Goal: Information Seeking & Learning: Learn about a topic

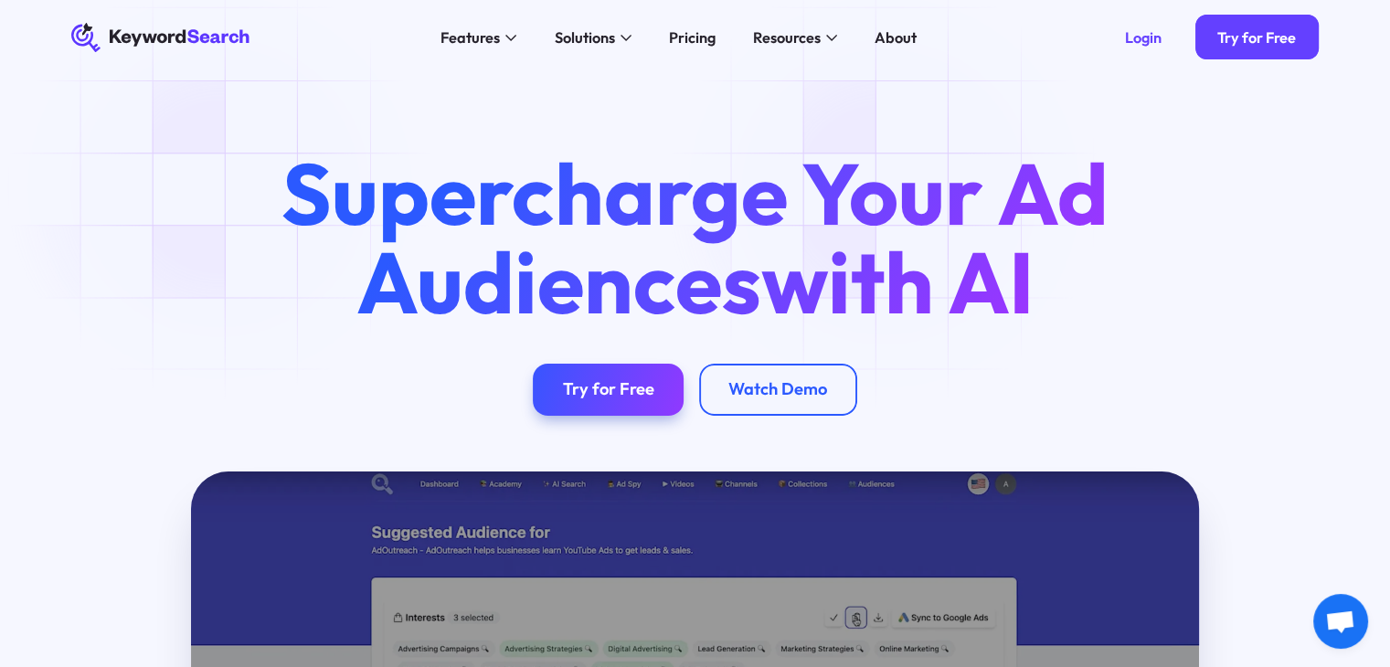
click at [222, 187] on div "Supercharge Your Ad Audiences with AI Try for Free Watch Demo" at bounding box center [695, 282] width 1307 height 267
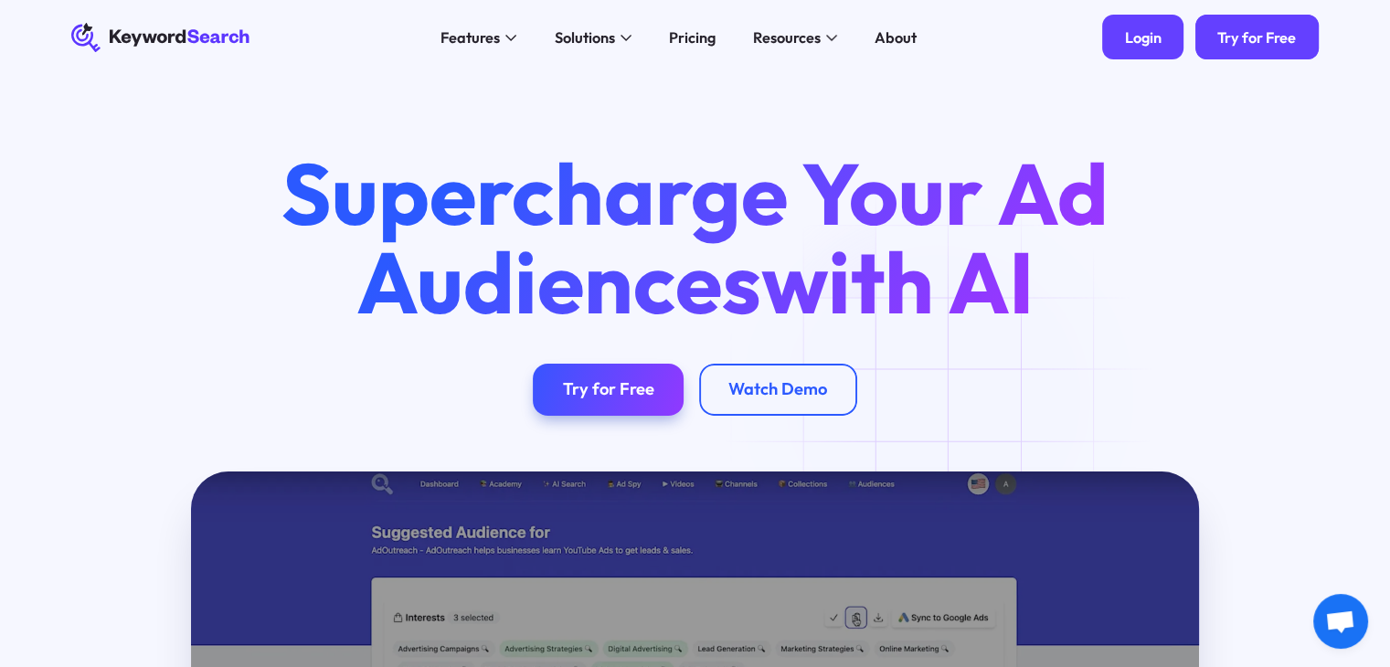
click at [1152, 46] on div "Login" at bounding box center [1143, 37] width 37 height 18
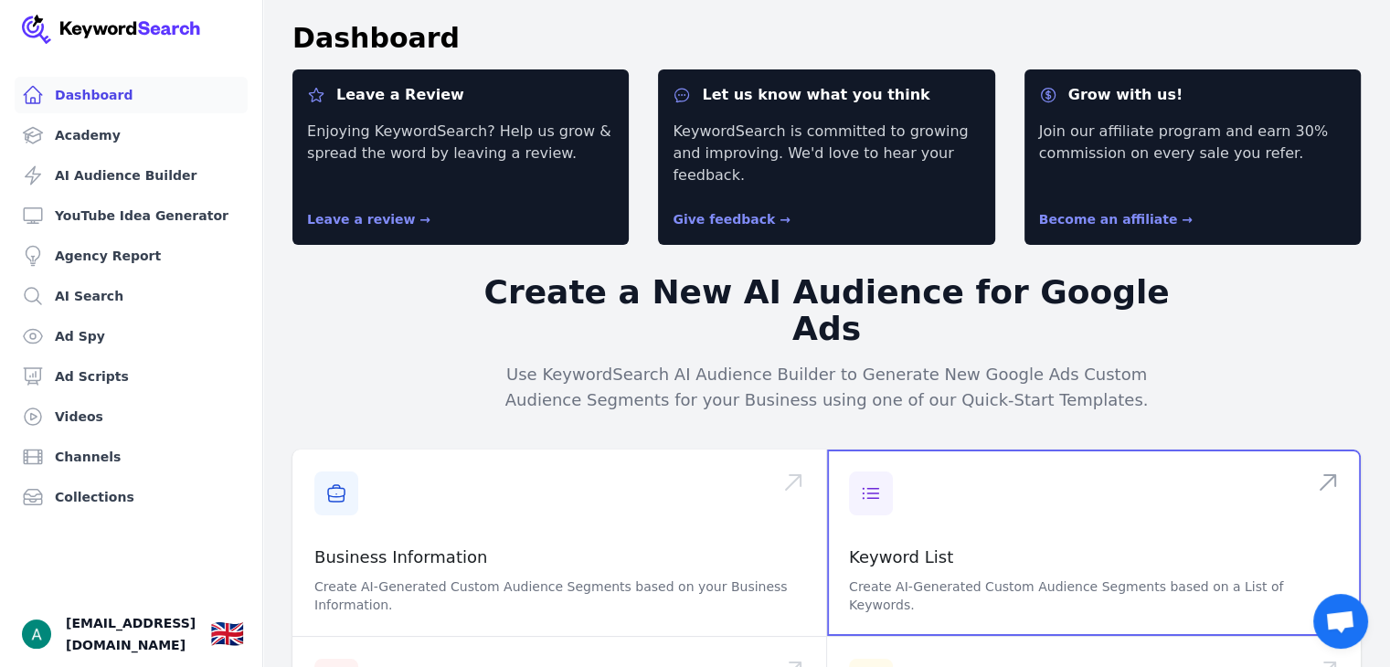
click at [984, 463] on span at bounding box center [1094, 543] width 534 height 186
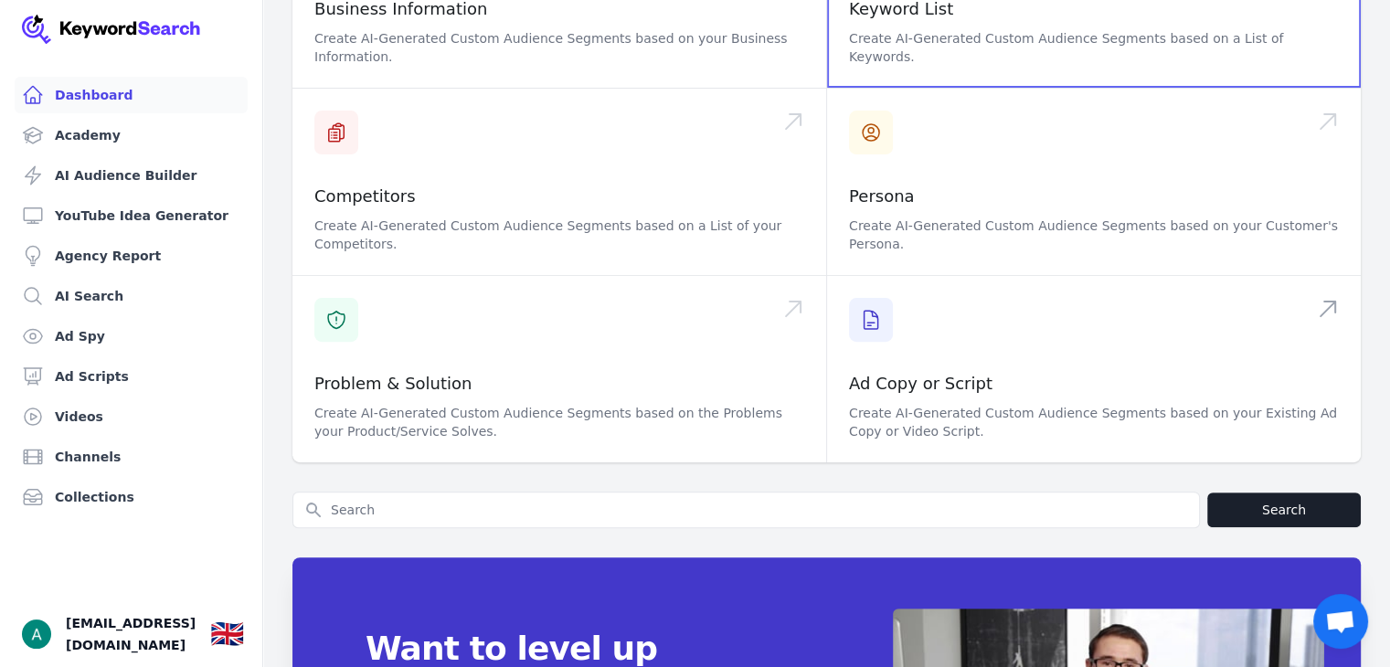
scroll to position [366, 0]
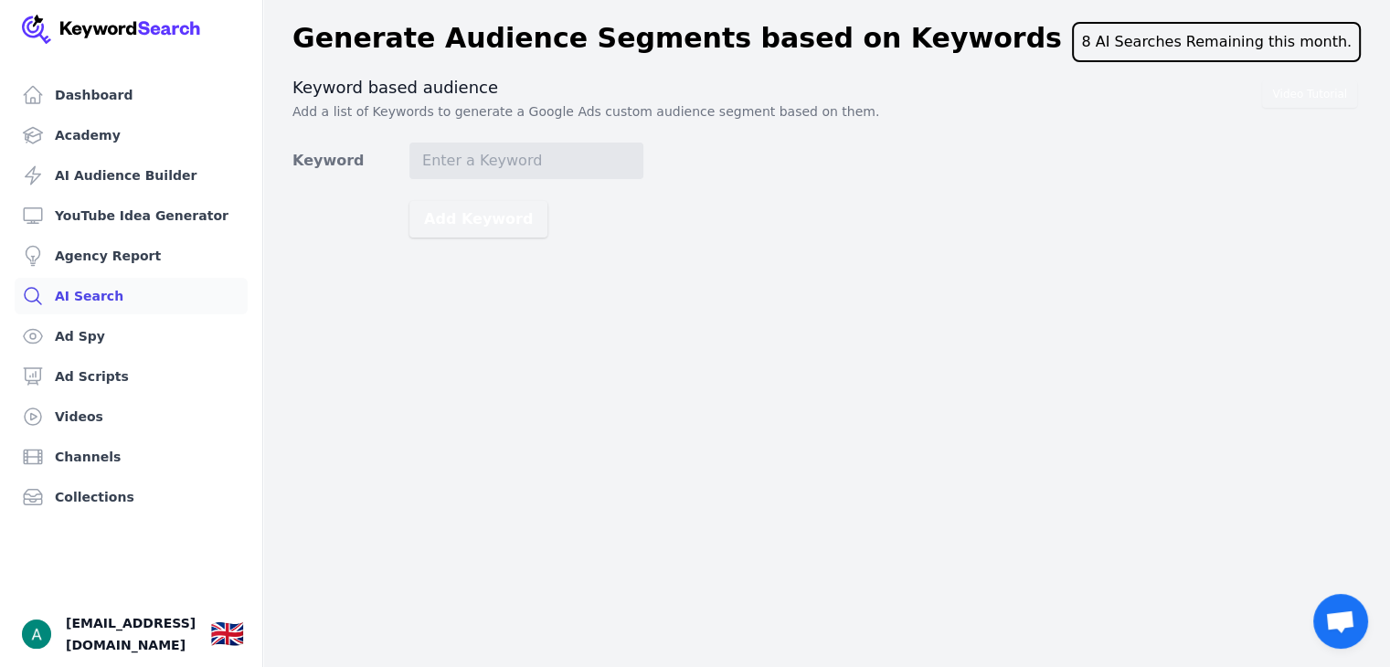
click at [107, 301] on link "AI Search" at bounding box center [131, 296] width 233 height 37
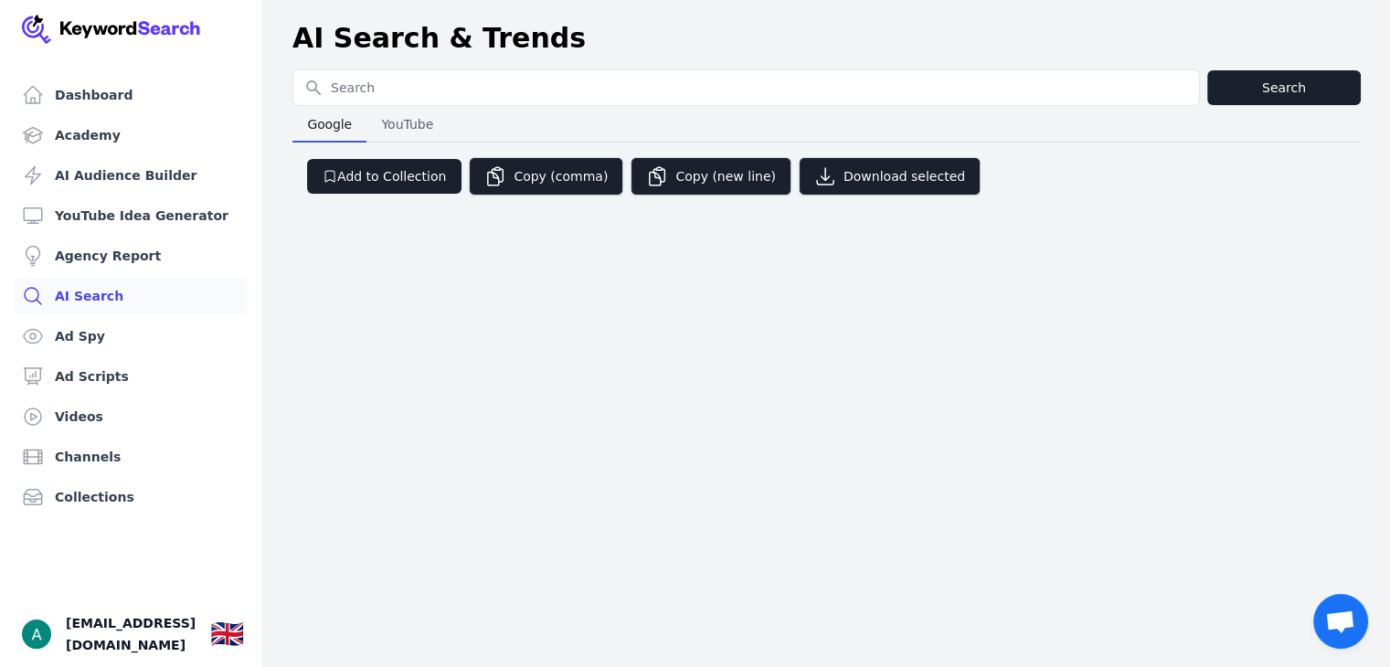
click at [442, 81] on input "Search for YouTube Keywords" at bounding box center [746, 87] width 906 height 35
type input "perfume parfums bleu de chanel the fragrance shop [GEOGRAPHIC_DATA]"
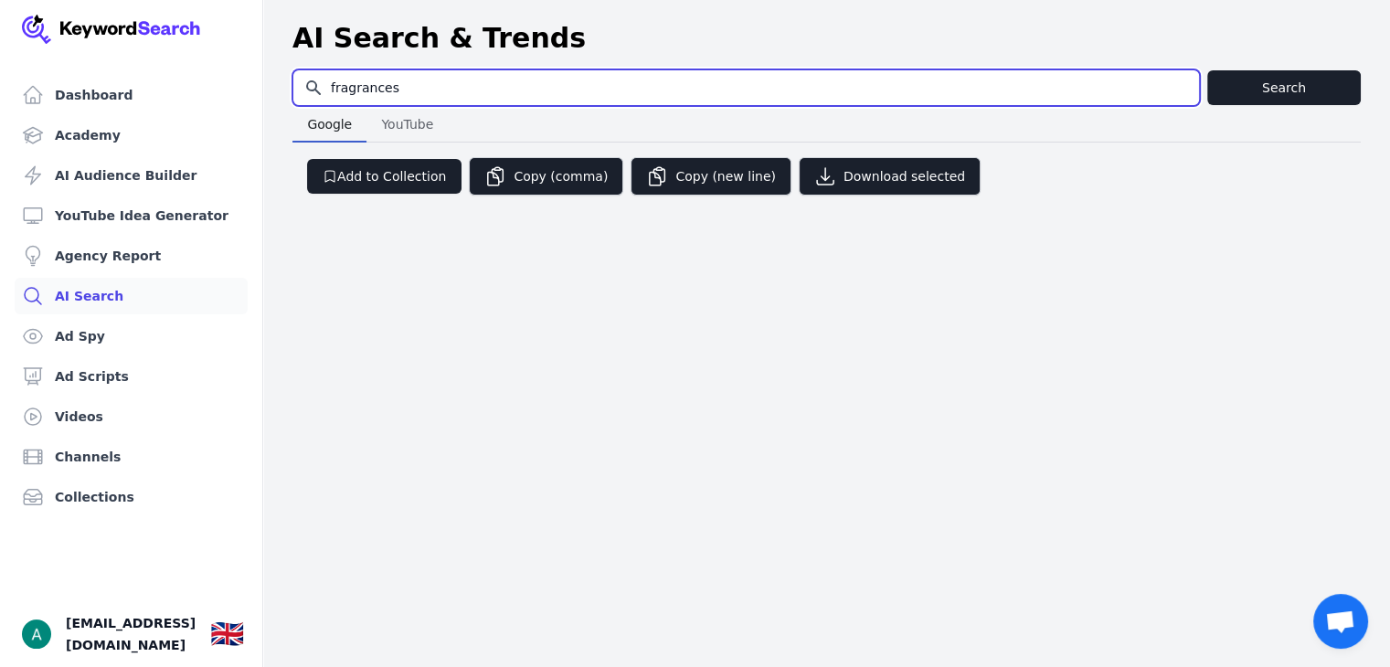
type input "fragrances"
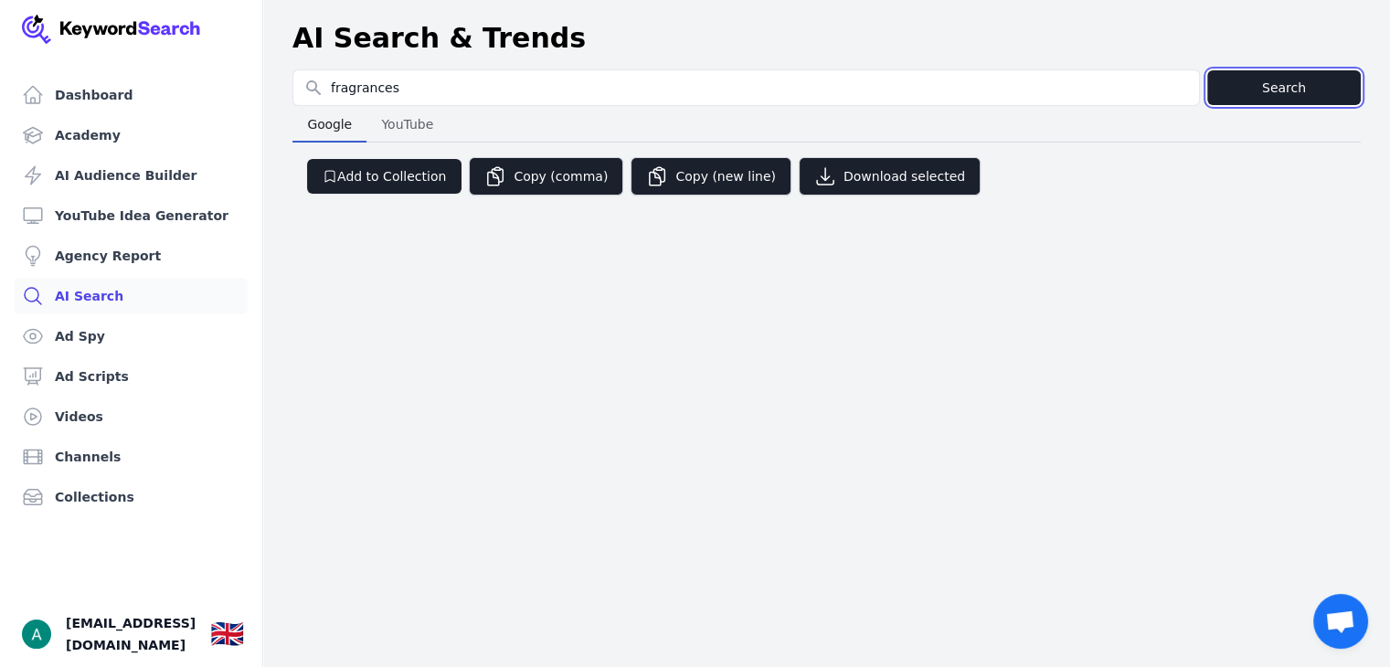
click at [1261, 97] on button "Search" at bounding box center [1285, 87] width 154 height 35
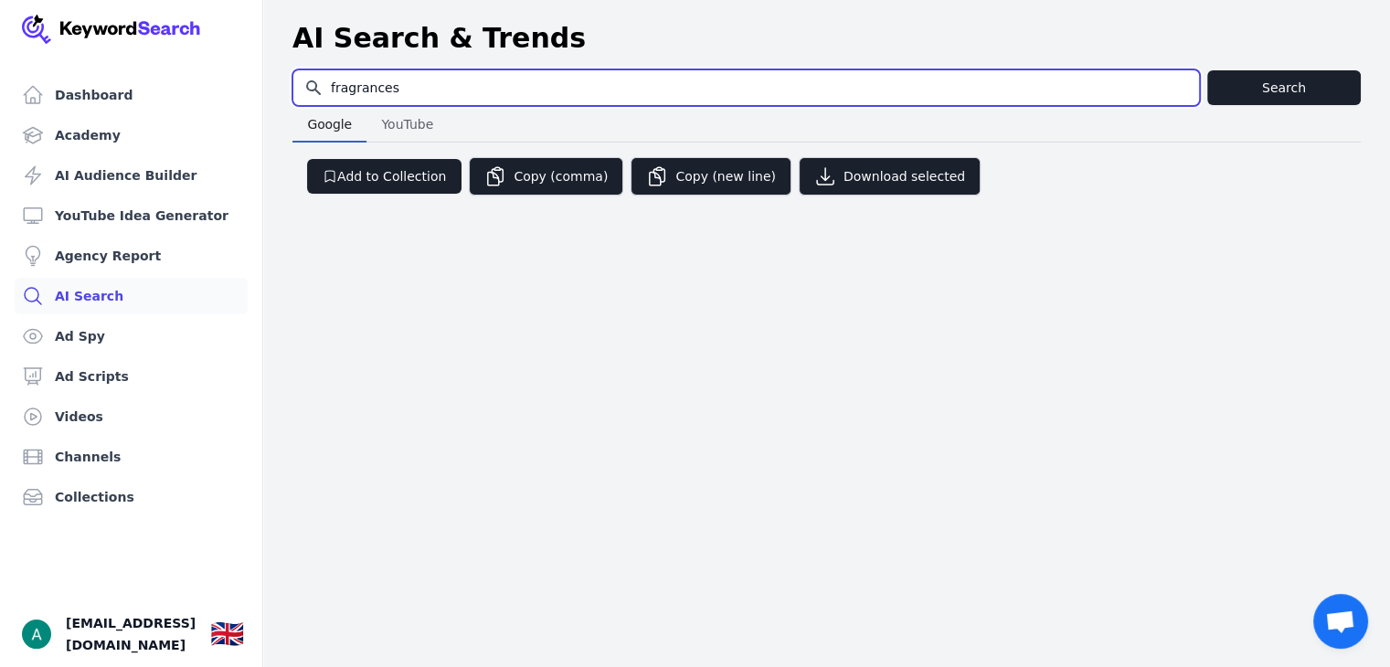
click at [538, 96] on input "fragrances" at bounding box center [746, 87] width 906 height 35
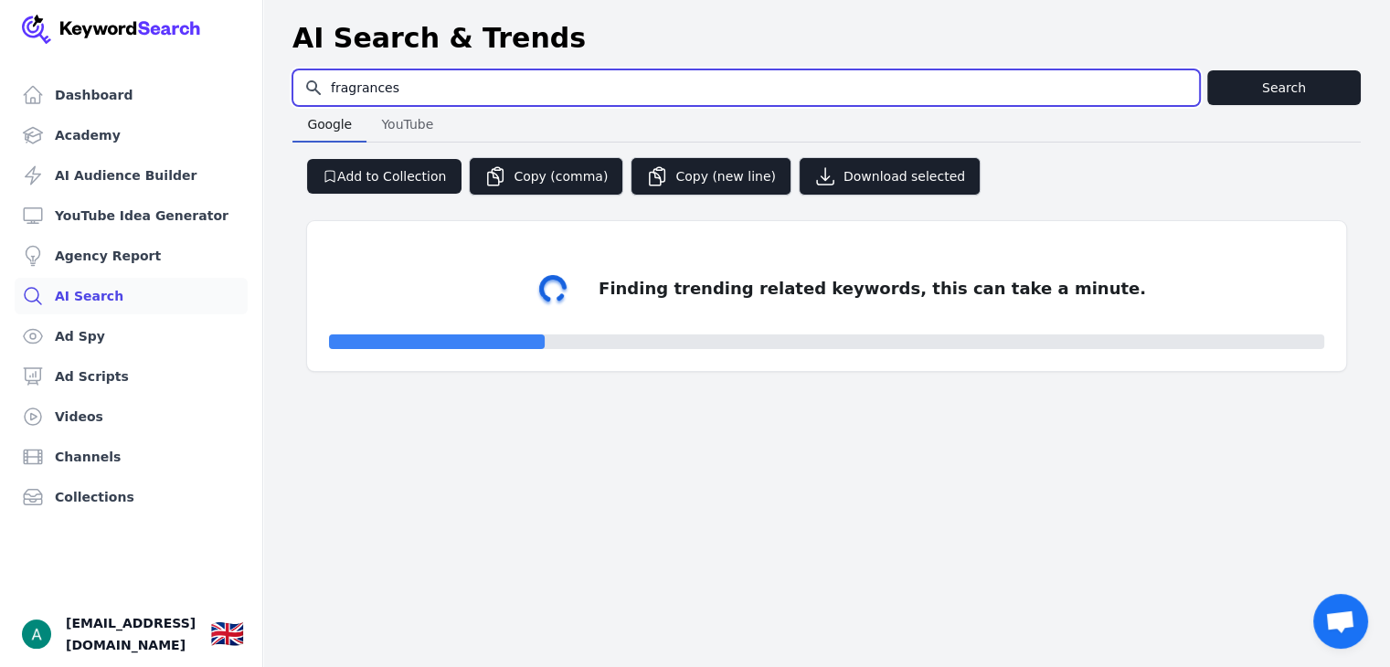
select select "50"
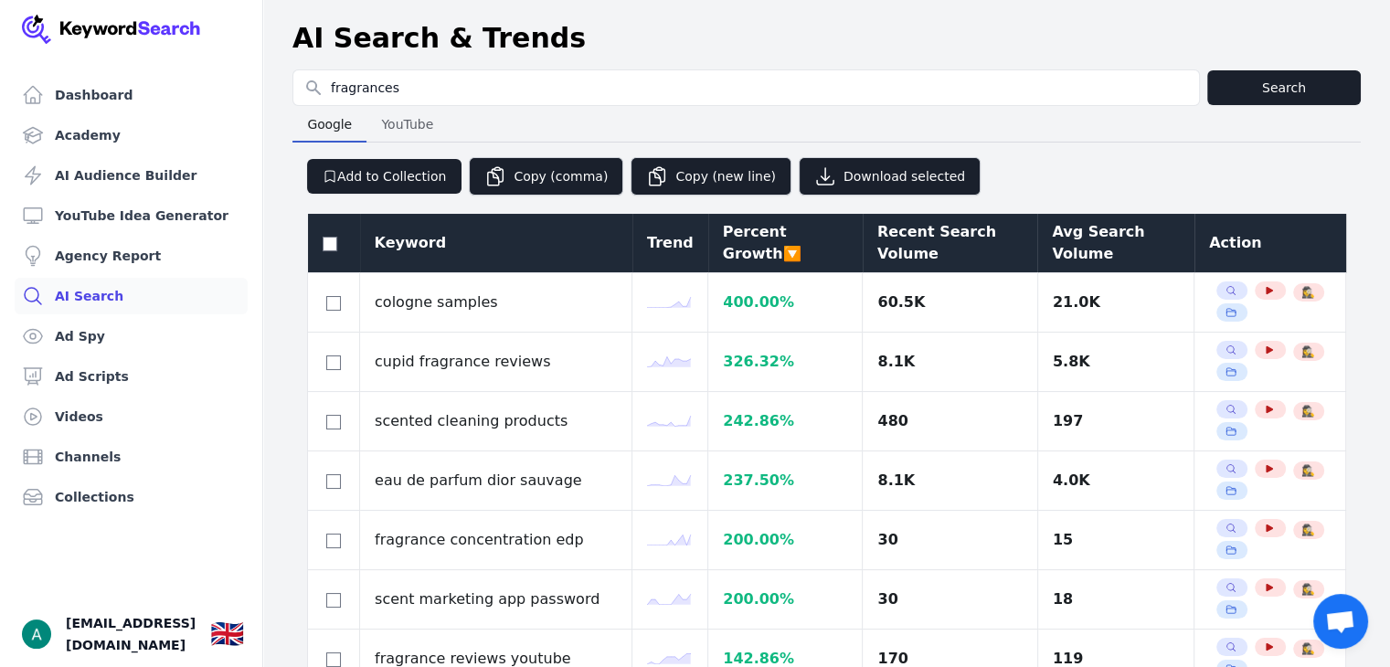
click at [1082, 249] on div "Avg Search Volume" at bounding box center [1116, 243] width 128 height 44
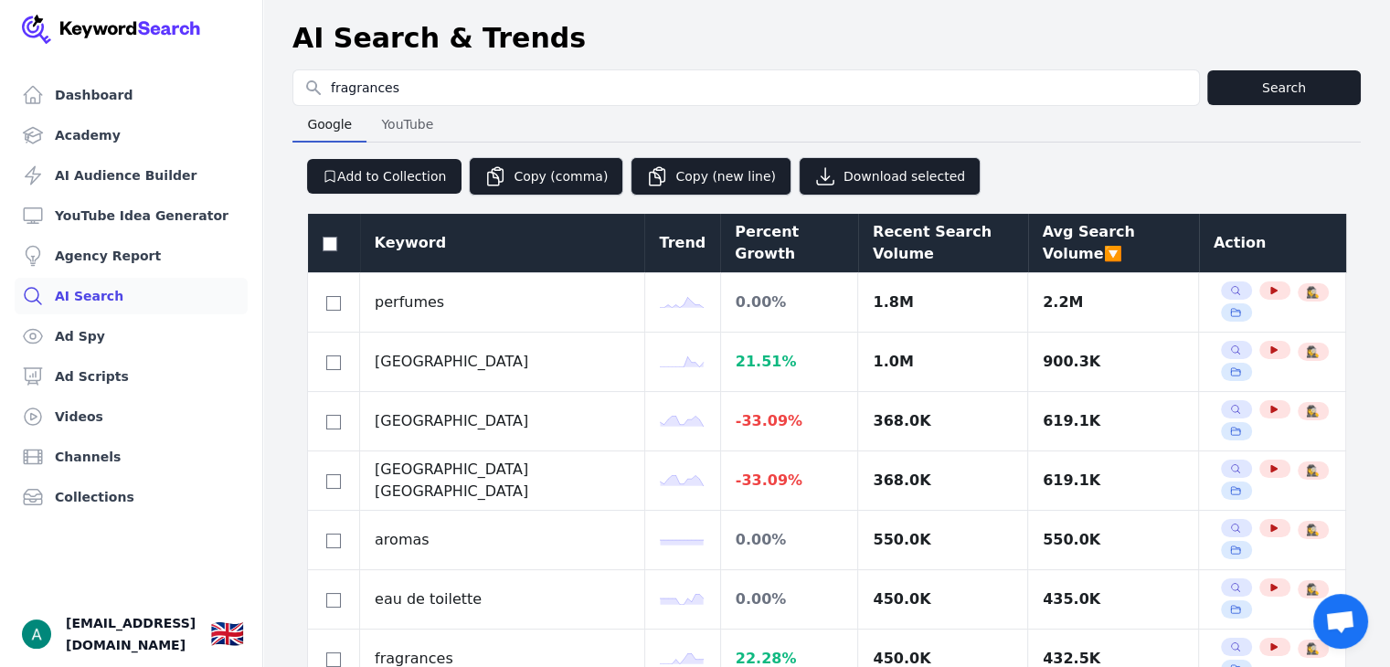
click at [1100, 232] on div "Avg Search Volume 🔽" at bounding box center [1114, 243] width 142 height 44
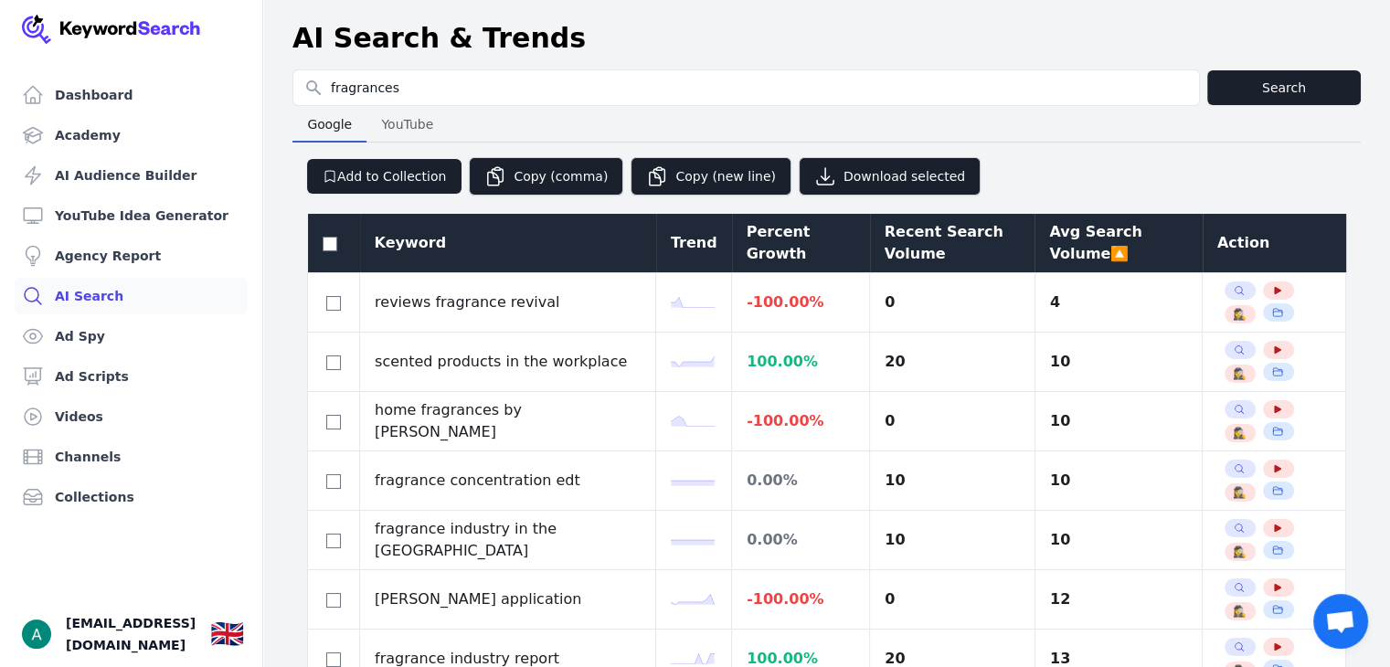
click at [1101, 232] on div "Avg Search Volume 🔼" at bounding box center [1118, 243] width 138 height 44
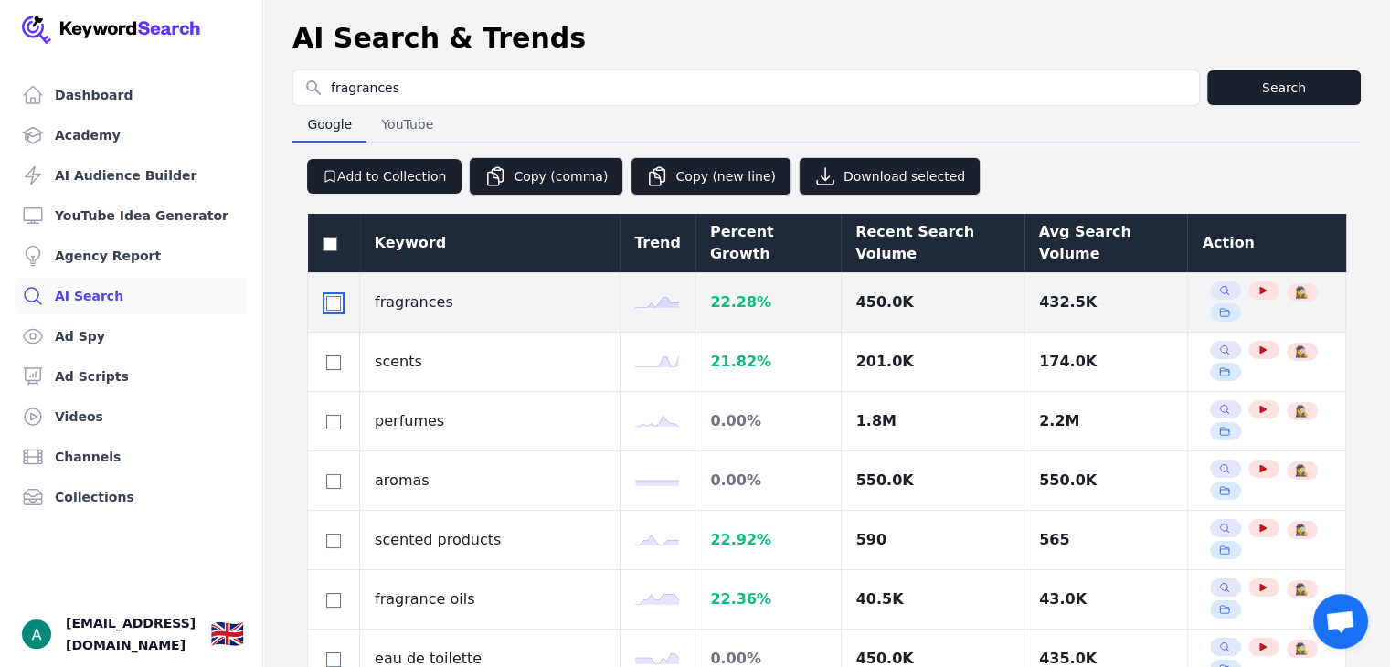
click at [336, 296] on input "checkbox" at bounding box center [333, 303] width 15 height 15
checkbox input "true"
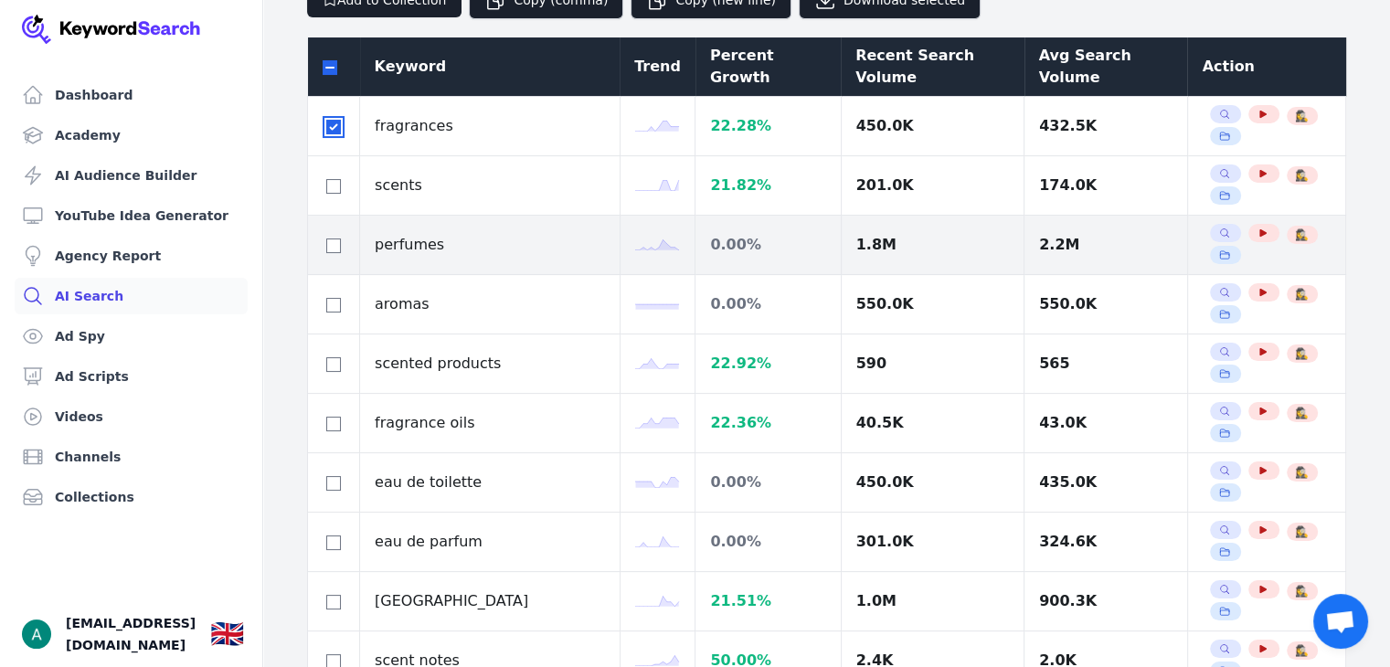
scroll to position [183, 0]
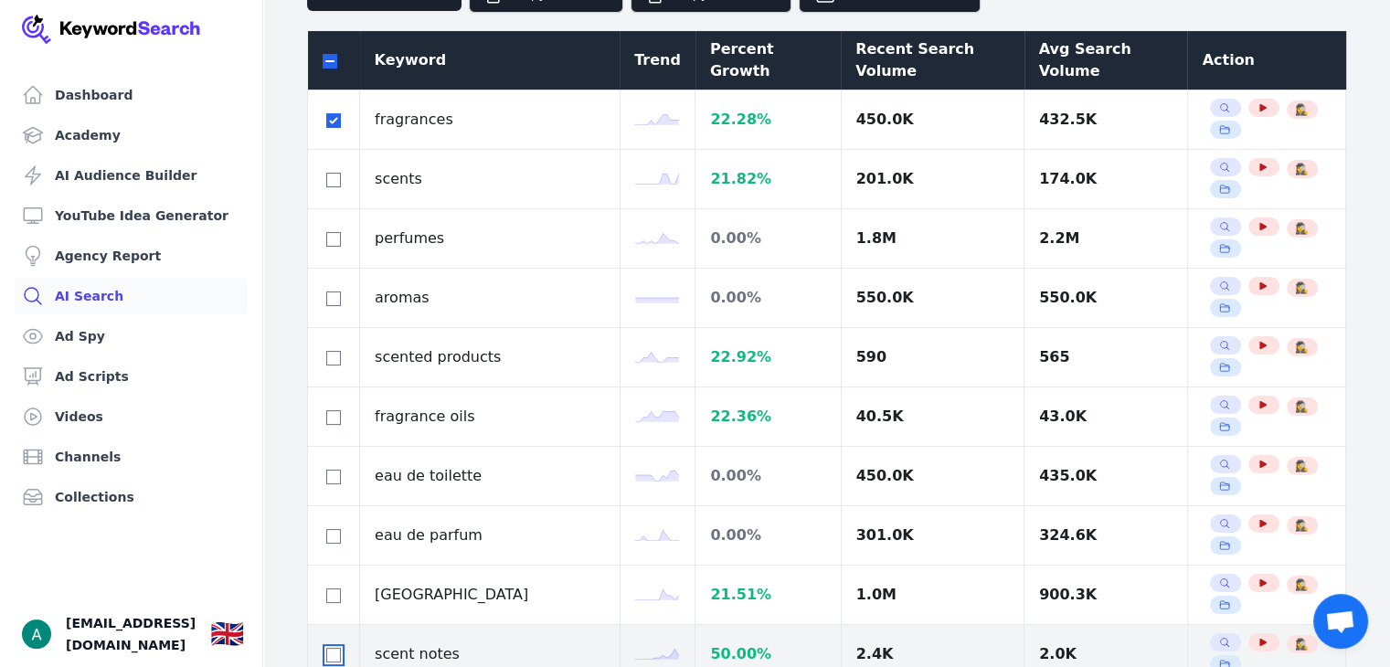
click at [336, 648] on input "checkbox" at bounding box center [333, 655] width 15 height 15
checkbox input "true"
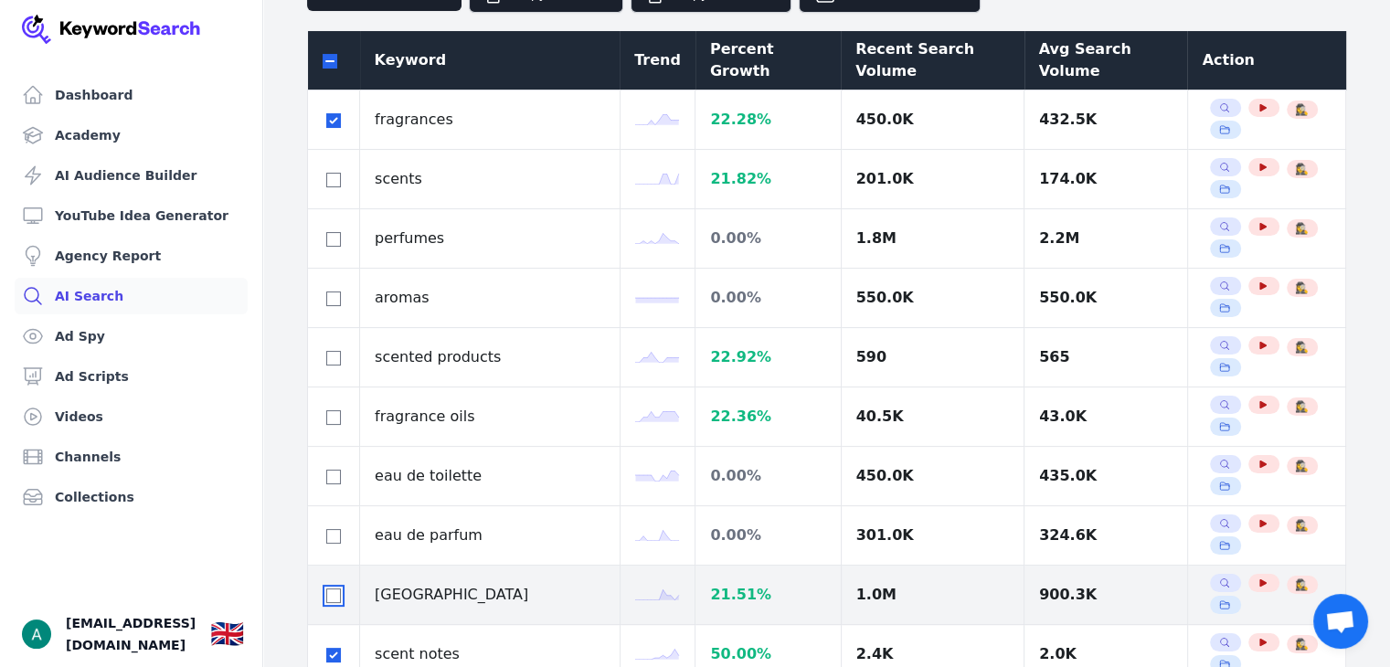
click at [335, 589] on input "checkbox" at bounding box center [333, 596] width 15 height 15
checkbox input "true"
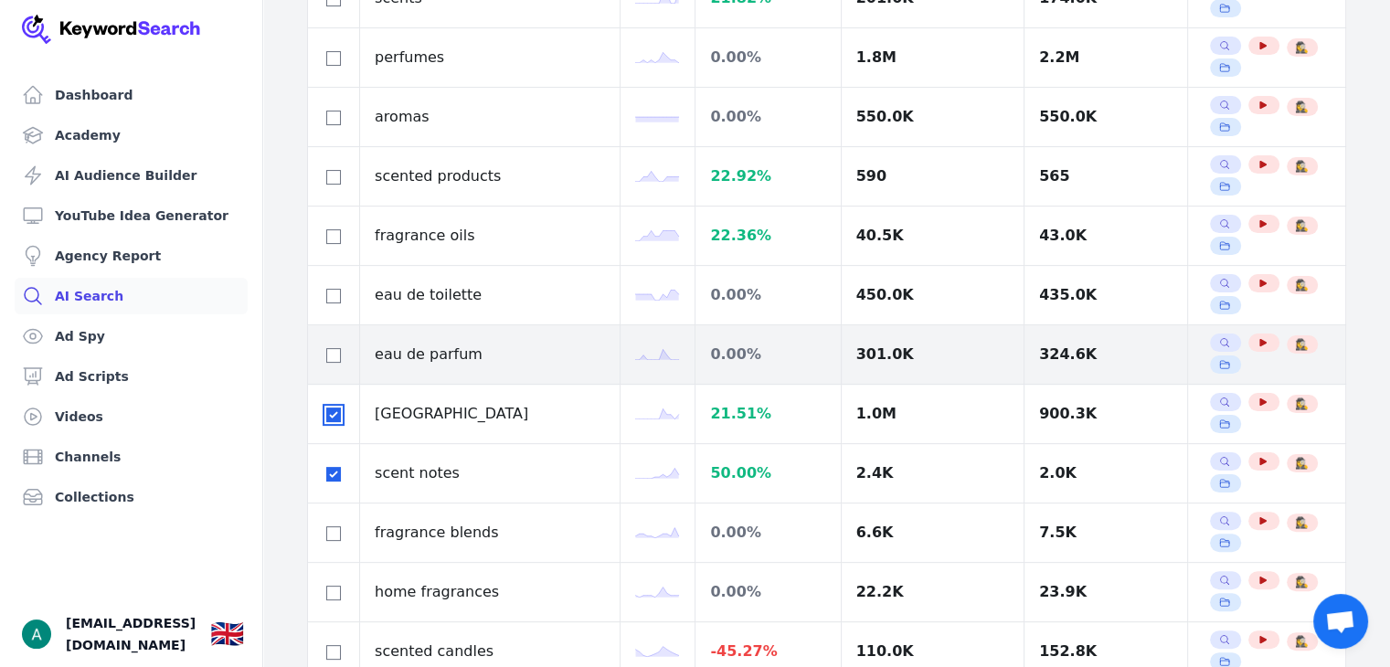
scroll to position [366, 0]
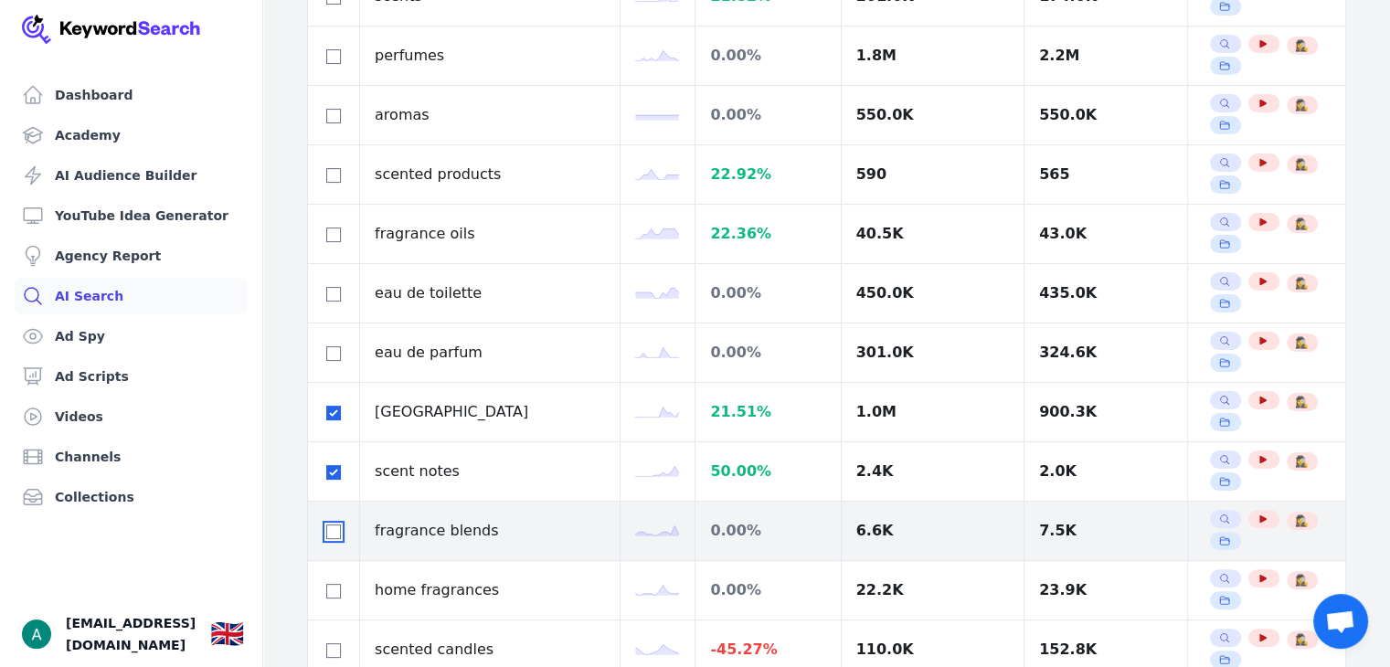
click at [326, 525] on input "checkbox" at bounding box center [333, 532] width 15 height 15
checkbox input "true"
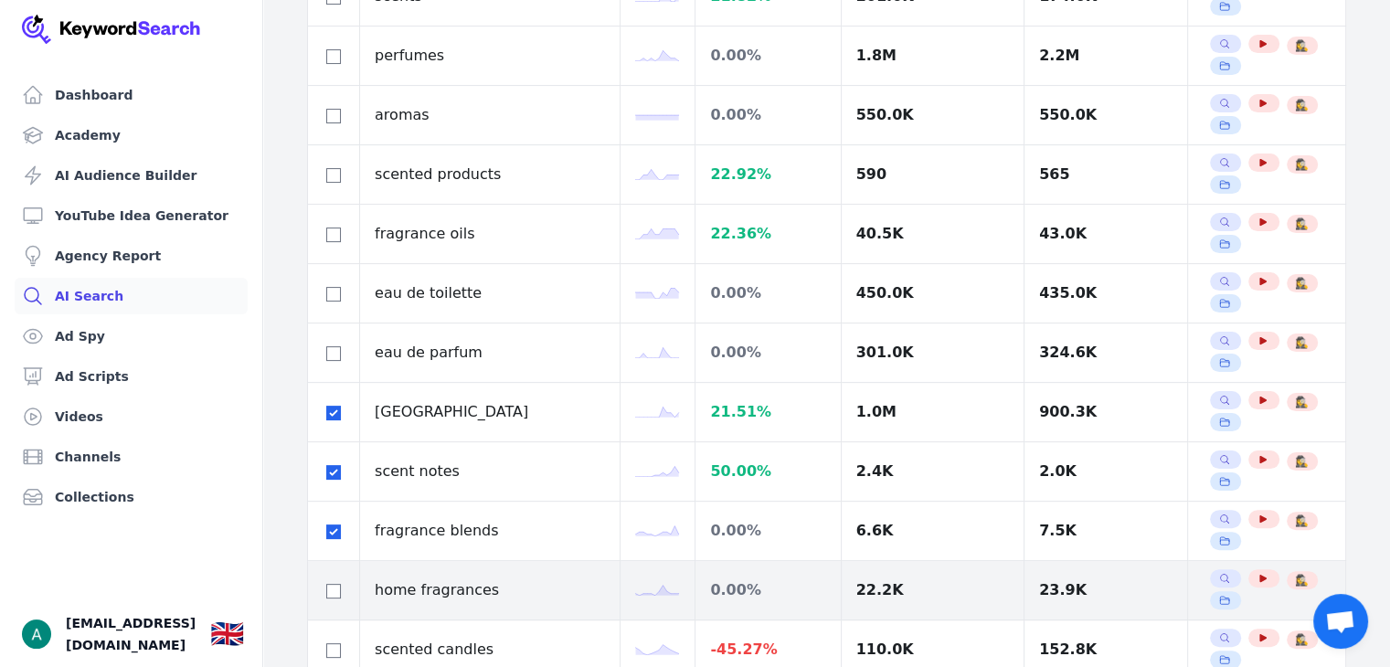
click at [325, 580] on div at bounding box center [334, 591] width 22 height 22
click at [330, 584] on input "checkbox" at bounding box center [333, 591] width 15 height 15
checkbox input "true"
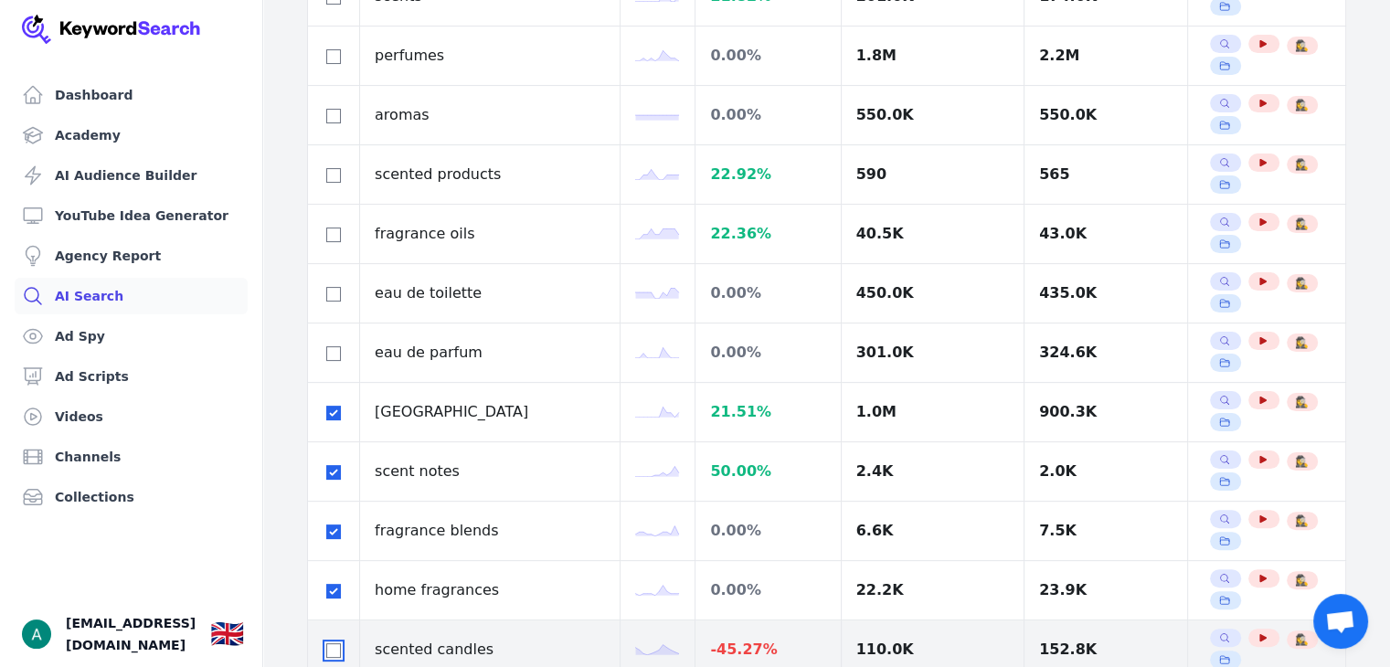
click at [331, 644] on input "checkbox" at bounding box center [333, 651] width 15 height 15
checkbox input "false"
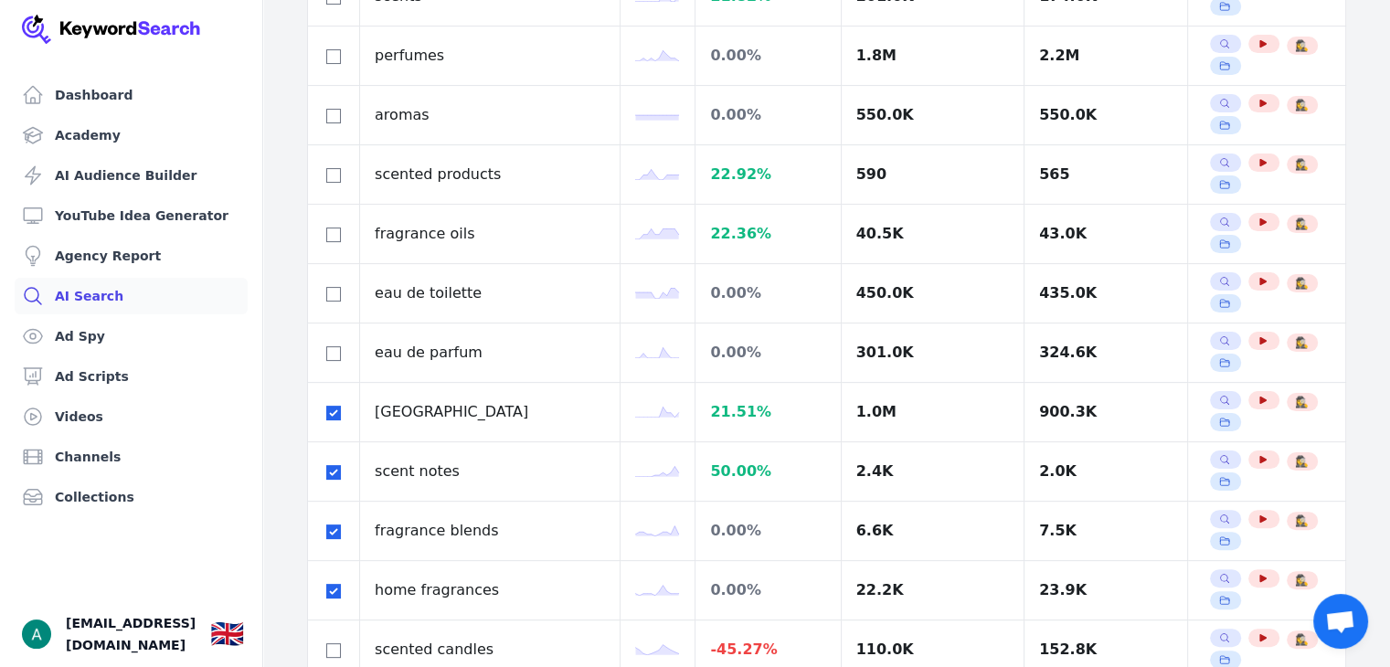
checkbox input "true"
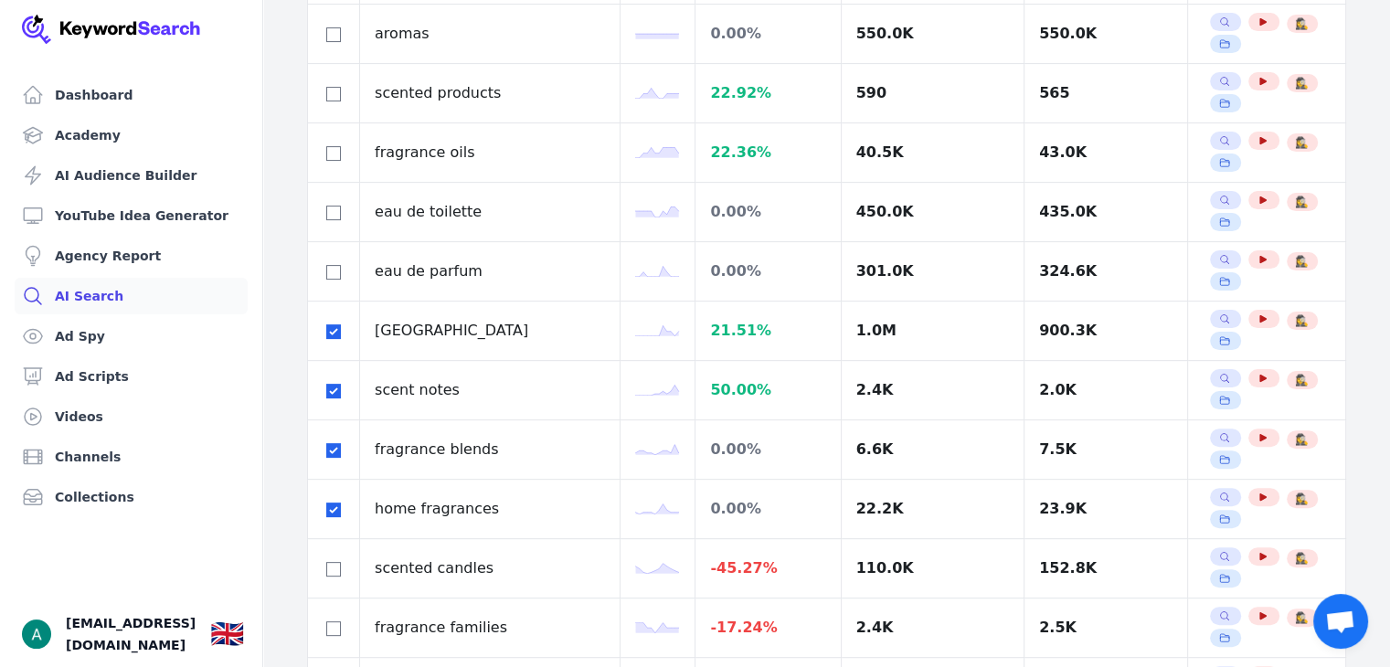
scroll to position [457, 0]
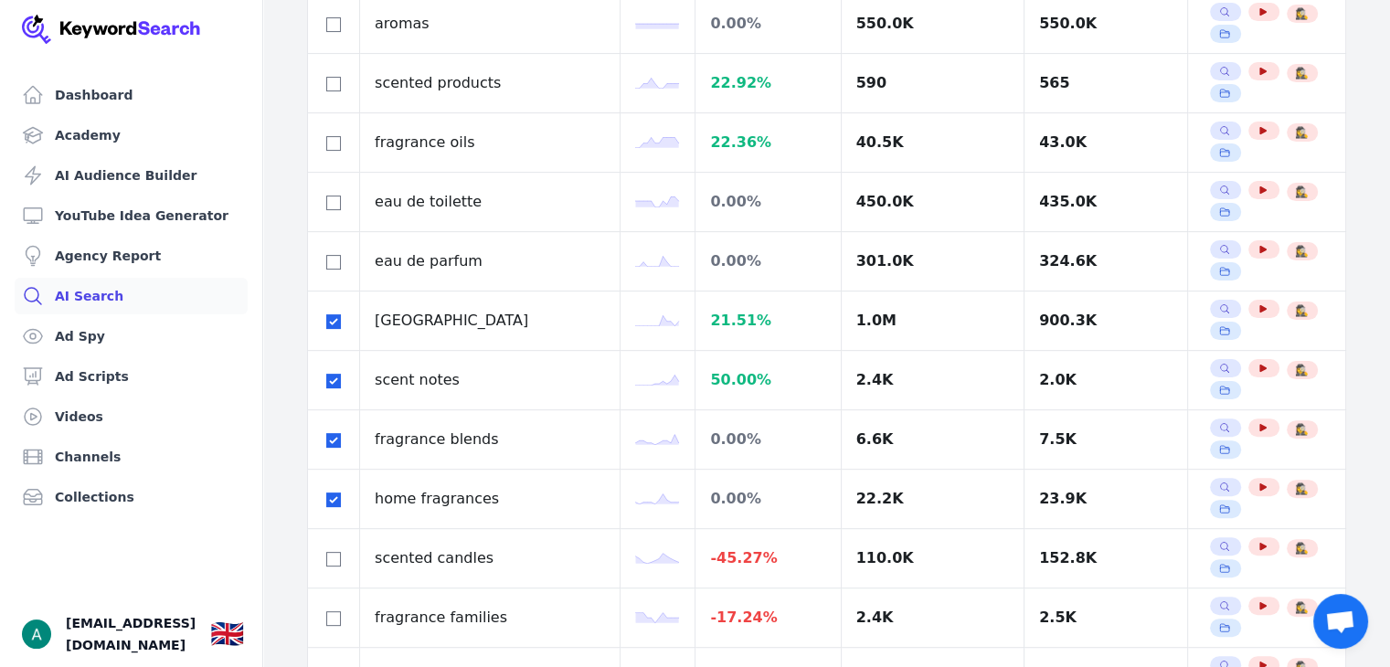
checkbox input "true"
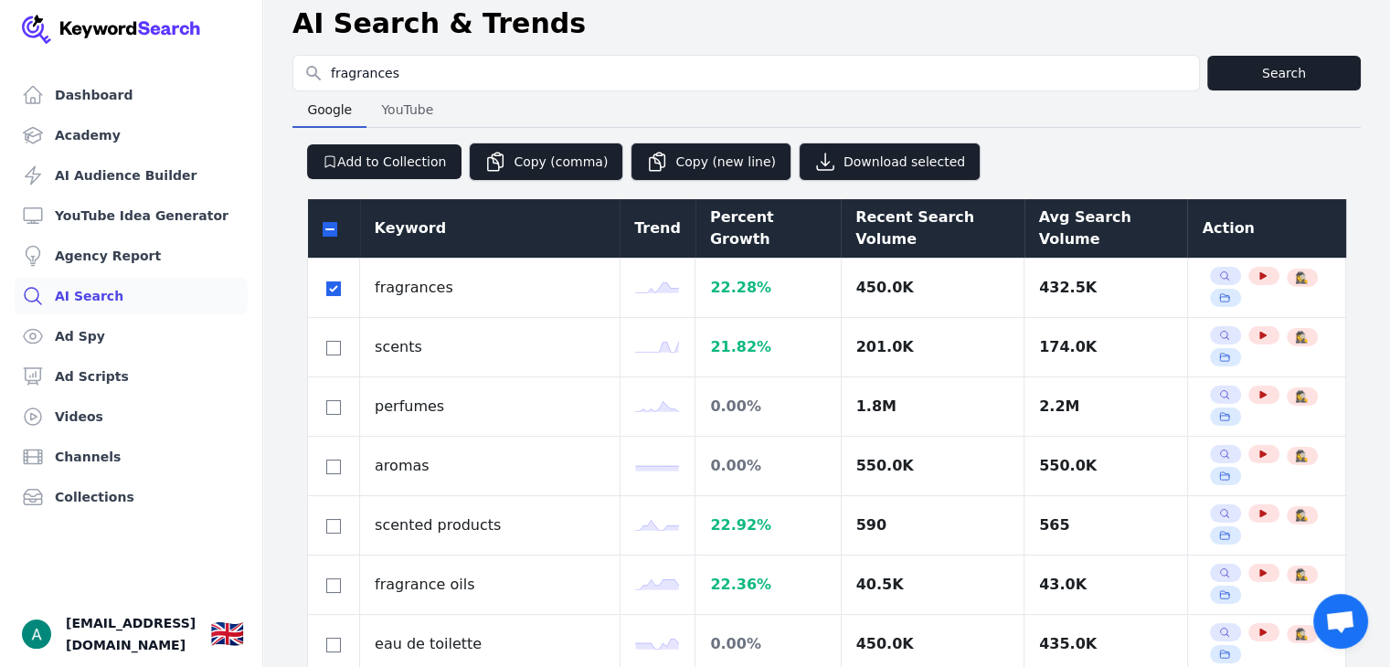
scroll to position [0, 0]
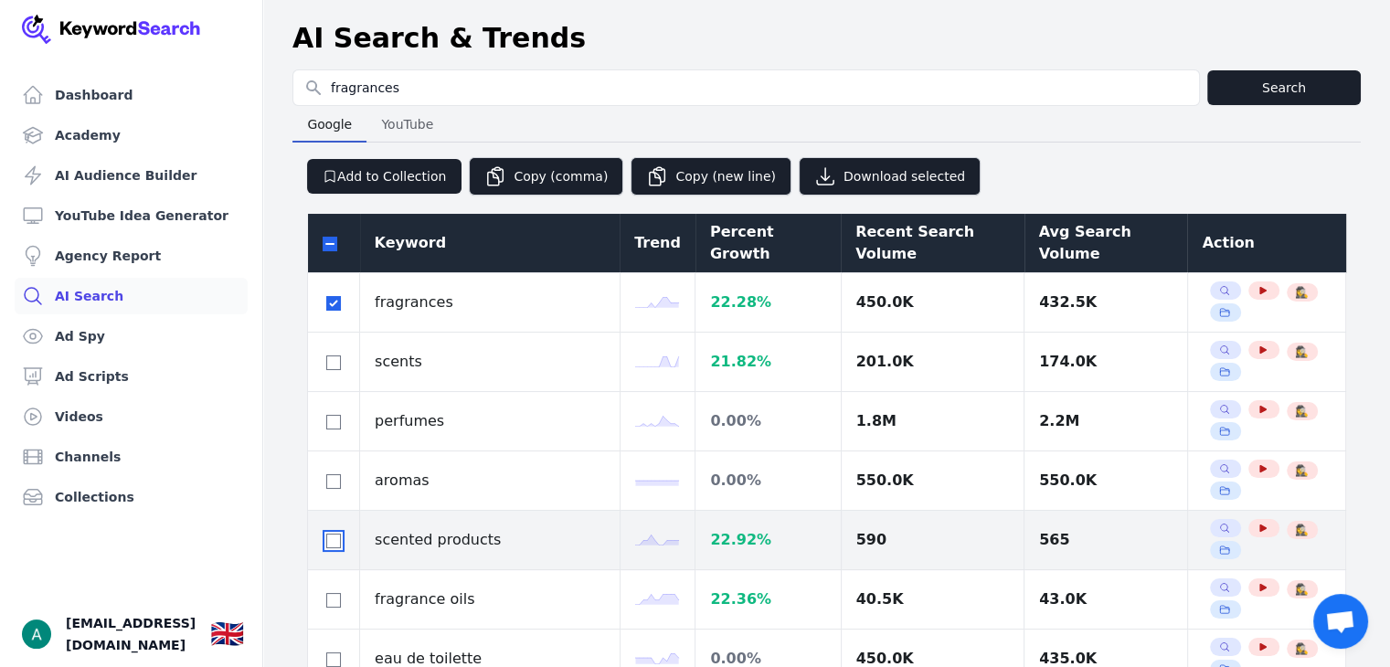
click at [331, 534] on input "checkbox" at bounding box center [333, 541] width 15 height 15
checkbox input "true"
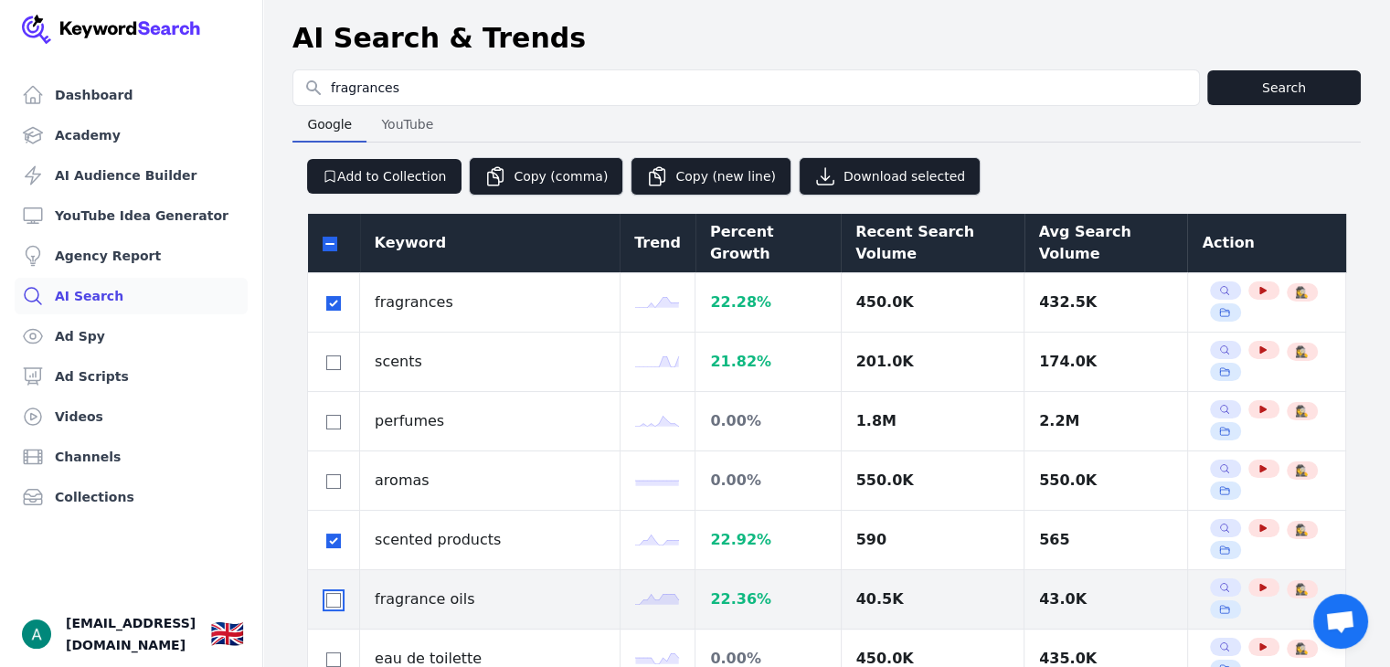
click at [334, 593] on input "checkbox" at bounding box center [333, 600] width 15 height 15
checkbox input "true"
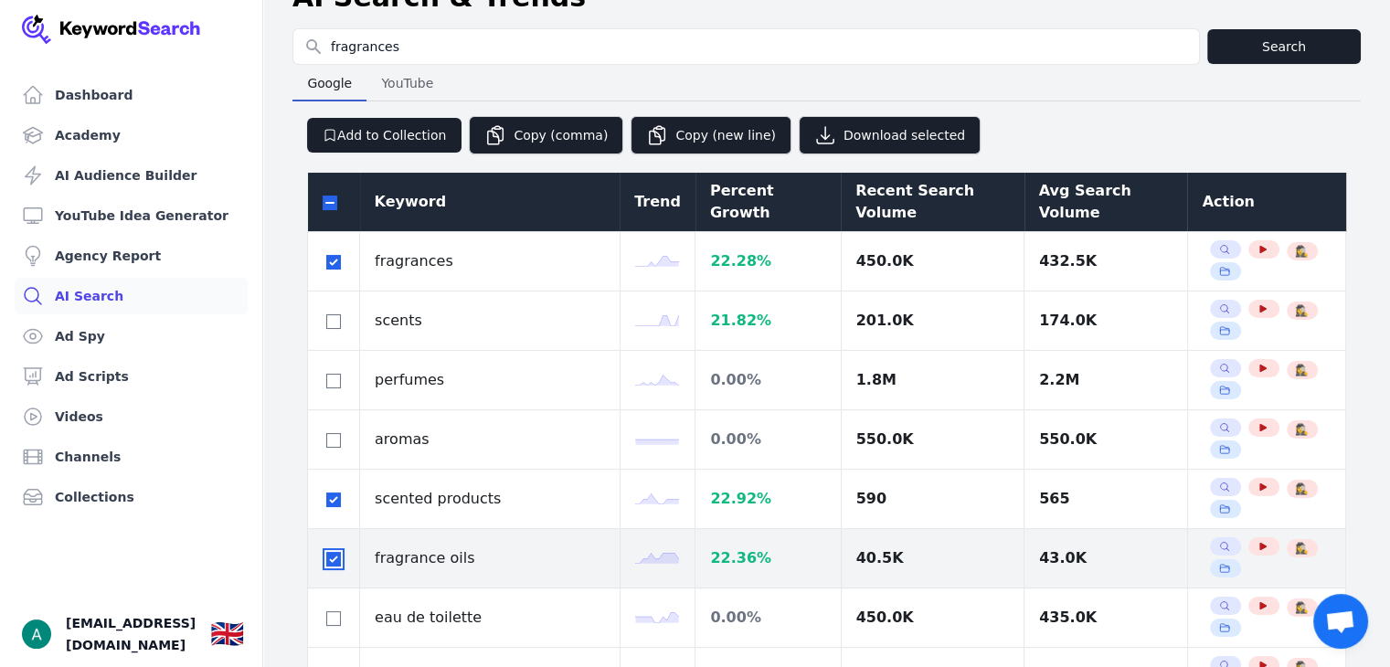
scroll to position [91, 0]
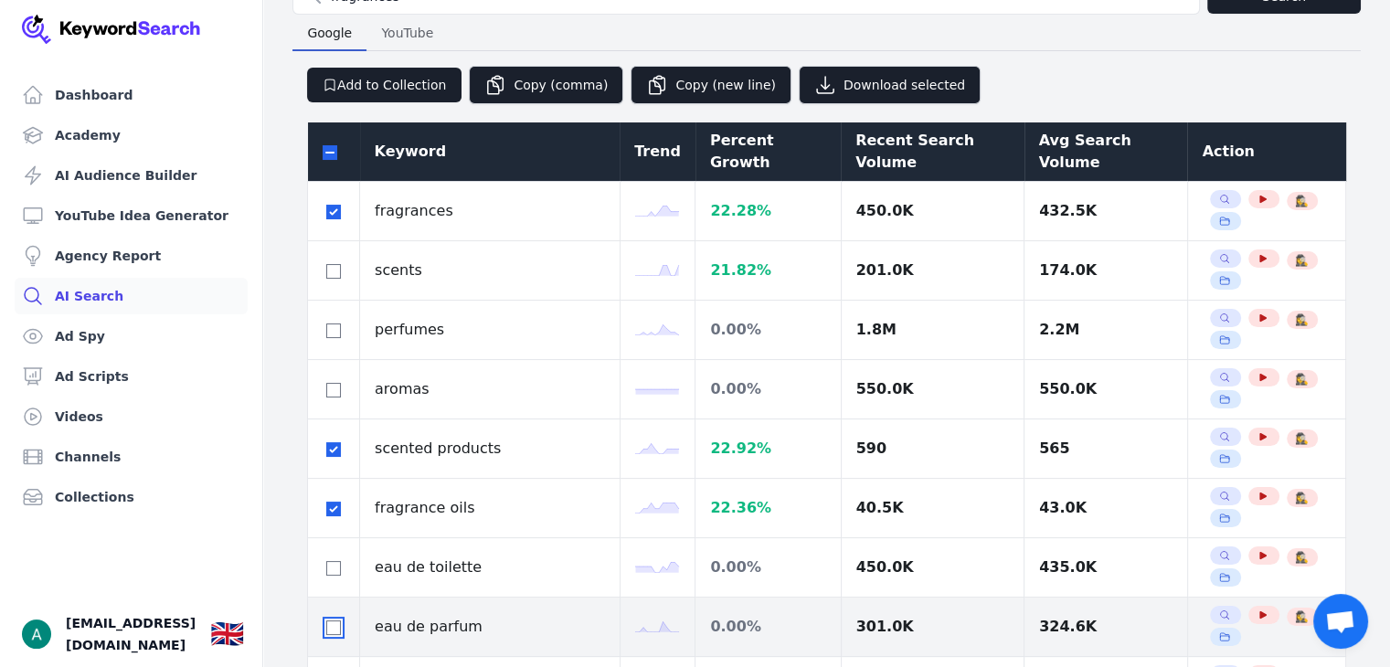
click at [333, 621] on input "checkbox" at bounding box center [333, 628] width 15 height 15
checkbox input "true"
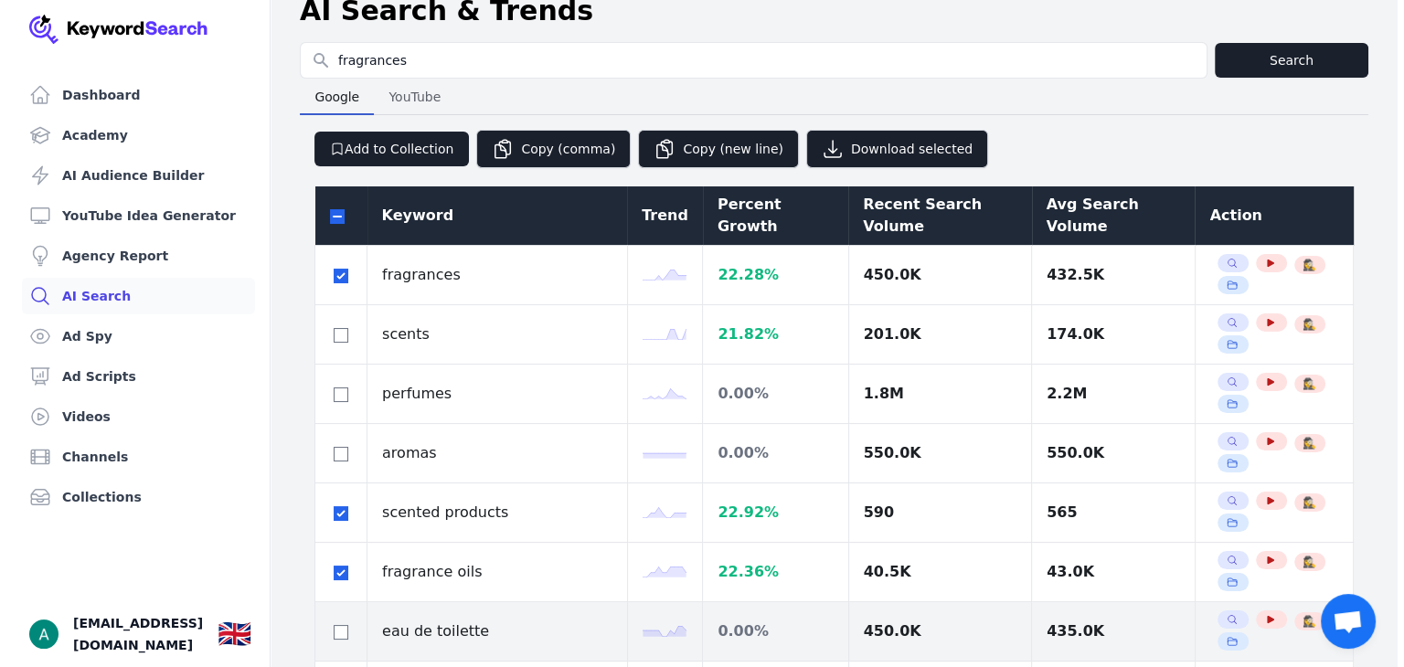
scroll to position [0, 0]
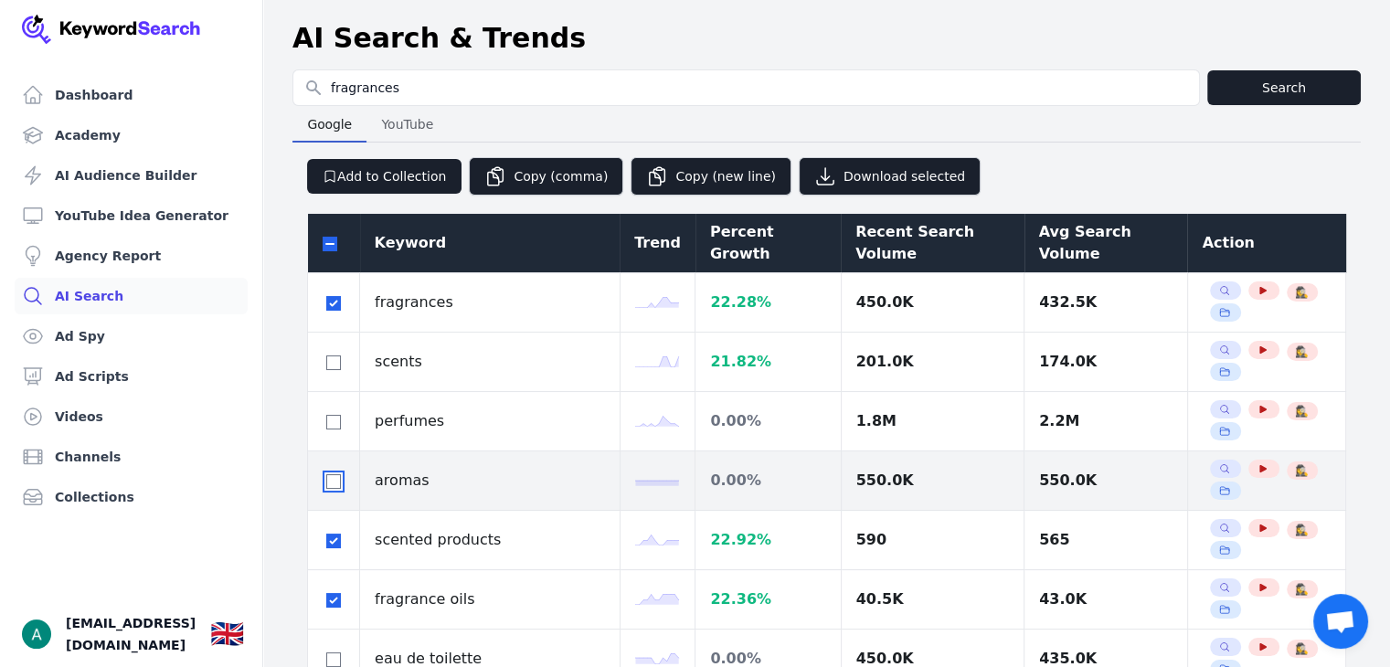
click at [340, 474] on input "checkbox" at bounding box center [333, 481] width 15 height 15
checkbox input "true"
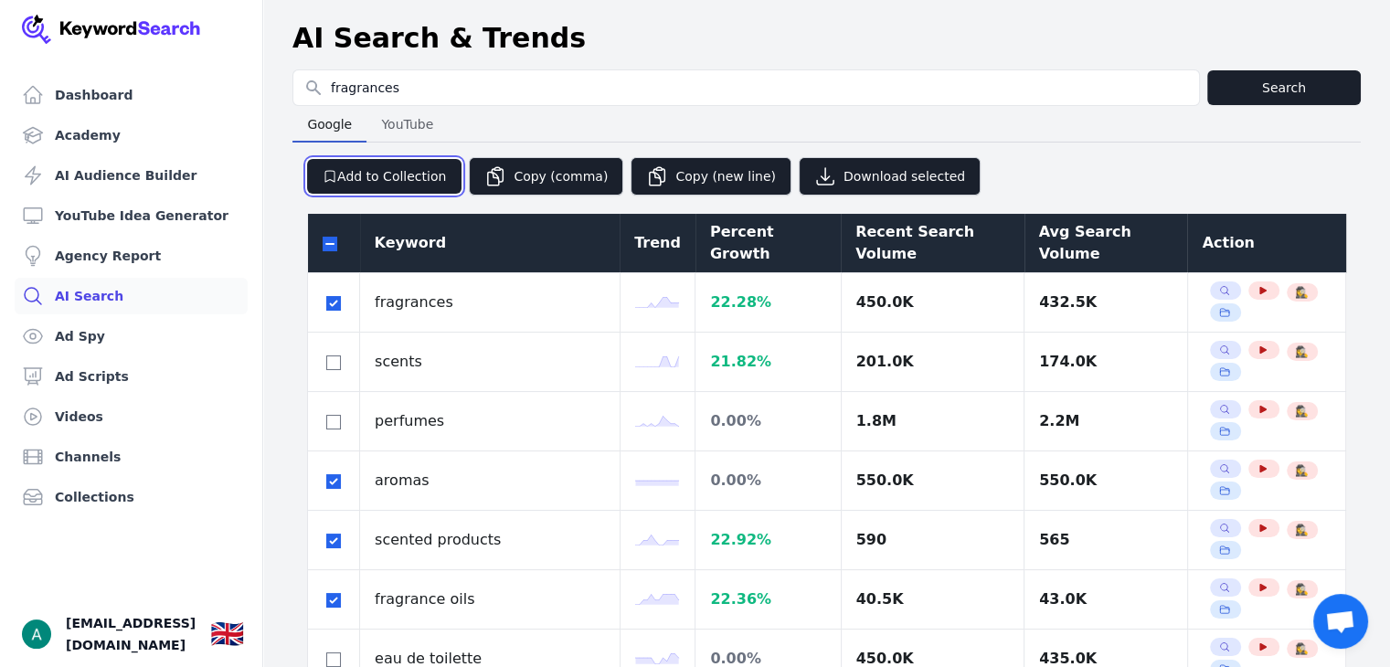
click at [389, 159] on button "Add to Collection" at bounding box center [384, 176] width 154 height 35
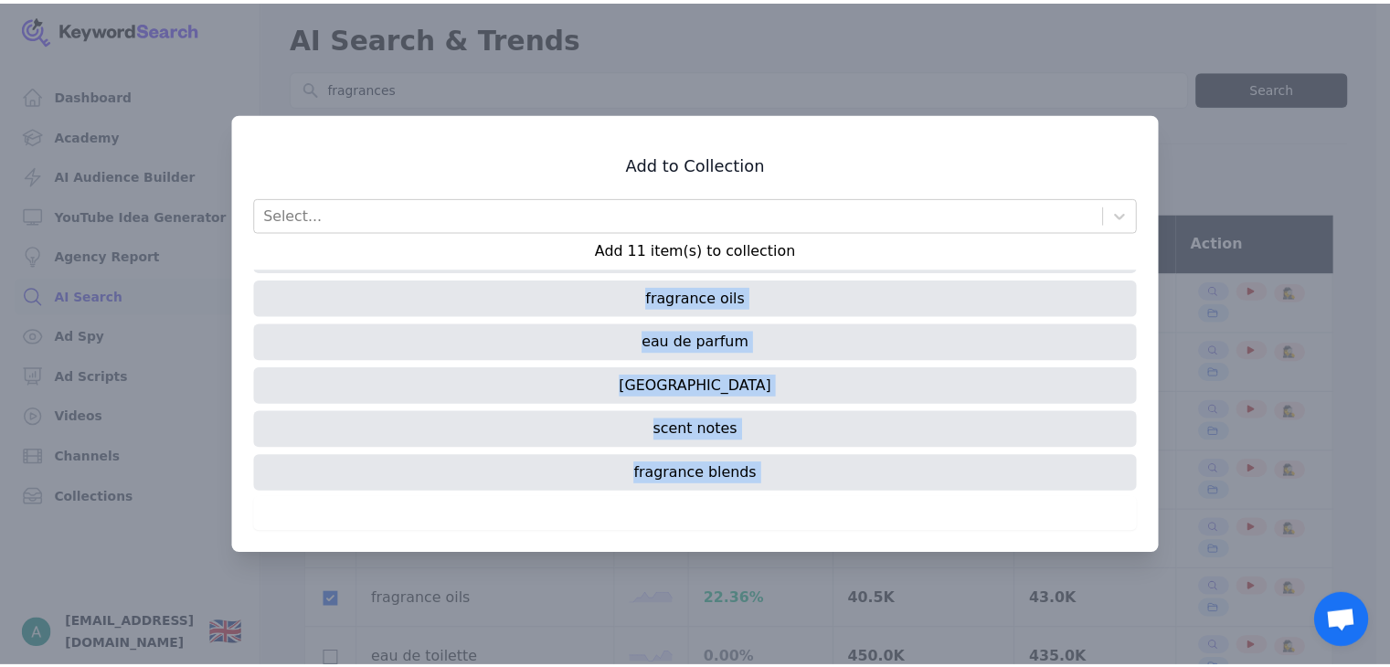
scroll to position [253, 0]
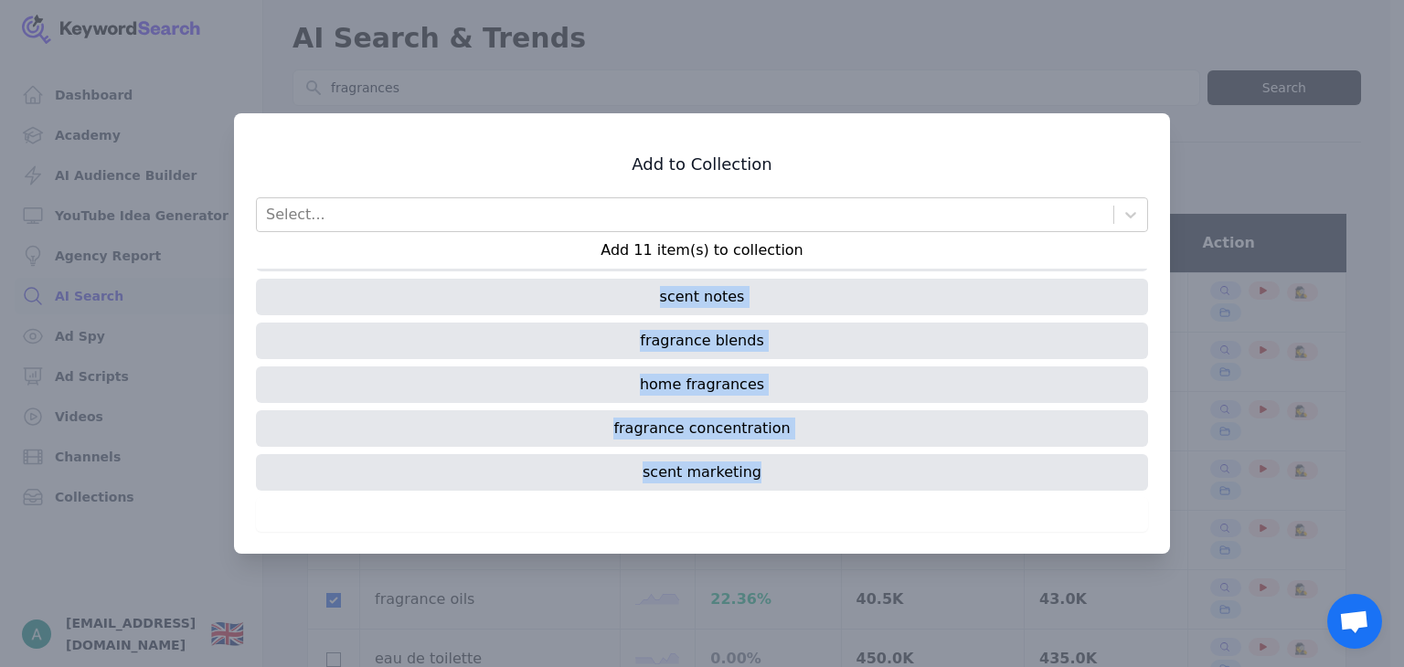
drag, startPoint x: 625, startPoint y: 290, endPoint x: 798, endPoint y: 461, distance: 243.0
click at [798, 461] on div "fragrances aromas scented products fragrance oils eau de parfum cologne scent n…" at bounding box center [702, 383] width 892 height 229
copy div "fragrances aromas scented products fragrance oils eau de parfum cologne scent n…"
click at [1261, 236] on div at bounding box center [702, 333] width 1404 height 667
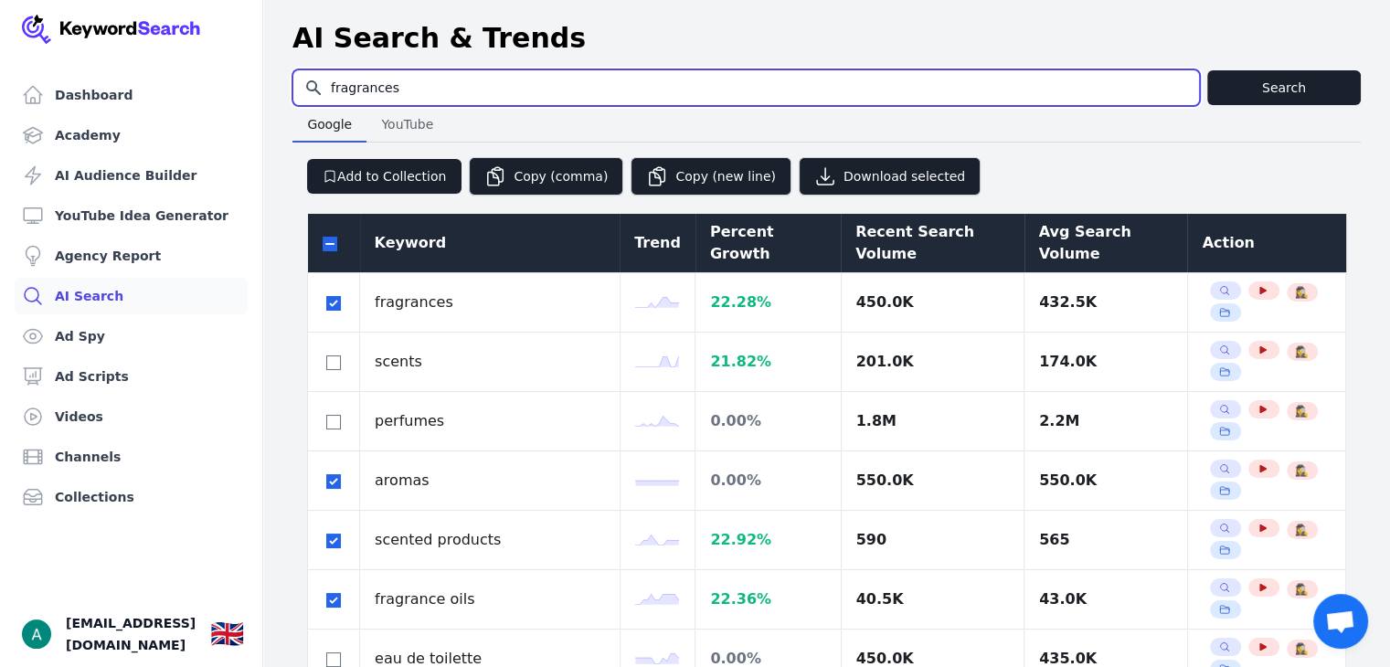
drag, startPoint x: 434, startPoint y: 86, endPoint x: 256, endPoint y: 91, distance: 178.3
paste input "versace perfume"
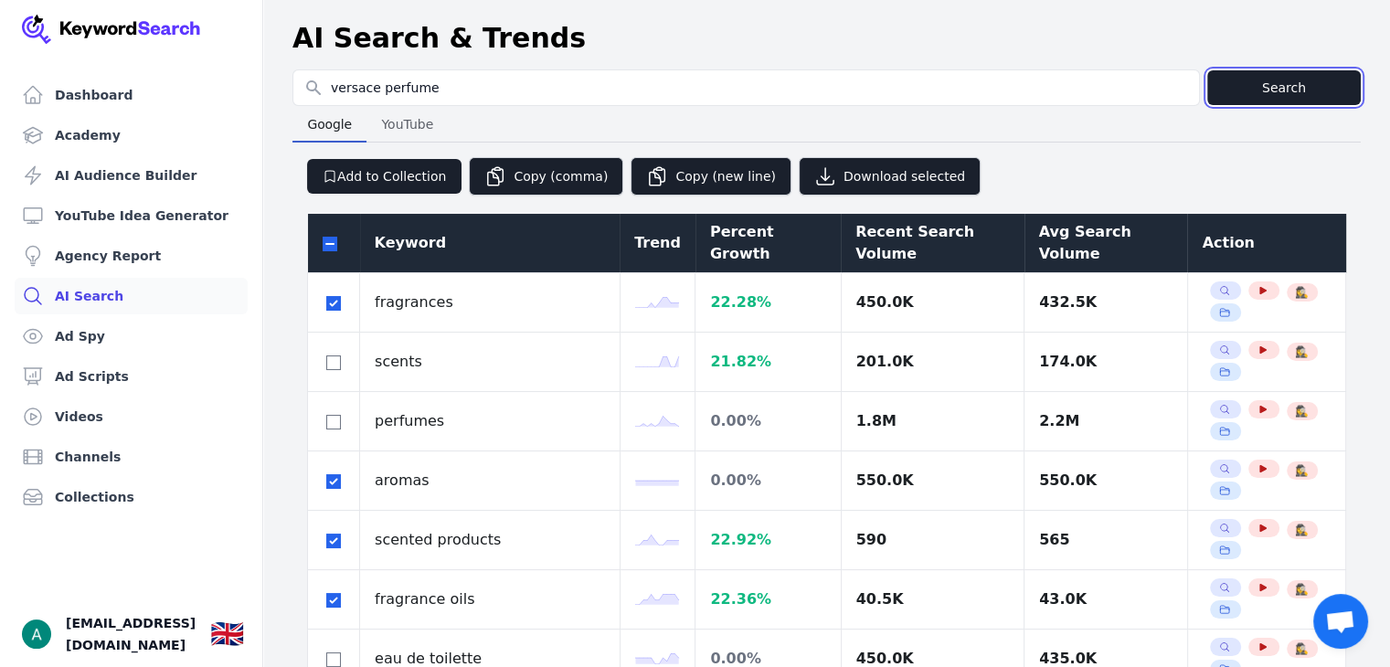
click at [1283, 86] on button "Search" at bounding box center [1285, 87] width 154 height 35
type input "versace perfume"
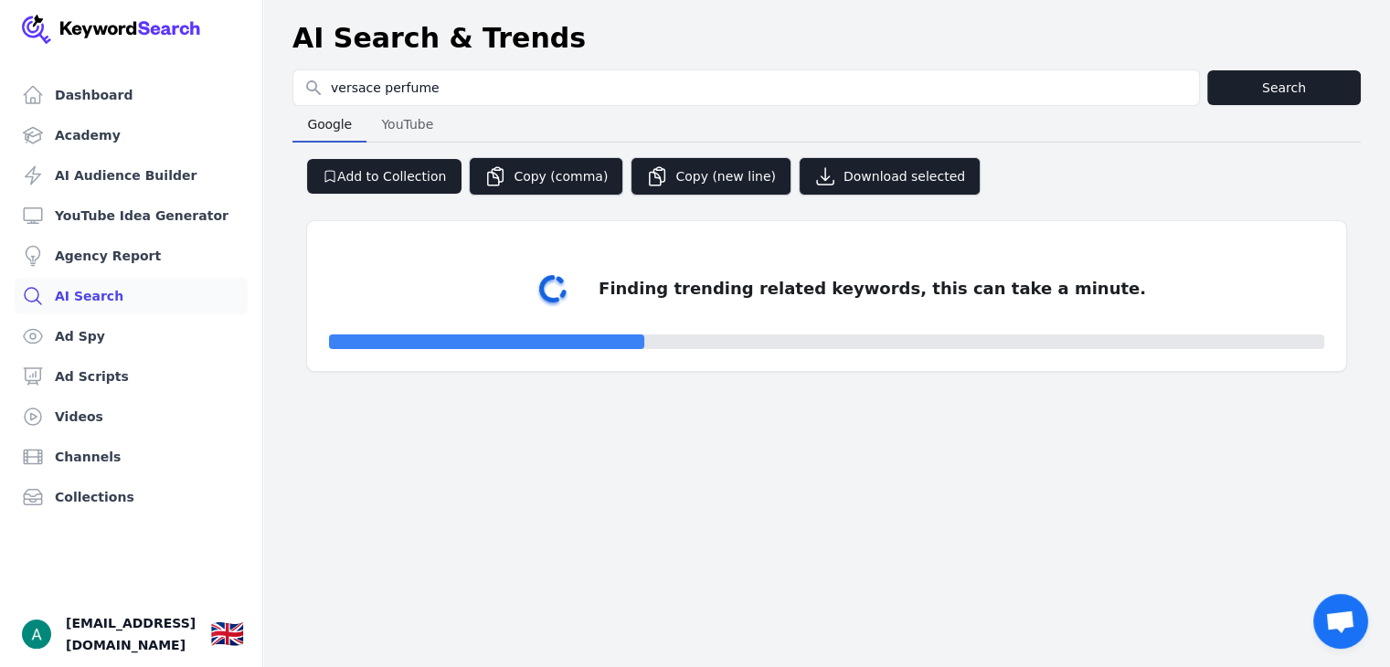
select select "50"
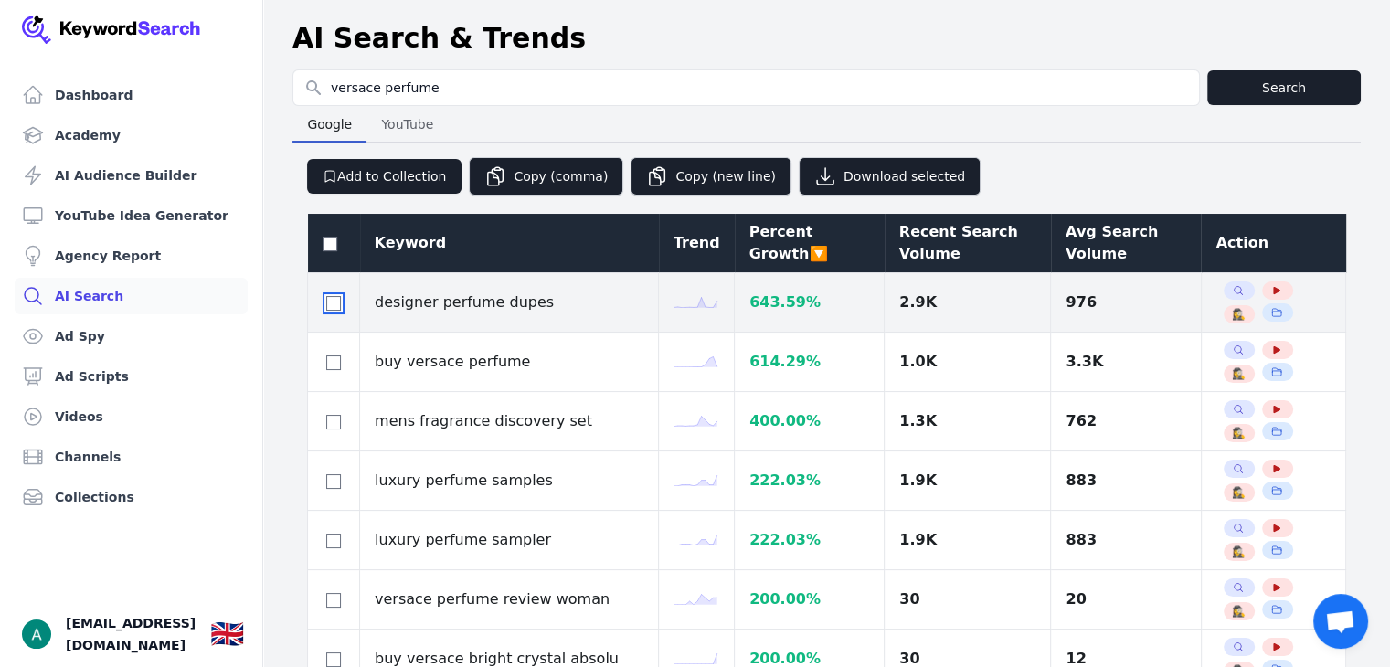
click at [329, 297] on input "checkbox" at bounding box center [333, 303] width 15 height 15
checkbox input "true"
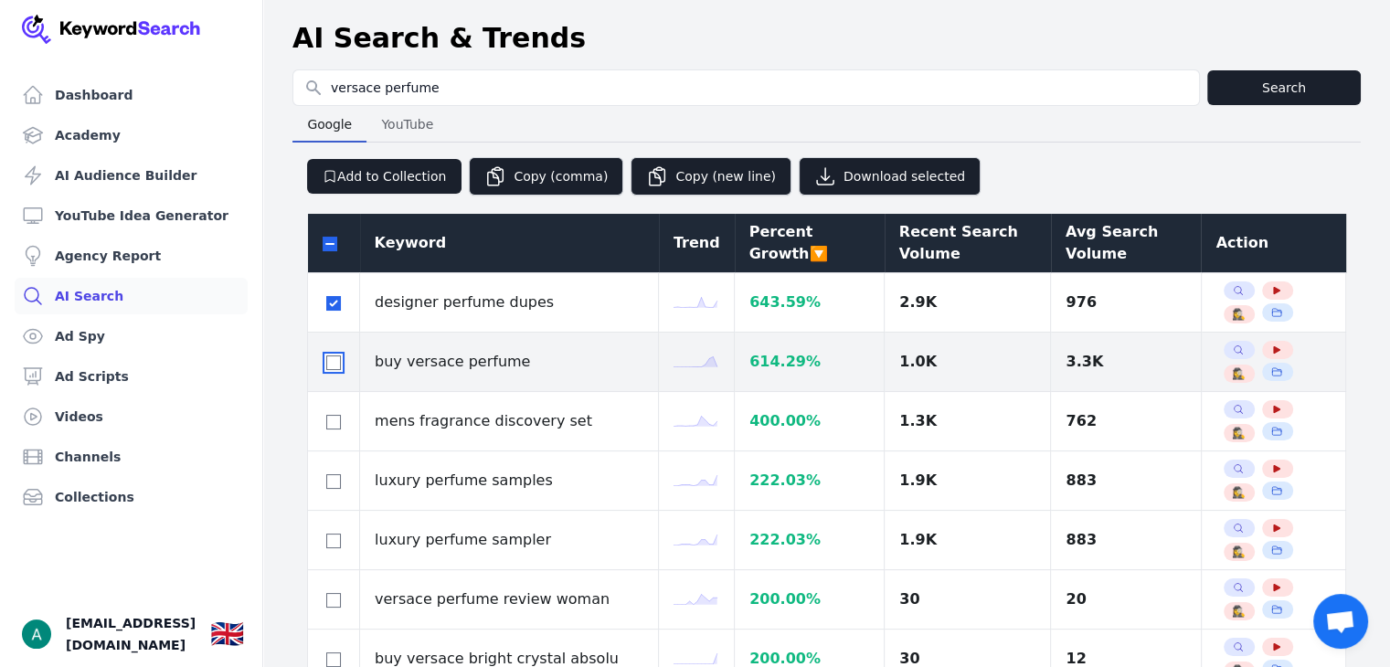
click at [333, 365] on input "checkbox" at bounding box center [333, 363] width 15 height 15
checkbox input "true"
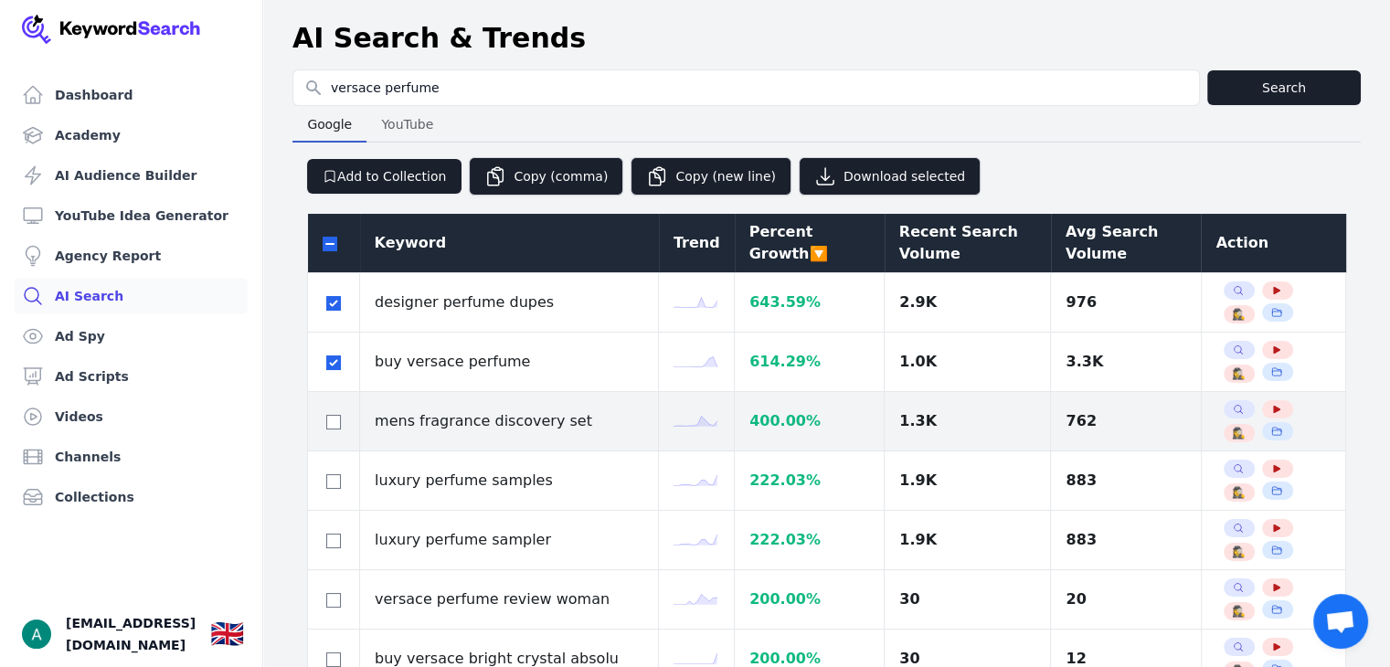
click at [336, 430] on div at bounding box center [334, 421] width 22 height 22
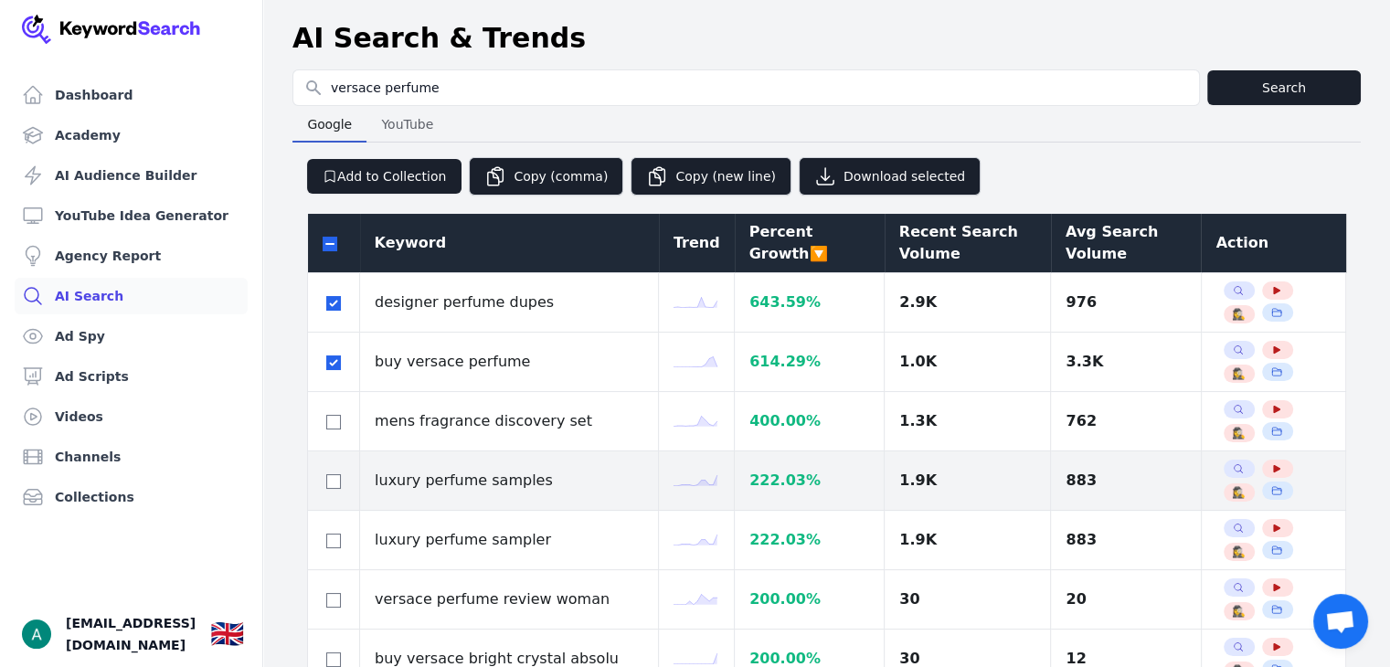
click at [323, 479] on div at bounding box center [334, 481] width 22 height 22
click at [338, 479] on input "checkbox" at bounding box center [333, 481] width 15 height 15
checkbox input "true"
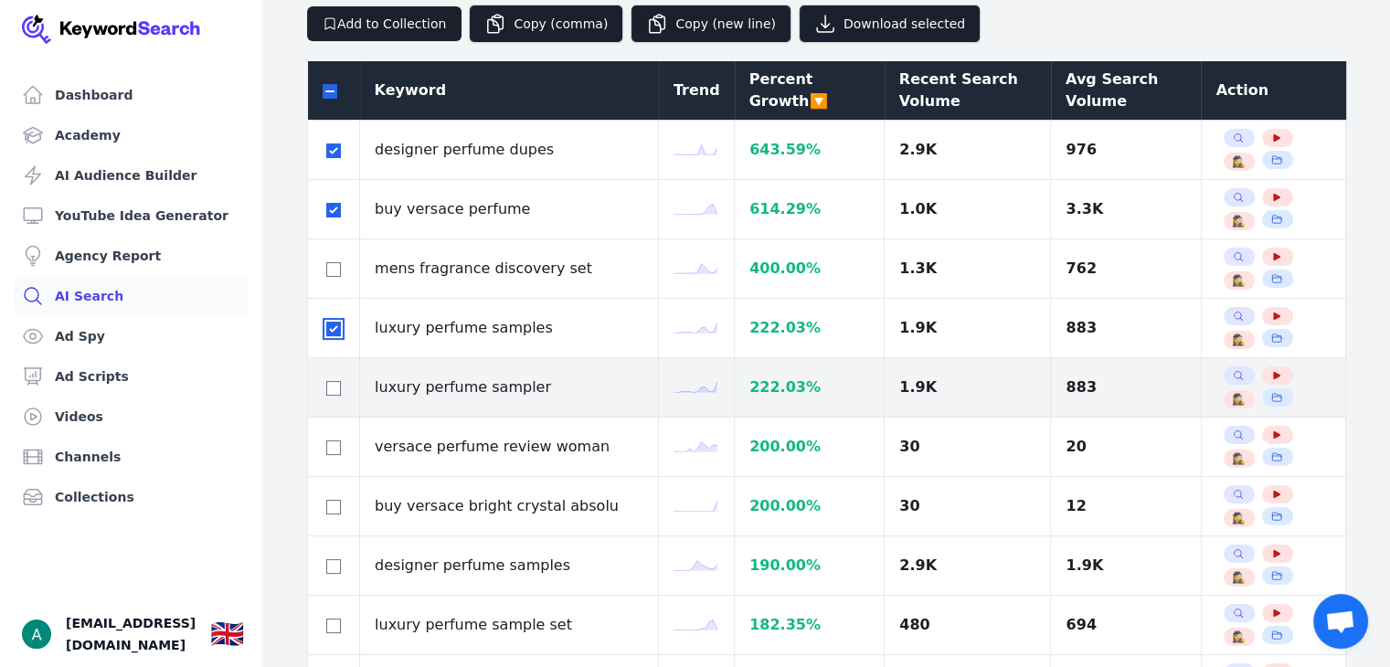
scroll to position [183, 0]
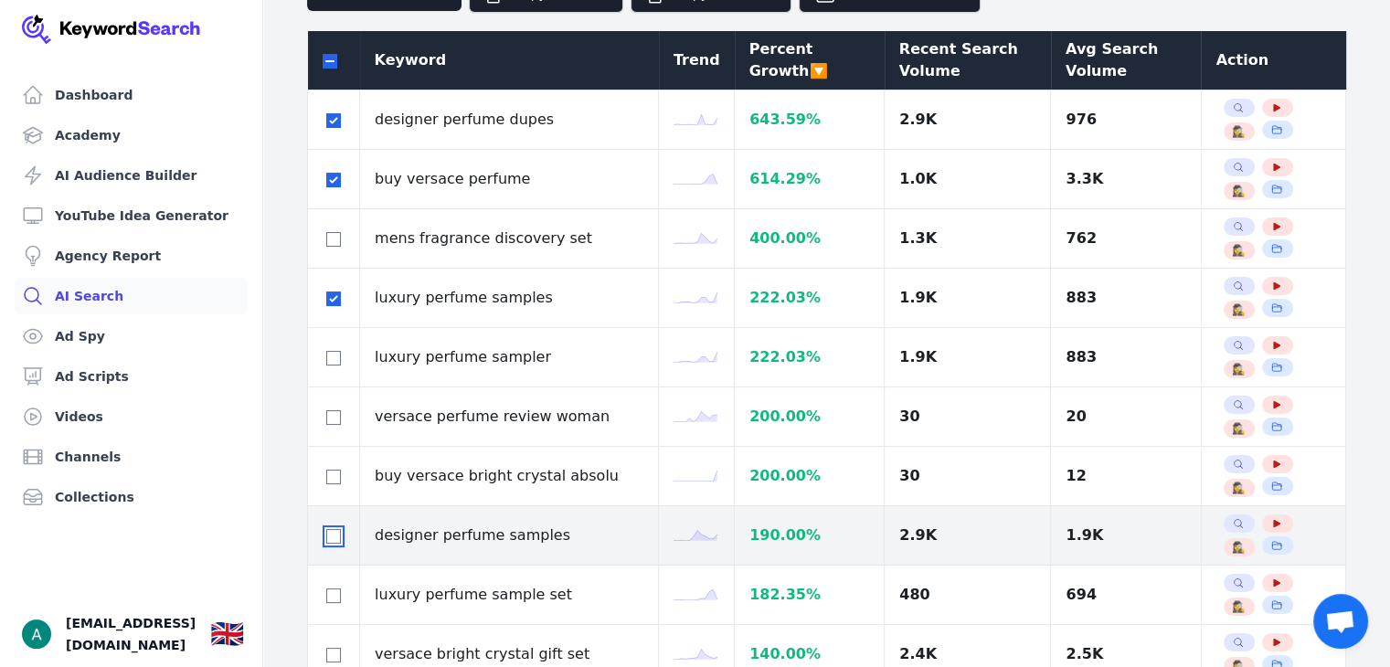
click at [329, 535] on input "checkbox" at bounding box center [333, 536] width 15 height 15
checkbox input "true"
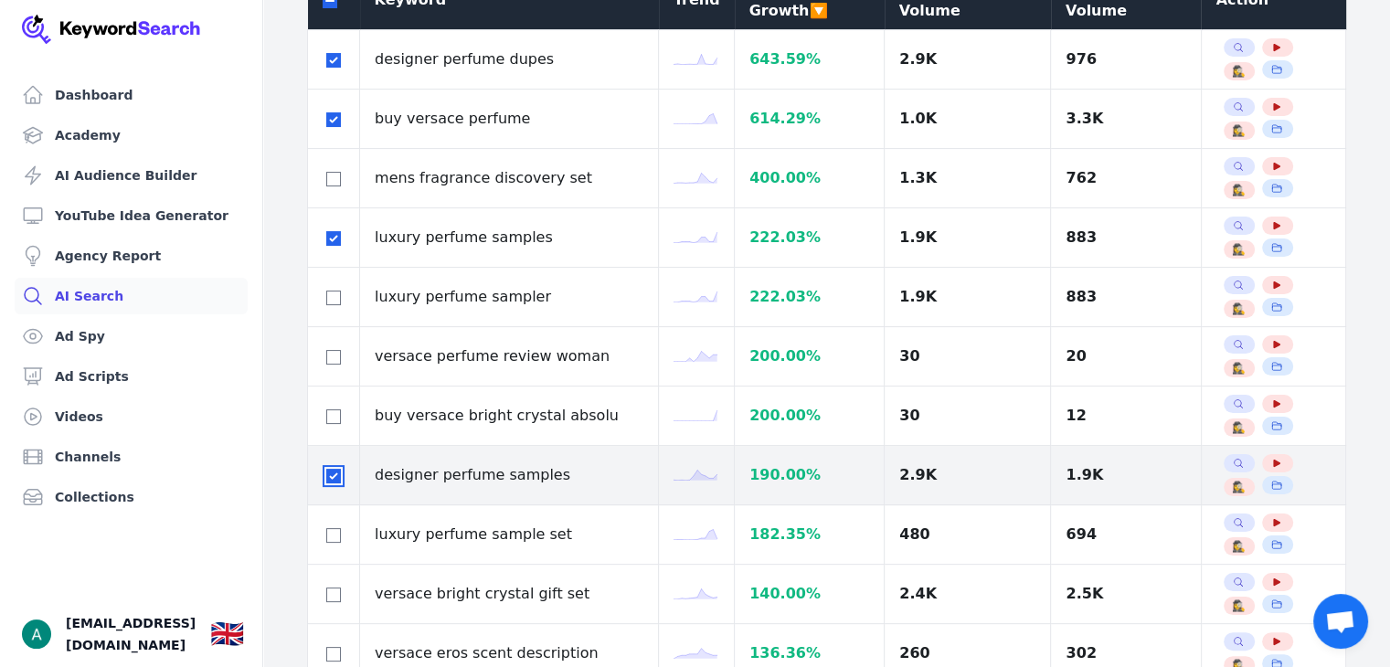
scroll to position [274, 0]
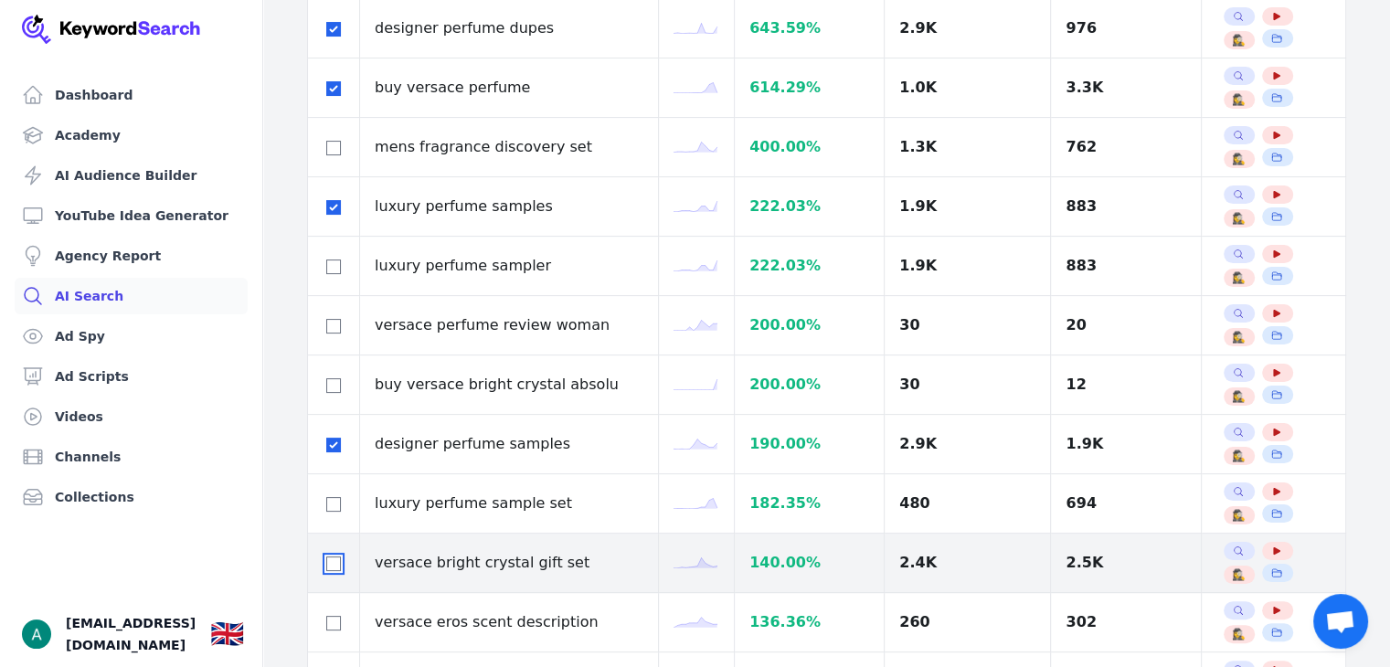
click at [329, 563] on input "checkbox" at bounding box center [333, 564] width 15 height 15
checkbox input "true"
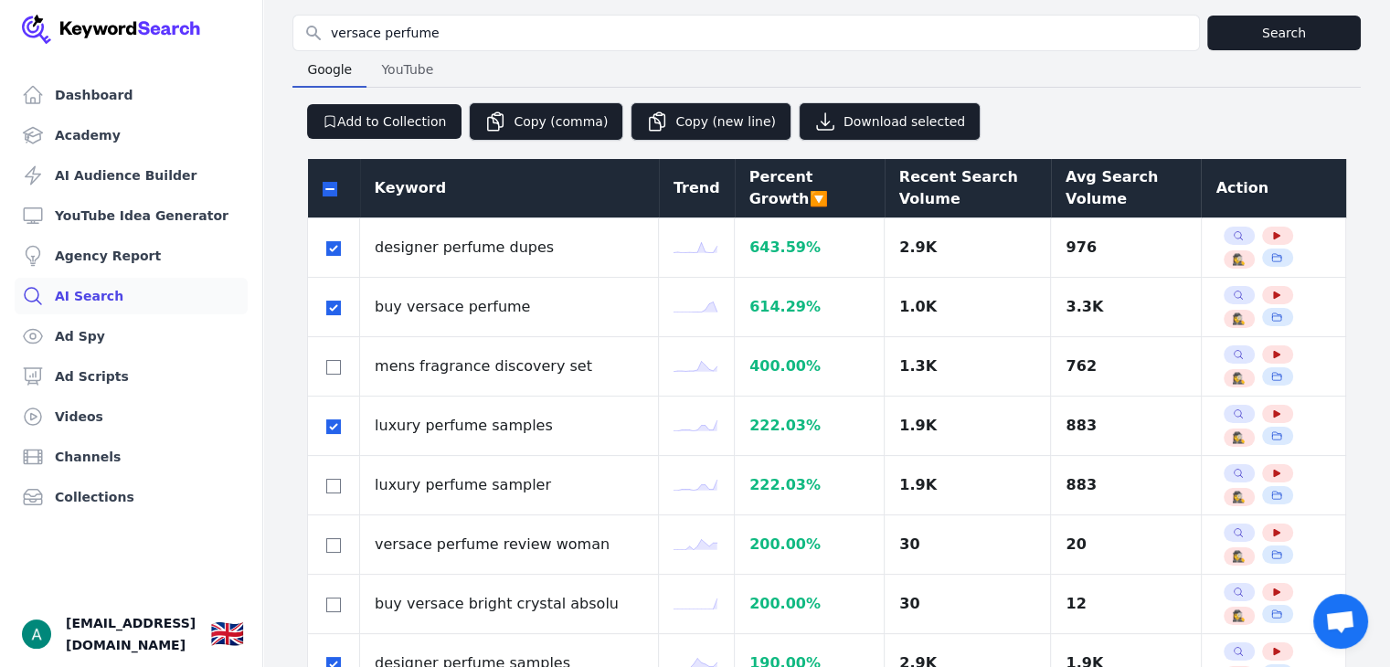
scroll to position [0, 0]
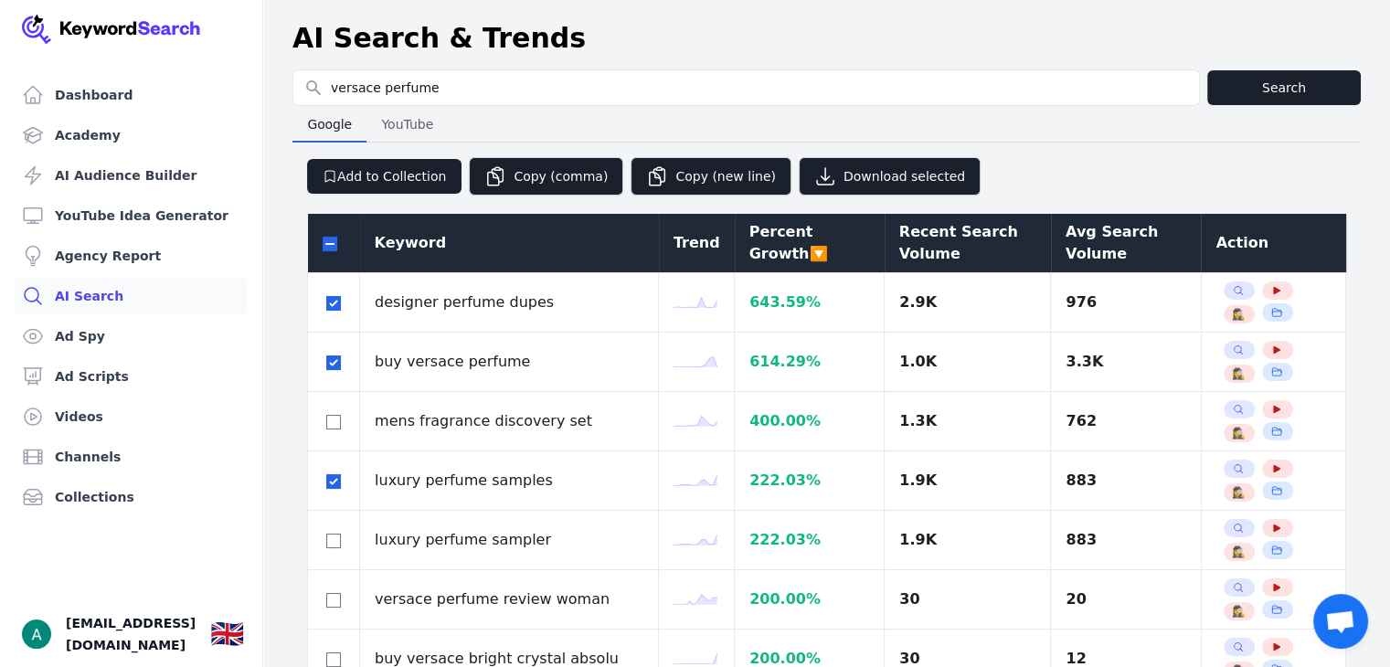
drag, startPoint x: 1083, startPoint y: 210, endPoint x: 1088, endPoint y: 228, distance: 18.0
click at [1089, 231] on div "Avg Search Volume" at bounding box center [1127, 243] width 122 height 44
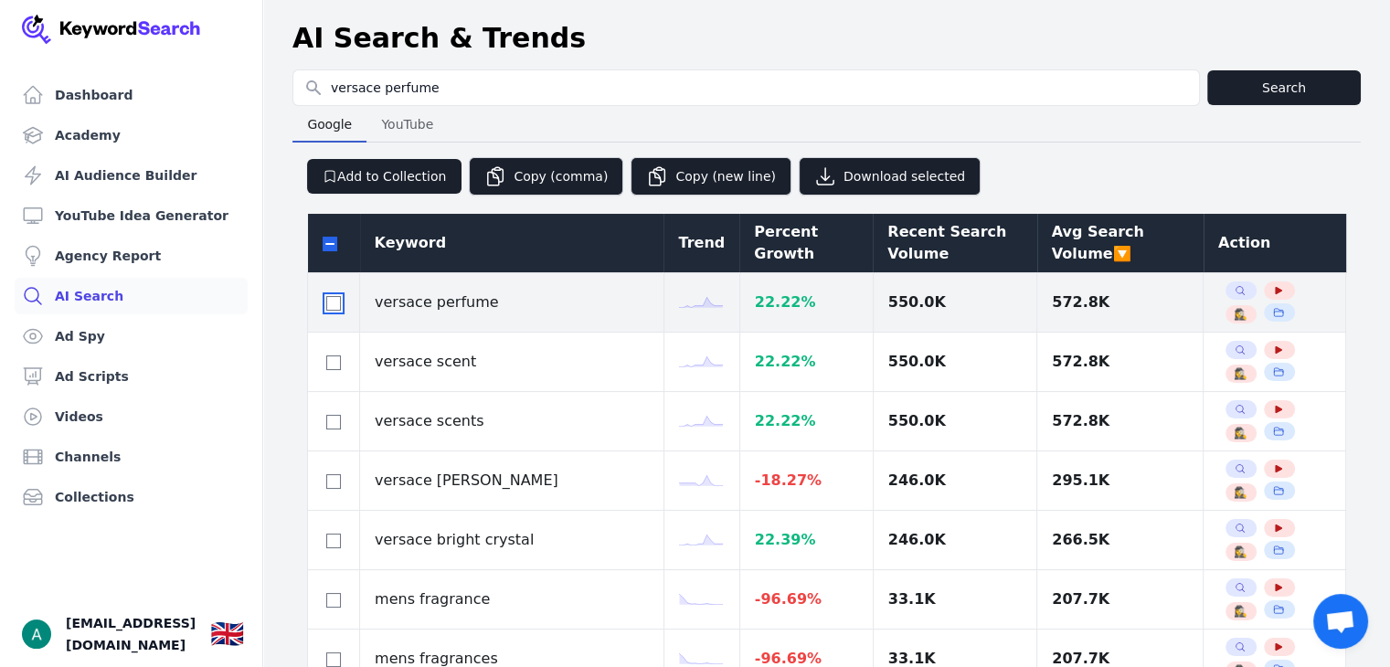
click at [336, 297] on input "checkbox" at bounding box center [333, 303] width 15 height 15
checkbox input "true"
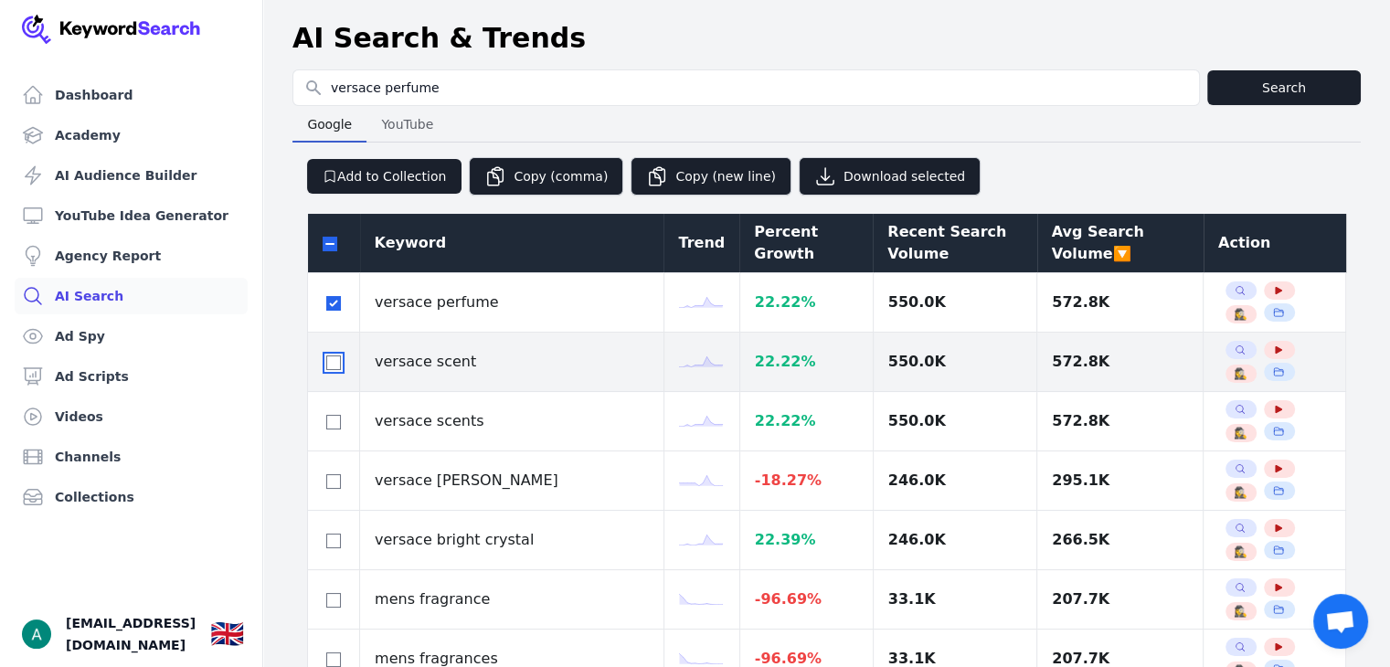
click at [328, 368] on input "checkbox" at bounding box center [333, 363] width 15 height 15
checkbox input "true"
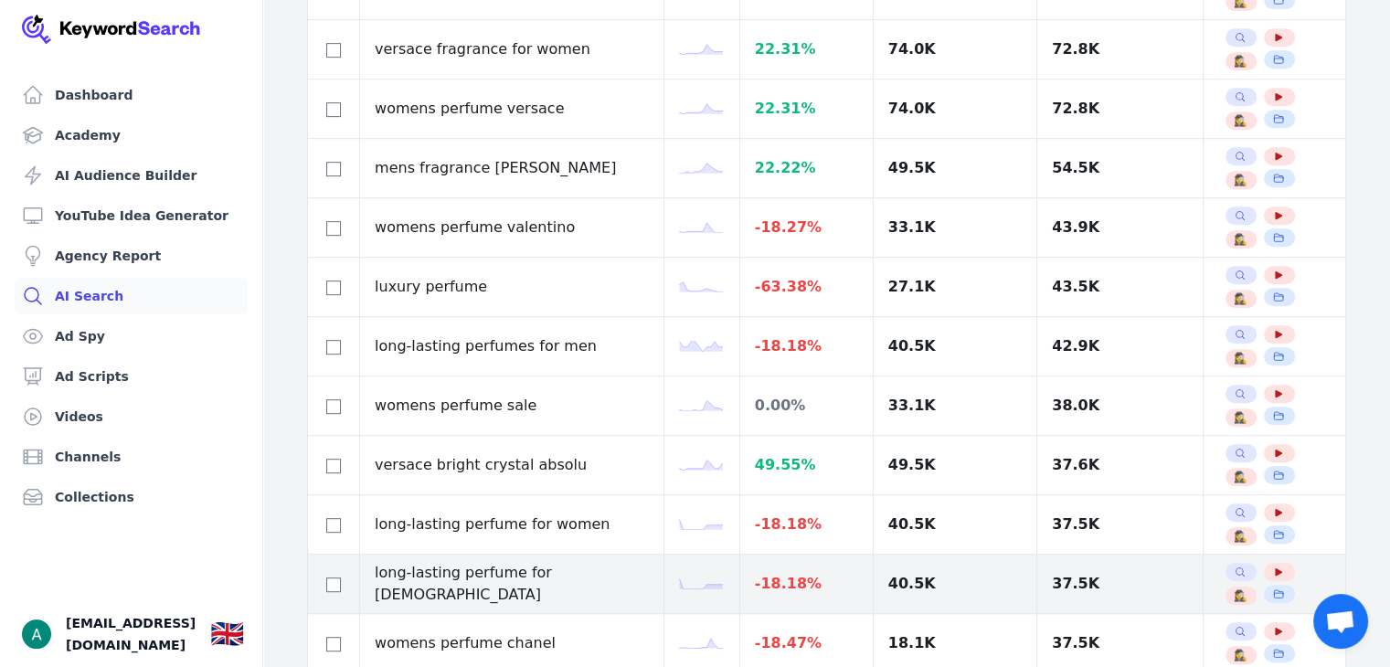
scroll to position [1006, 0]
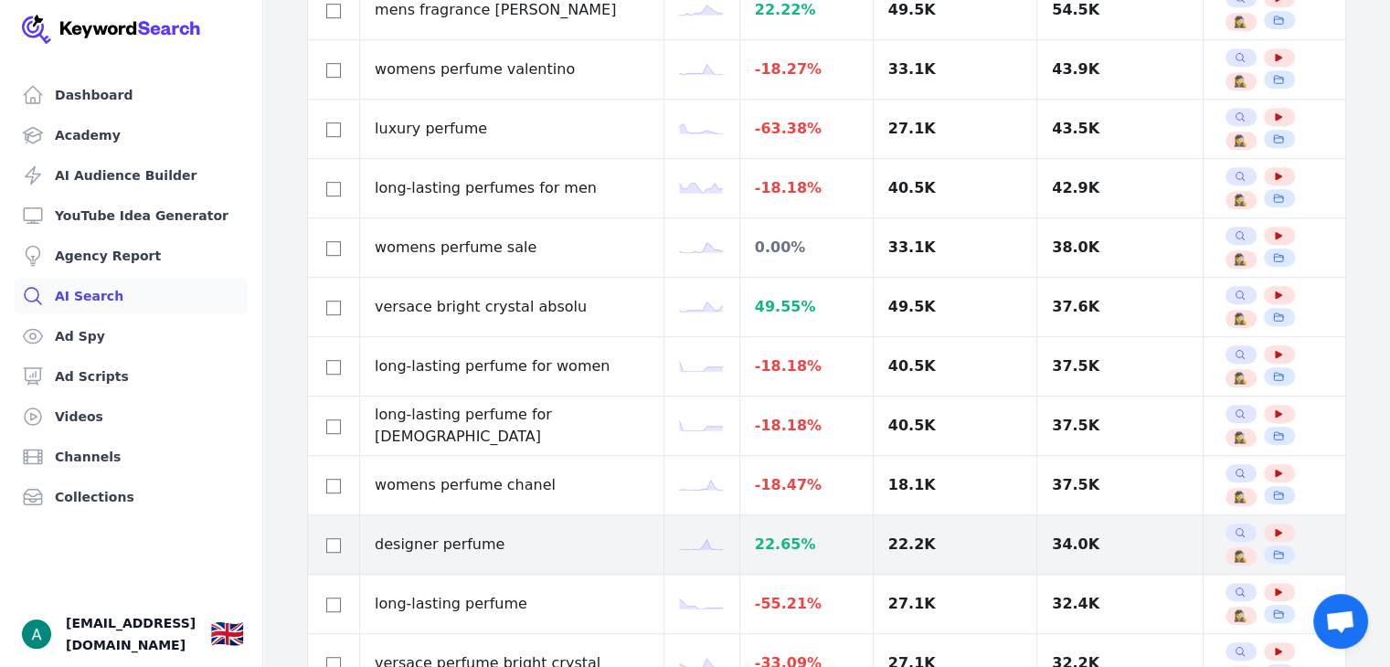
click at [327, 534] on div at bounding box center [334, 545] width 22 height 22
click at [336, 540] on input "checkbox" at bounding box center [333, 545] width 15 height 15
checkbox input "true"
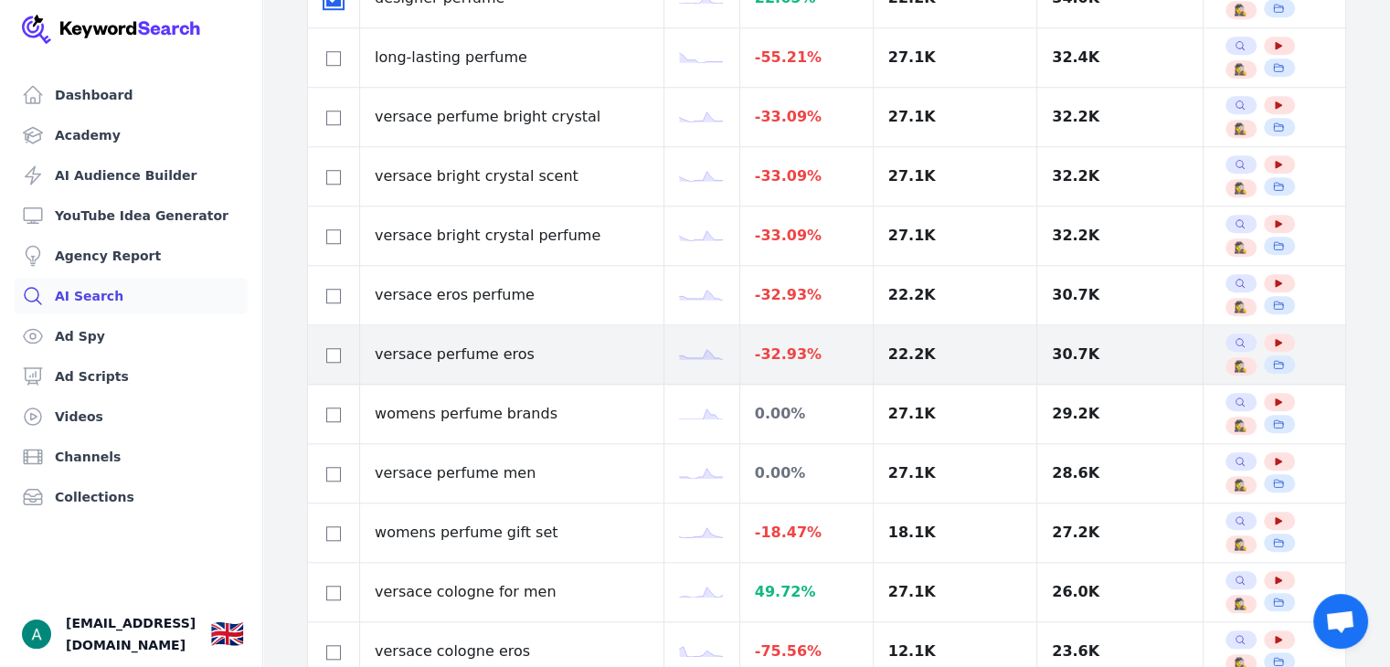
scroll to position [1645, 0]
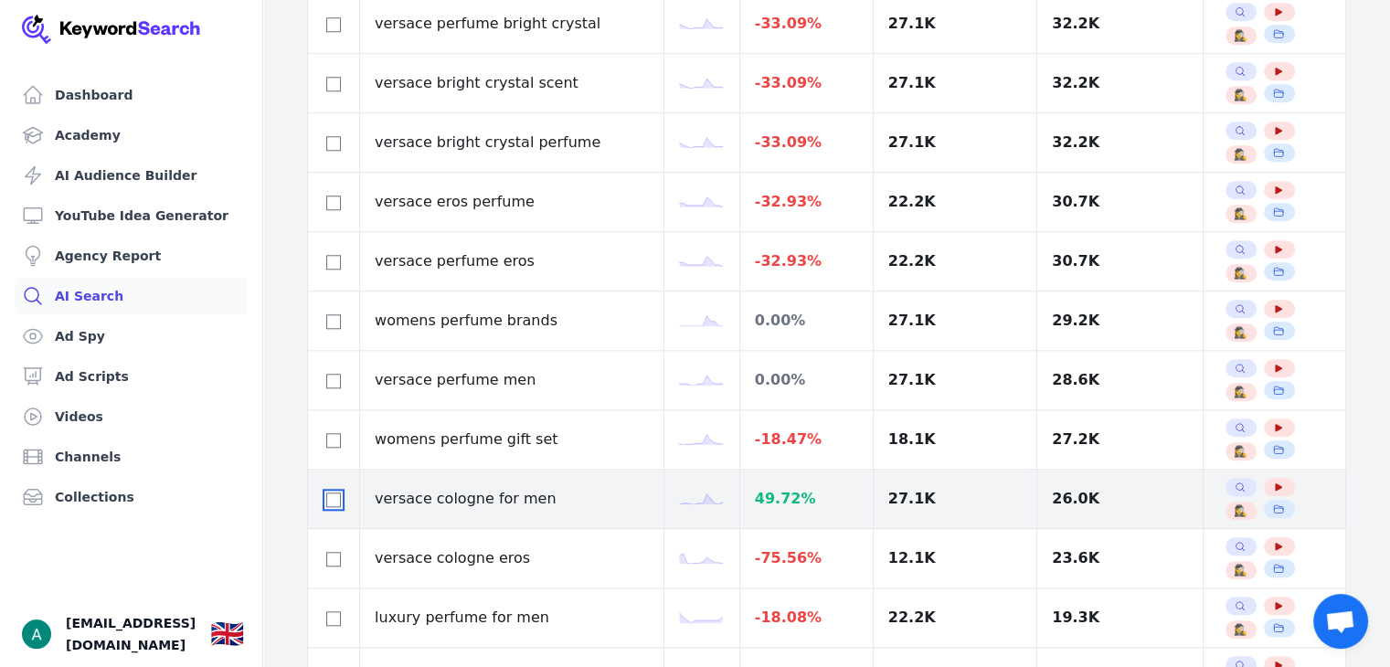
click at [333, 493] on input "checkbox" at bounding box center [333, 500] width 15 height 15
checkbox input "true"
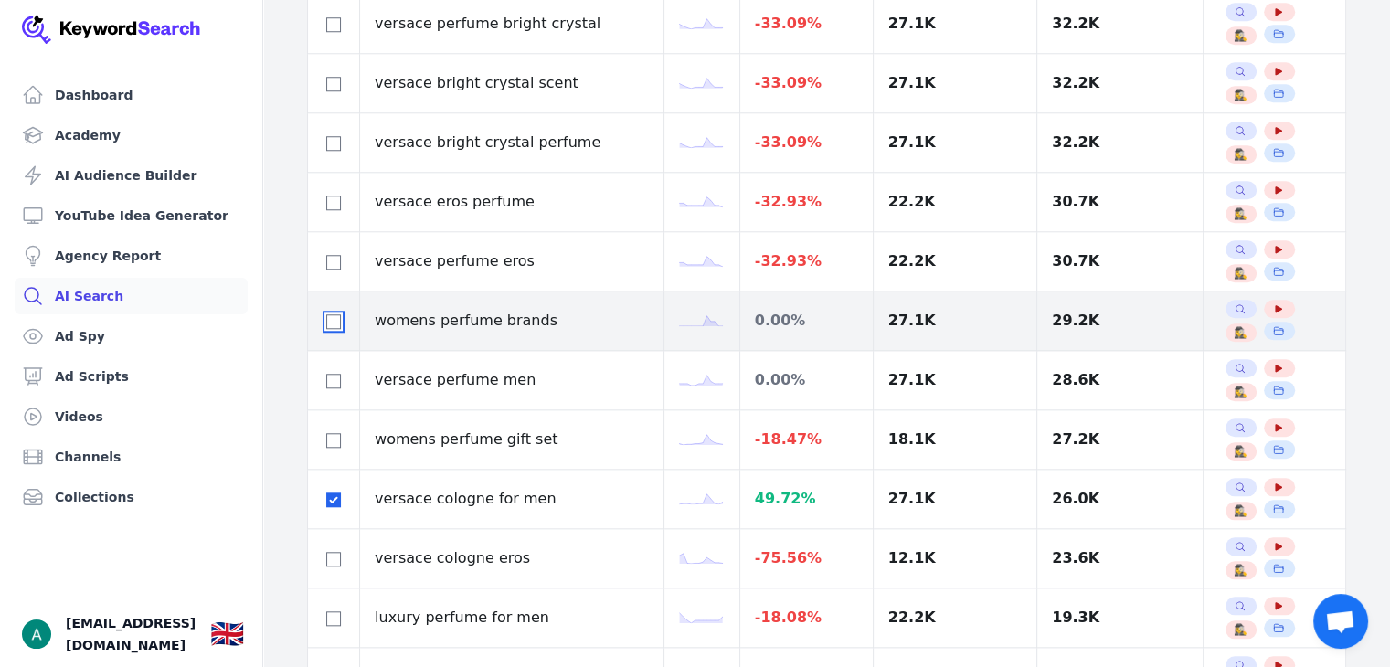
click at [327, 314] on input "checkbox" at bounding box center [333, 321] width 15 height 15
checkbox input "true"
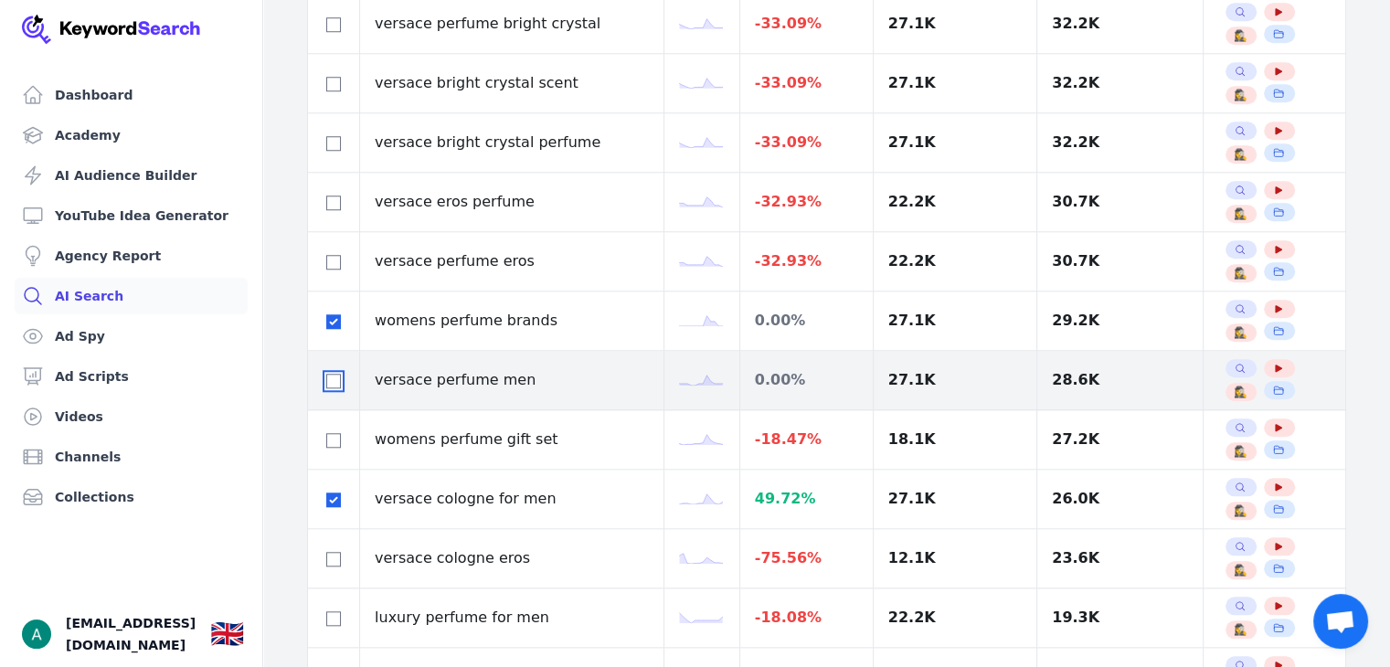
click at [333, 380] on input "checkbox" at bounding box center [333, 381] width 15 height 15
checkbox input "true"
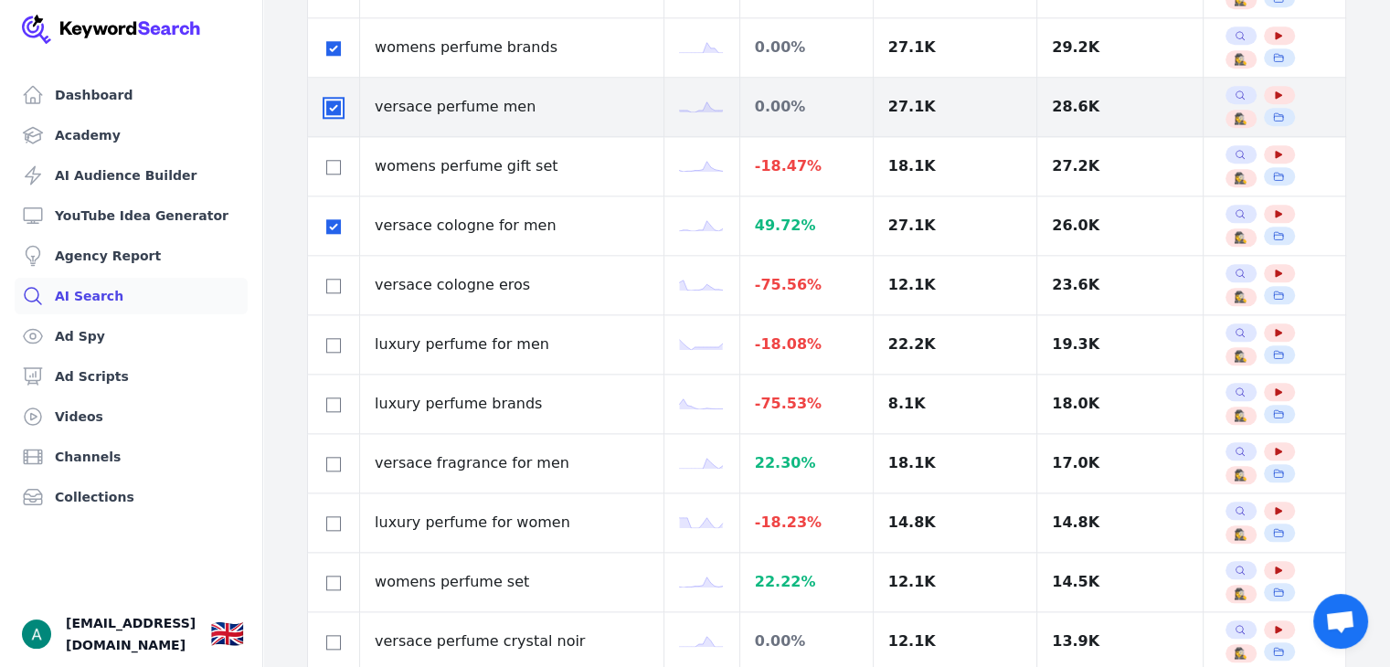
scroll to position [2102, 0]
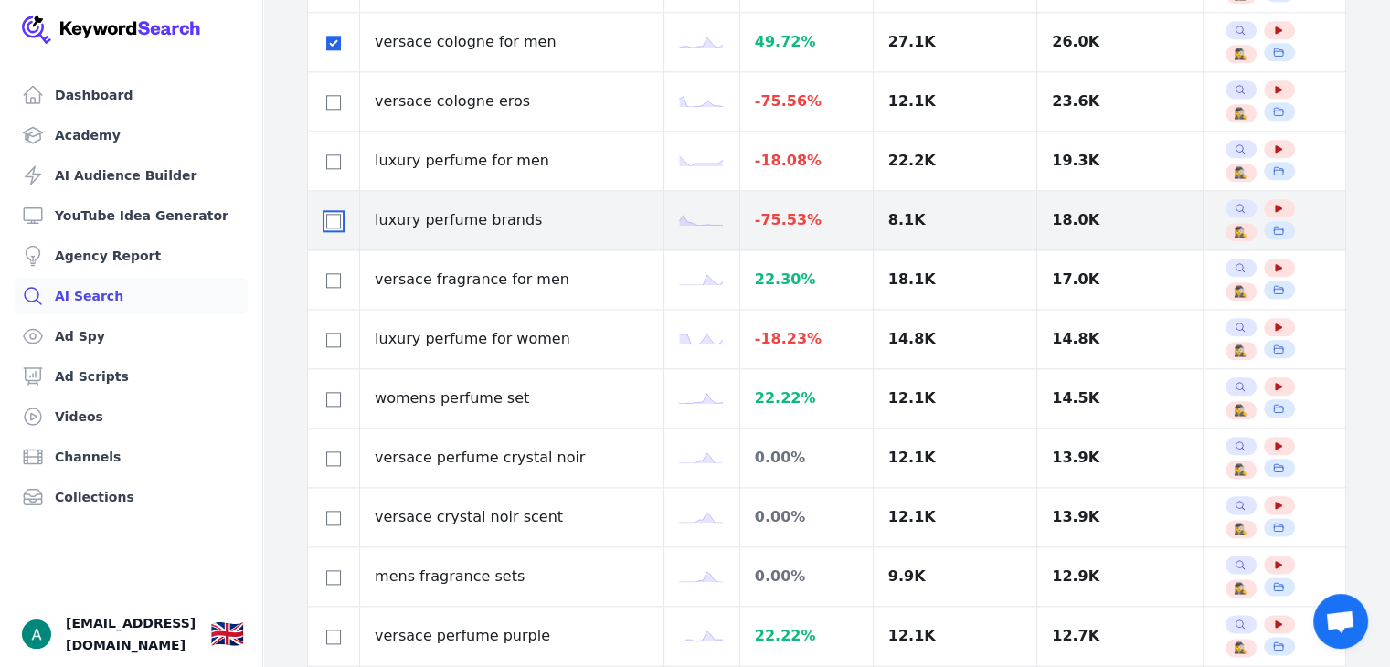
click at [336, 218] on input "checkbox" at bounding box center [333, 221] width 15 height 15
checkbox input "true"
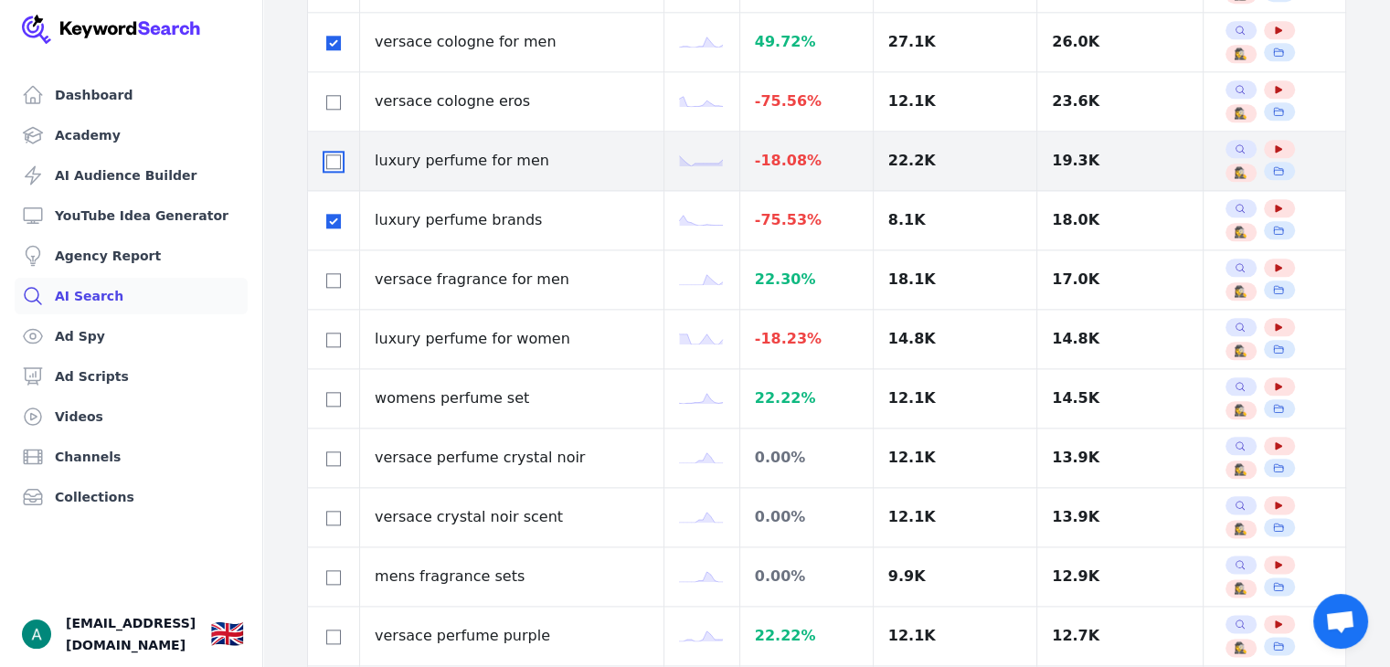
click at [340, 156] on input "checkbox" at bounding box center [333, 161] width 15 height 15
checkbox input "true"
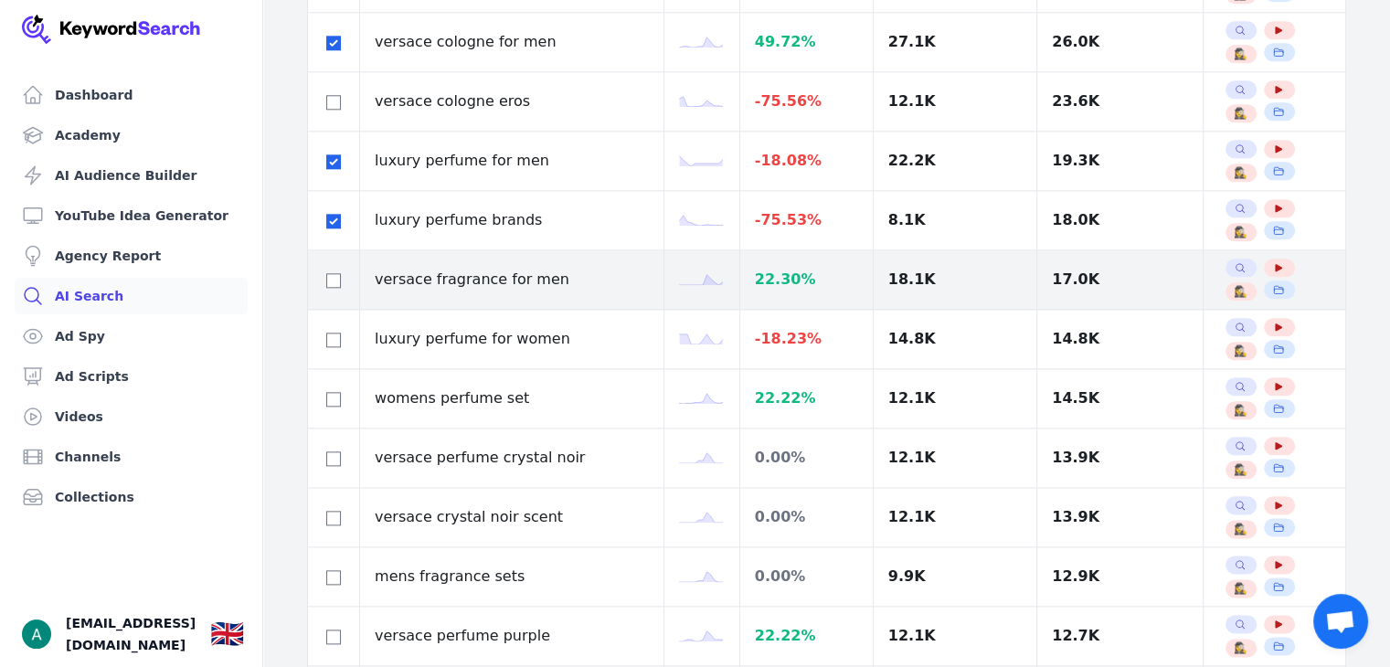
click at [341, 274] on div at bounding box center [334, 280] width 22 height 22
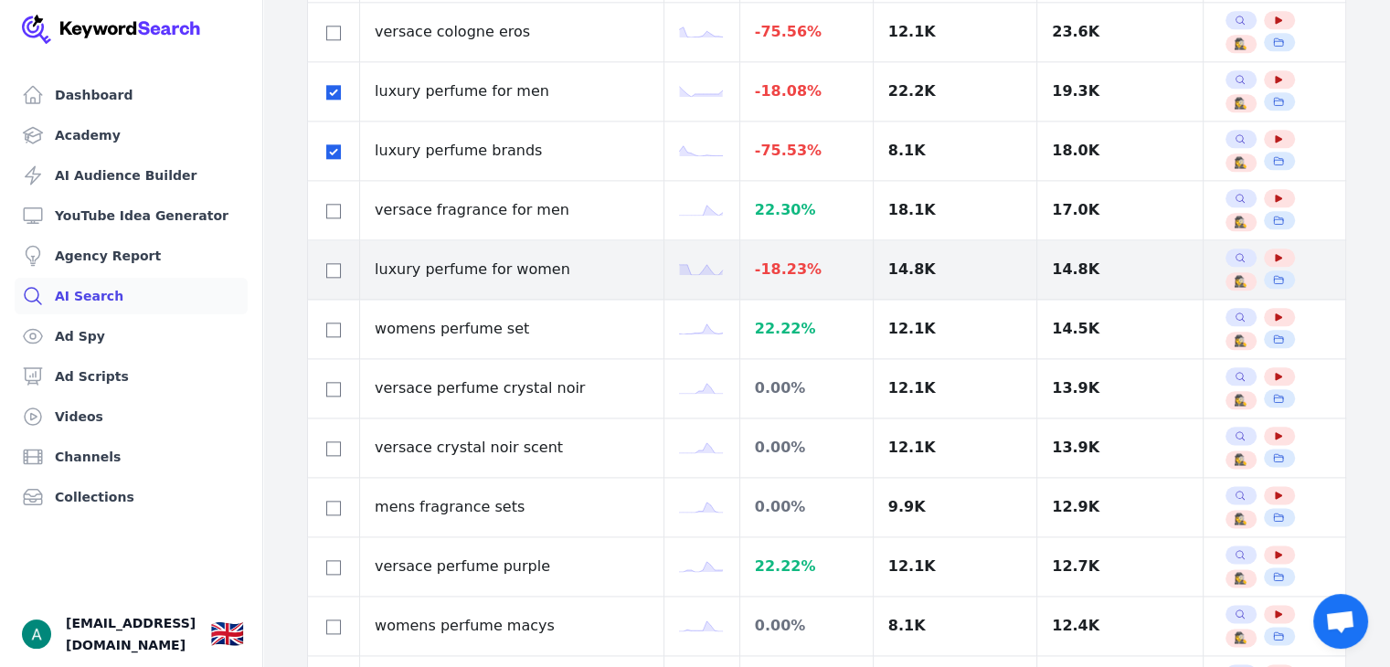
scroll to position [2194, 0]
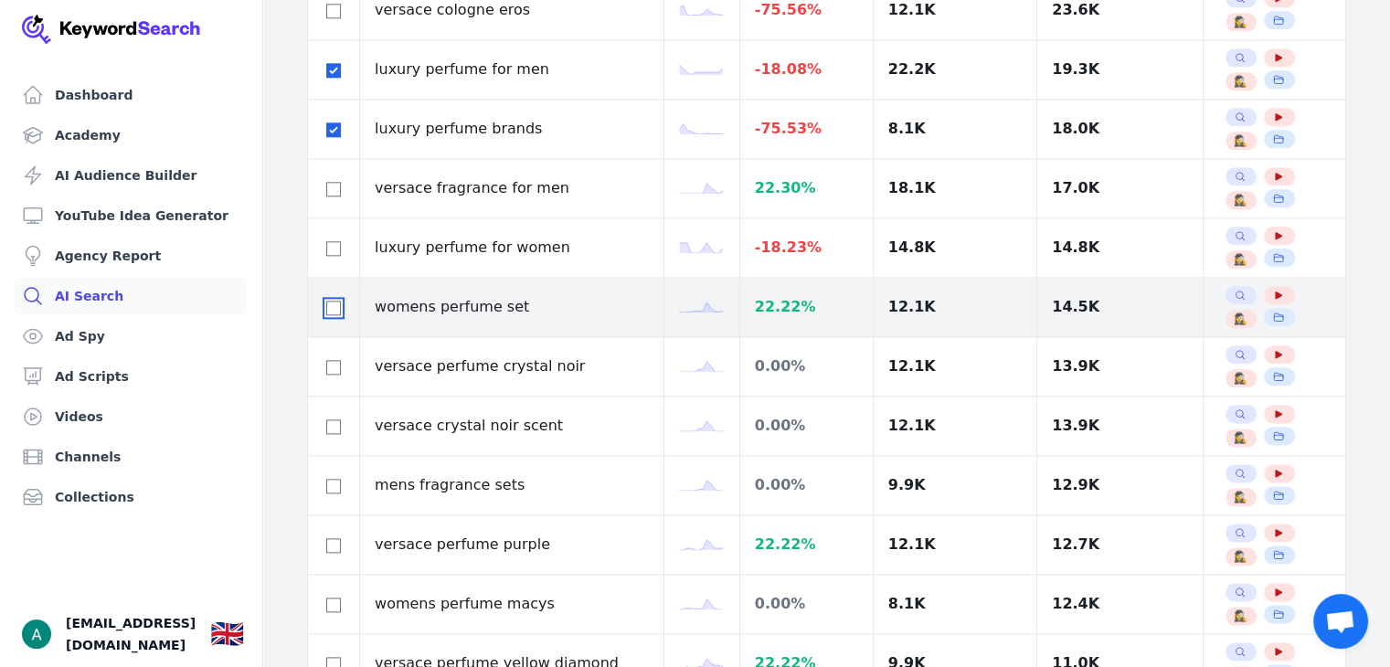
click at [339, 301] on input "checkbox" at bounding box center [333, 308] width 15 height 15
checkbox input "true"
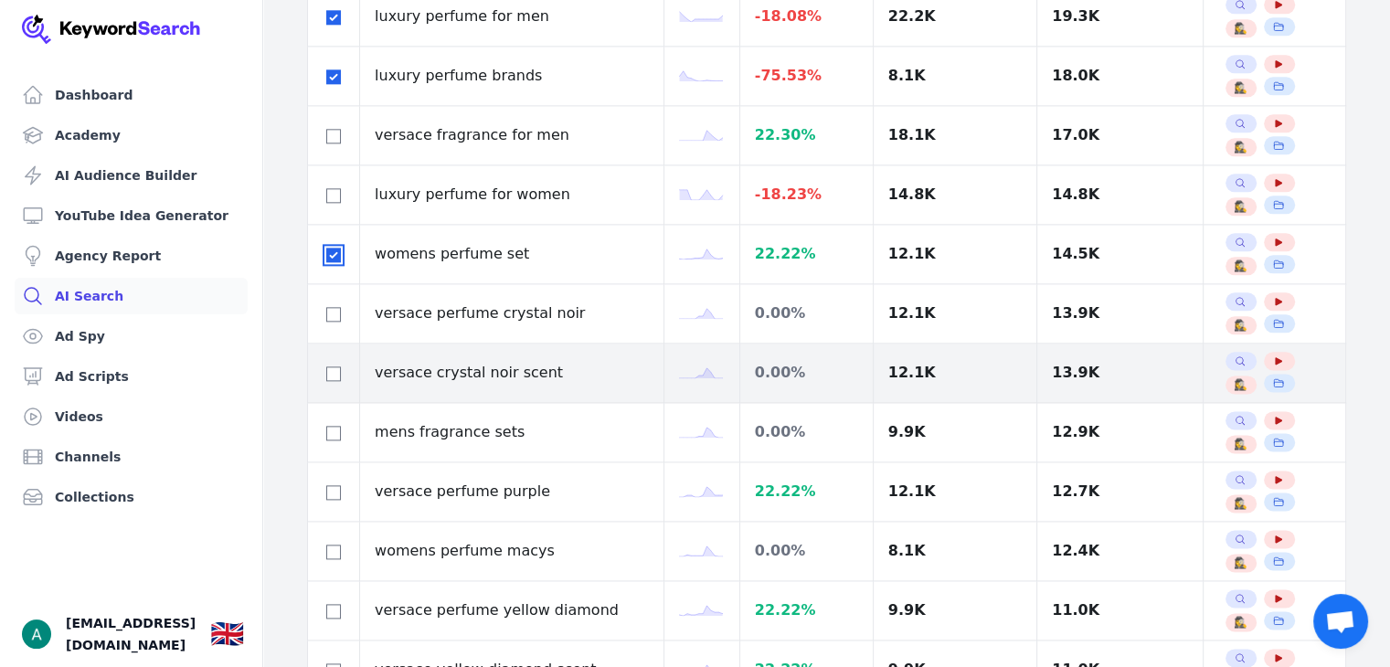
scroll to position [2285, 0]
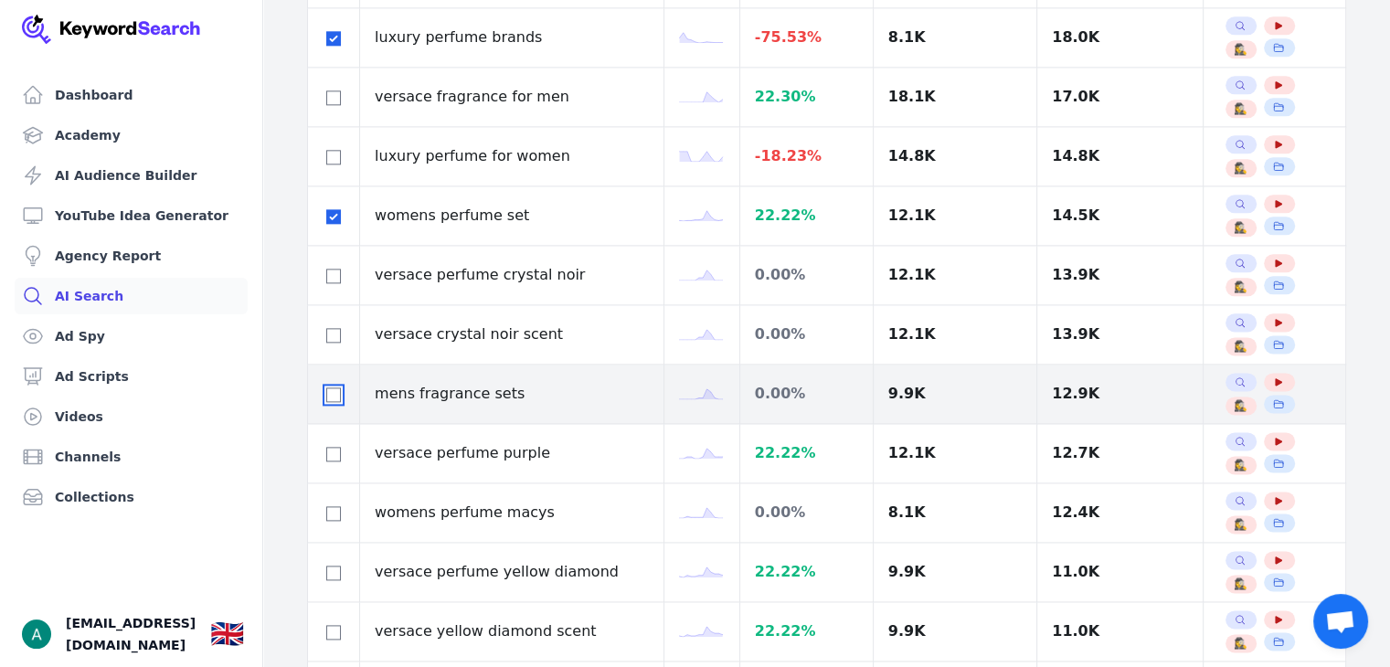
click at [332, 388] on input "checkbox" at bounding box center [333, 395] width 15 height 15
checkbox input "true"
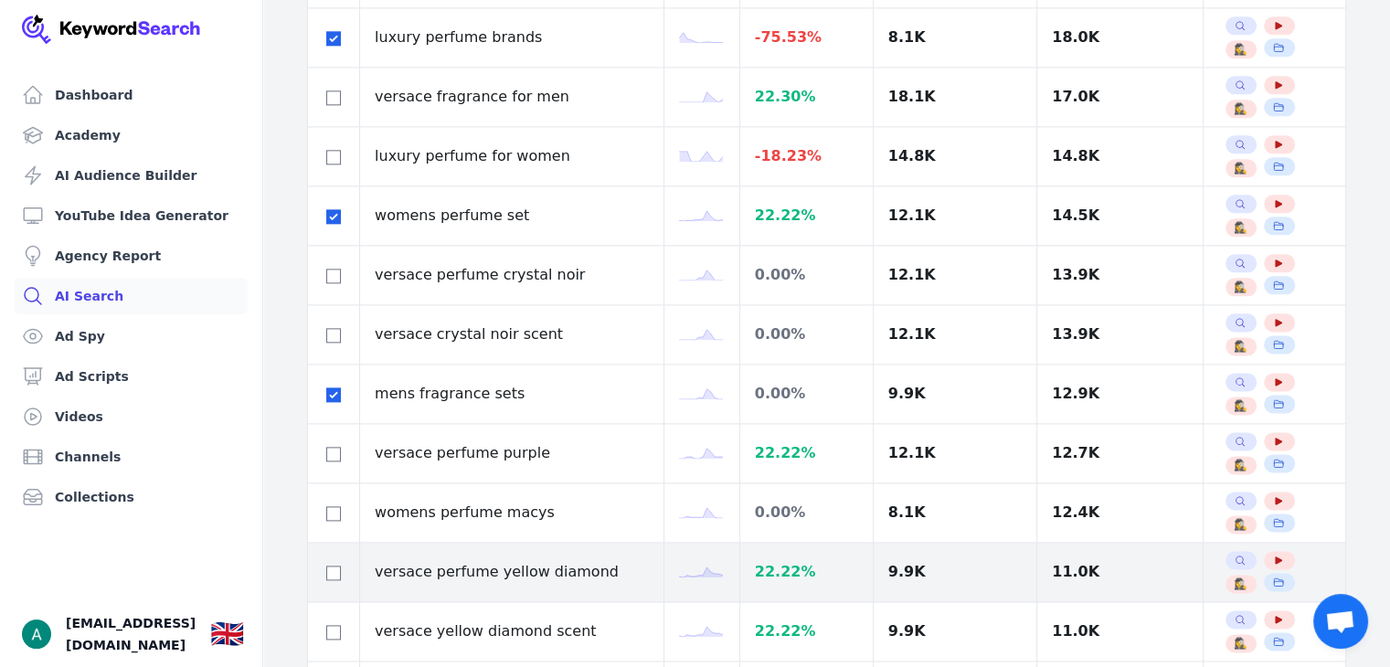
click at [337, 561] on div at bounding box center [334, 572] width 22 height 22
click at [331, 566] on input "checkbox" at bounding box center [333, 573] width 15 height 15
checkbox input "true"
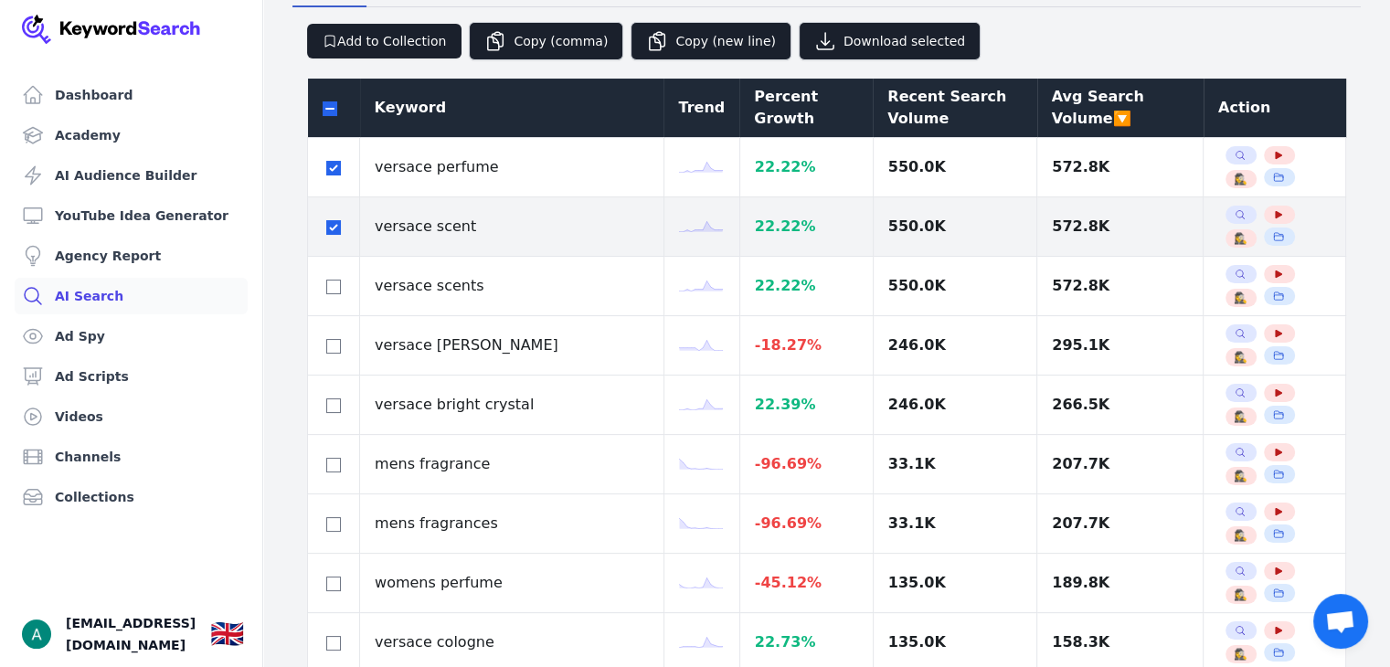
scroll to position [183, 0]
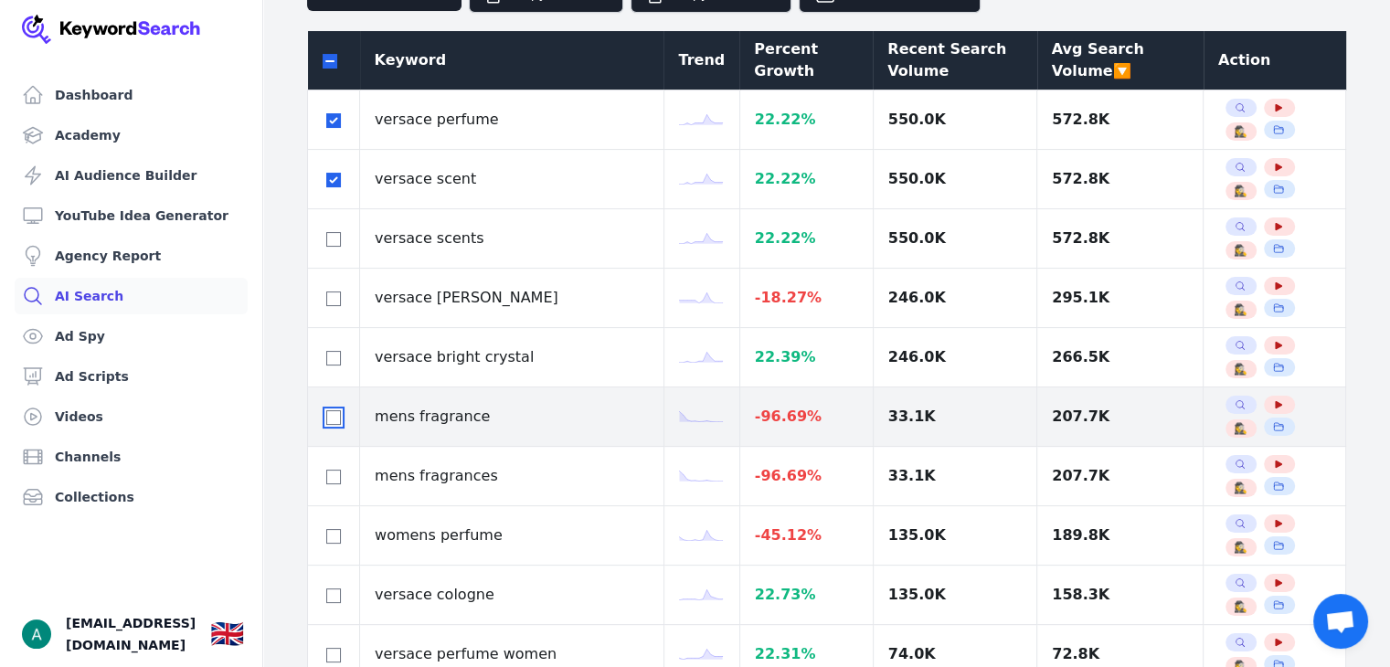
click at [329, 417] on input "checkbox" at bounding box center [333, 417] width 15 height 15
checkbox input "true"
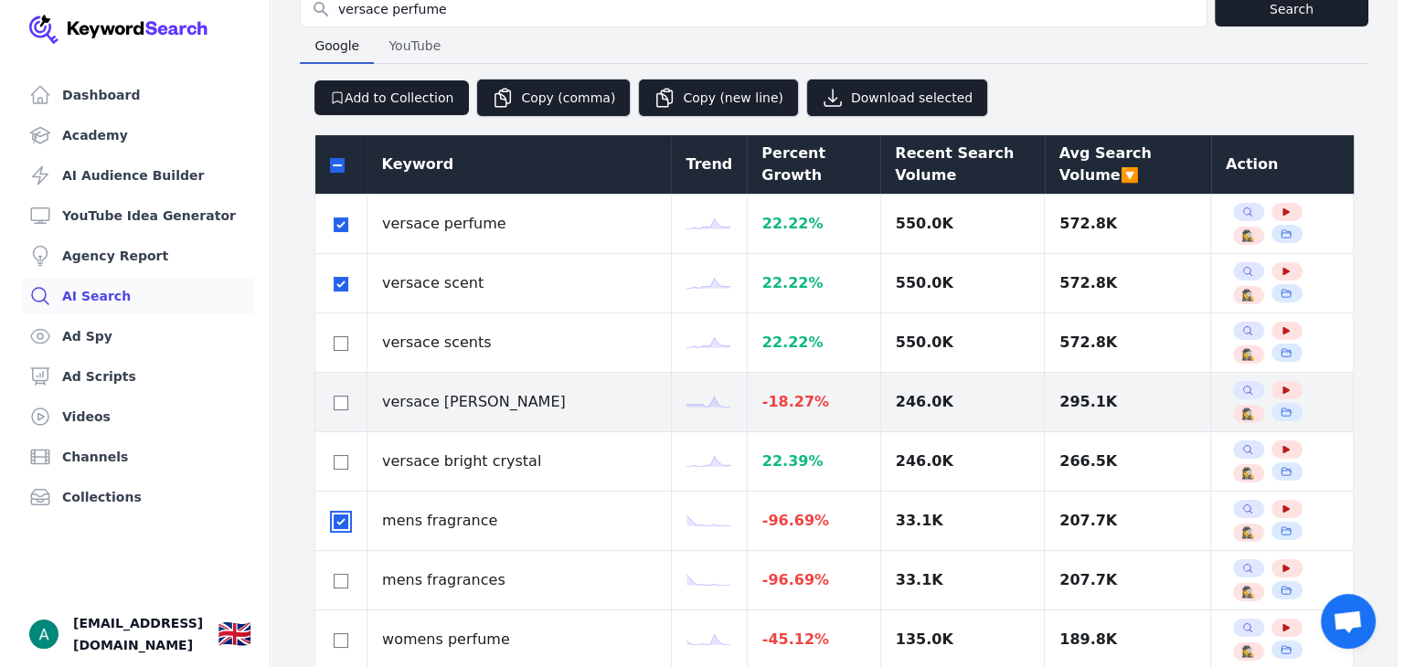
scroll to position [0, 0]
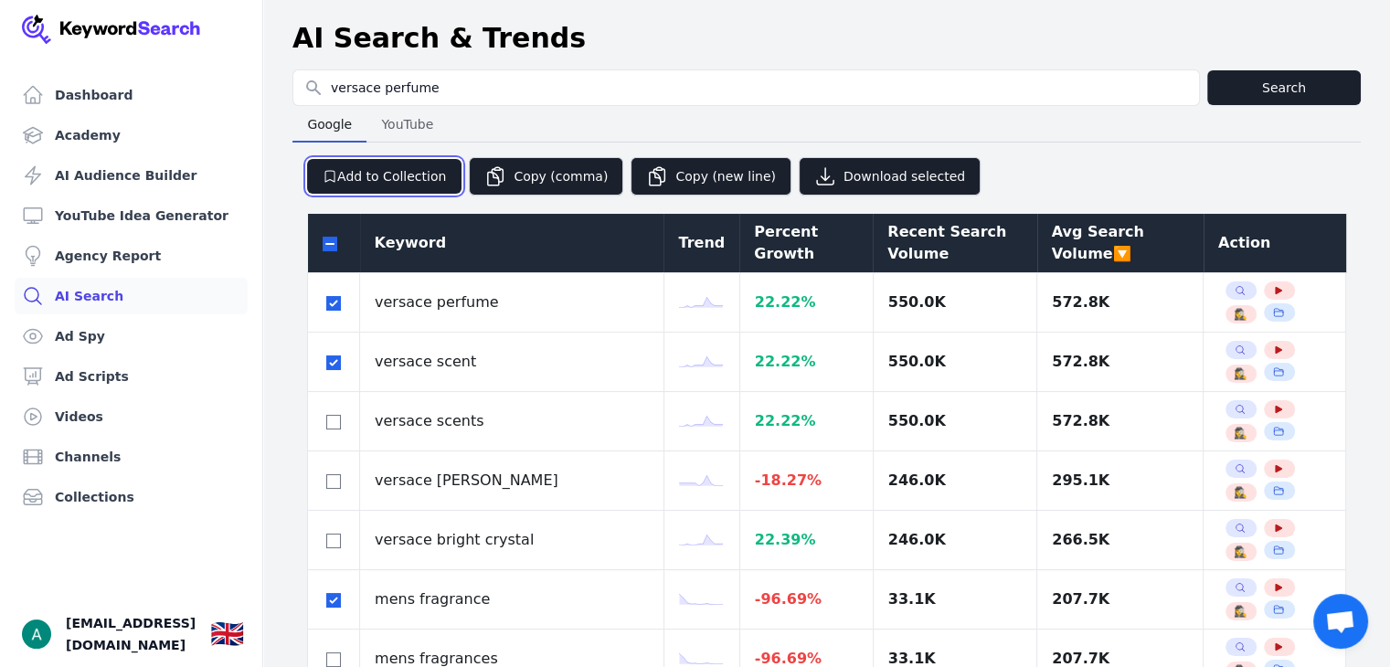
click at [402, 185] on button "Add to Collection" at bounding box center [384, 176] width 154 height 35
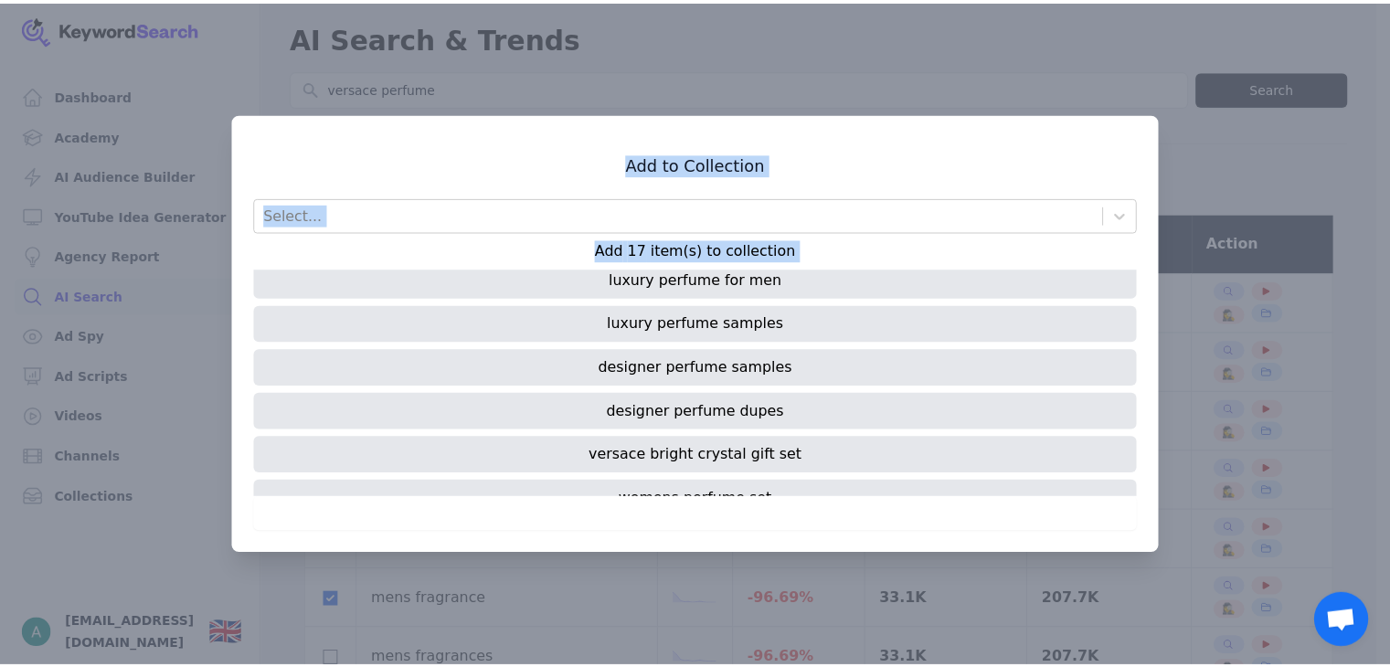
scroll to position [516, 0]
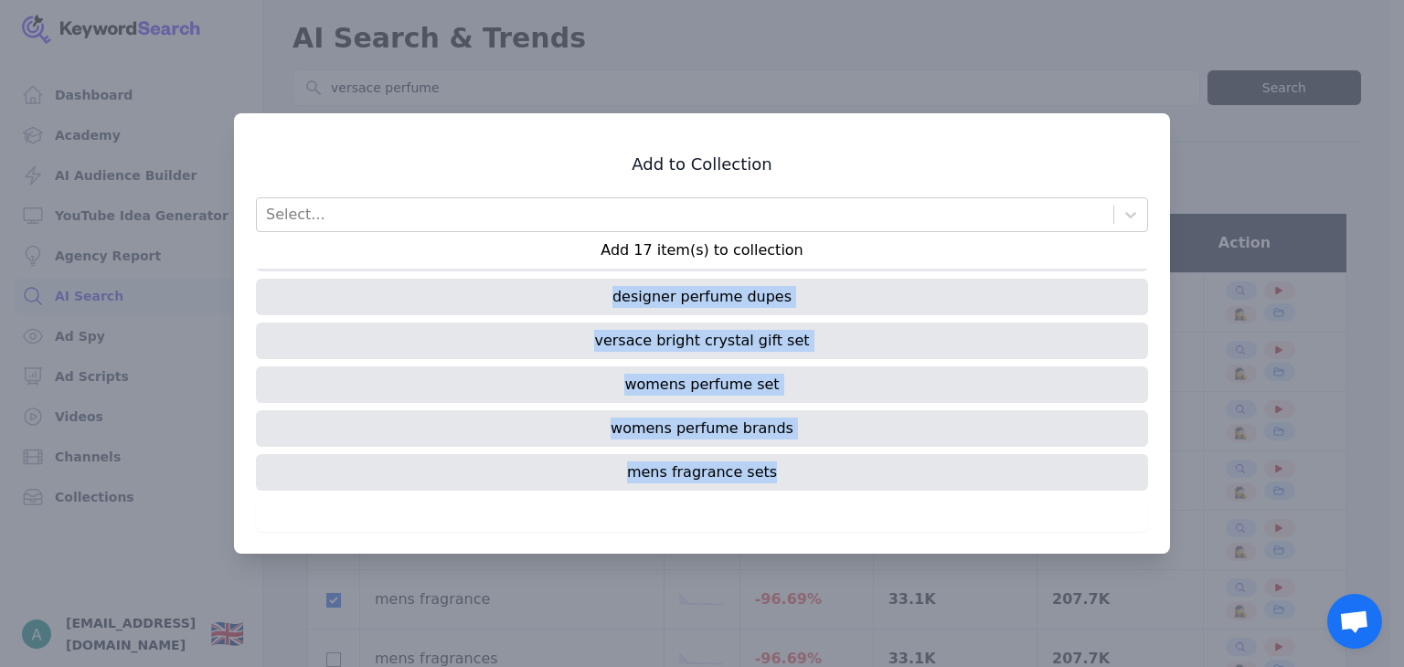
drag, startPoint x: 640, startPoint y: 280, endPoint x: 773, endPoint y: 462, distance: 225.6
click at [773, 463] on div "versace perfume designer perfume versace scent mens fragrance buy versace perfu…" at bounding box center [702, 383] width 892 height 229
copy div "versace perfume designer perfume versace scent mens fragrance buy versace perfu…"
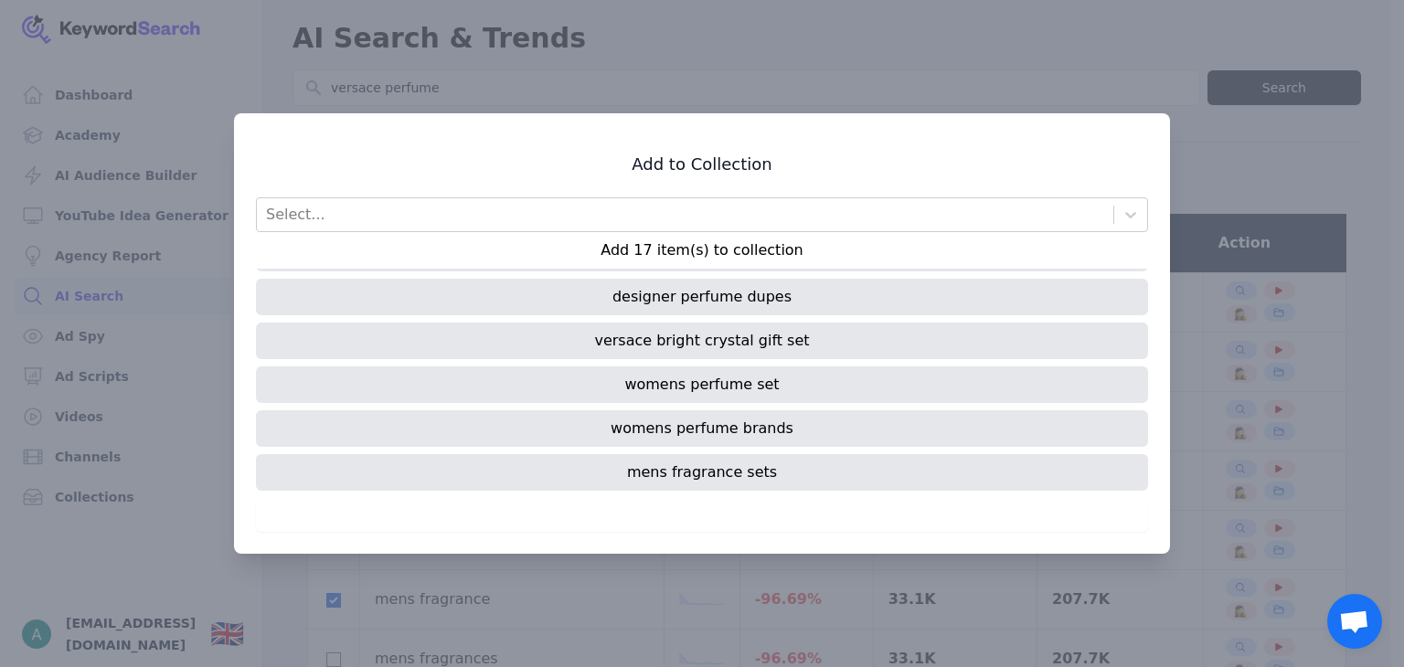
click at [1155, 128] on div "Add to Collection Select... Add 17 item(s) to collection versace perfume design…" at bounding box center [702, 333] width 936 height 441
click at [1218, 165] on div at bounding box center [702, 333] width 1404 height 667
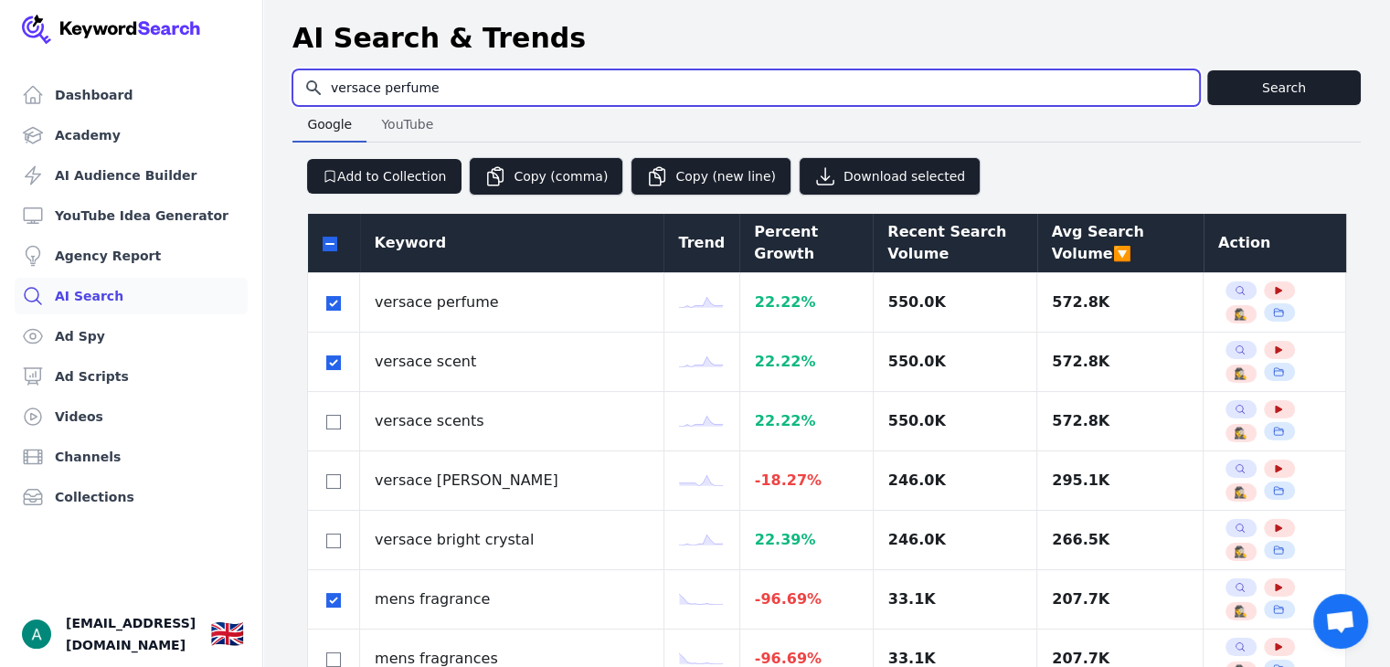
drag, startPoint x: 475, startPoint y: 92, endPoint x: 296, endPoint y: 106, distance: 179.7
type input "gift perfume"
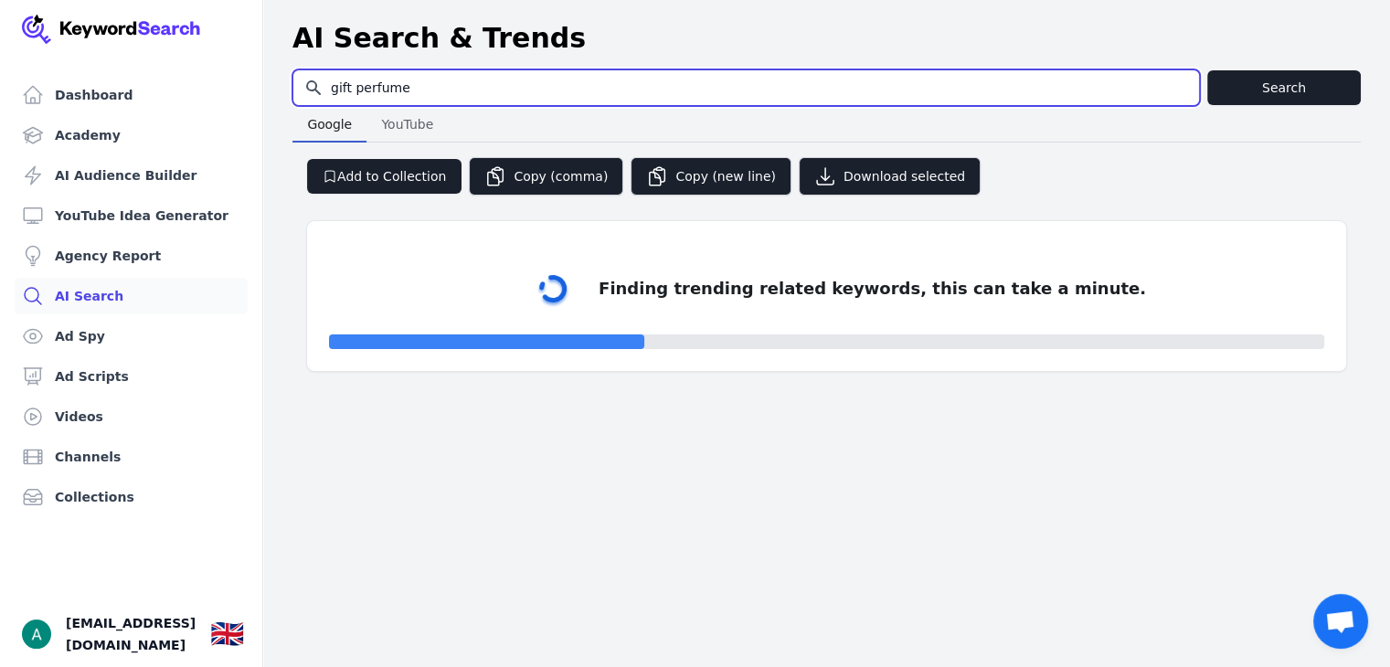
select select "50"
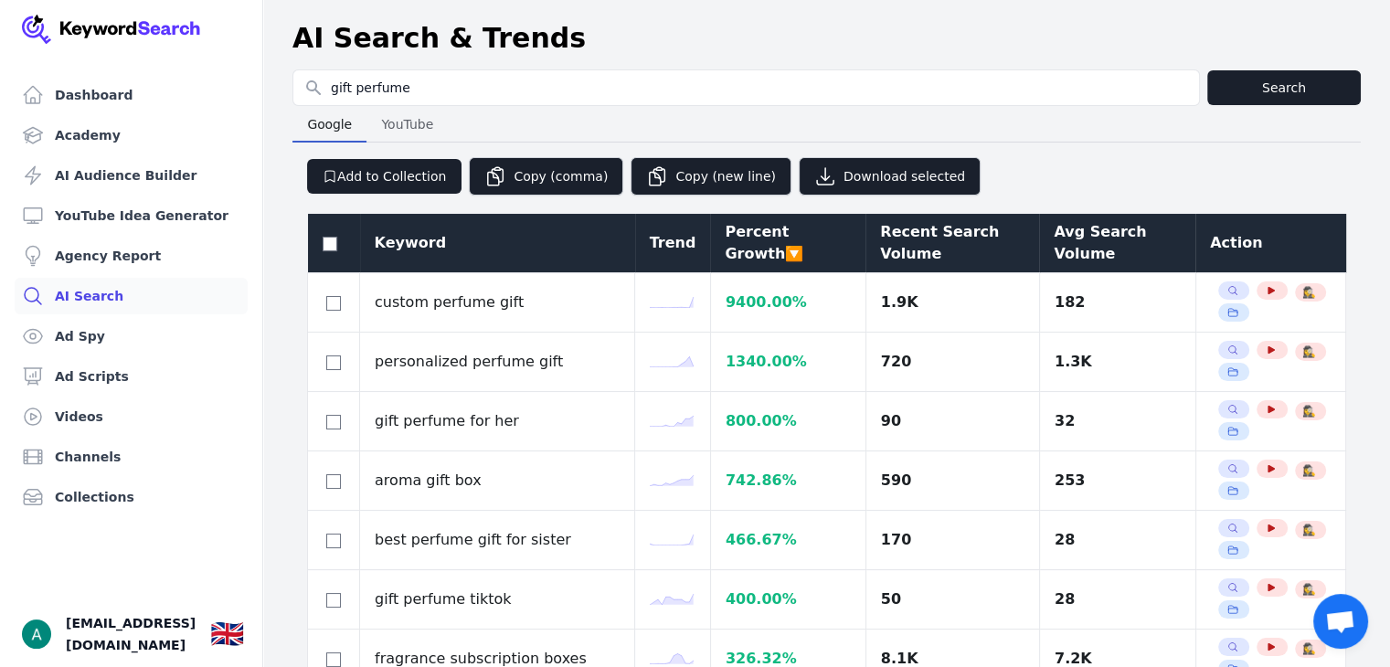
click at [1091, 257] on div "Avg Search Volume" at bounding box center [1117, 243] width 127 height 44
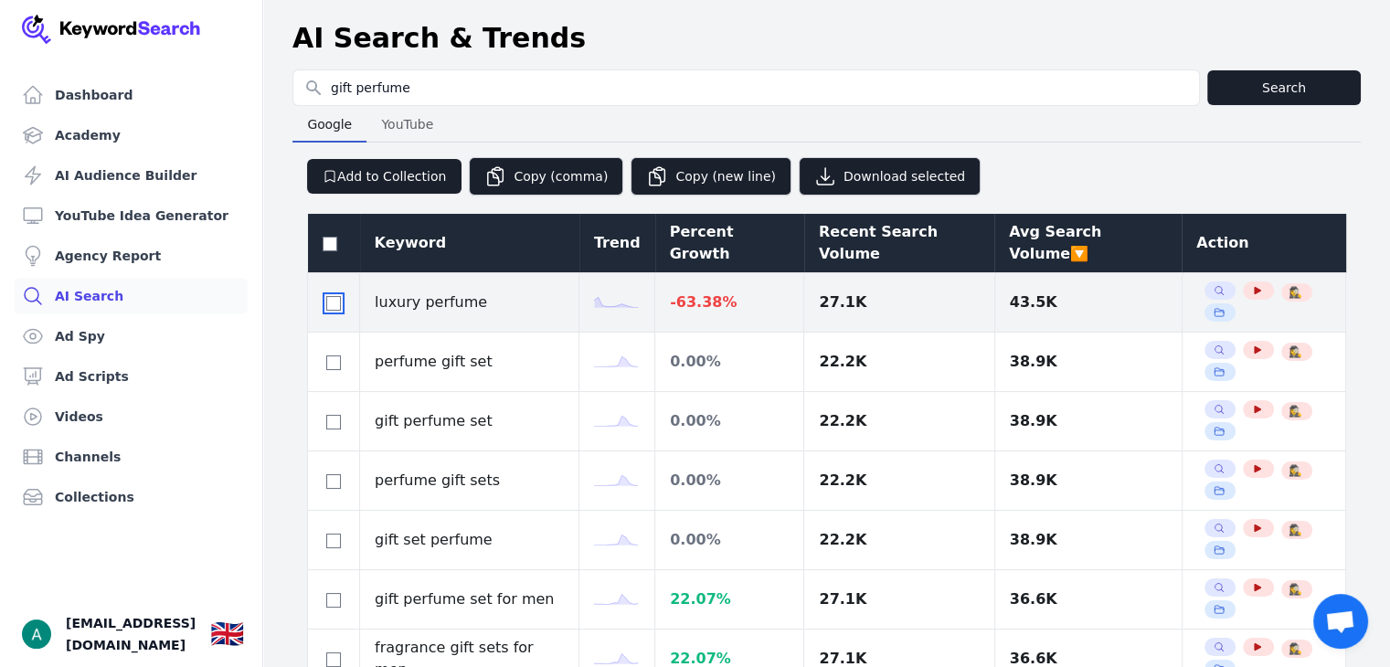
click at [337, 303] on input "checkbox" at bounding box center [333, 303] width 15 height 15
checkbox input "true"
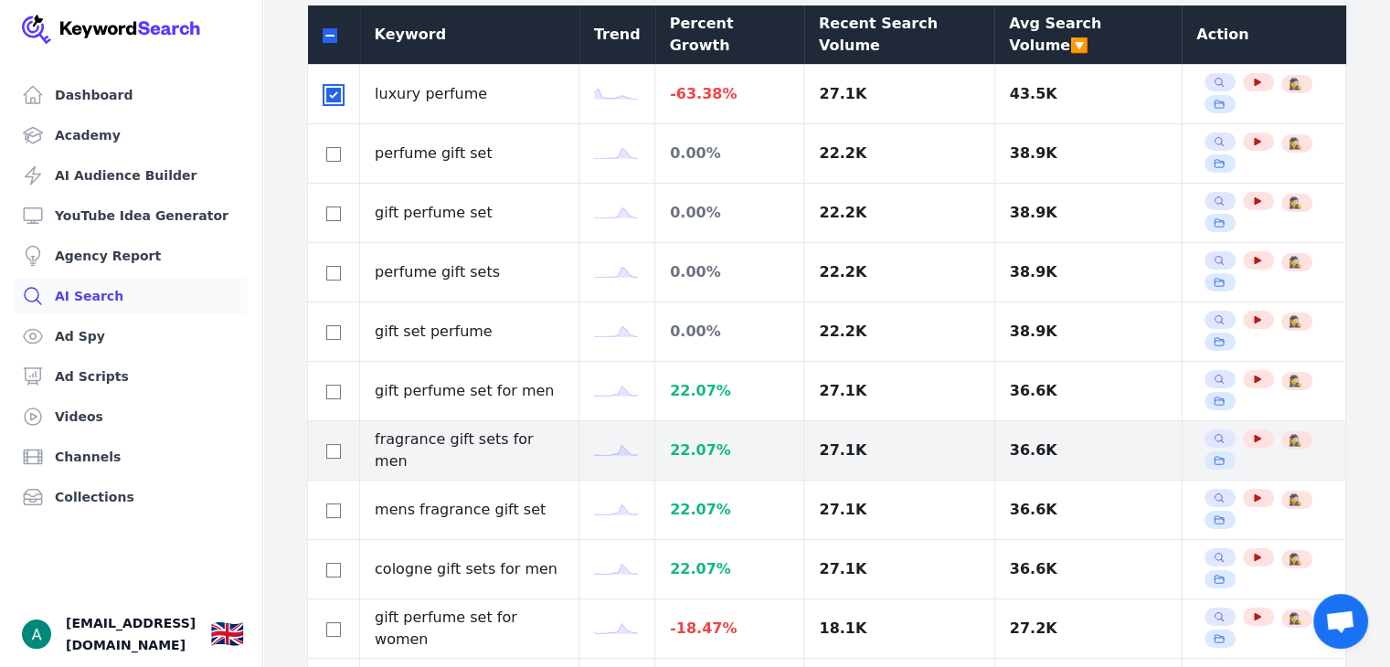
scroll to position [274, 0]
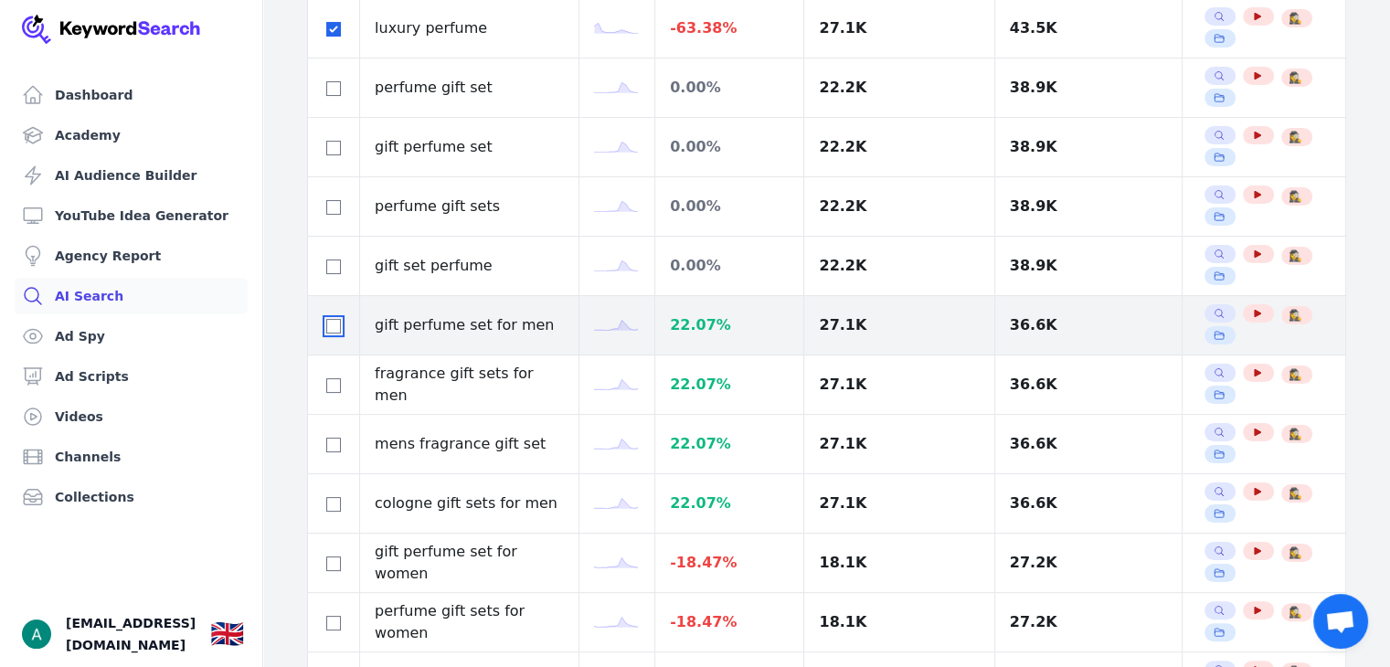
click at [334, 323] on input "checkbox" at bounding box center [333, 326] width 15 height 15
checkbox input "true"
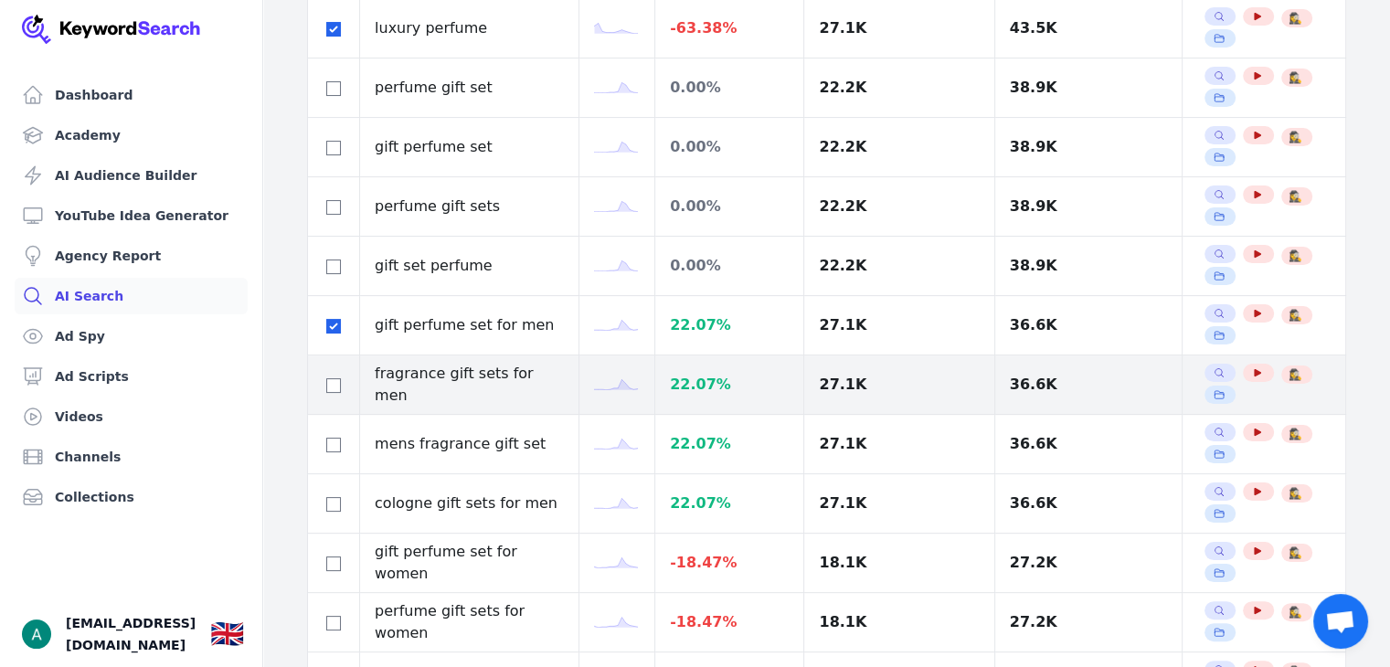
click at [333, 391] on div at bounding box center [334, 385] width 22 height 22
click at [326, 379] on input "checkbox" at bounding box center [333, 385] width 15 height 15
checkbox input "true"
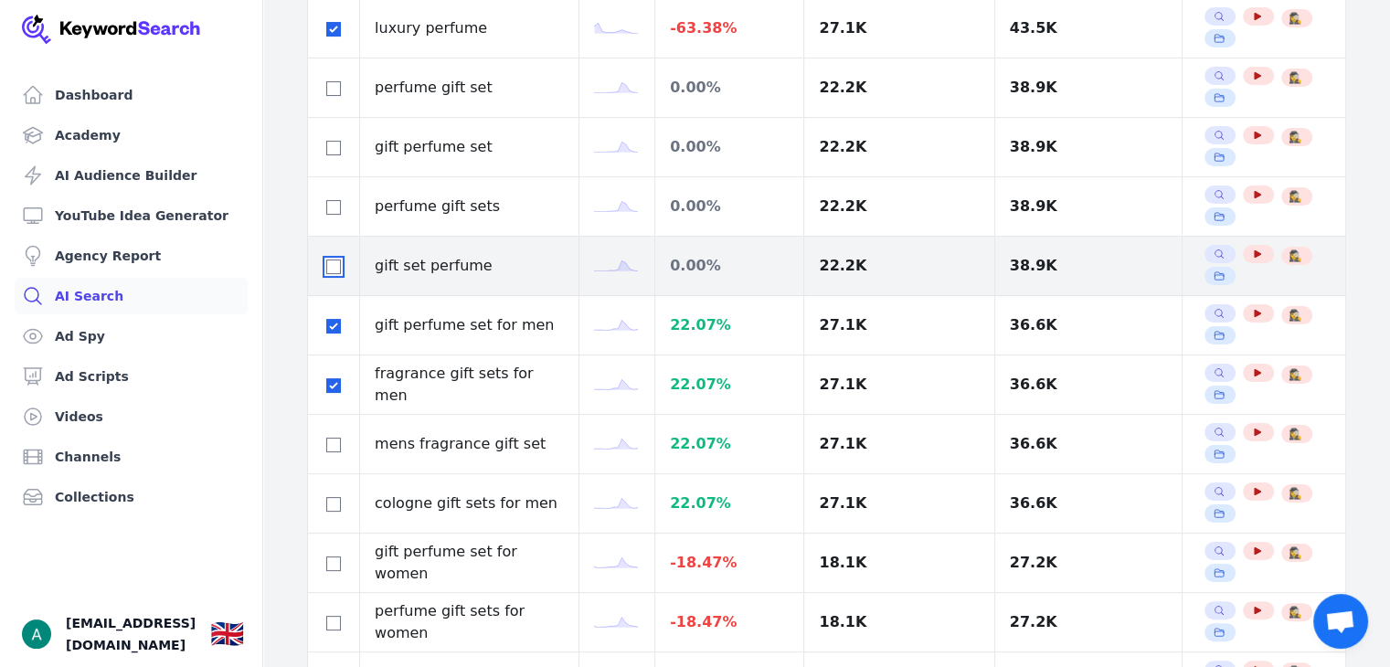
click at [340, 266] on input "checkbox" at bounding box center [333, 267] width 15 height 15
checkbox input "true"
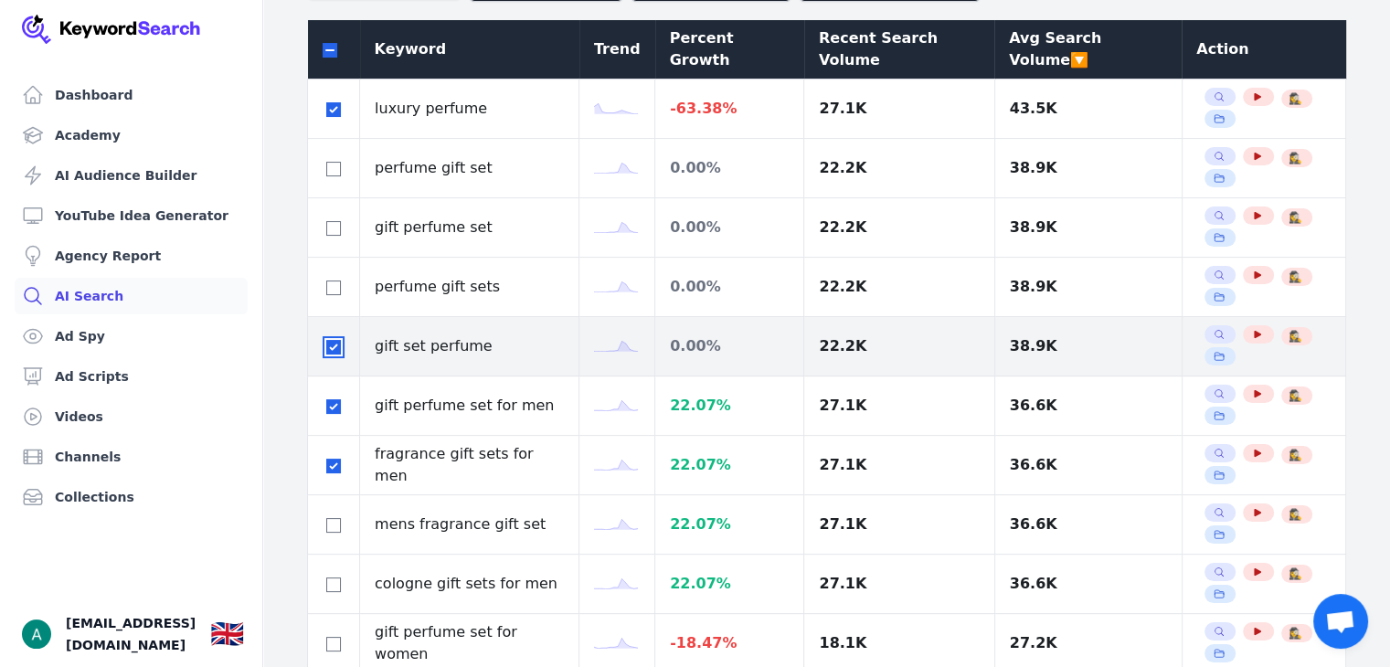
scroll to position [183, 0]
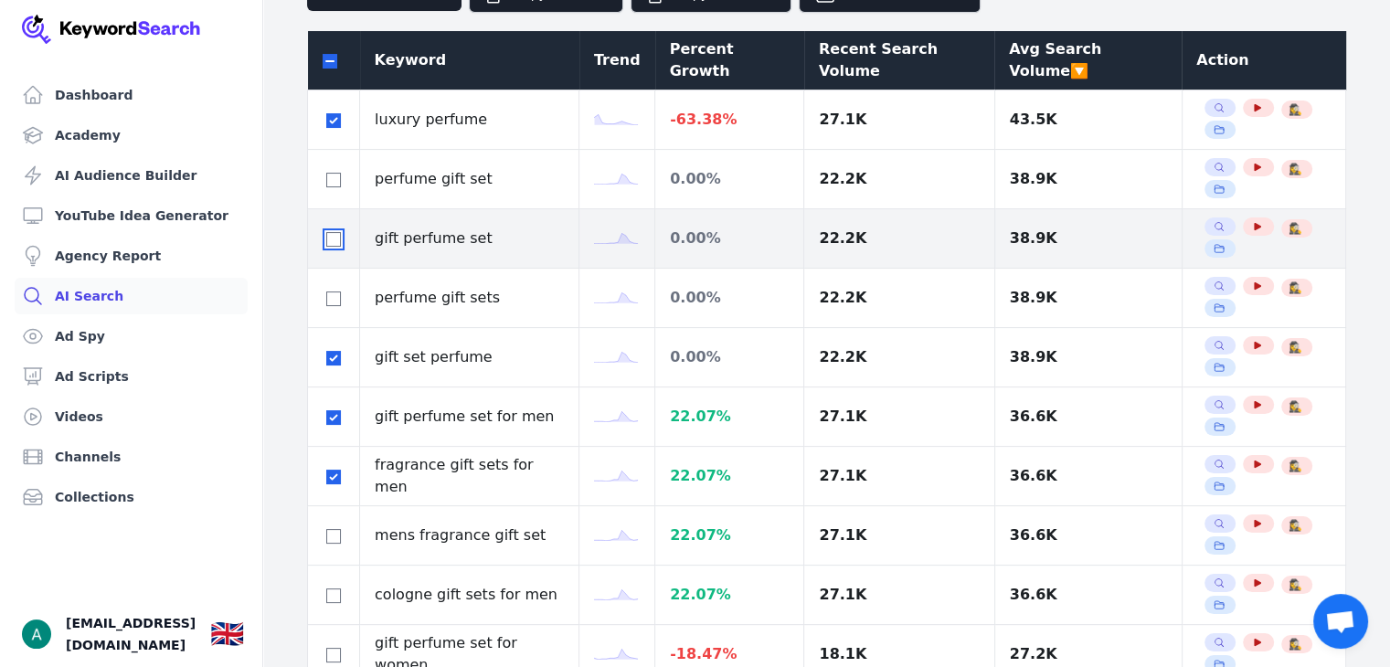
click at [332, 237] on input "checkbox" at bounding box center [333, 239] width 15 height 15
checkbox input "true"
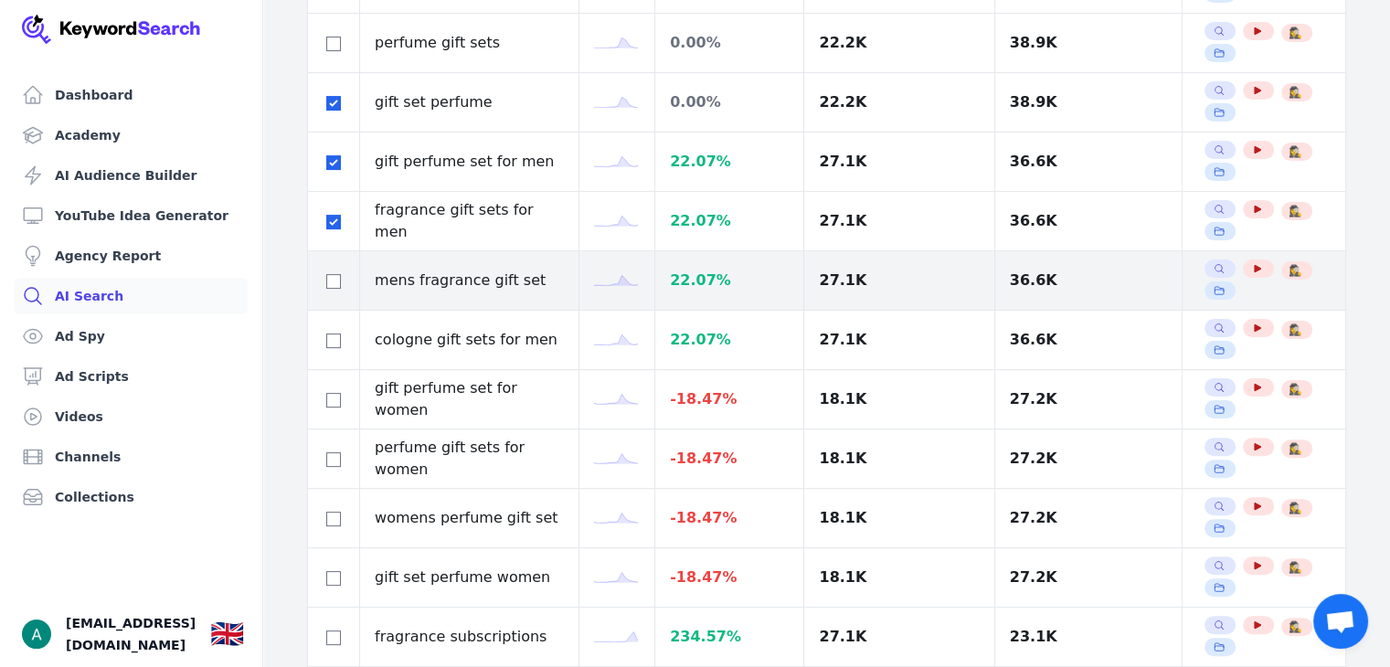
scroll to position [457, 0]
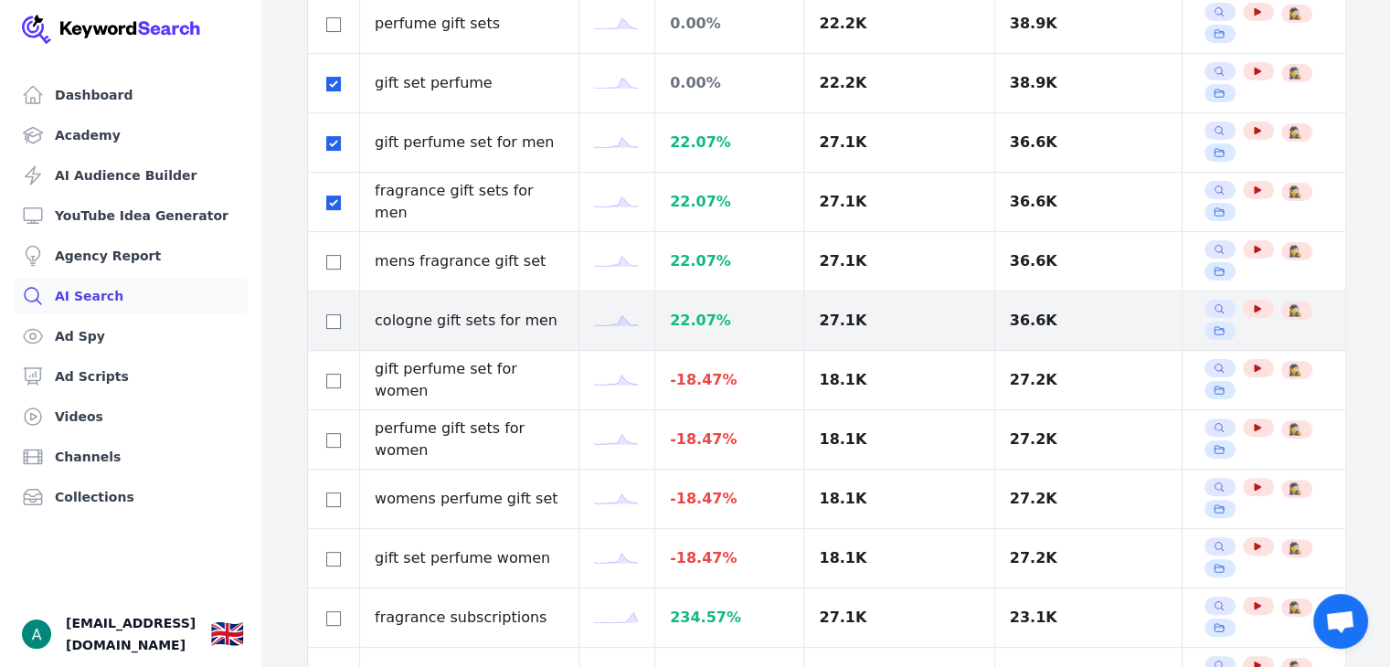
click at [336, 332] on td at bounding box center [334, 321] width 52 height 59
click at [336, 314] on input "checkbox" at bounding box center [333, 321] width 15 height 15
checkbox input "true"
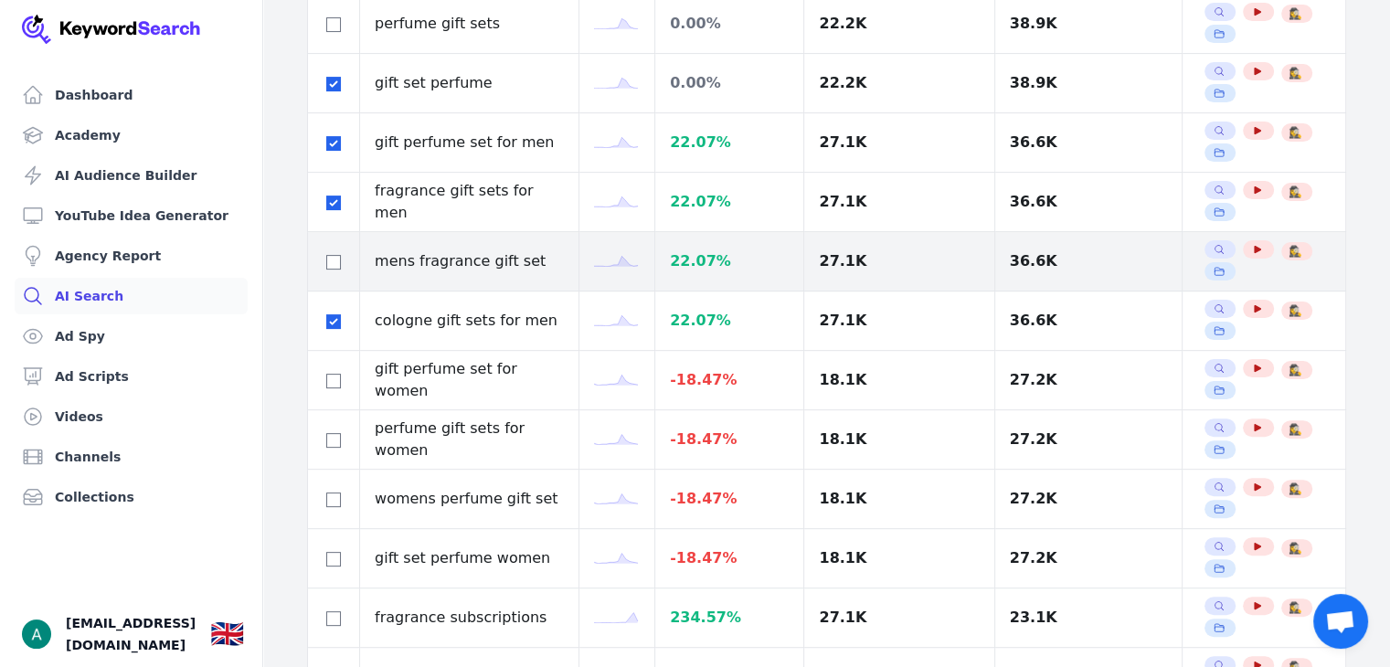
click at [329, 279] on td at bounding box center [334, 261] width 52 height 59
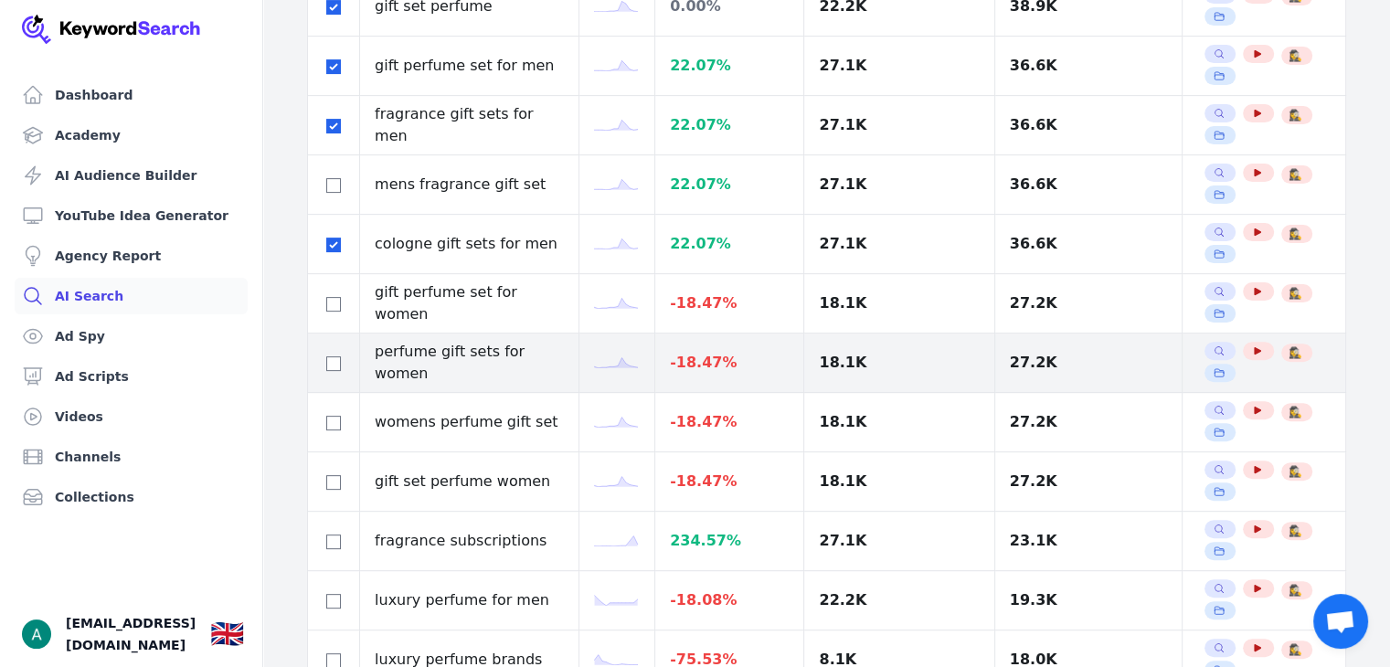
scroll to position [548, 0]
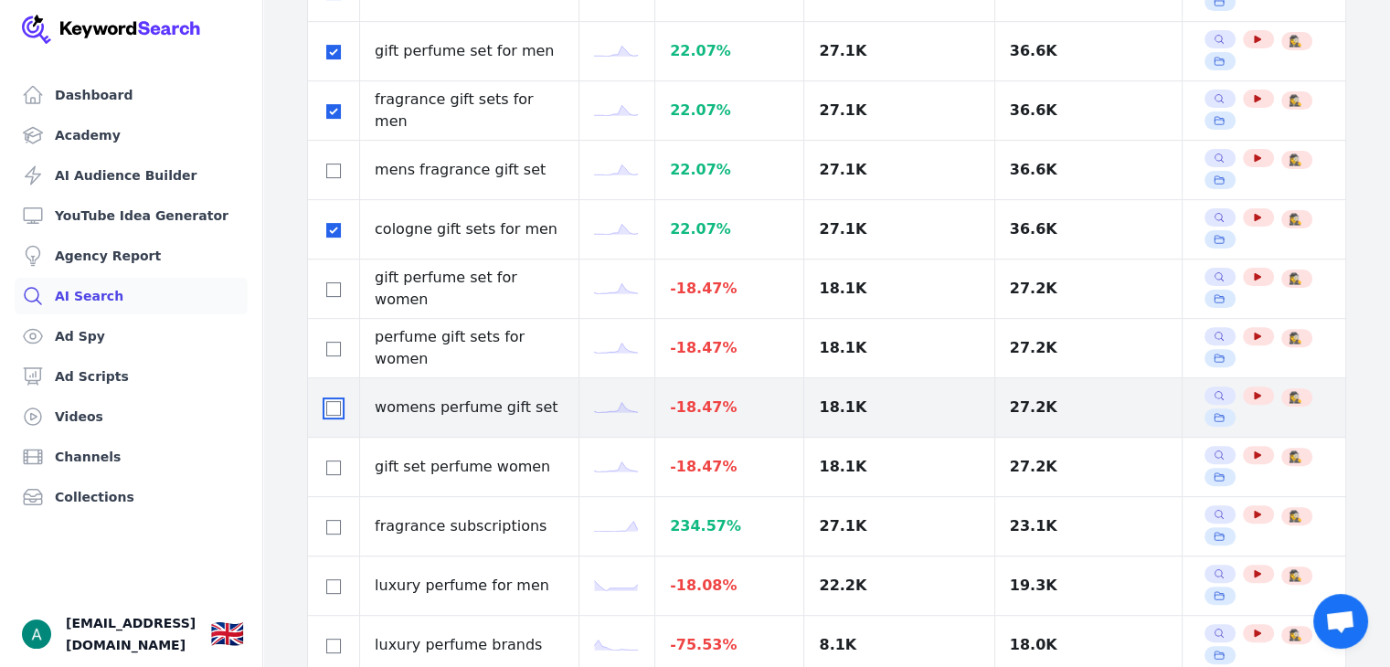
click at [336, 401] on input "checkbox" at bounding box center [333, 408] width 15 height 15
checkbox input "true"
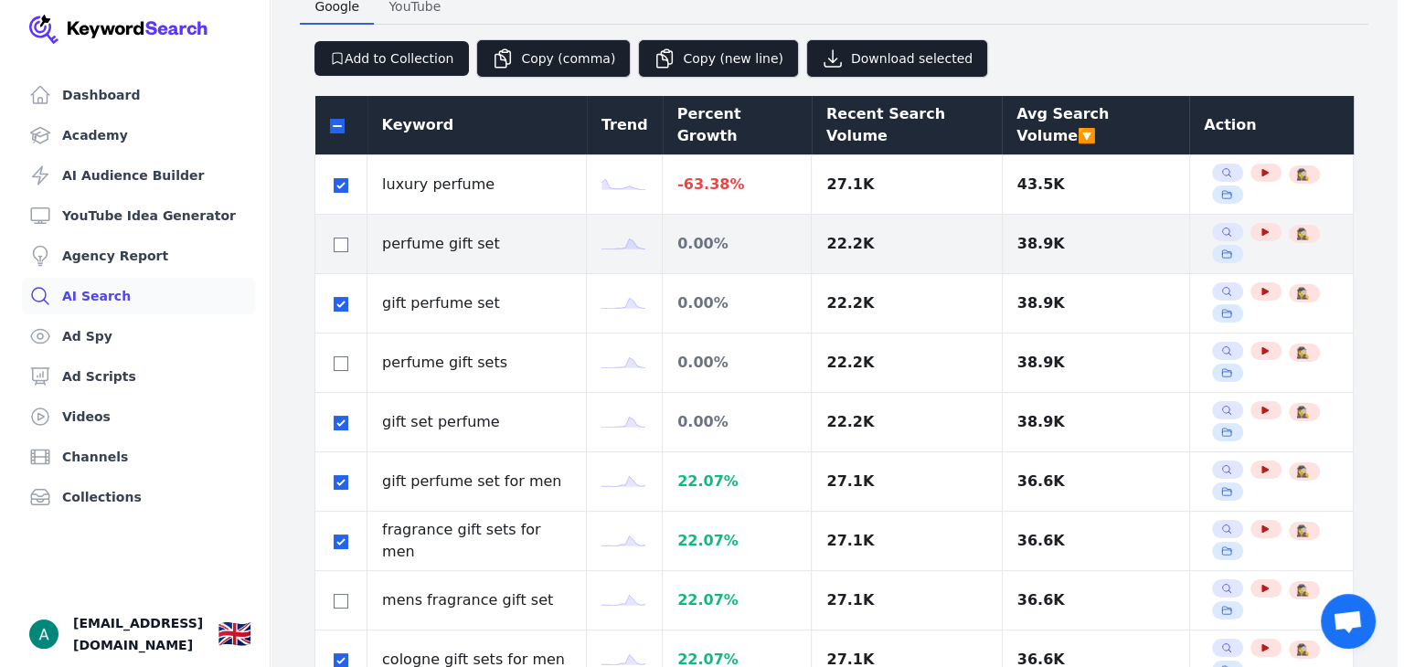
scroll to position [0, 0]
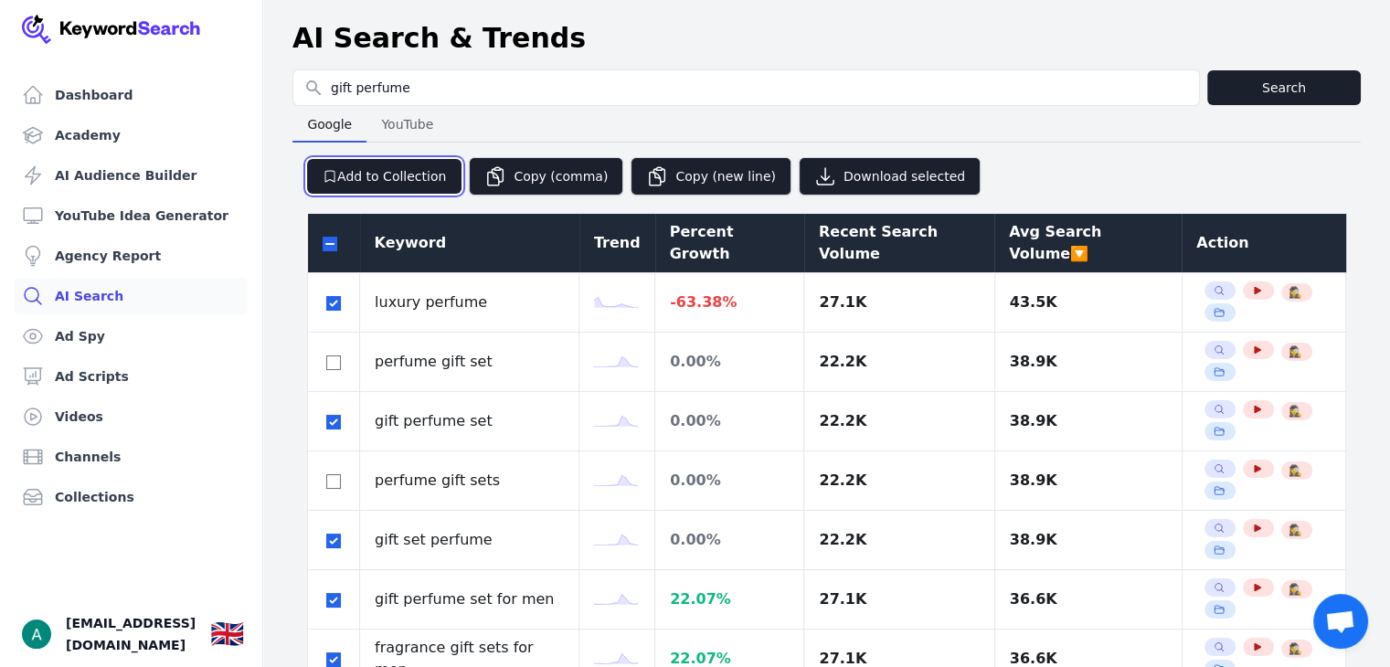
click at [384, 160] on button "Add to Collection" at bounding box center [384, 176] width 154 height 35
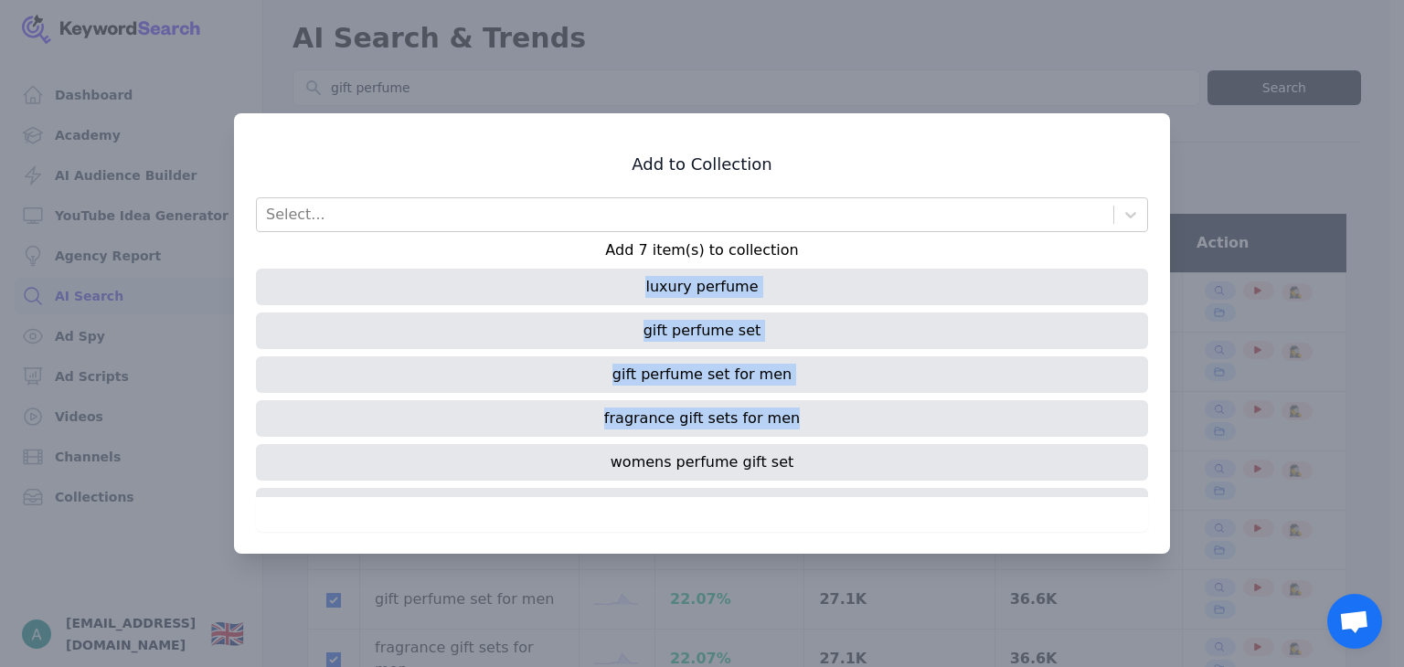
scroll to position [78, 0]
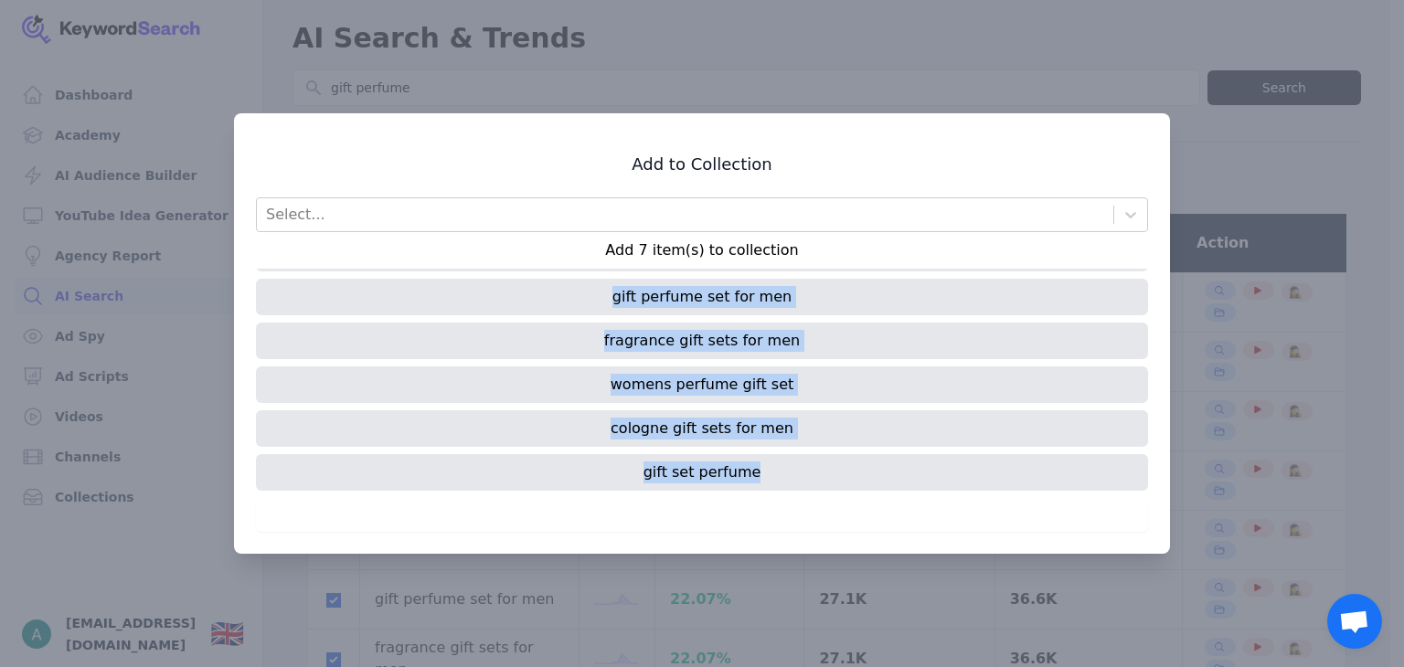
drag, startPoint x: 623, startPoint y: 297, endPoint x: 812, endPoint y: 473, distance: 257.4
click at [812, 473] on div "luxury perfume gift perfume set gift perfume set for men fragrance gift sets fo…" at bounding box center [702, 383] width 892 height 229
copy div "luxury perfume gift perfume set gift perfume set for men fragrance gift sets fo…"
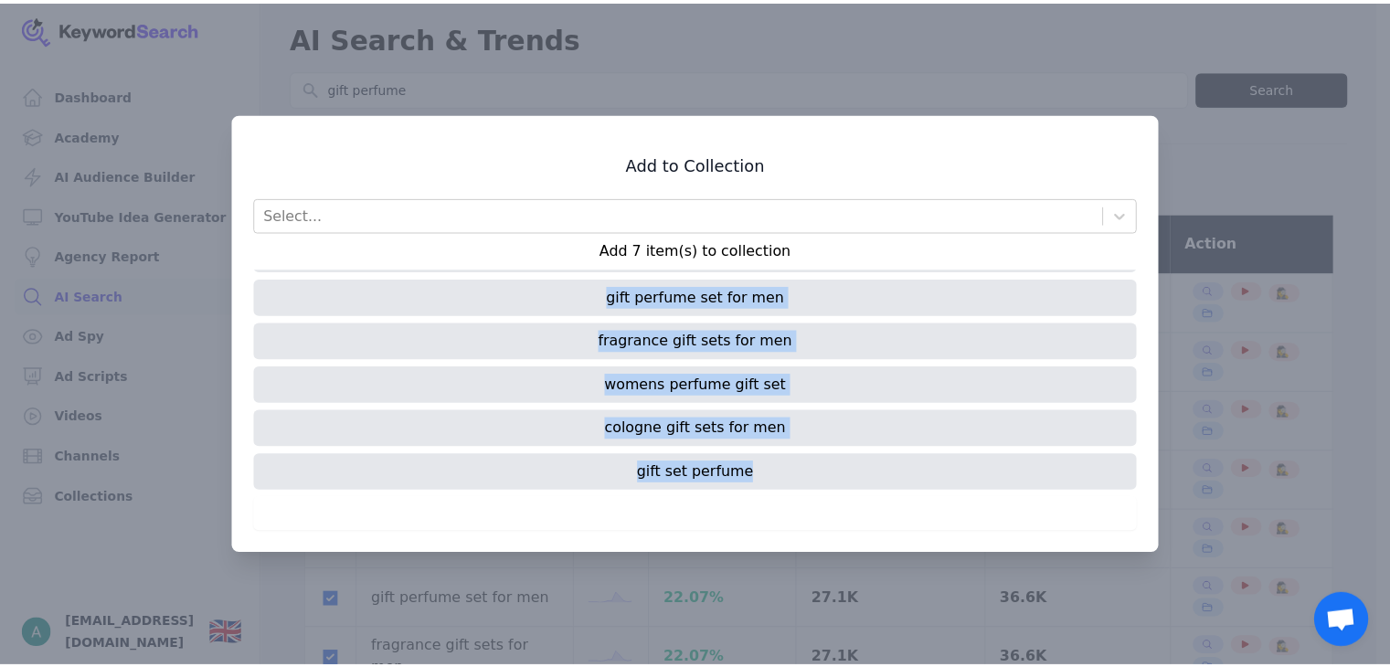
scroll to position [0, 0]
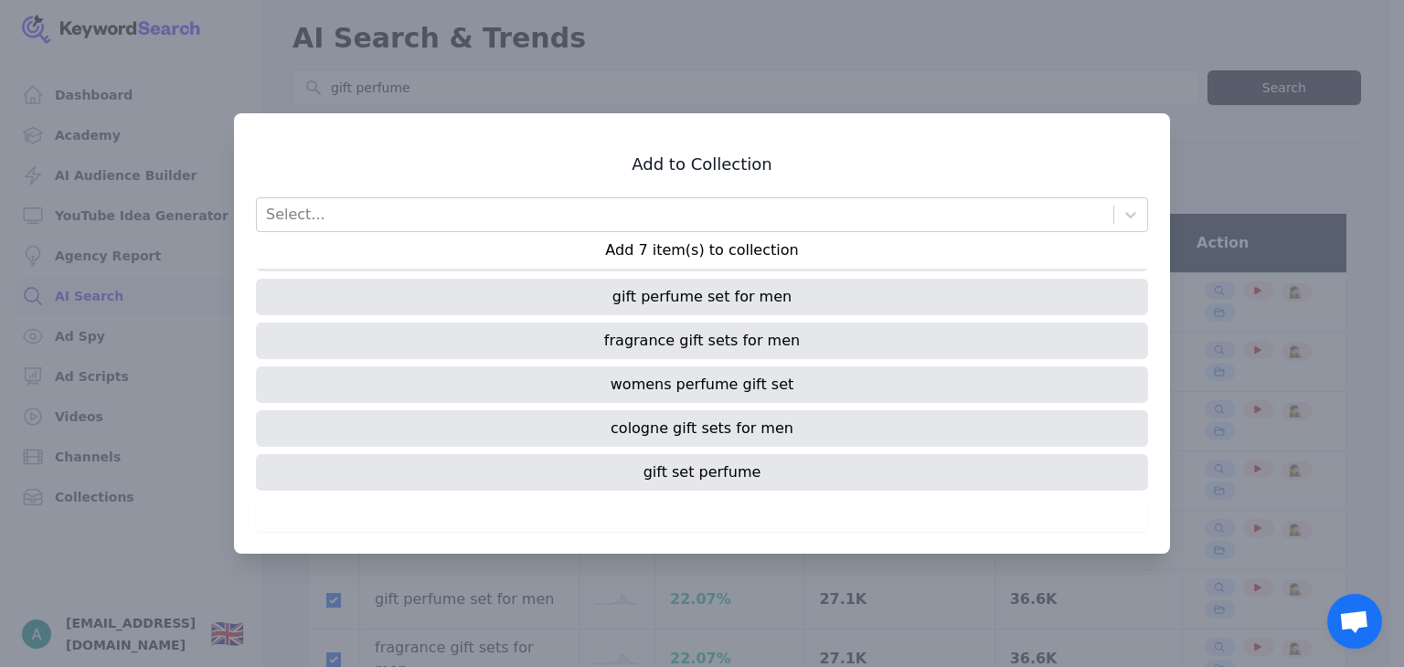
click at [1065, 12] on div at bounding box center [702, 333] width 1404 height 667
click at [935, 23] on div at bounding box center [702, 333] width 1404 height 667
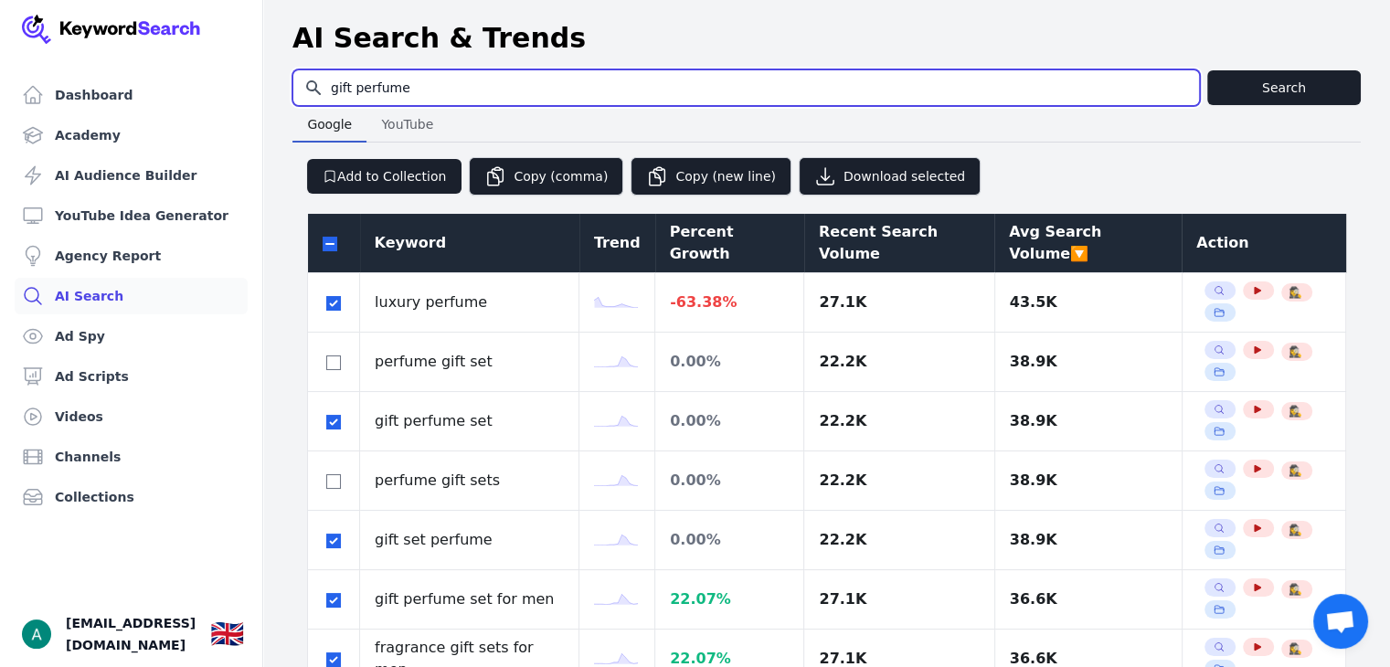
drag, startPoint x: 452, startPoint y: 89, endPoint x: 313, endPoint y: 85, distance: 139.9
click at [313, 85] on input "gift perfume" at bounding box center [746, 87] width 906 height 35
type input "g"
type input "cologne"
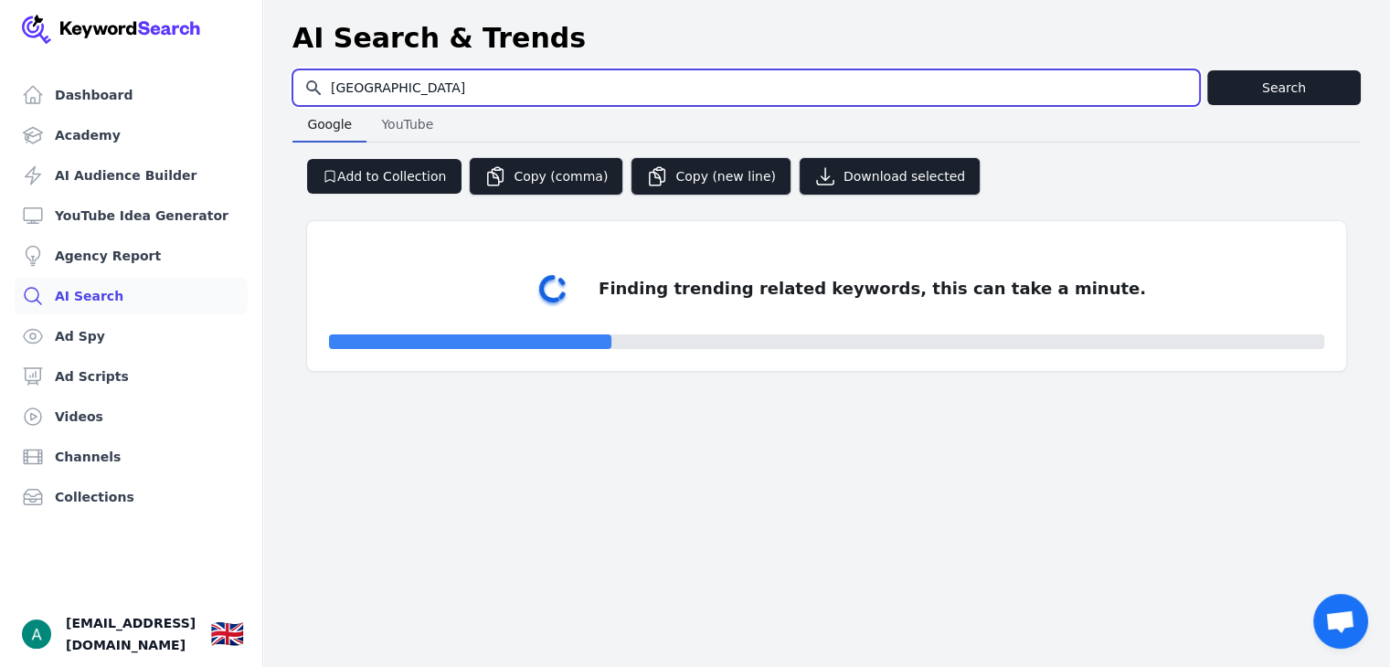
select select "50"
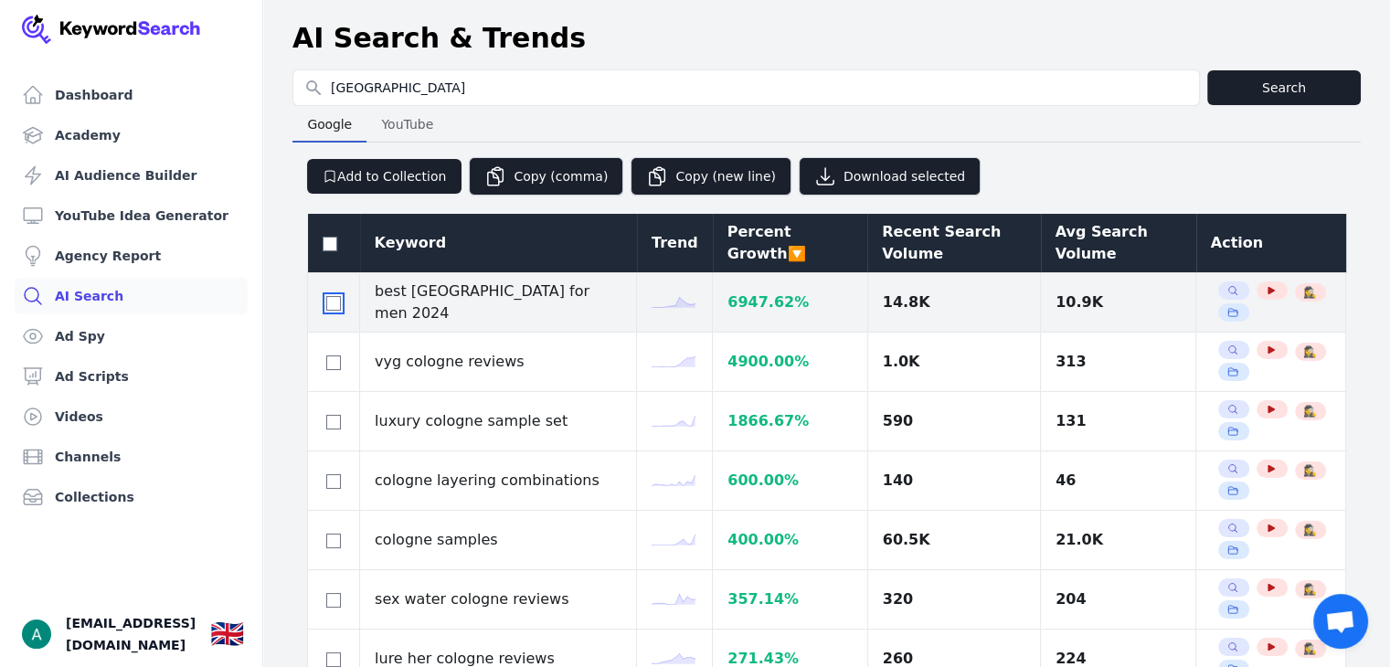
click at [335, 307] on input "checkbox" at bounding box center [333, 303] width 15 height 15
checkbox input "true"
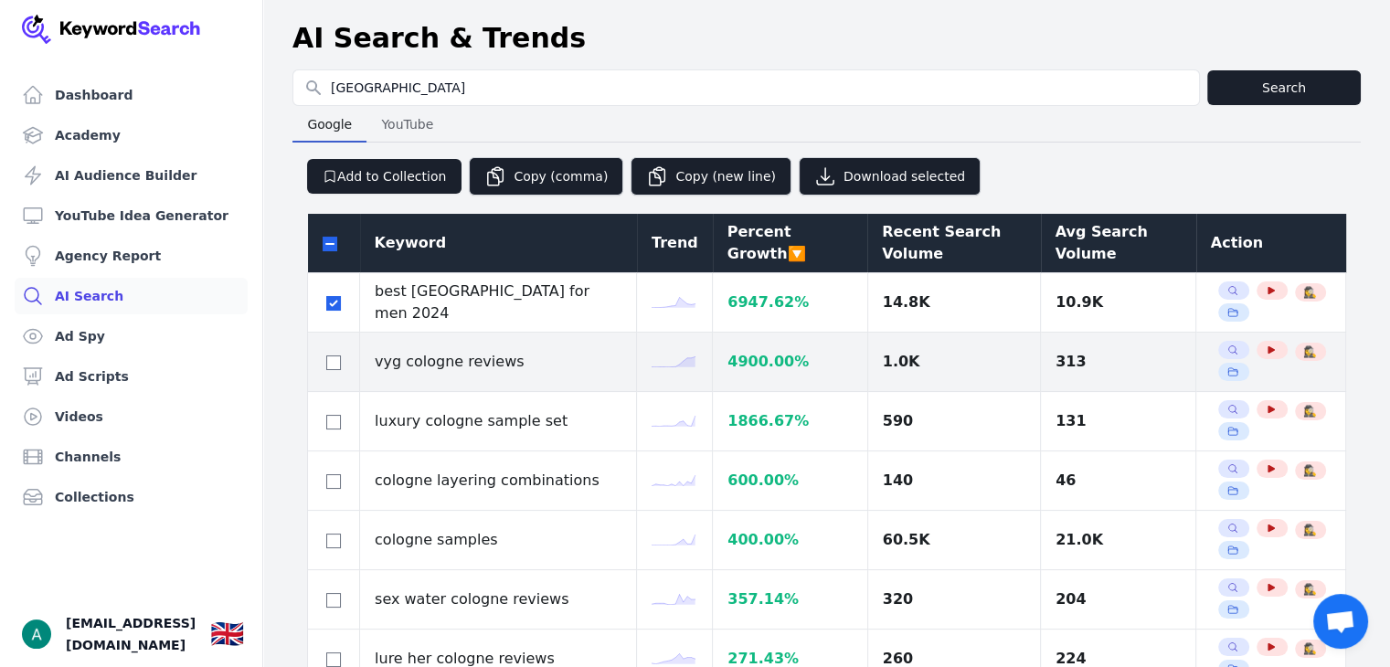
click at [342, 360] on div at bounding box center [334, 362] width 22 height 22
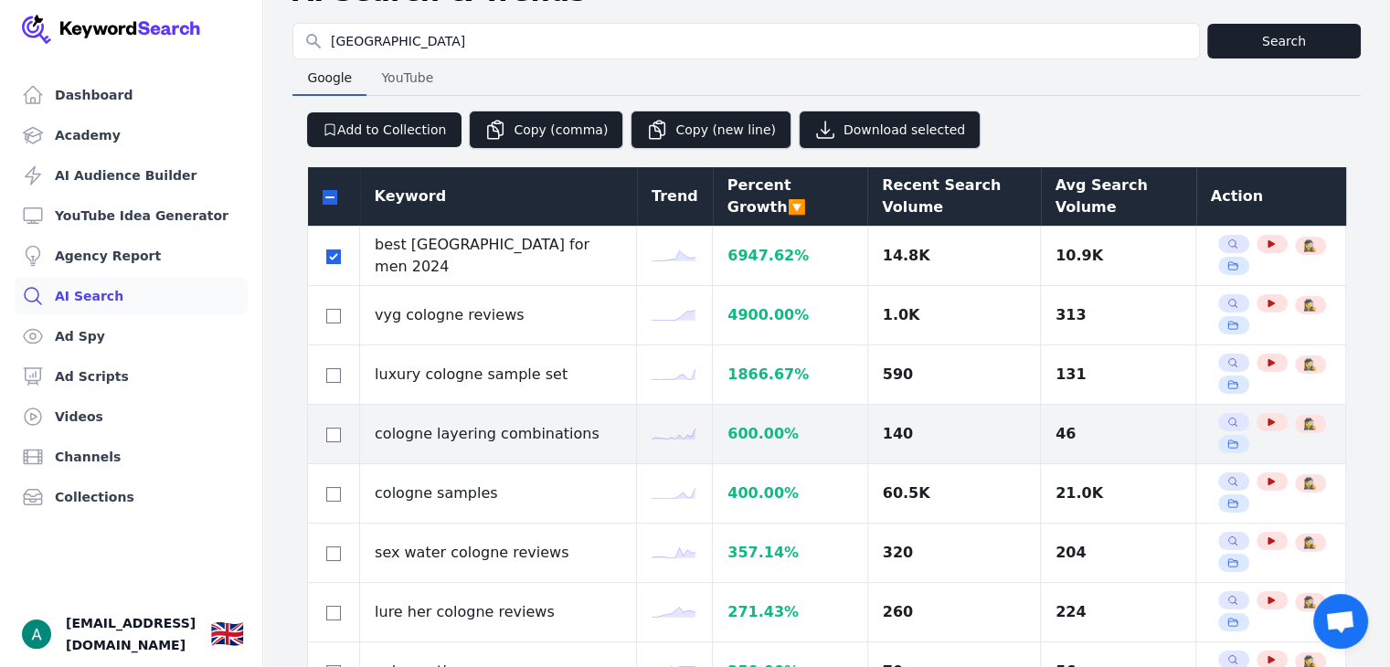
scroll to position [59, 0]
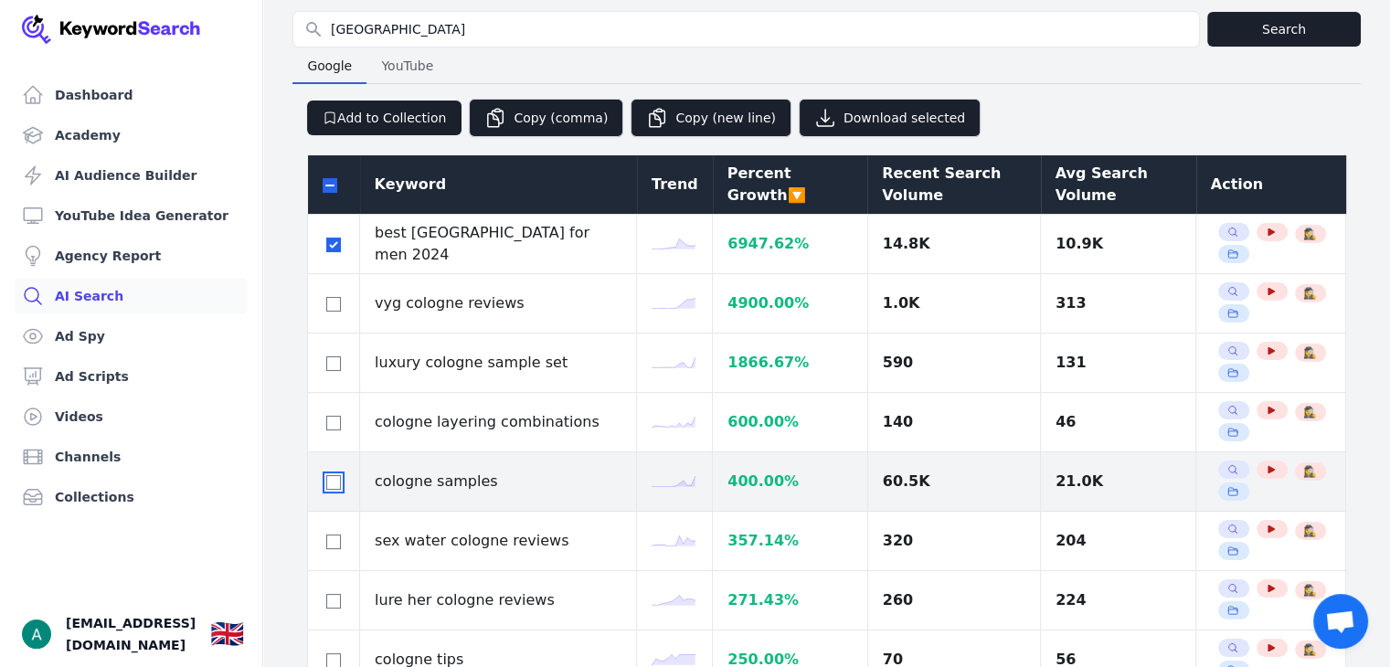
click at [329, 484] on input "checkbox" at bounding box center [333, 482] width 15 height 15
checkbox input "true"
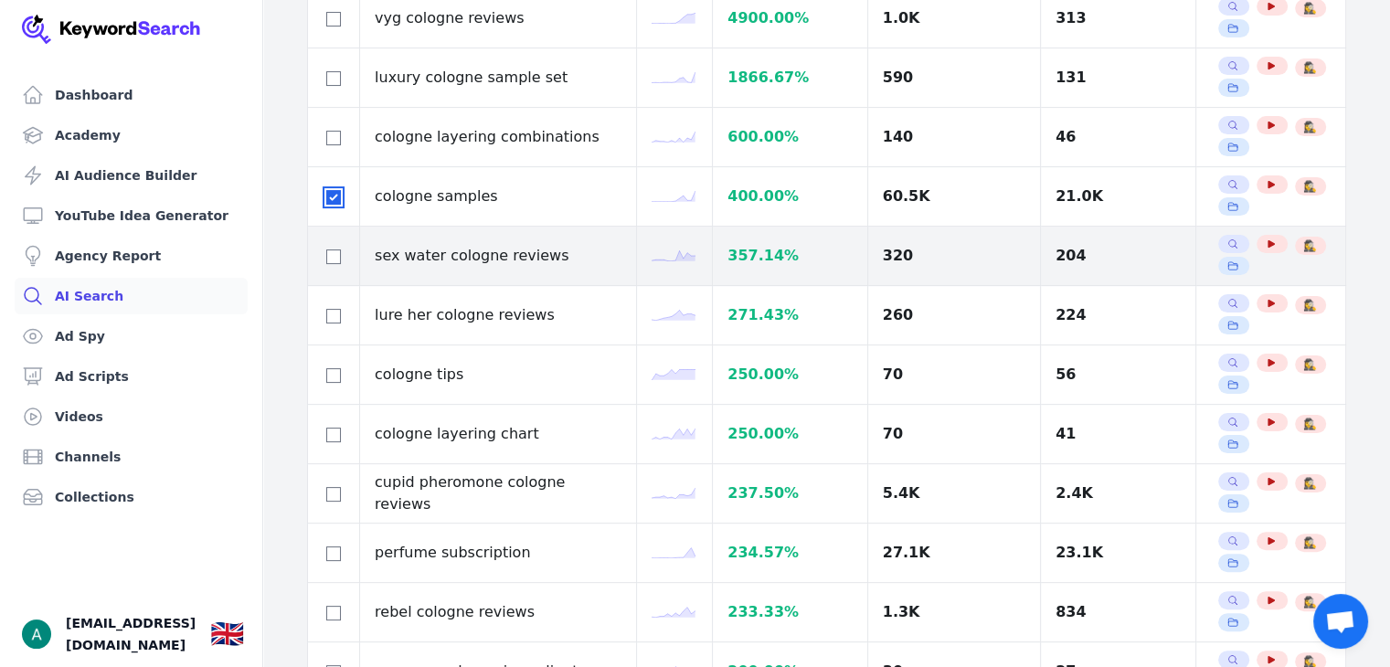
scroll to position [344, 0]
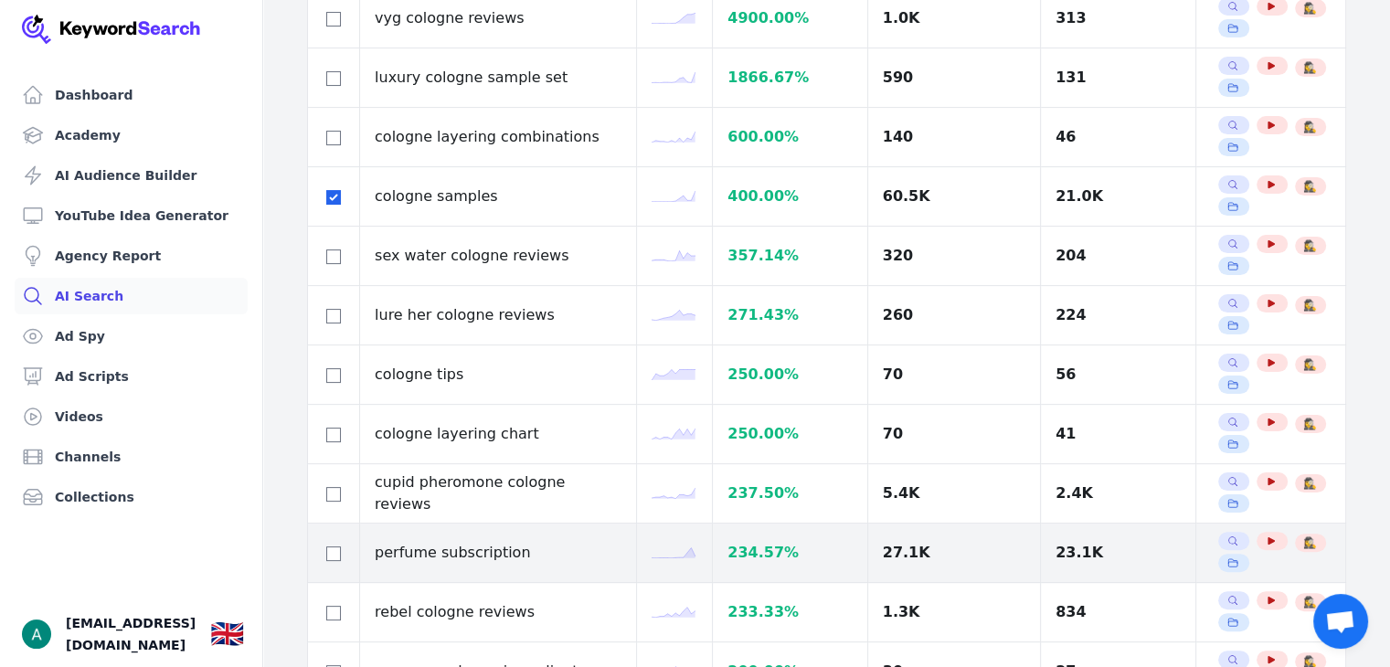
click at [322, 546] on td at bounding box center [334, 553] width 52 height 59
click at [329, 547] on input "checkbox" at bounding box center [333, 554] width 15 height 15
checkbox input "true"
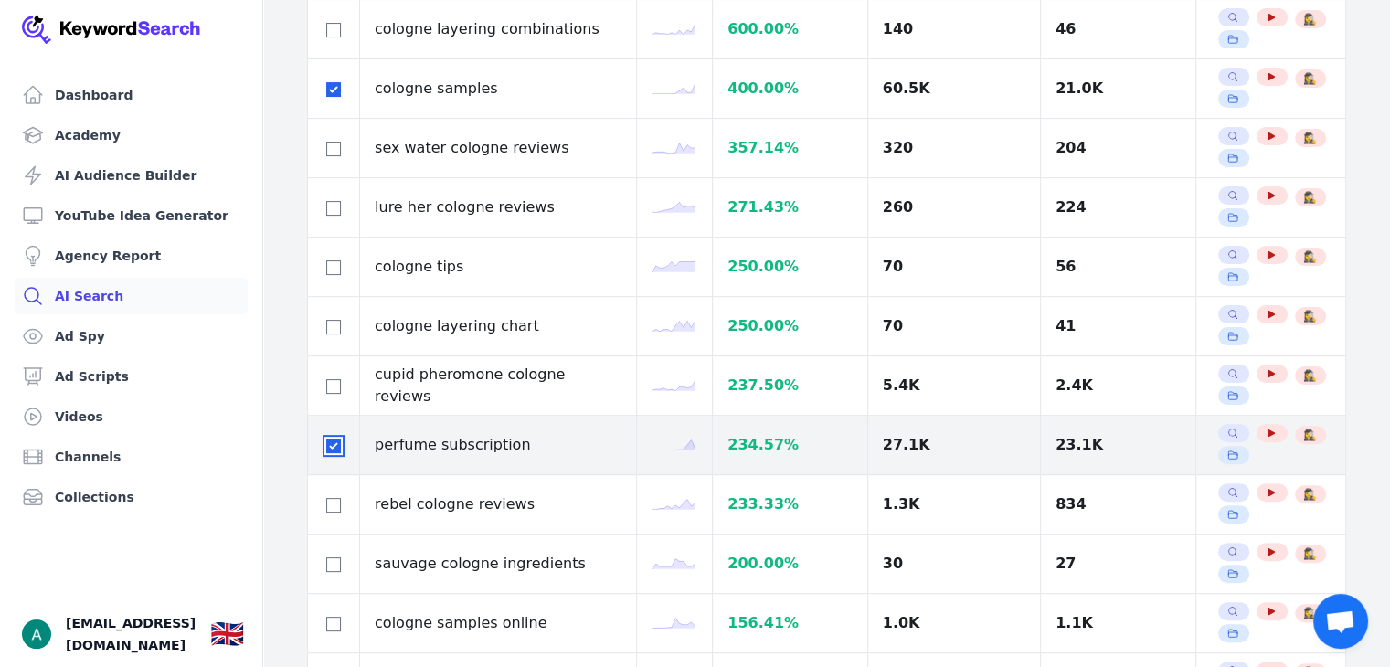
scroll to position [452, 0]
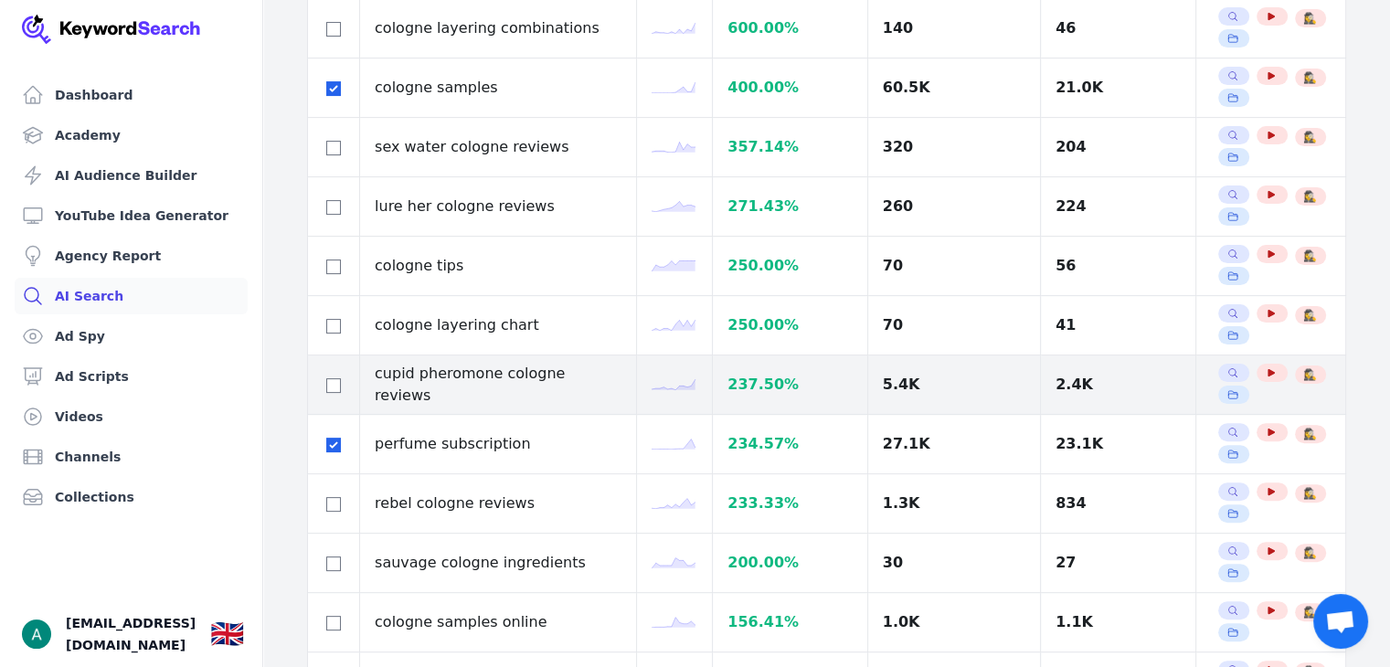
click at [344, 384] on td at bounding box center [334, 385] width 52 height 59
click at [335, 384] on input "checkbox" at bounding box center [333, 385] width 15 height 15
checkbox input "true"
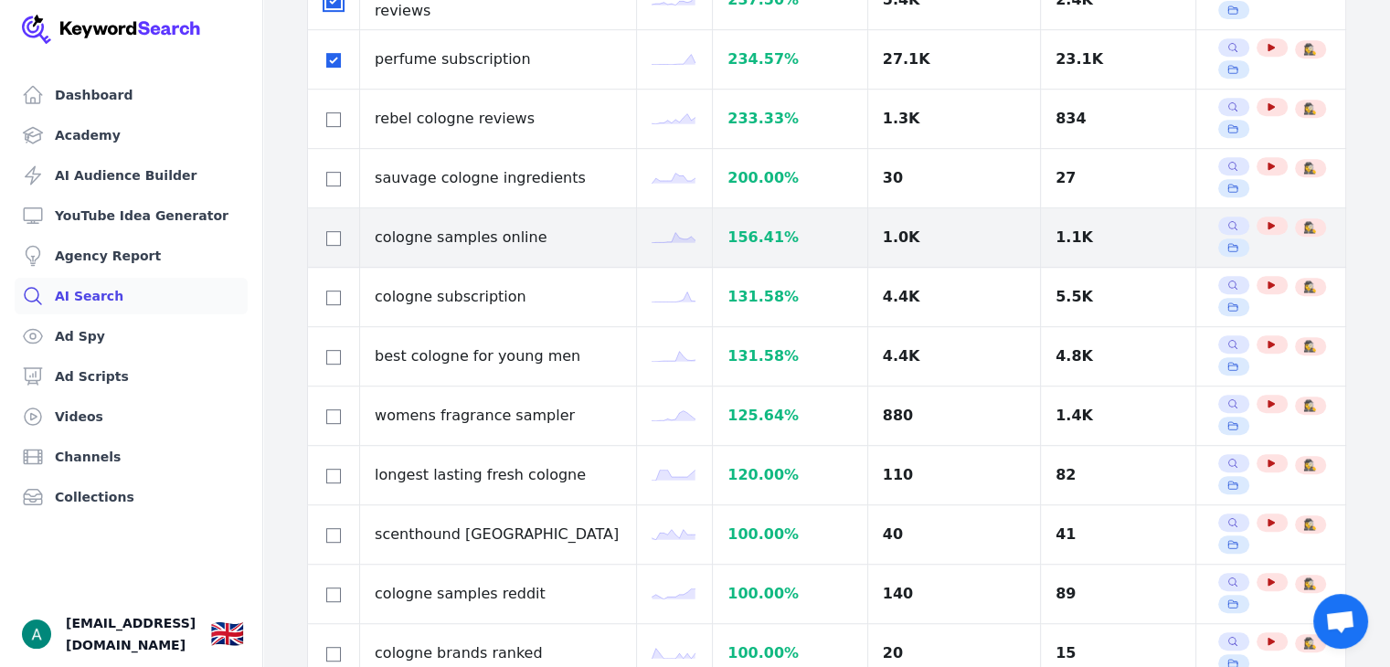
scroll to position [837, 0]
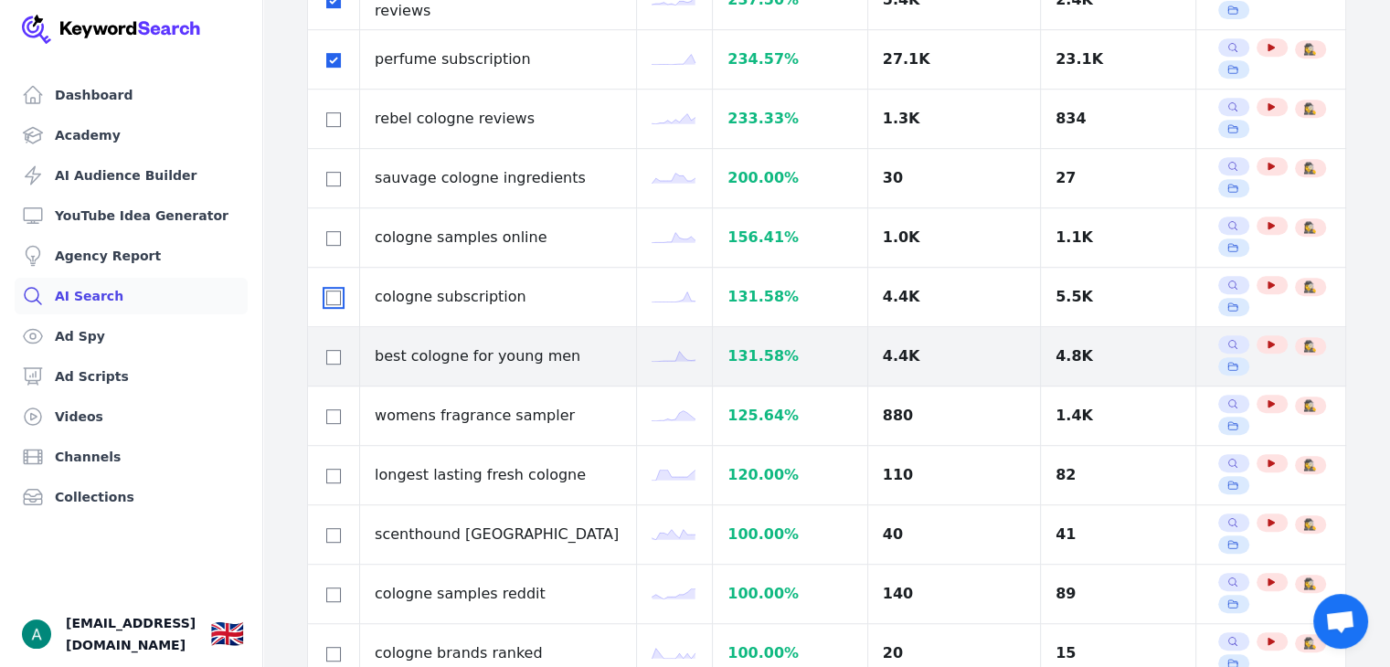
drag, startPoint x: 331, startPoint y: 293, endPoint x: 333, endPoint y: 337, distance: 43.9
click at [331, 293] on input "checkbox" at bounding box center [333, 298] width 15 height 15
checkbox input "true"
drag, startPoint x: 337, startPoint y: 346, endPoint x: 333, endPoint y: 357, distance: 12.7
click at [336, 350] on input "checkbox" at bounding box center [333, 357] width 15 height 15
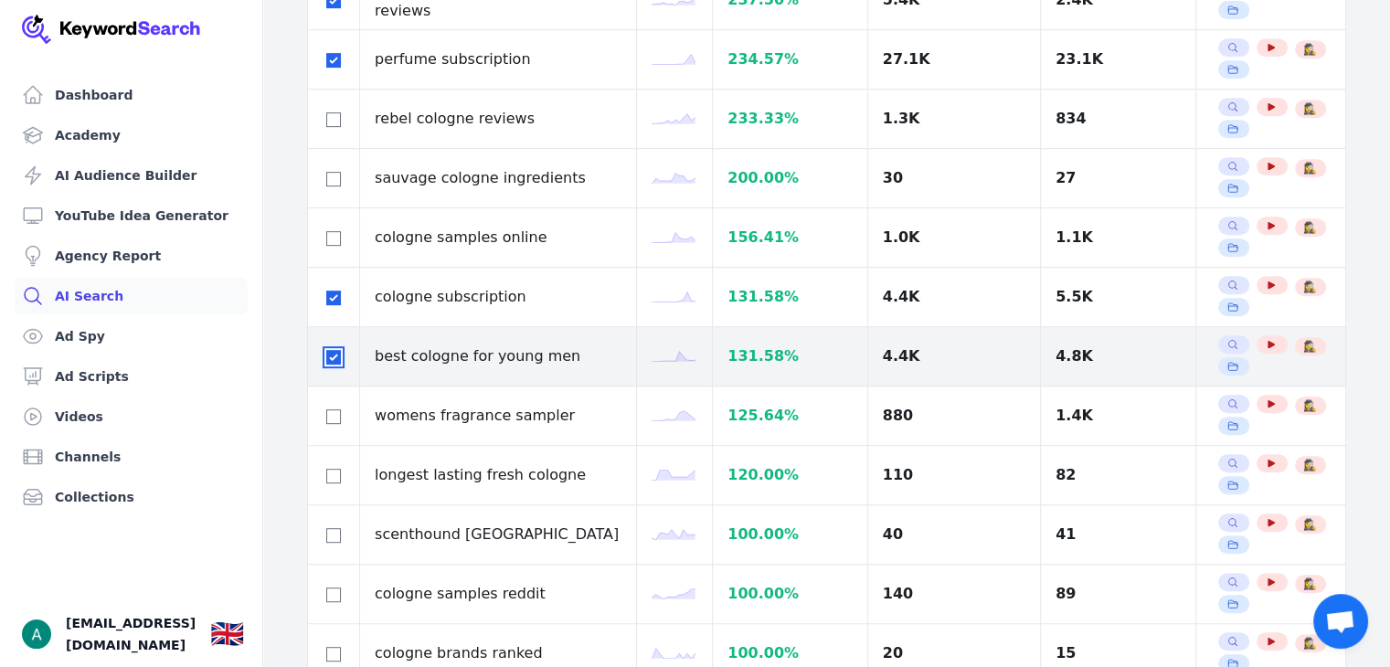
checkbox input "true"
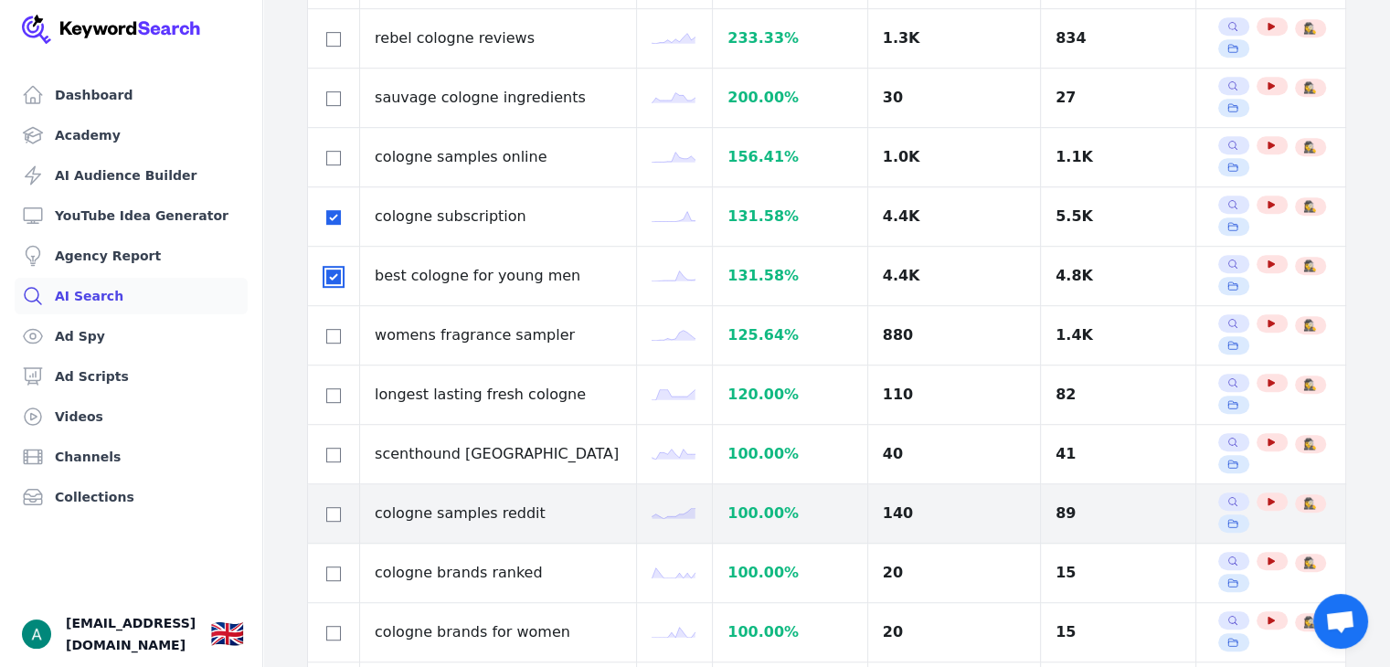
scroll to position [1020, 0]
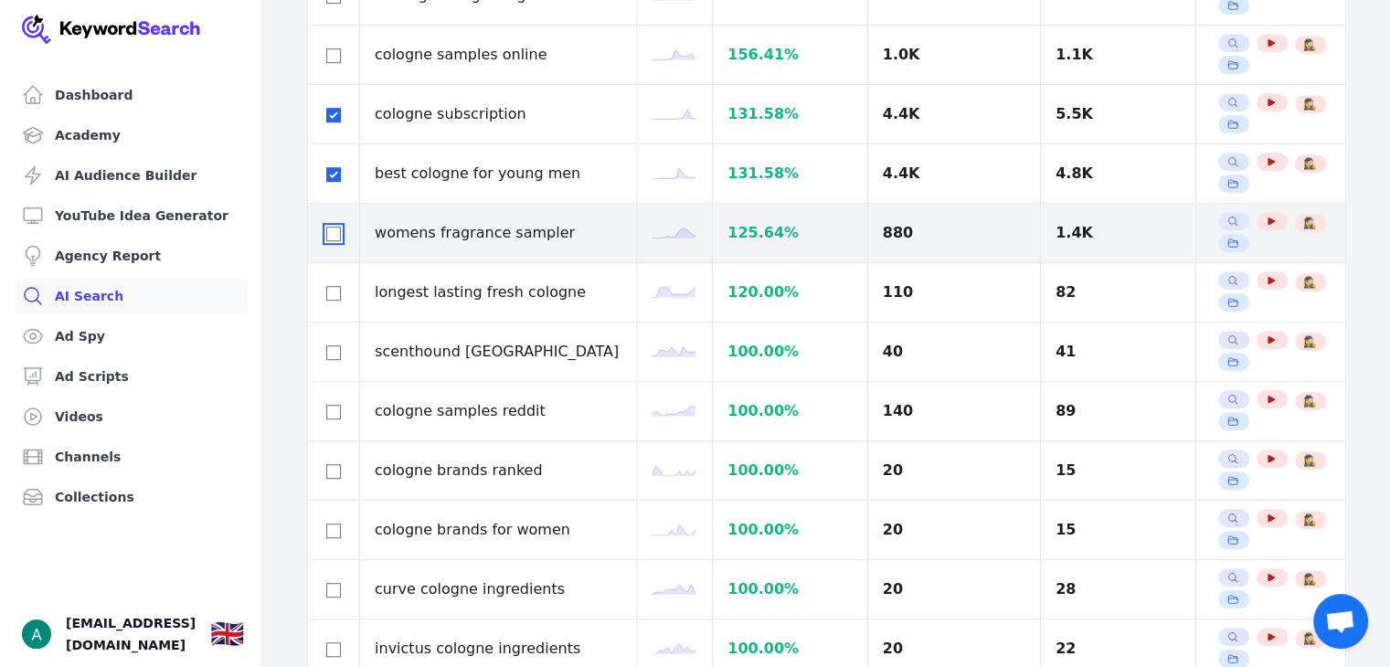
click at [336, 233] on input "checkbox" at bounding box center [333, 234] width 15 height 15
checkbox input "true"
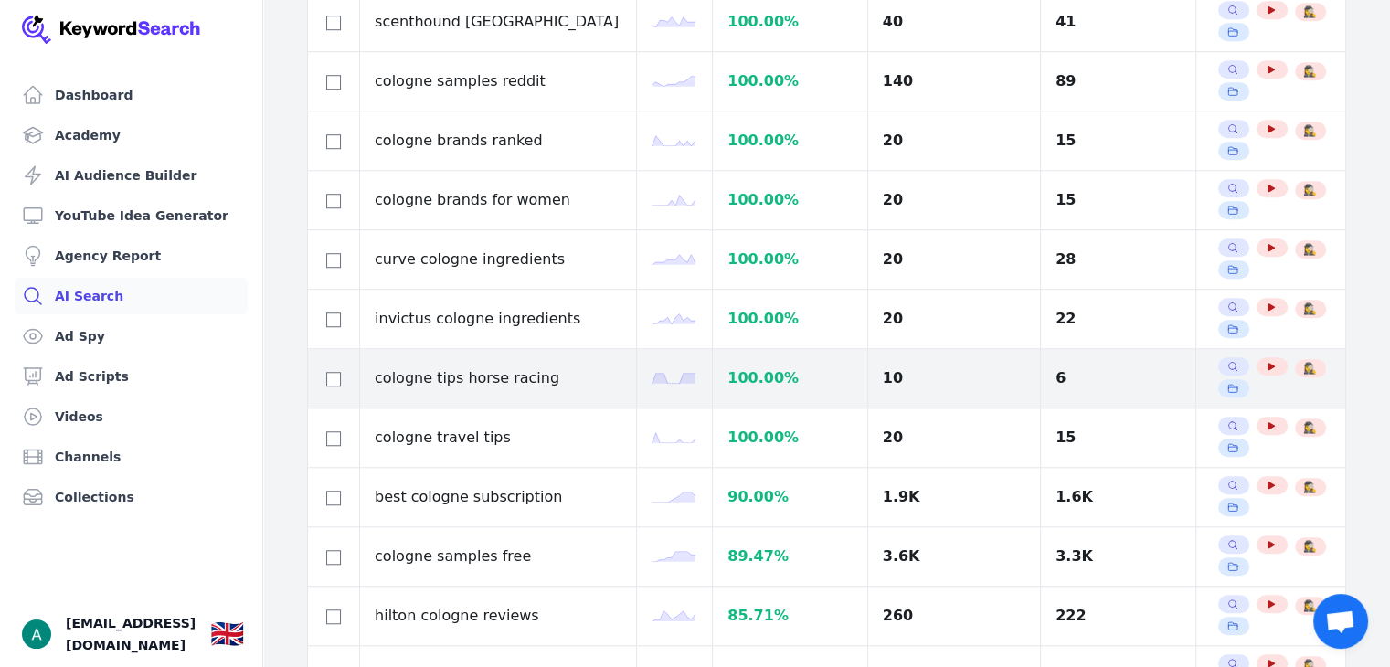
scroll to position [1477, 0]
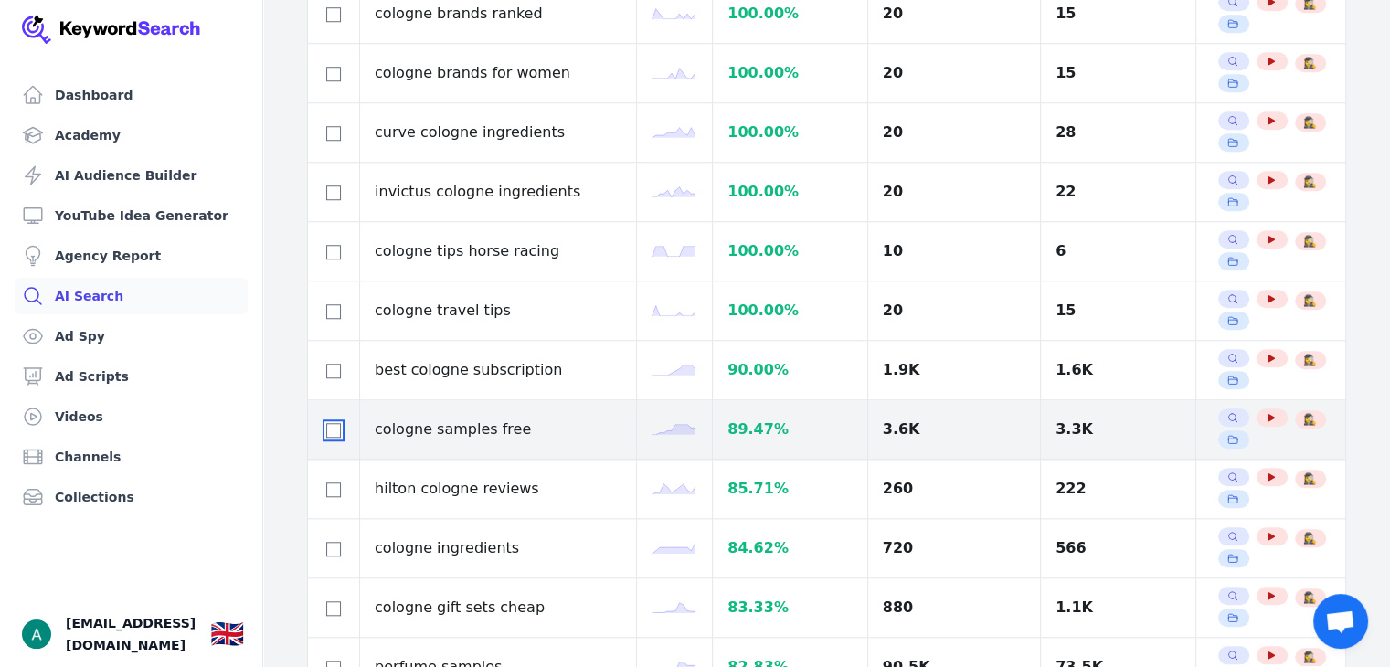
click at [334, 426] on input "checkbox" at bounding box center [333, 430] width 15 height 15
click at [334, 425] on input "checkbox" at bounding box center [333, 430] width 15 height 15
checkbox input "false"
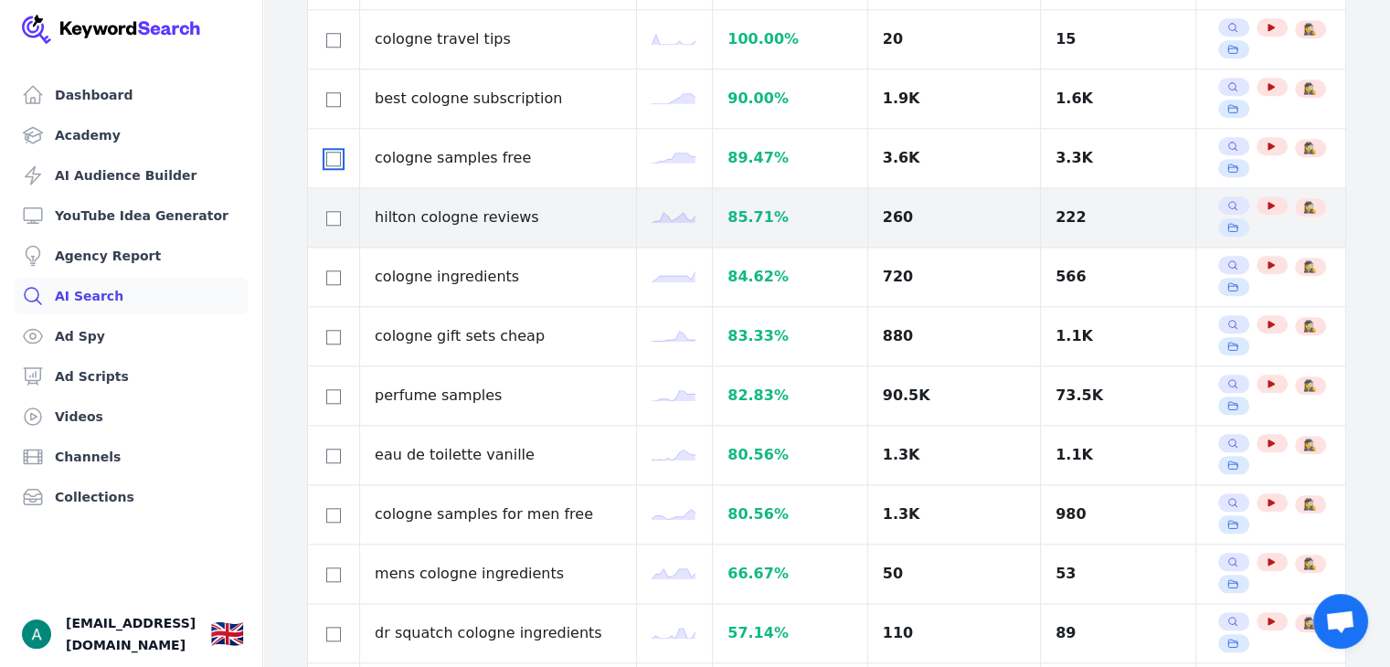
scroll to position [1843, 0]
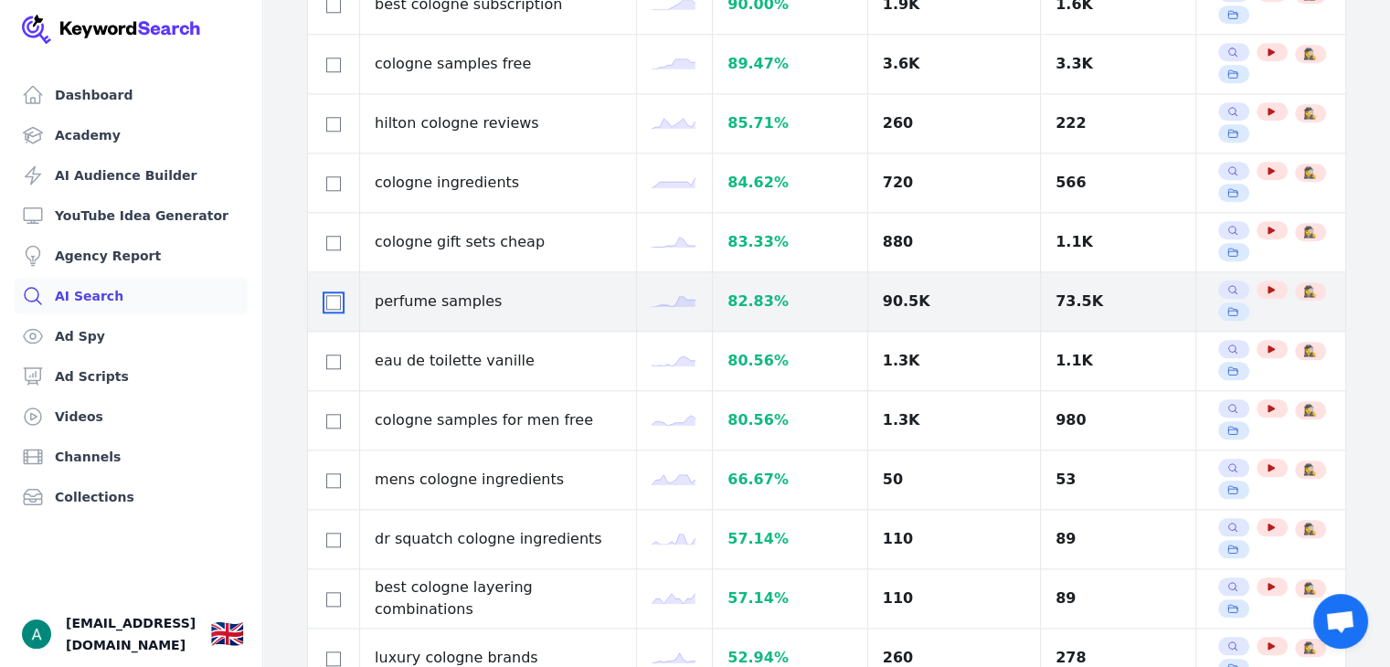
click at [330, 295] on input "checkbox" at bounding box center [333, 302] width 15 height 15
checkbox input "true"
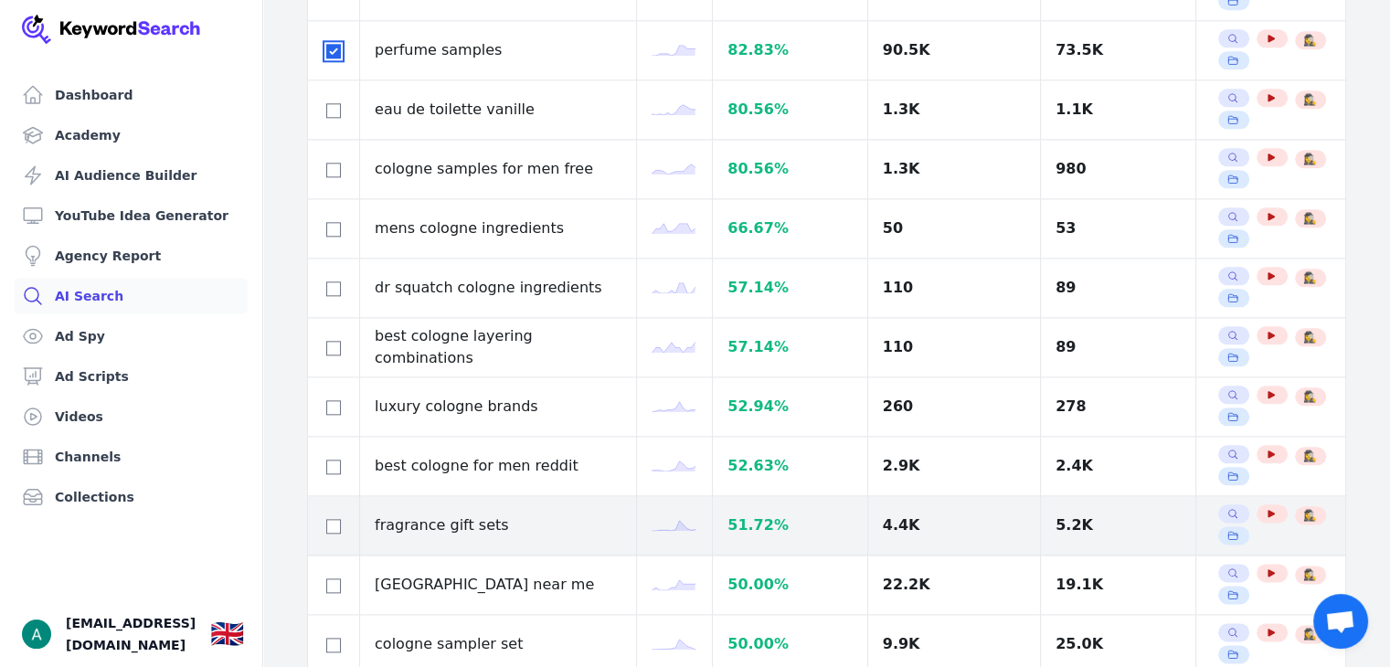
scroll to position [2117, 0]
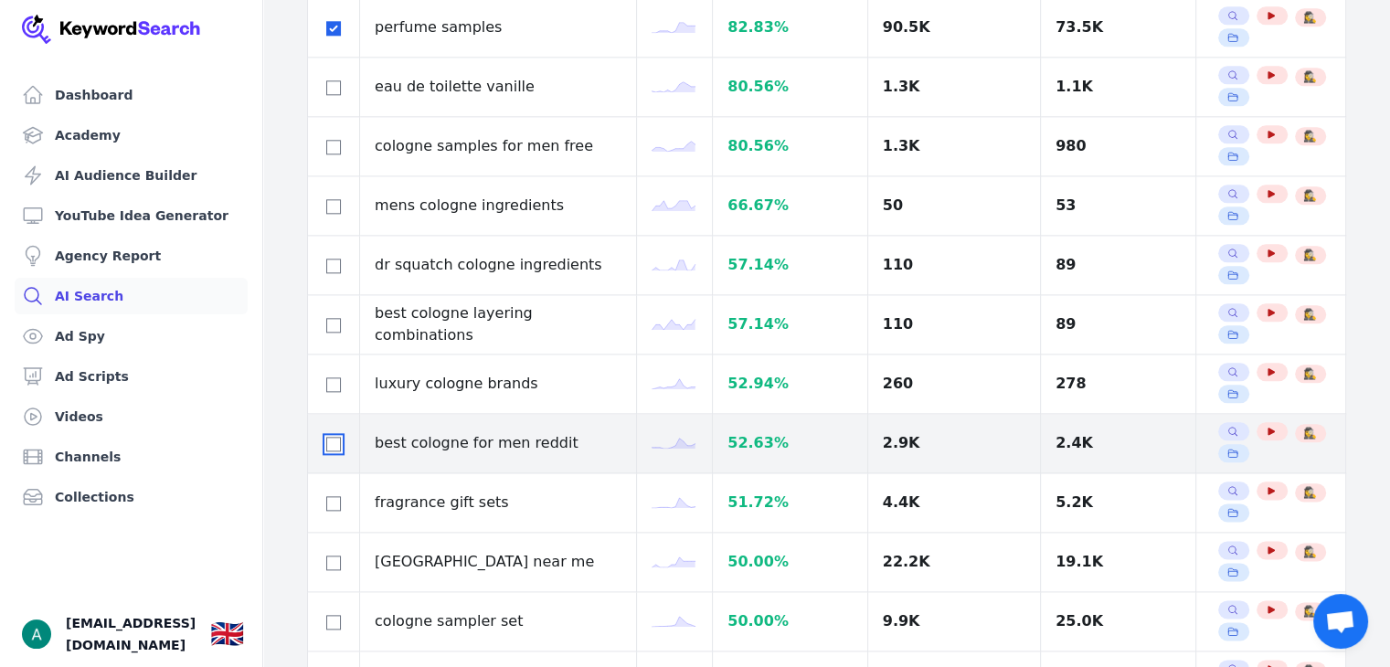
click at [335, 438] on input "checkbox" at bounding box center [333, 444] width 15 height 15
checkbox input "true"
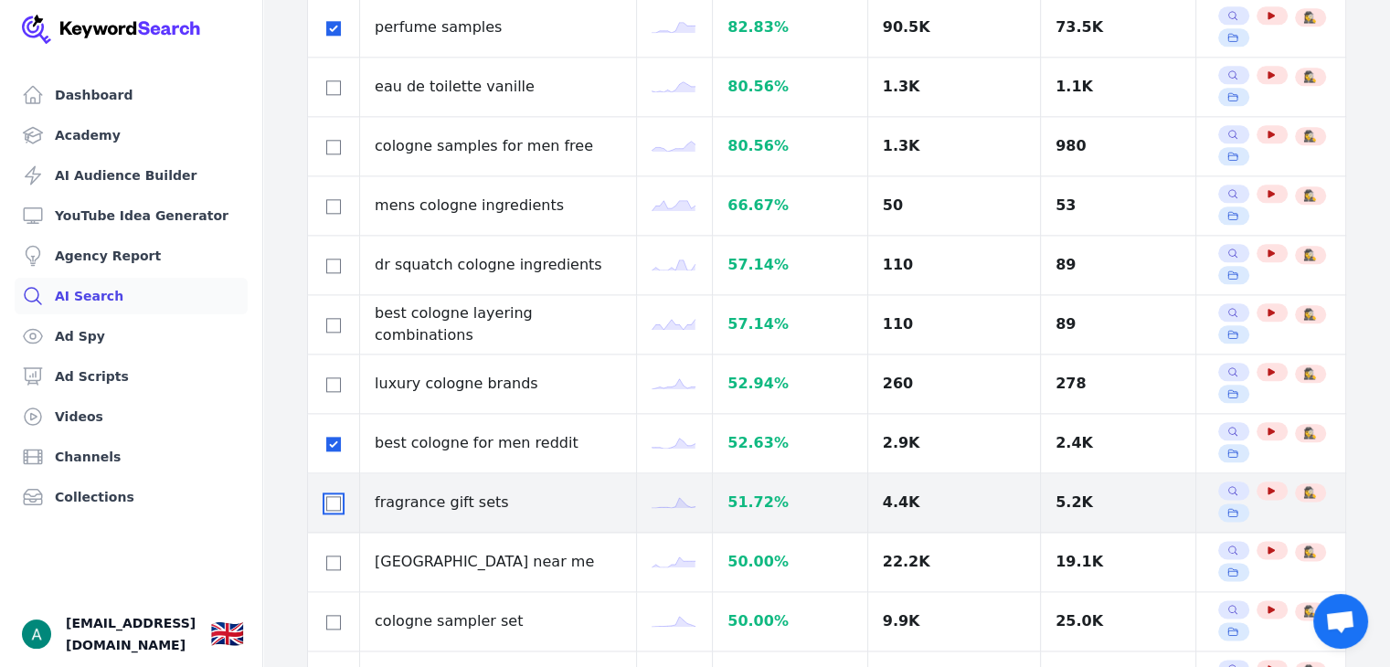
click at [339, 496] on input "checkbox" at bounding box center [333, 503] width 15 height 15
checkbox input "true"
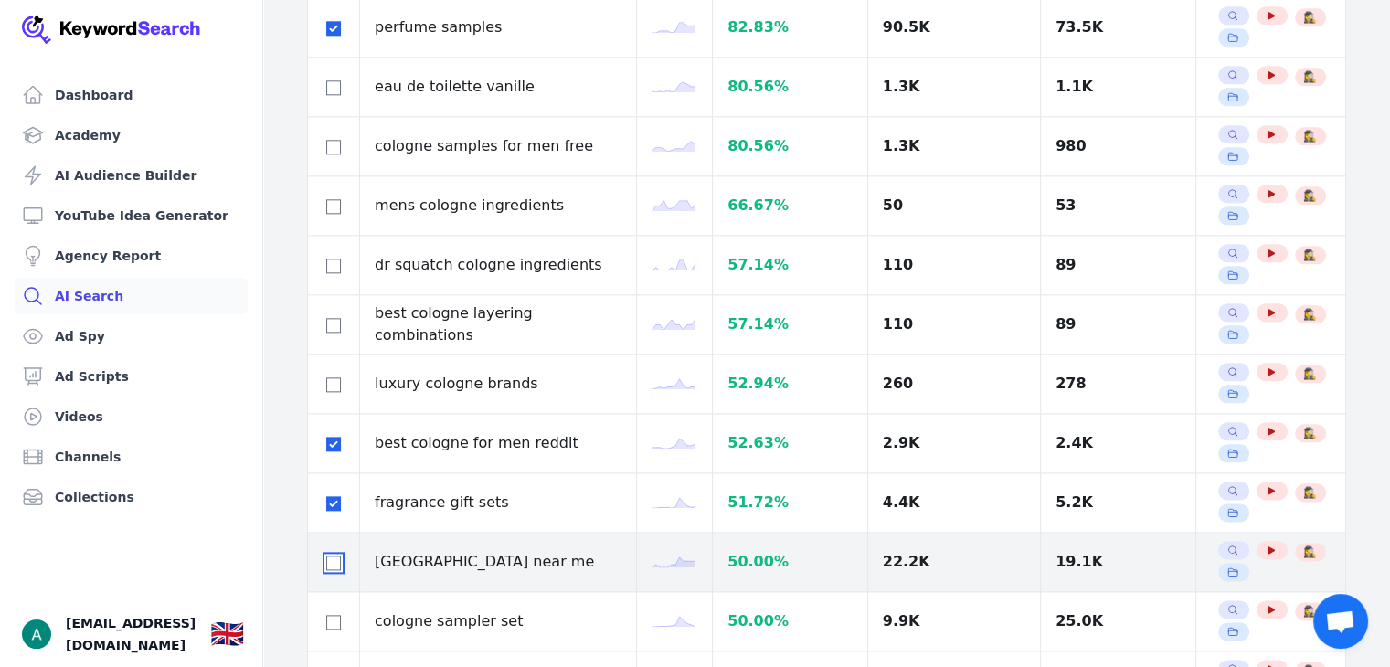
click at [339, 556] on input "checkbox" at bounding box center [333, 563] width 15 height 15
checkbox input "true"
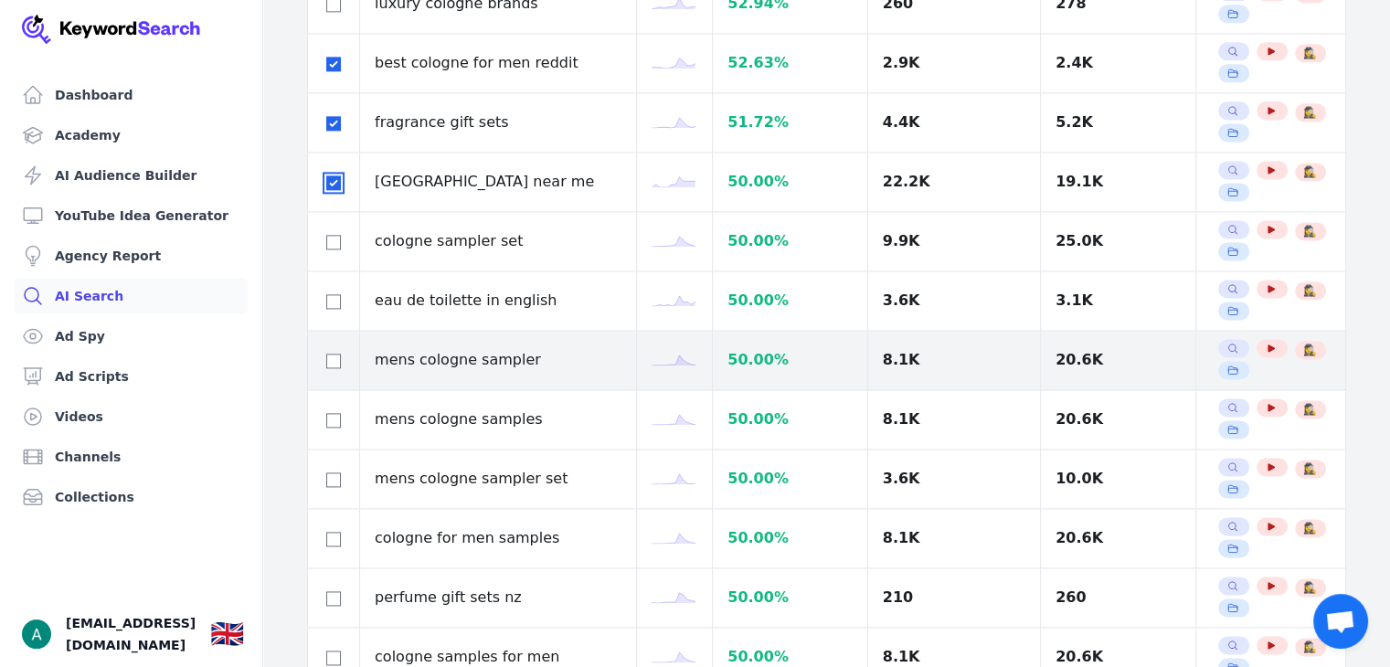
scroll to position [2641, 0]
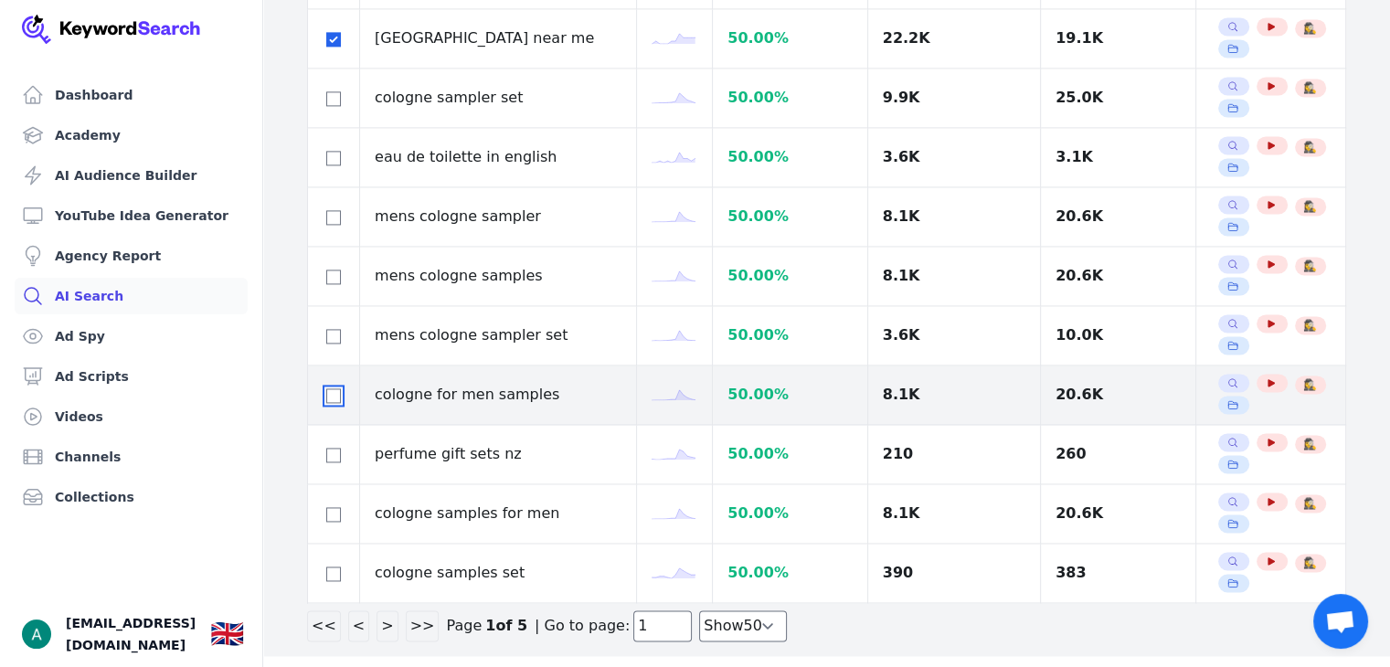
click at [333, 389] on input "checkbox" at bounding box center [333, 396] width 15 height 15
click at [337, 389] on input "checkbox" at bounding box center [333, 396] width 15 height 15
checkbox input "false"
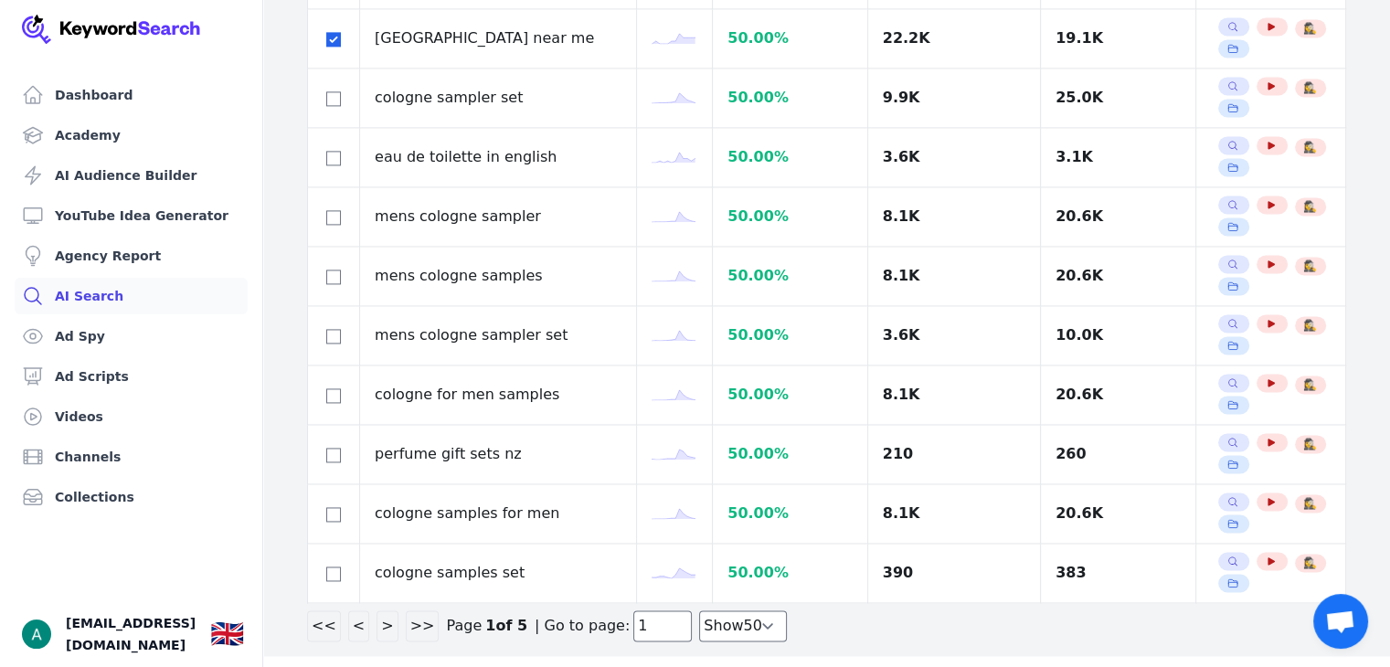
click at [380, 616] on button ">" at bounding box center [387, 626] width 21 height 31
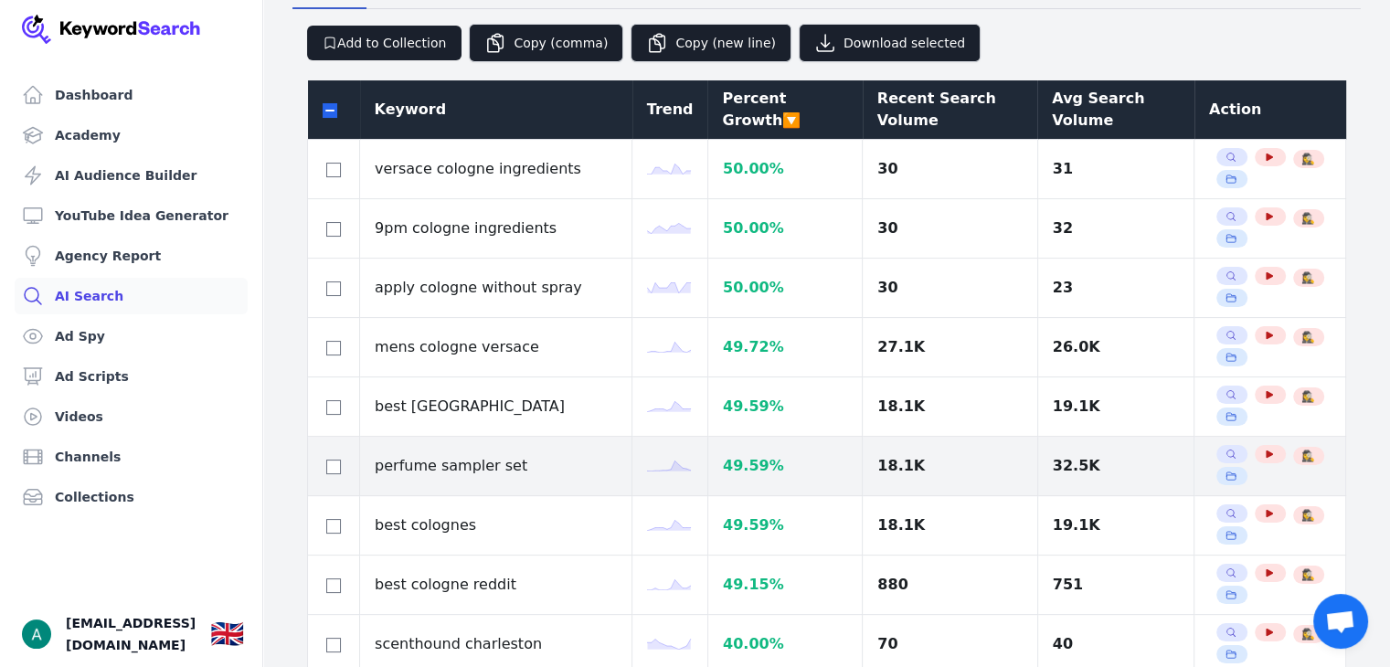
scroll to position [183, 0]
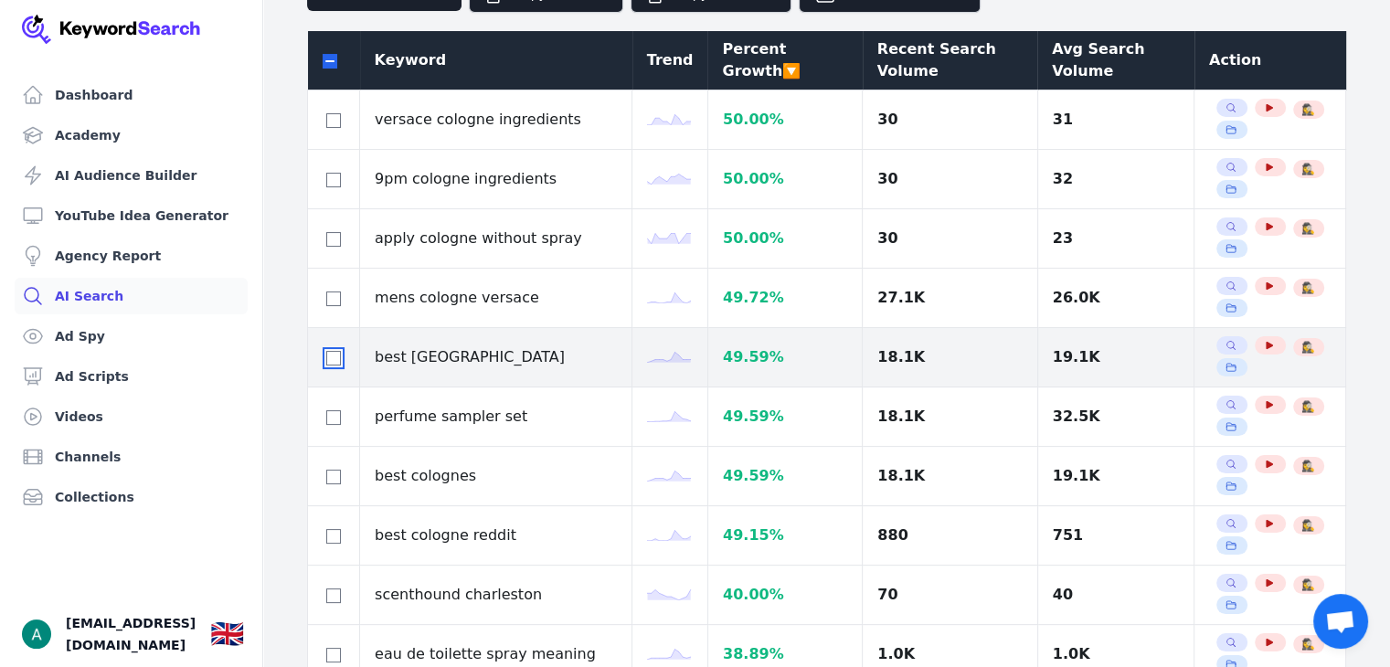
click at [330, 354] on input "checkbox" at bounding box center [333, 358] width 15 height 15
checkbox input "true"
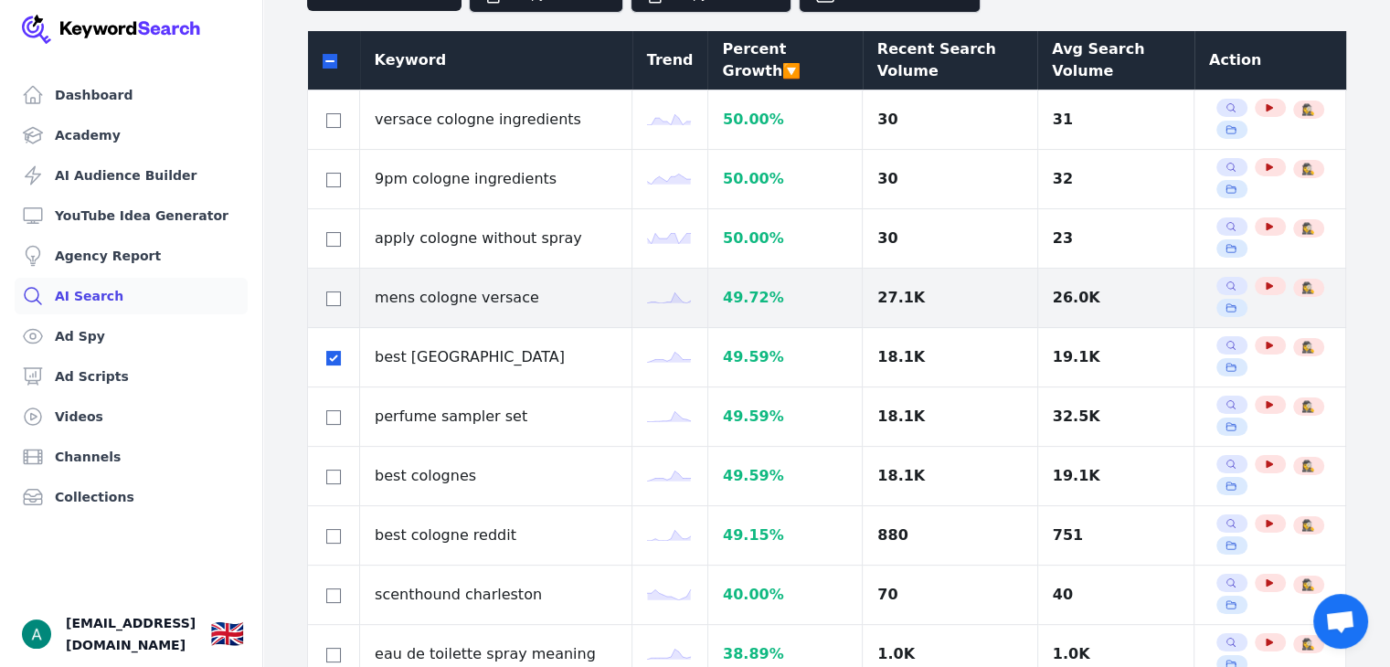
click at [339, 309] on td at bounding box center [334, 298] width 52 height 59
click at [331, 308] on td at bounding box center [334, 298] width 52 height 59
click at [334, 297] on input "checkbox" at bounding box center [333, 299] width 15 height 15
checkbox input "true"
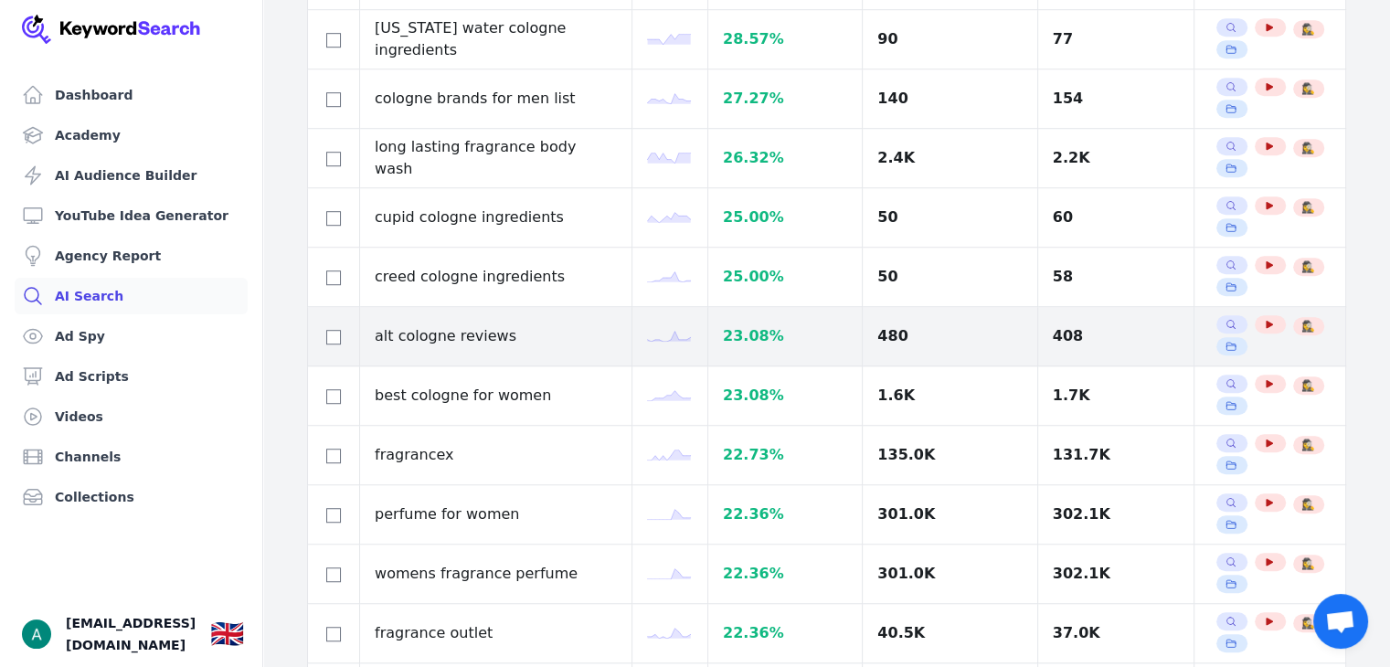
scroll to position [1280, 0]
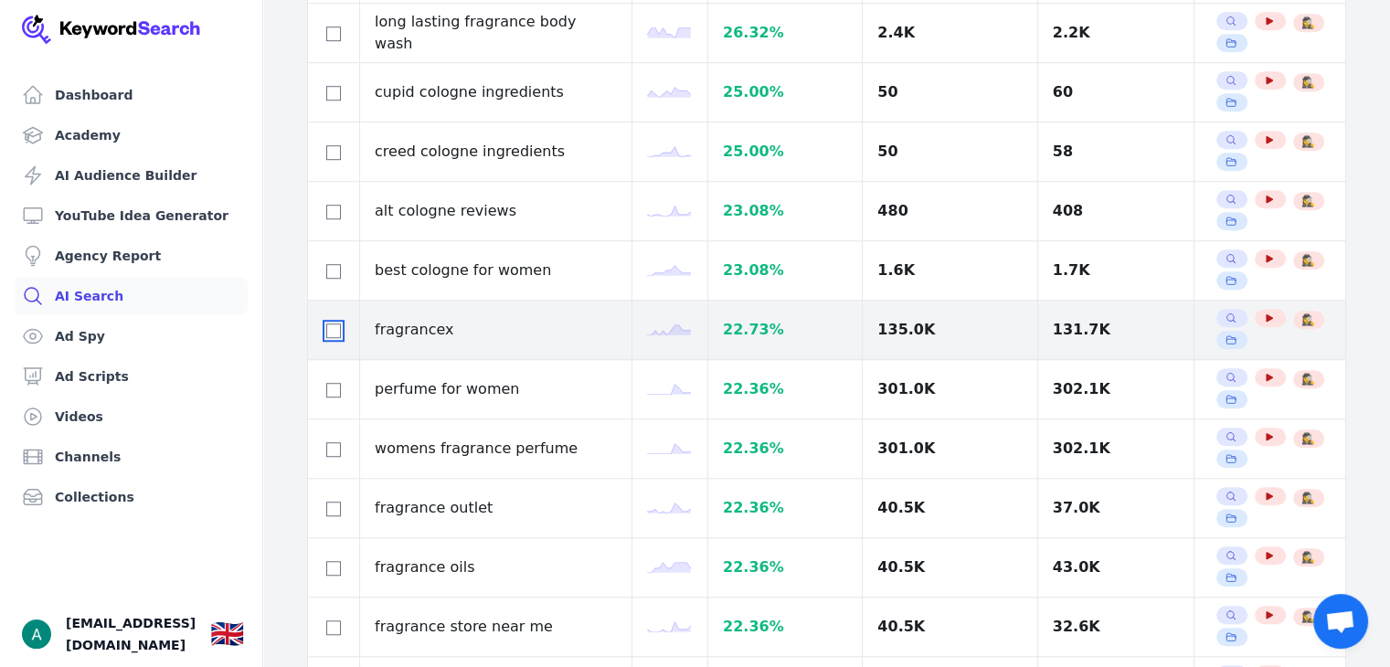
drag, startPoint x: 333, startPoint y: 325, endPoint x: 343, endPoint y: 347, distance: 25.0
click at [333, 325] on input "checkbox" at bounding box center [333, 331] width 15 height 15
checkbox input "true"
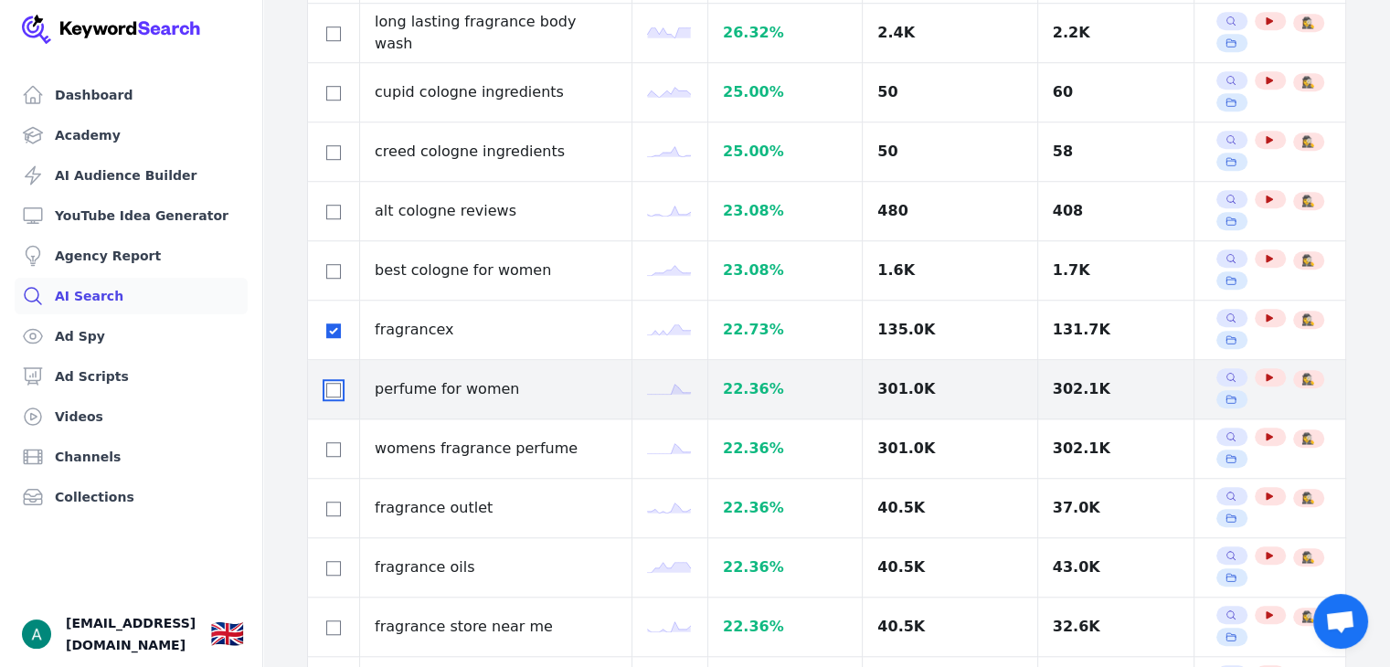
click at [336, 388] on input "checkbox" at bounding box center [333, 390] width 15 height 15
checkbox input "true"
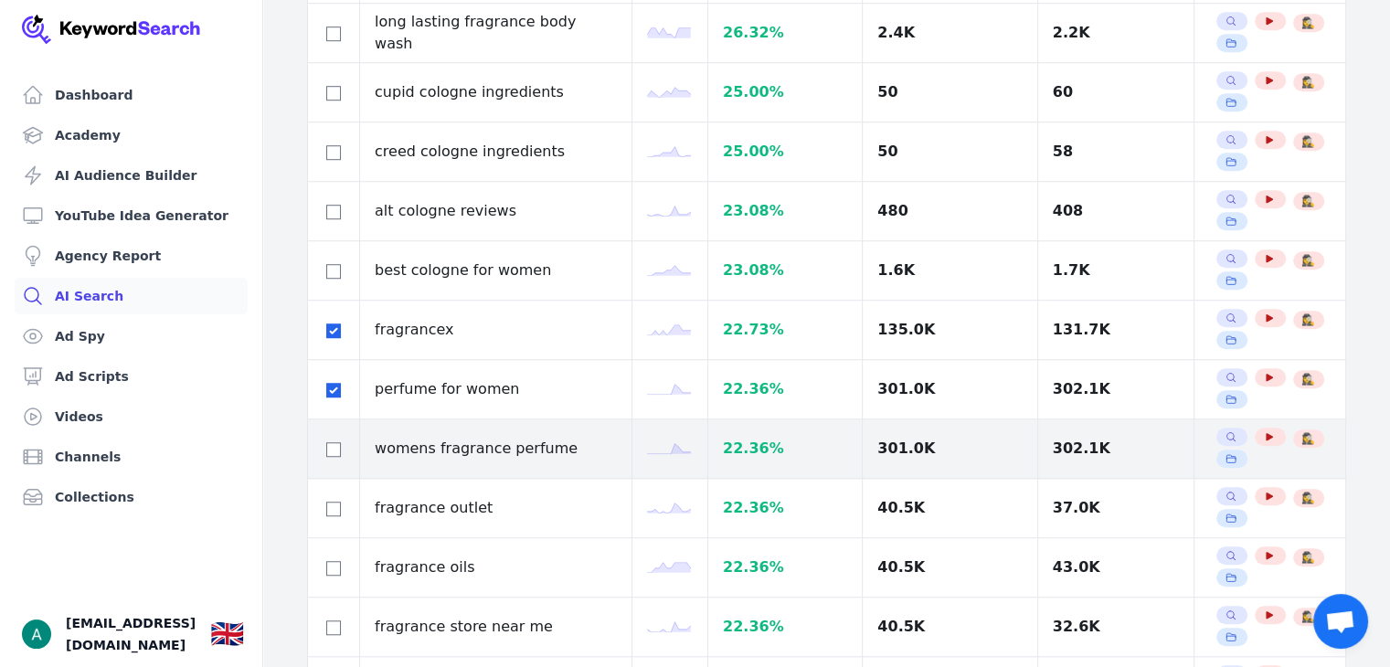
click at [340, 426] on td at bounding box center [334, 449] width 52 height 59
click at [333, 423] on td at bounding box center [334, 449] width 52 height 59
click at [326, 442] on input "checkbox" at bounding box center [333, 449] width 15 height 15
checkbox input "true"
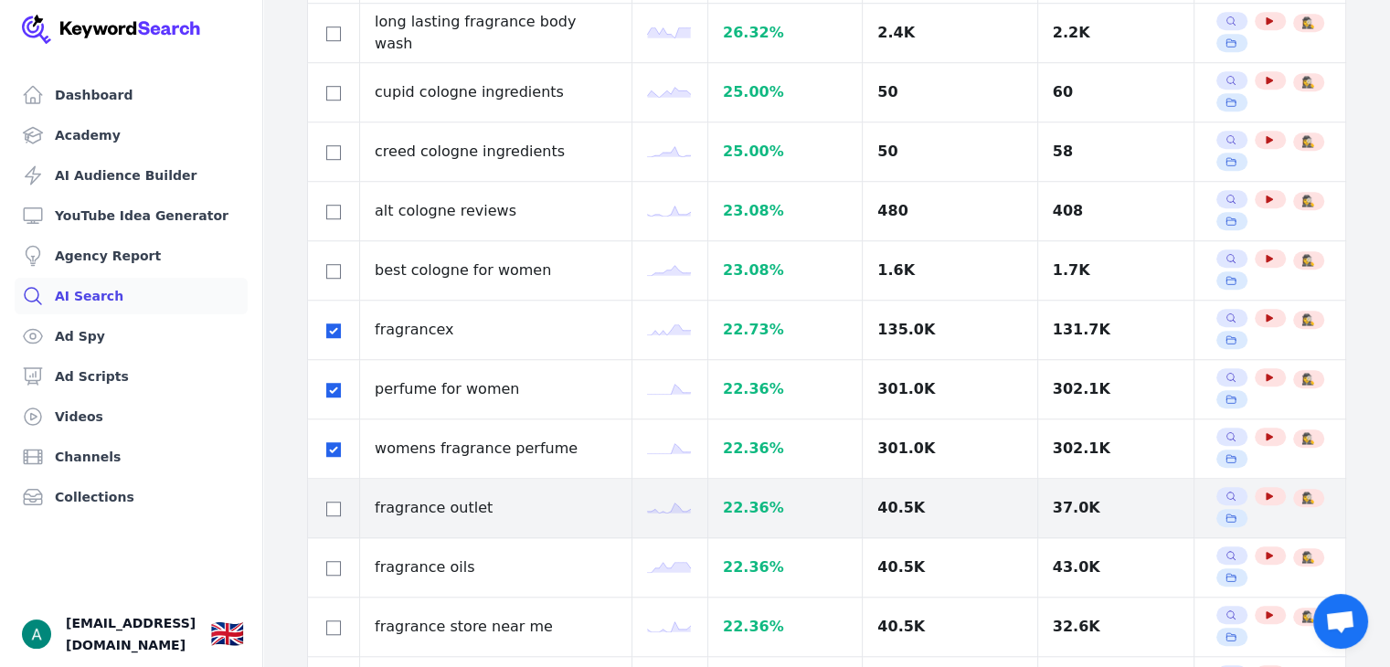
click at [325, 504] on div at bounding box center [334, 508] width 22 height 22
click at [338, 507] on input "checkbox" at bounding box center [333, 509] width 15 height 15
checkbox input "true"
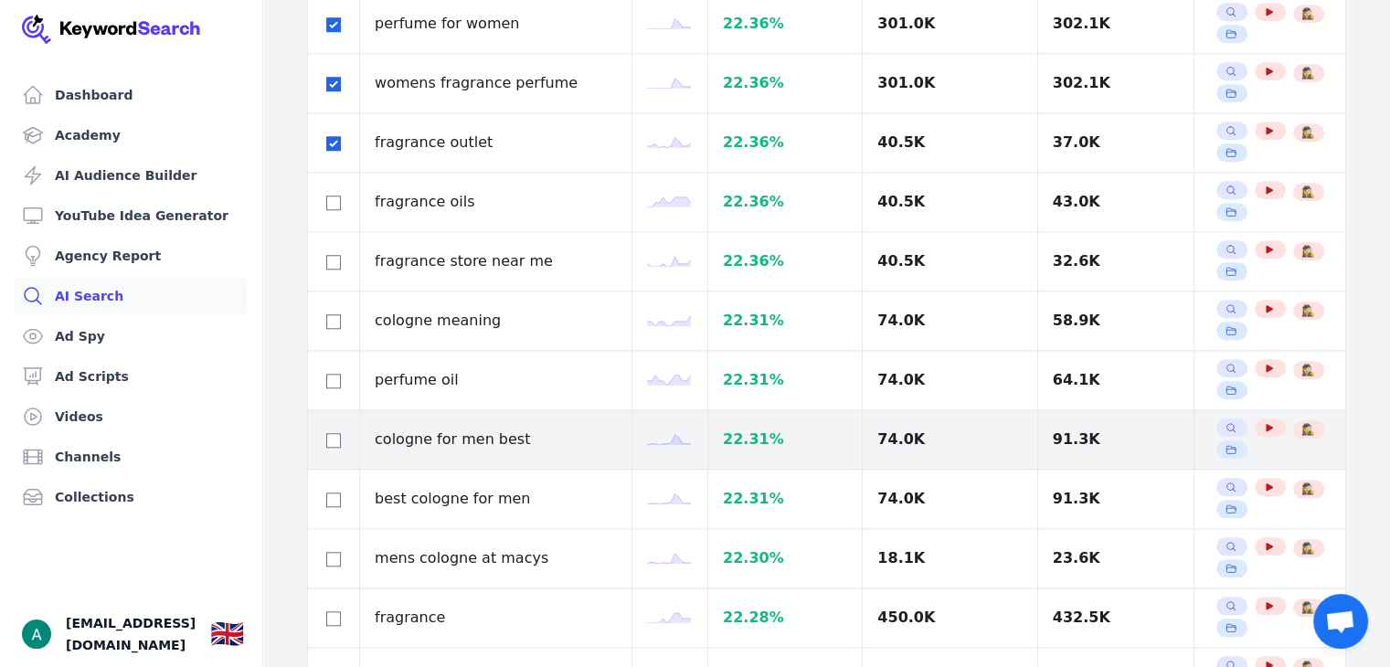
click at [325, 432] on div at bounding box center [334, 440] width 22 height 22
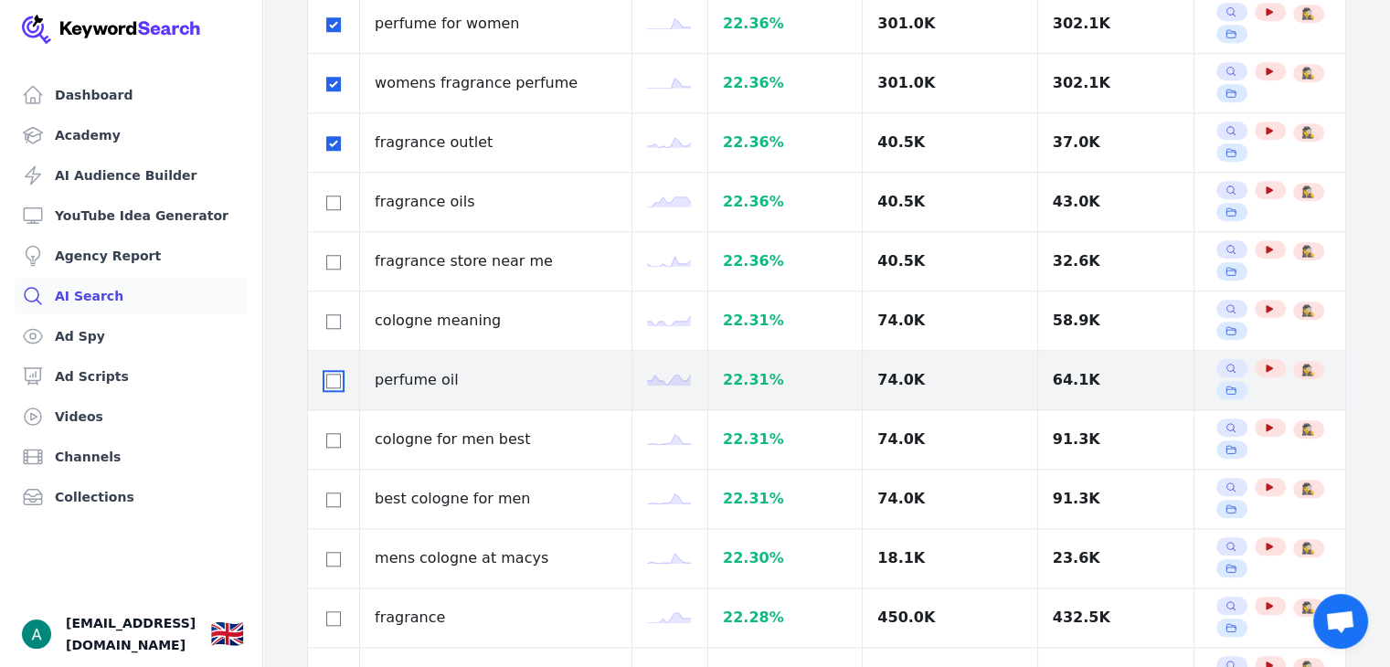
click at [333, 378] on input "checkbox" at bounding box center [333, 381] width 15 height 15
checkbox input "true"
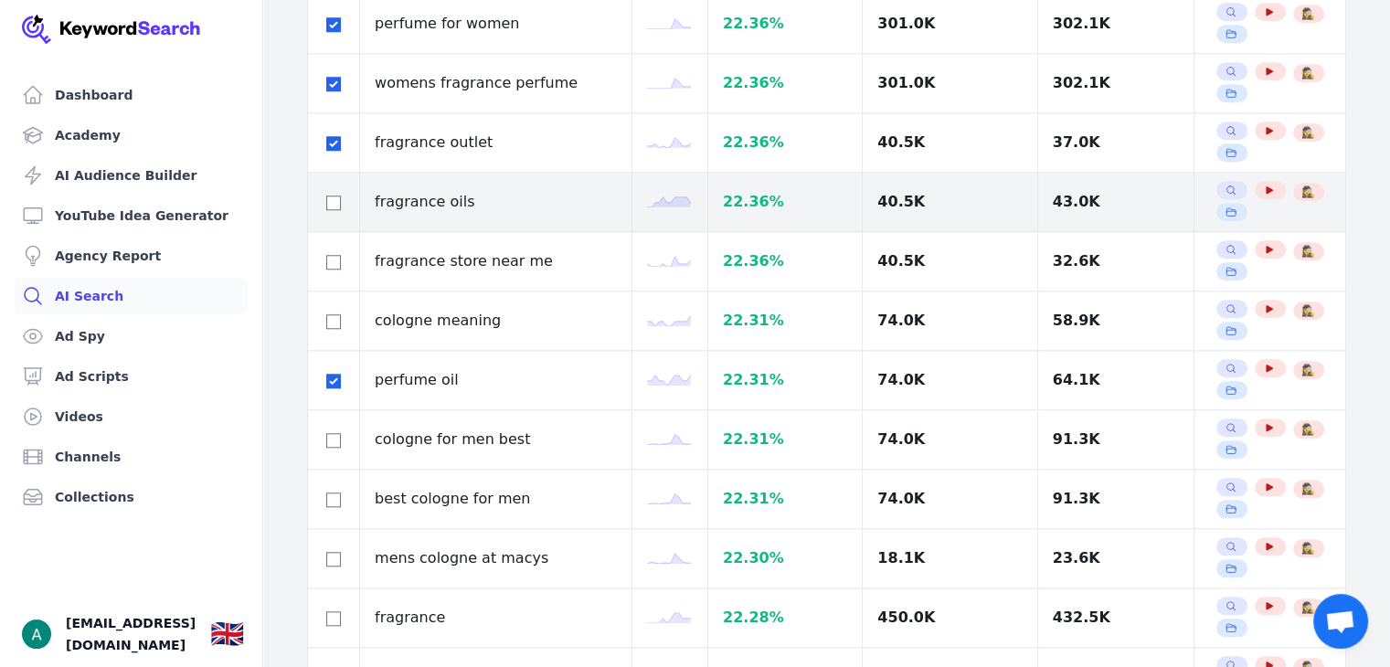
click at [336, 191] on div at bounding box center [334, 202] width 22 height 22
click at [331, 196] on input "checkbox" at bounding box center [333, 203] width 15 height 15
checkbox input "true"
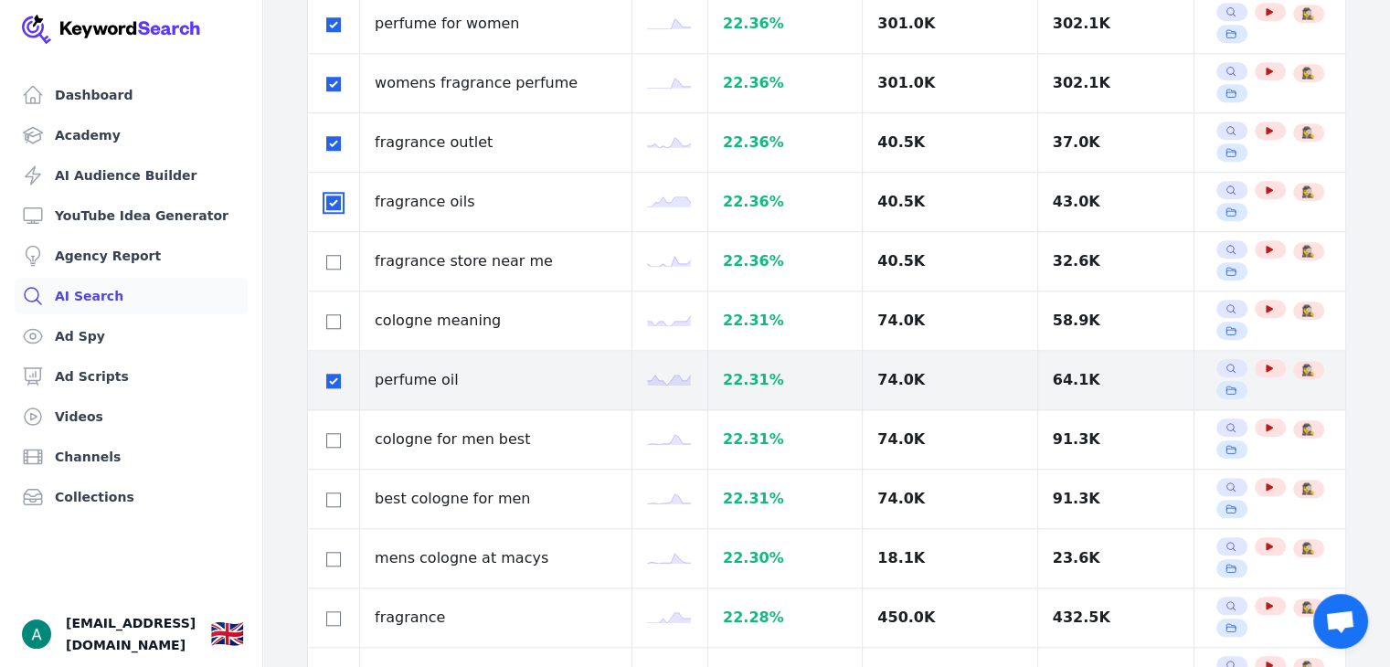
scroll to position [1920, 0]
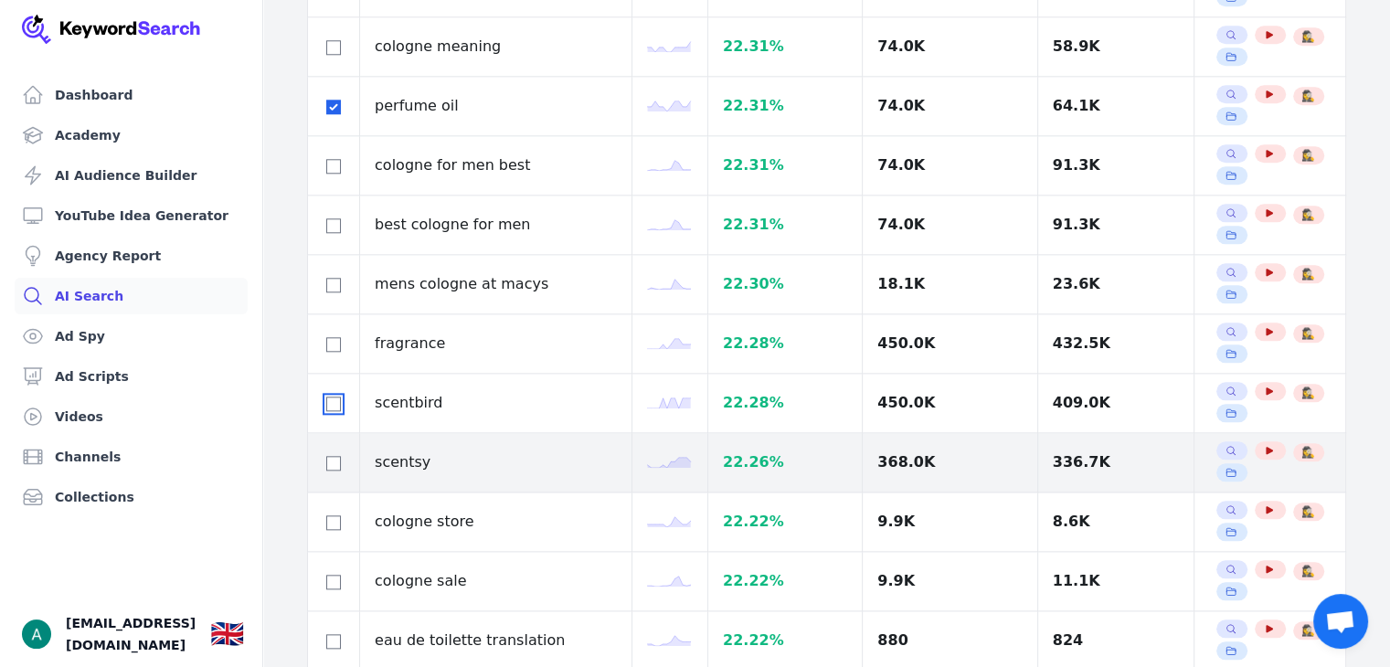
drag, startPoint x: 334, startPoint y: 396, endPoint x: 341, endPoint y: 428, distance: 32.8
click at [334, 397] on input "checkbox" at bounding box center [333, 404] width 15 height 15
checkbox input "true"
click at [336, 456] on input "checkbox" at bounding box center [333, 463] width 15 height 15
checkbox input "true"
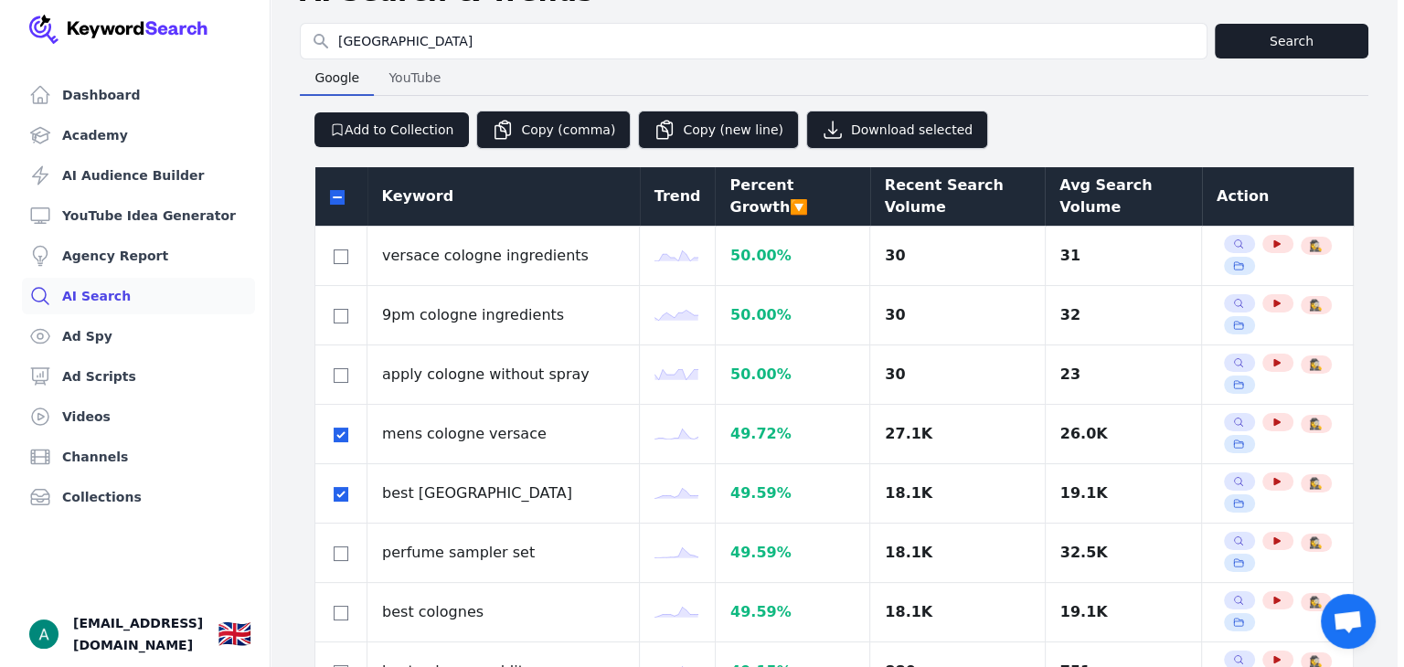
scroll to position [0, 0]
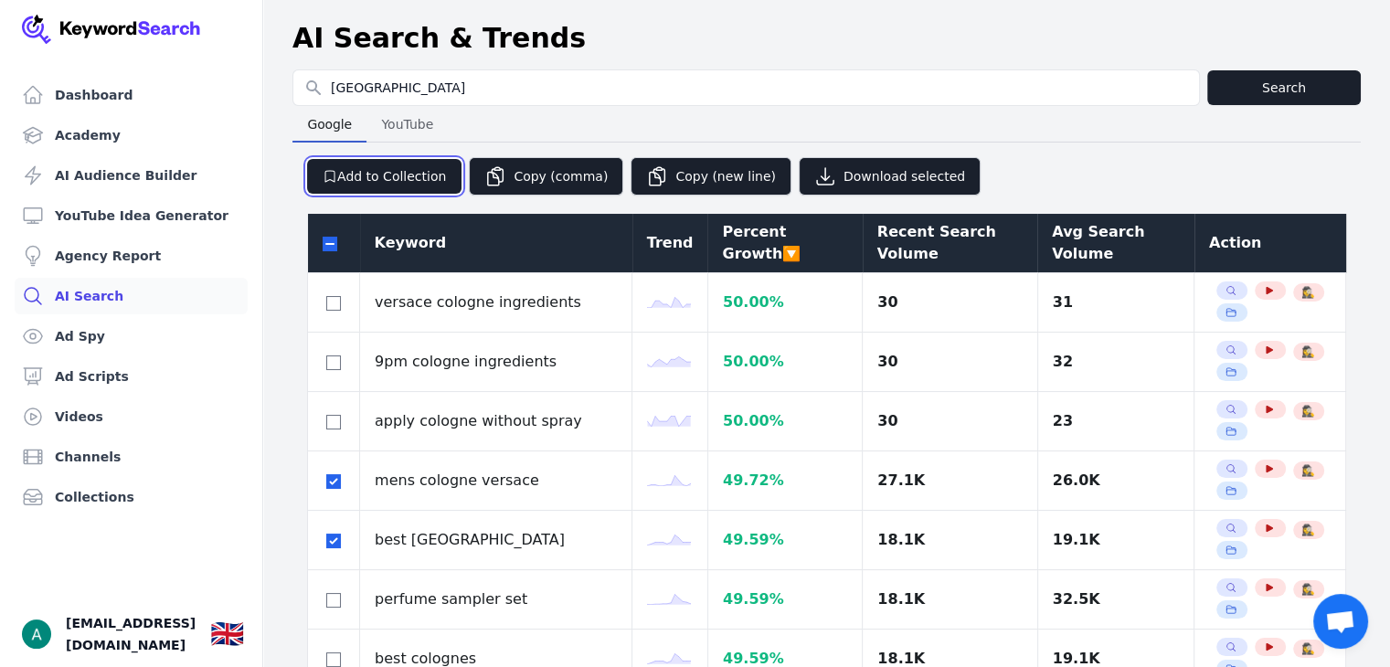
click at [364, 176] on button "Add to Collection" at bounding box center [384, 176] width 154 height 35
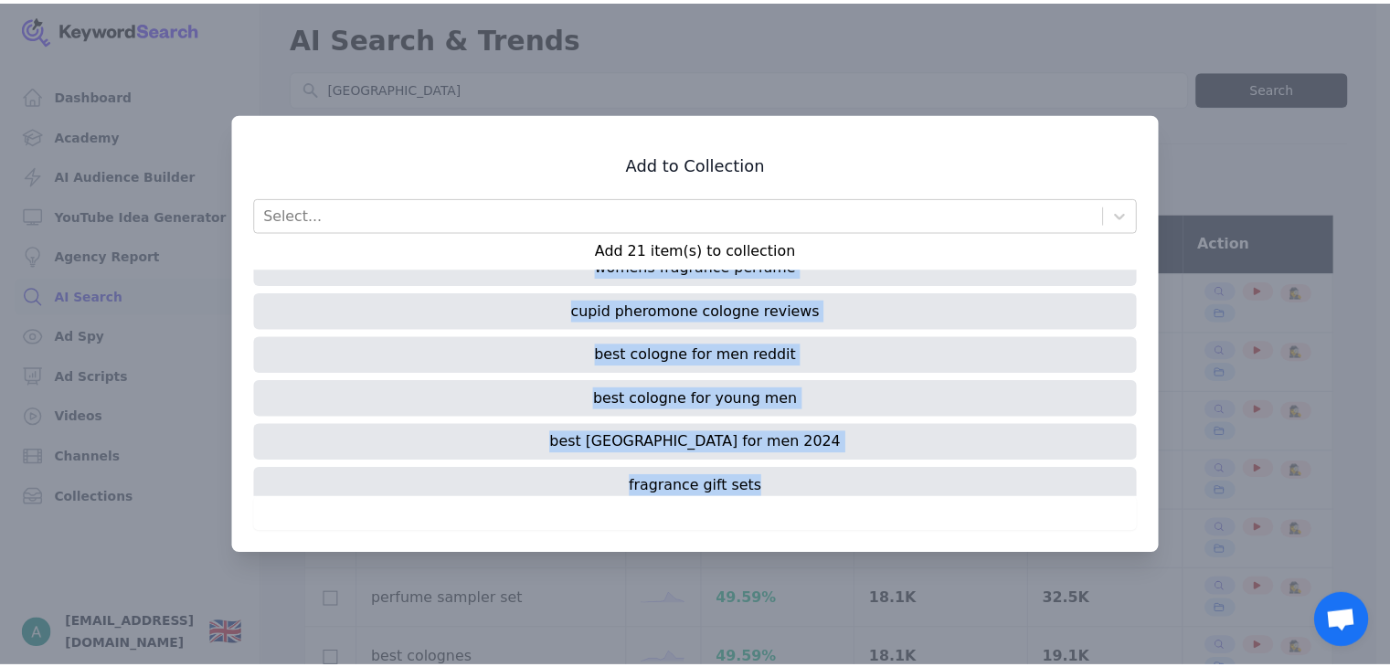
scroll to position [692, 0]
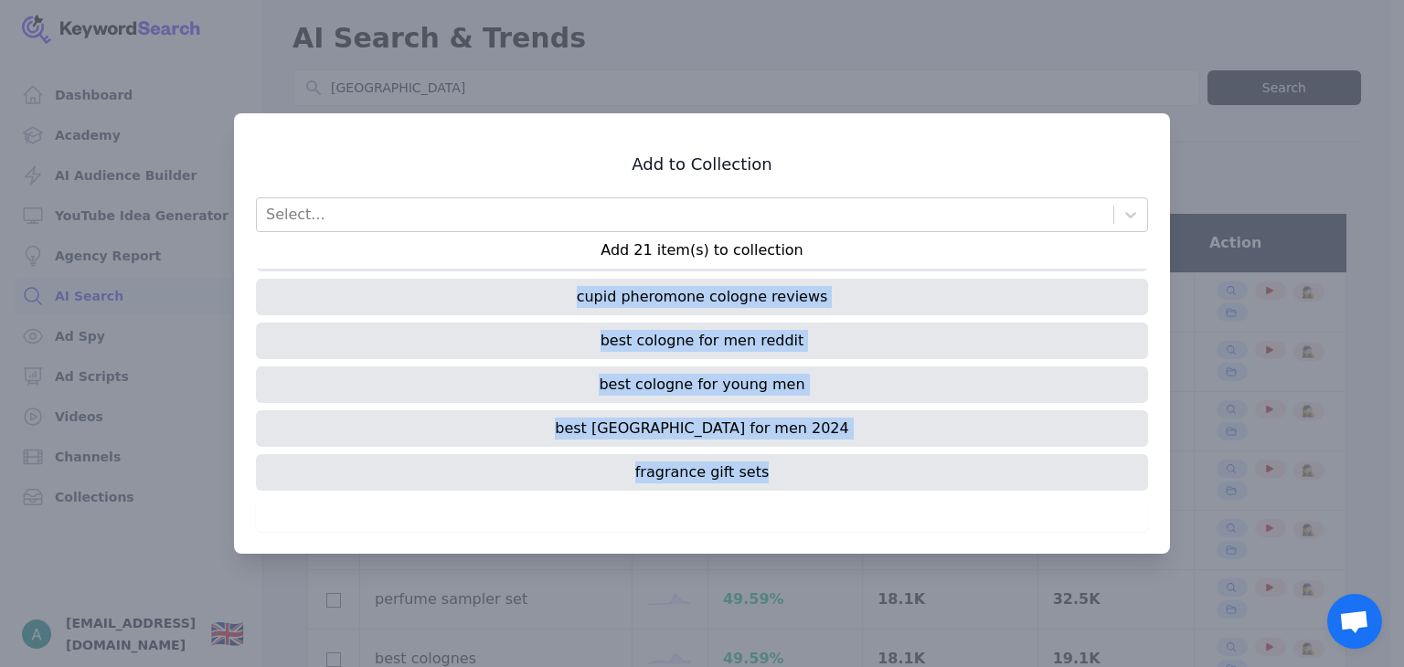
drag, startPoint x: 625, startPoint y: 282, endPoint x: 800, endPoint y: 468, distance: 254.8
click at [801, 468] on div "best cologne cologne samples cologne near me cologne subscription fragrancex fr…" at bounding box center [702, 383] width 892 height 229
copy div "best cologne cologne samples cologne near me cologne subscription fragrancex fr…"
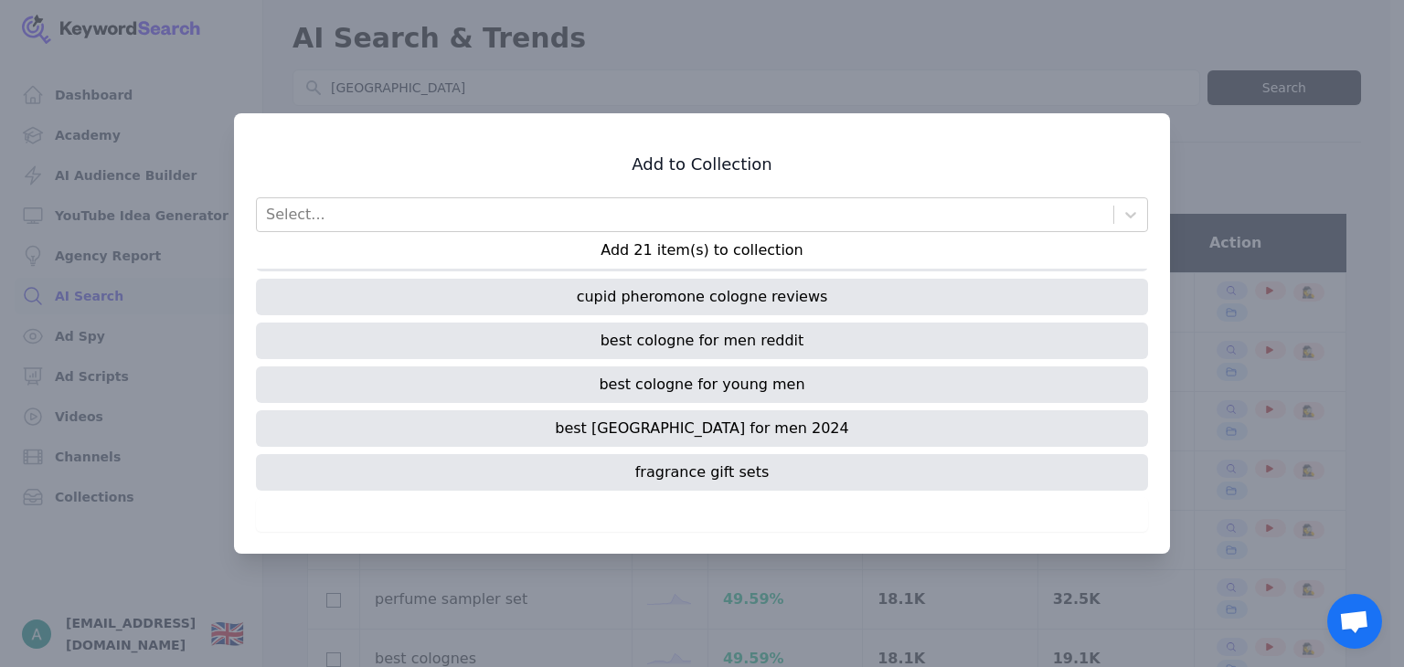
click at [1153, 163] on div "Add to Collection Select... Add 21 item(s) to collection best cologne cologne s…" at bounding box center [702, 333] width 936 height 441
click at [1199, 158] on div at bounding box center [702, 333] width 1404 height 667
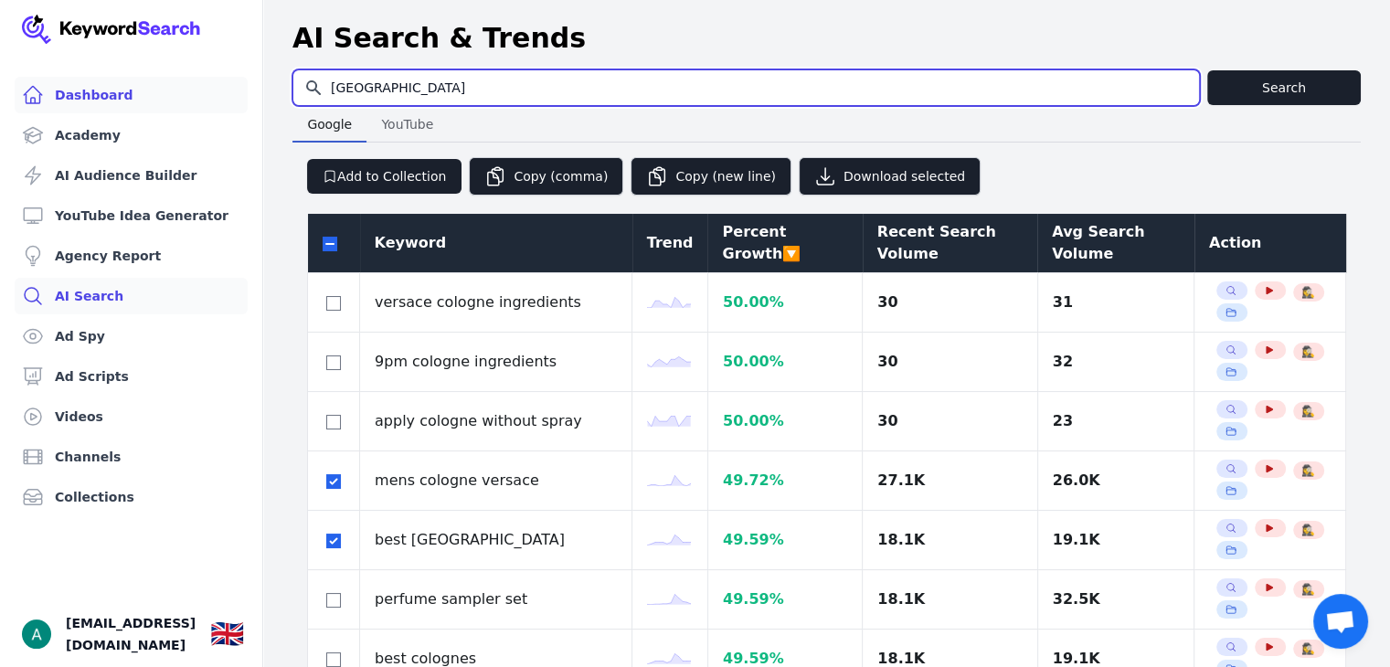
drag, startPoint x: 567, startPoint y: 78, endPoint x: 69, endPoint y: 101, distance: 497.8
type input "luxury perfume dupes"
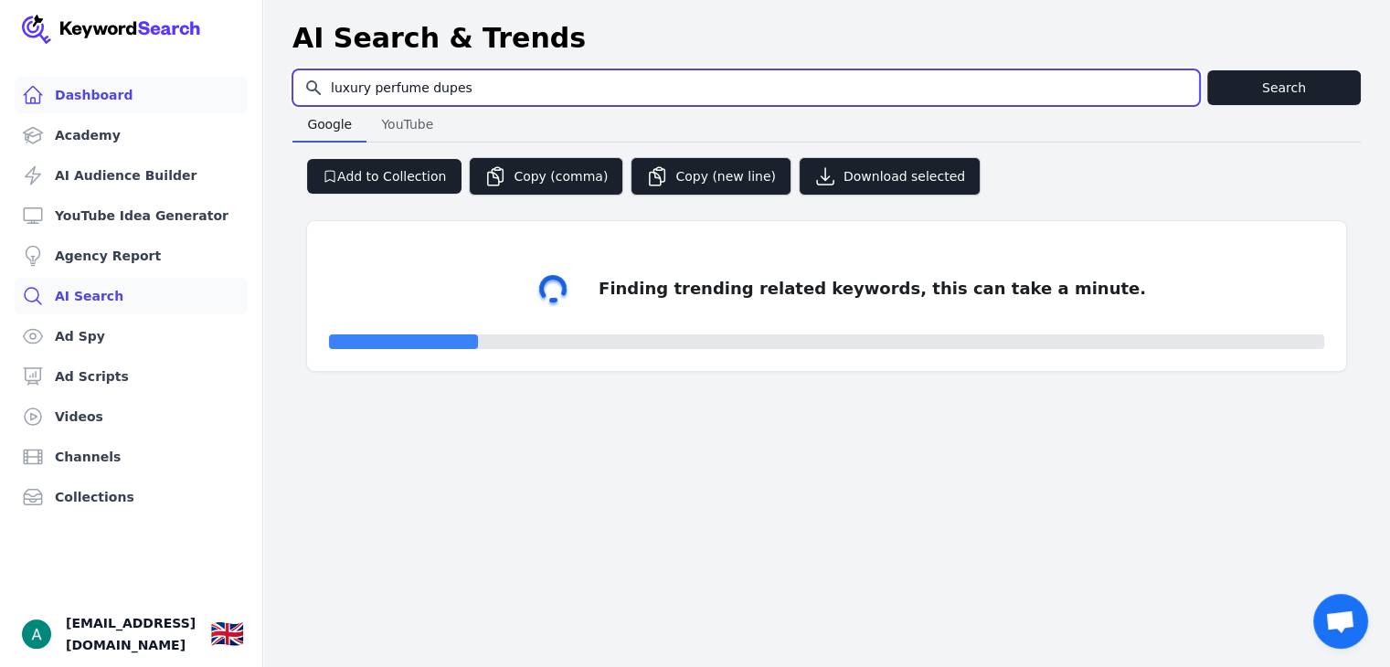
select select "50"
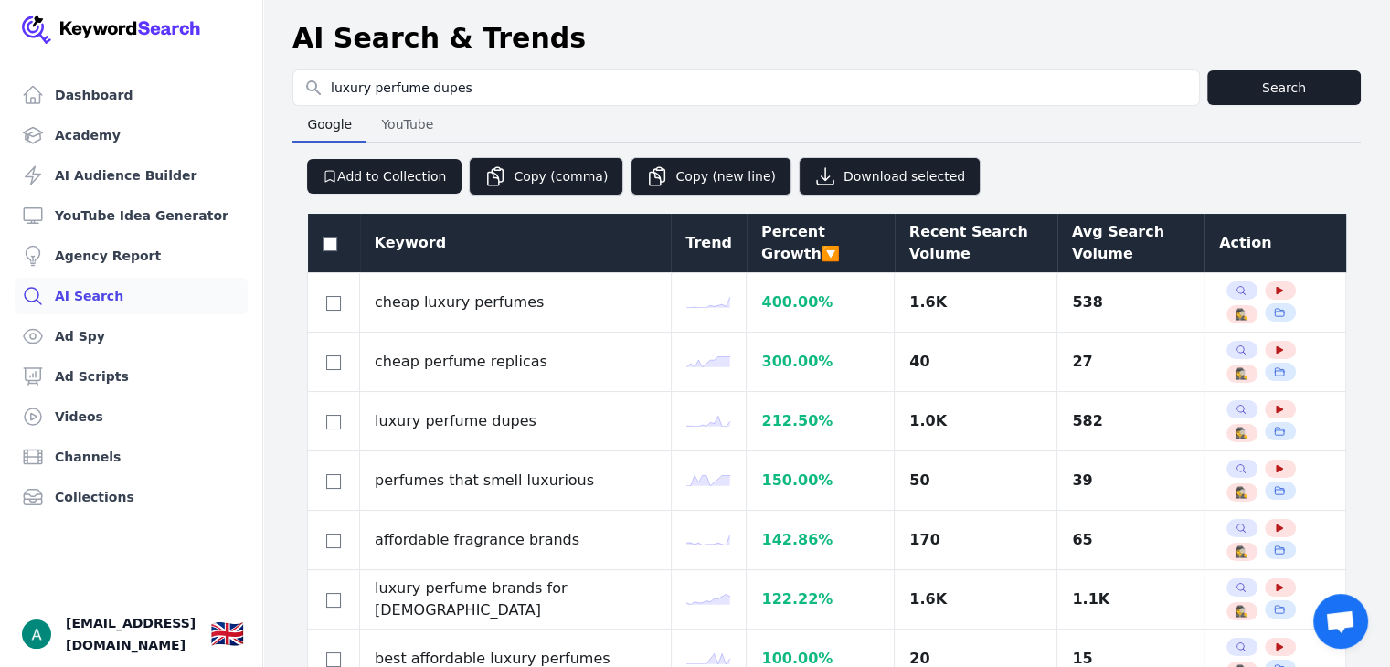
click at [1072, 246] on div "Avg Search Volume" at bounding box center [1131, 243] width 118 height 44
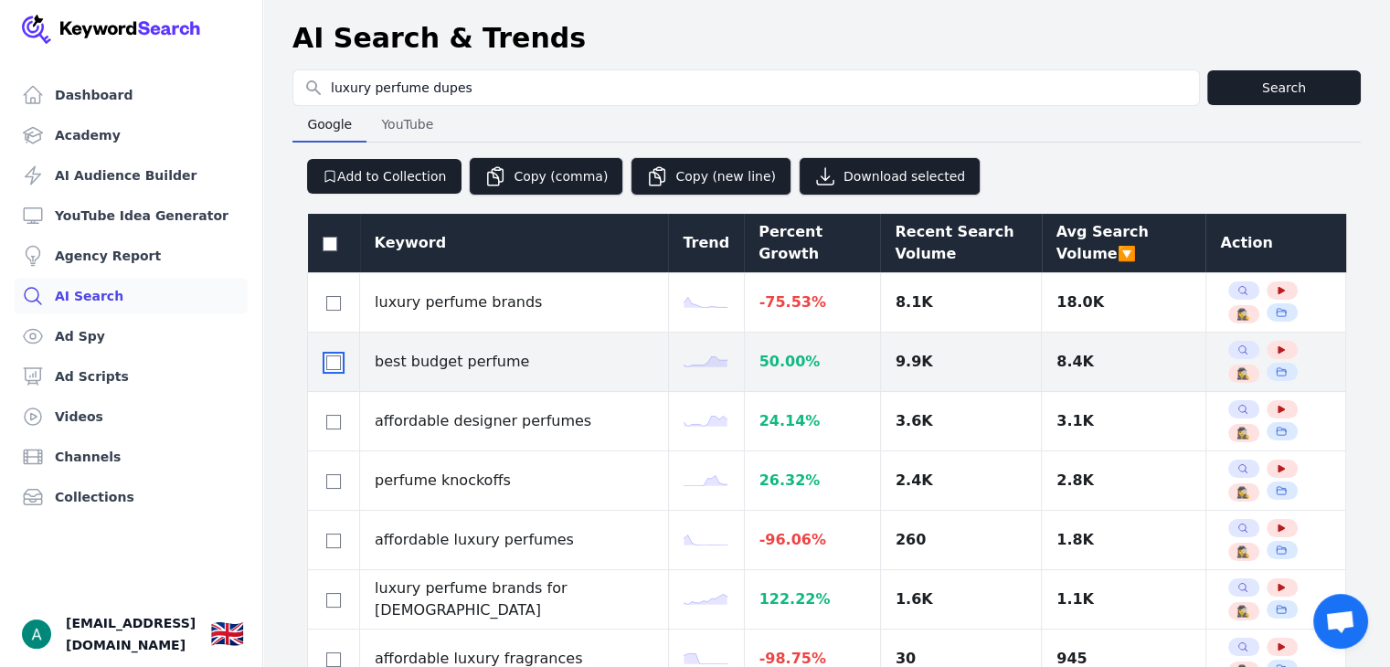
click at [326, 367] on input "checkbox" at bounding box center [333, 363] width 15 height 15
checkbox input "true"
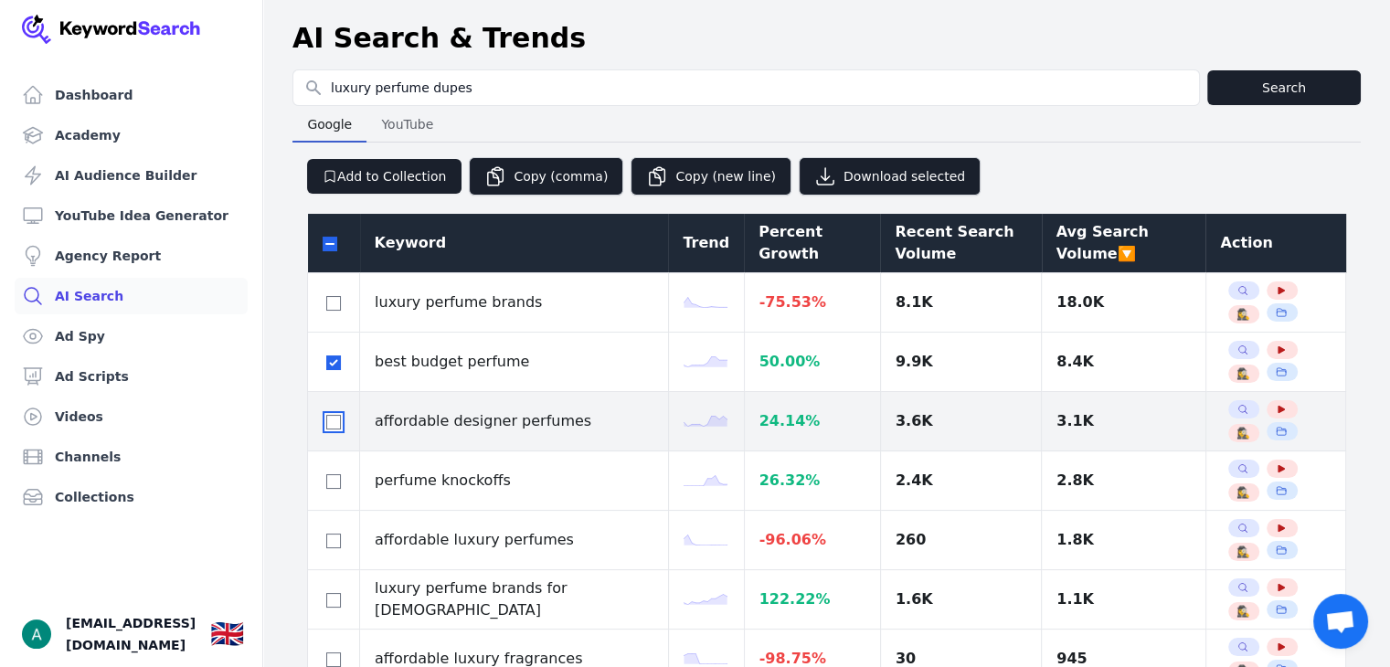
click at [331, 422] on input "checkbox" at bounding box center [333, 422] width 15 height 15
checkbox input "true"
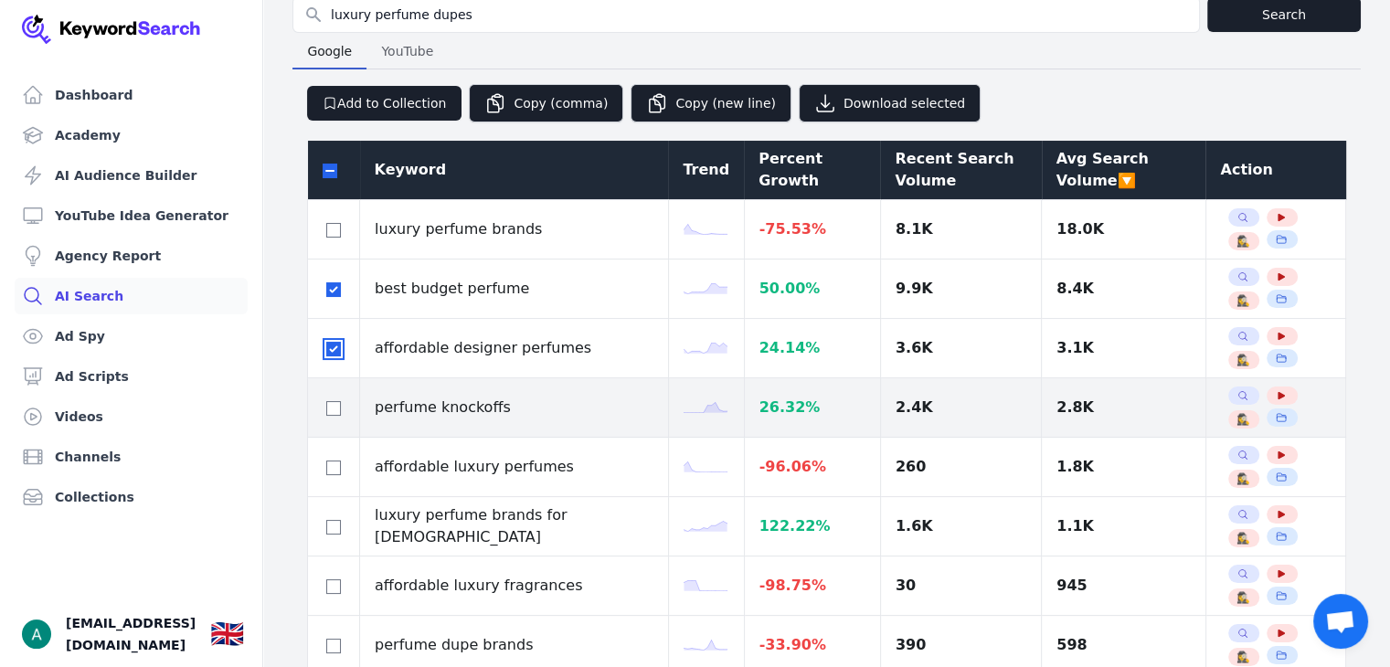
scroll to position [91, 0]
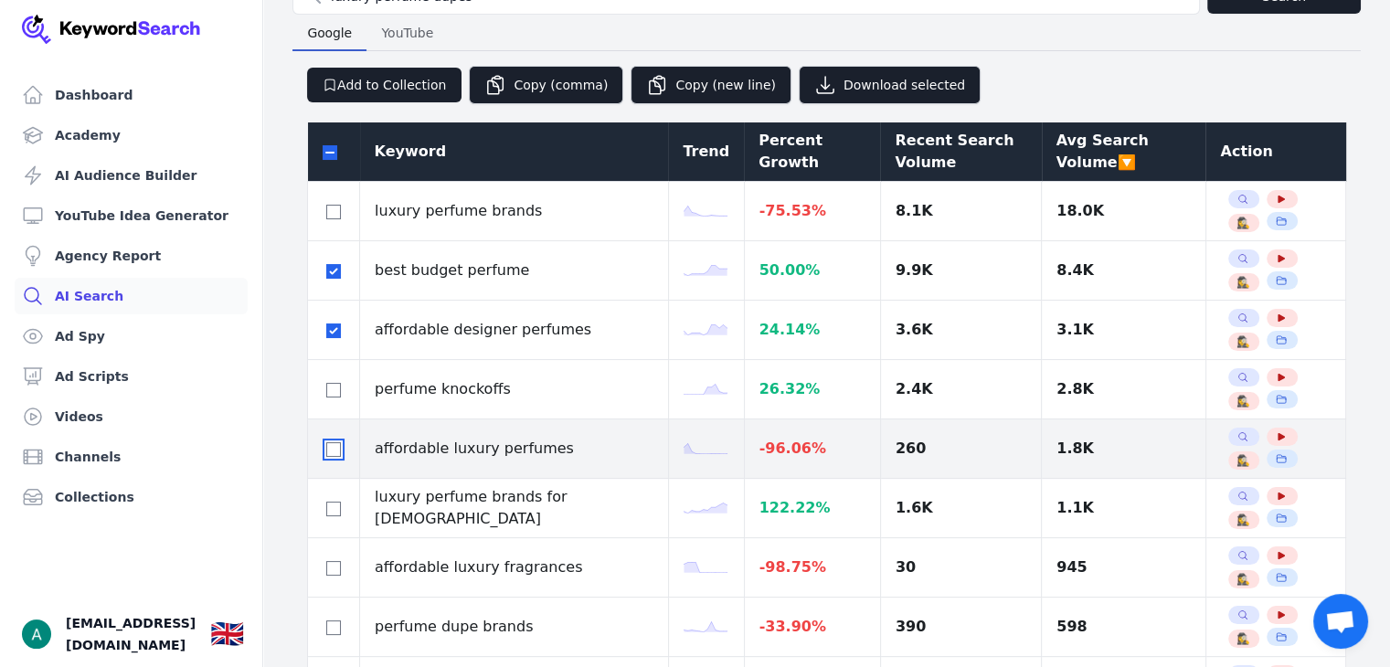
click at [329, 449] on input "checkbox" at bounding box center [333, 449] width 15 height 15
checkbox input "true"
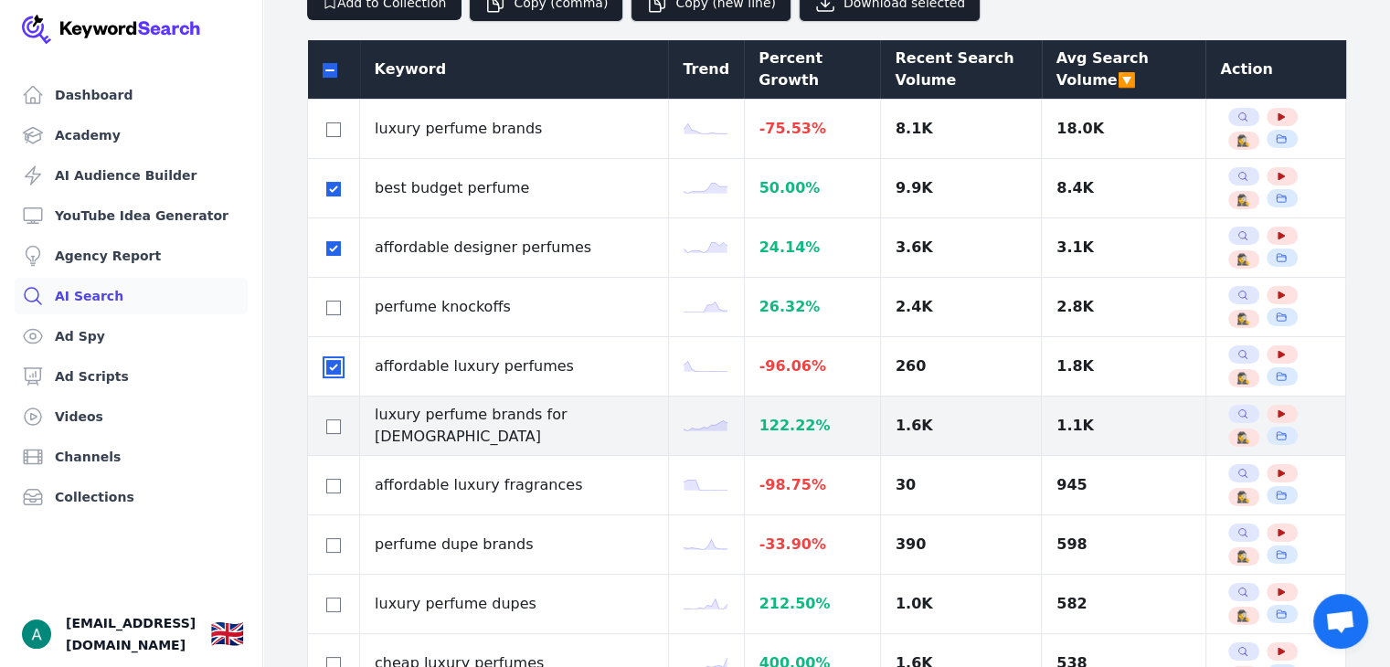
scroll to position [183, 0]
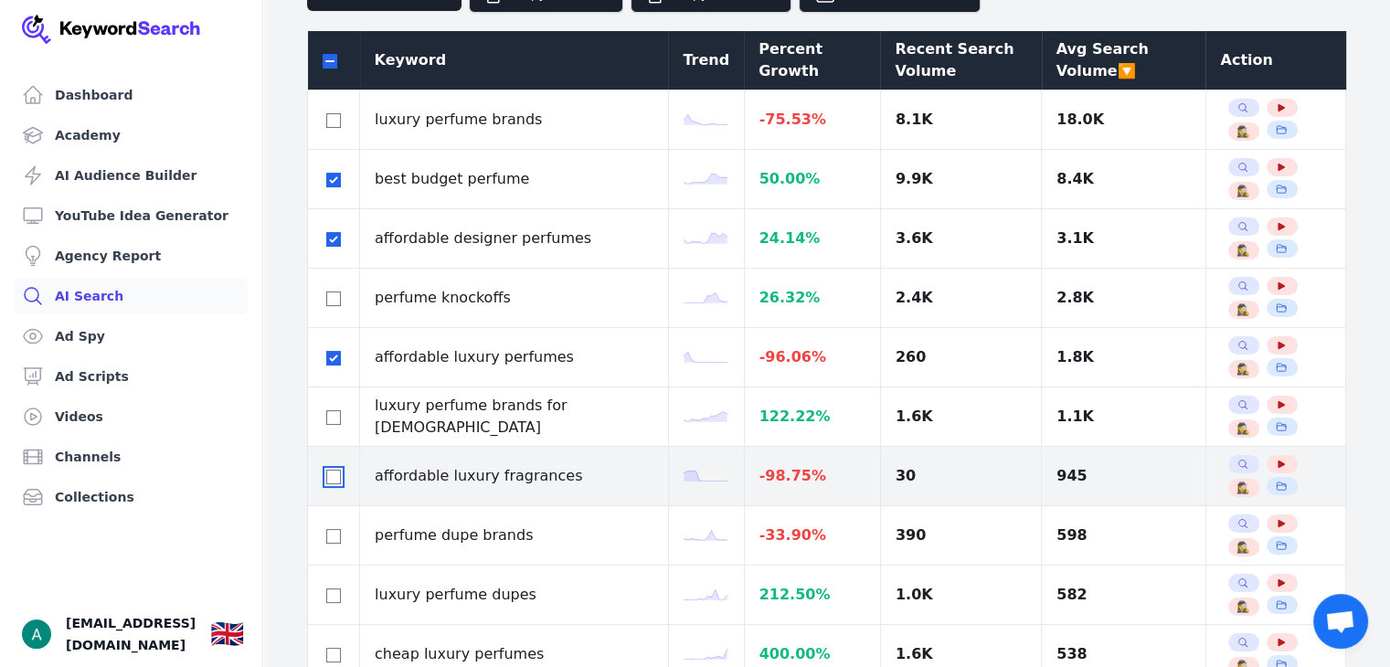
click at [330, 471] on input "checkbox" at bounding box center [333, 477] width 15 height 15
checkbox input "true"
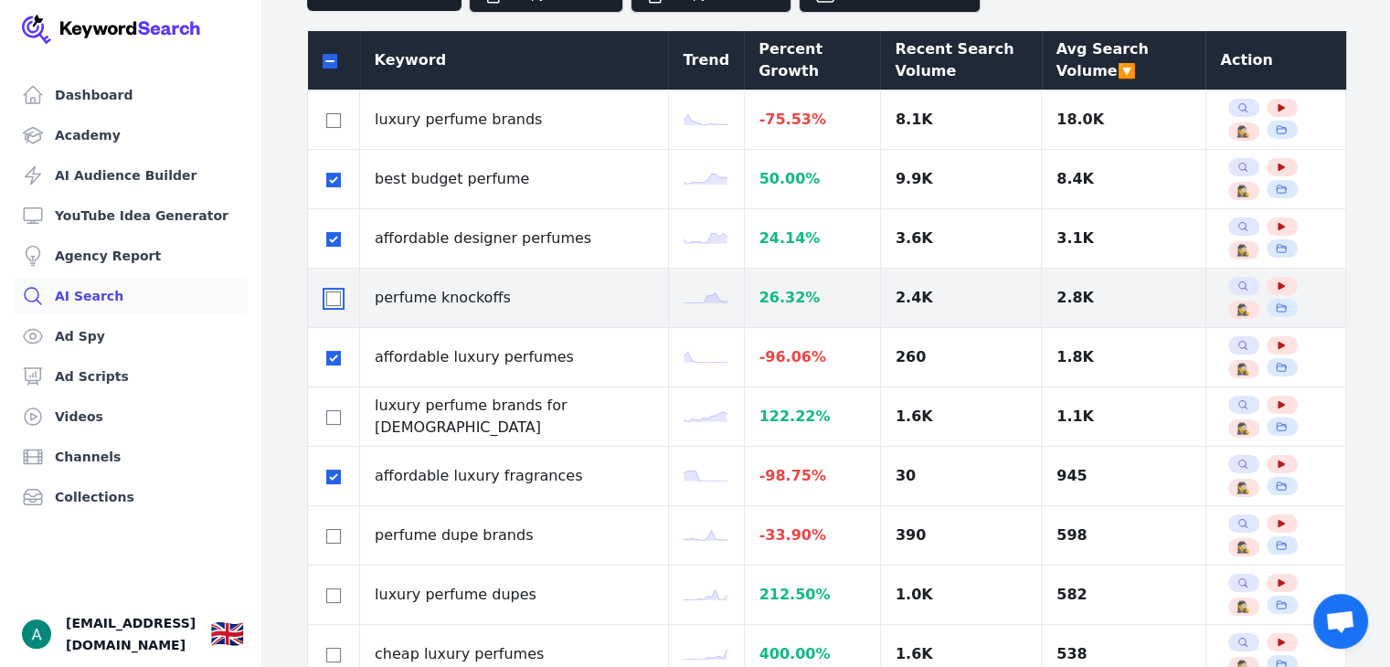
click at [338, 298] on input "checkbox" at bounding box center [333, 299] width 15 height 15
checkbox input "true"
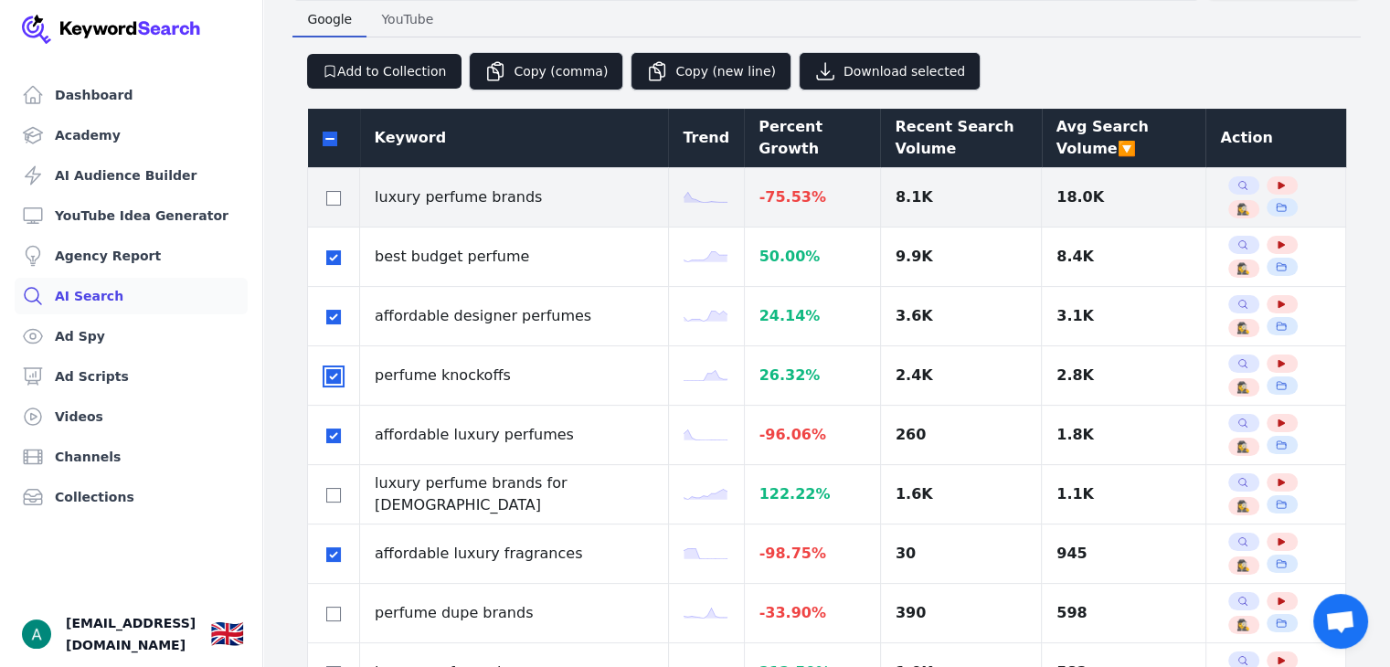
scroll to position [91, 0]
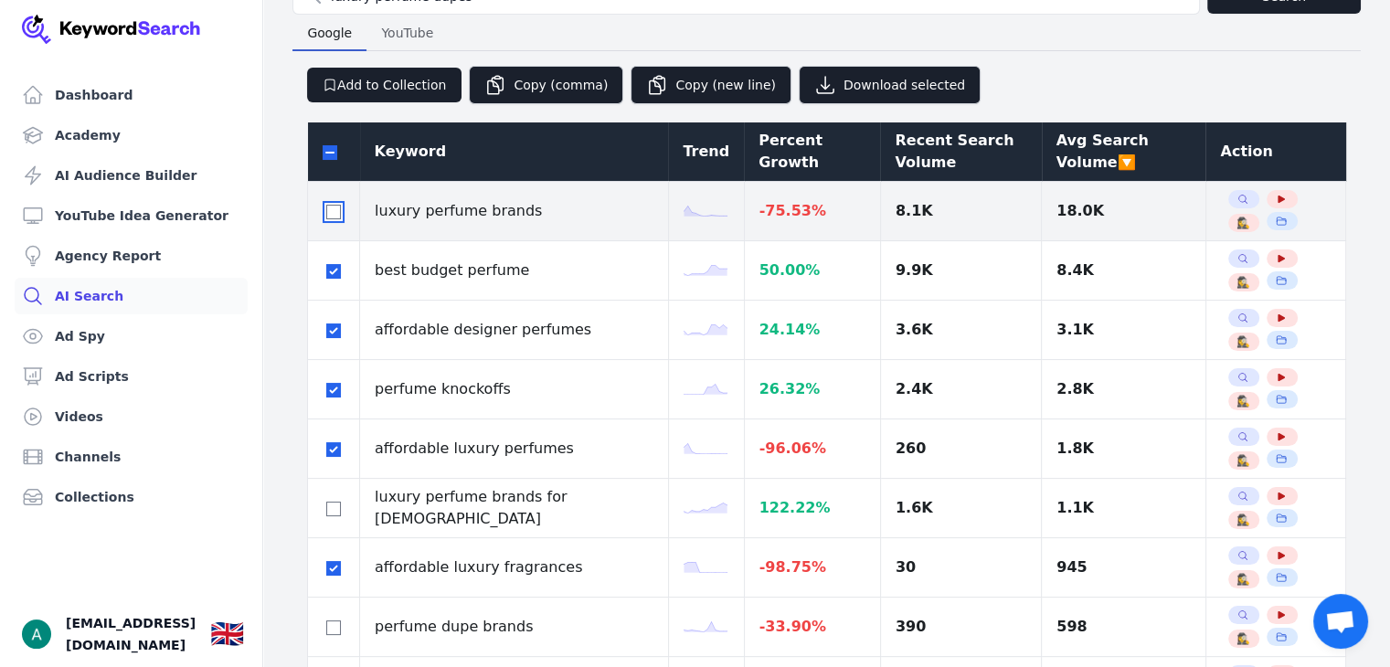
click at [333, 208] on input "checkbox" at bounding box center [333, 212] width 15 height 15
checkbox input "true"
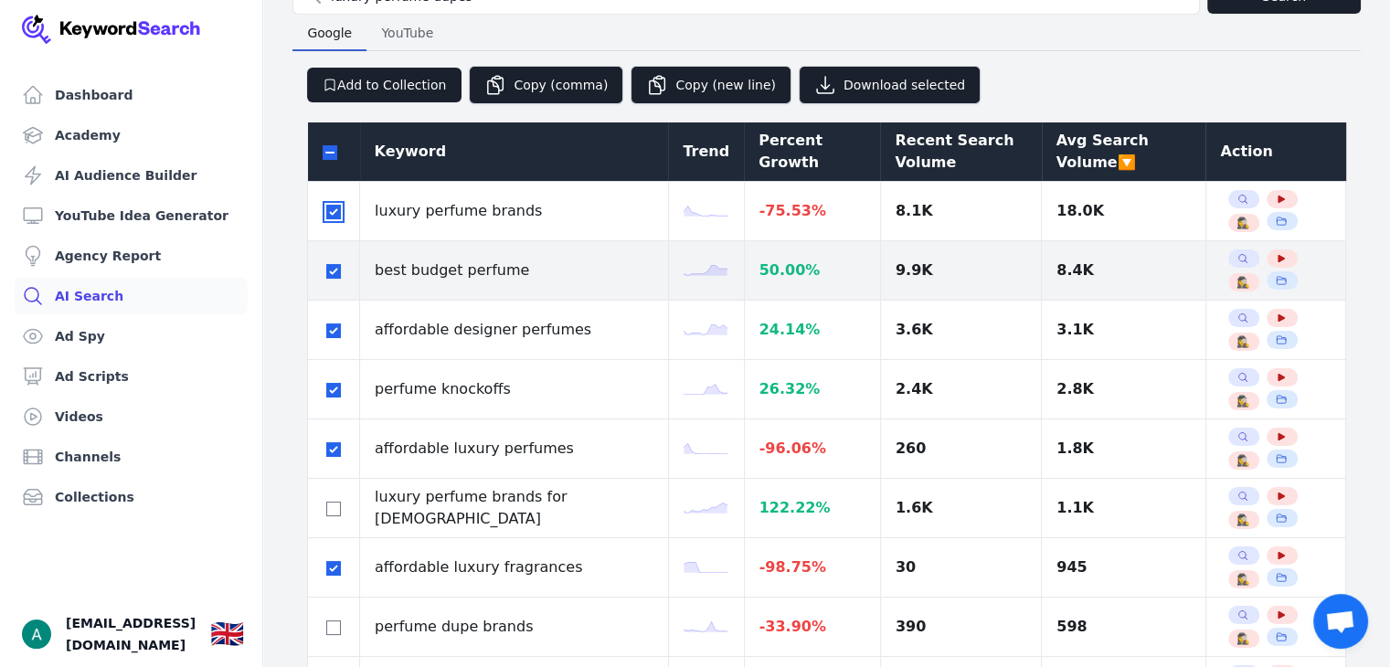
scroll to position [366, 0]
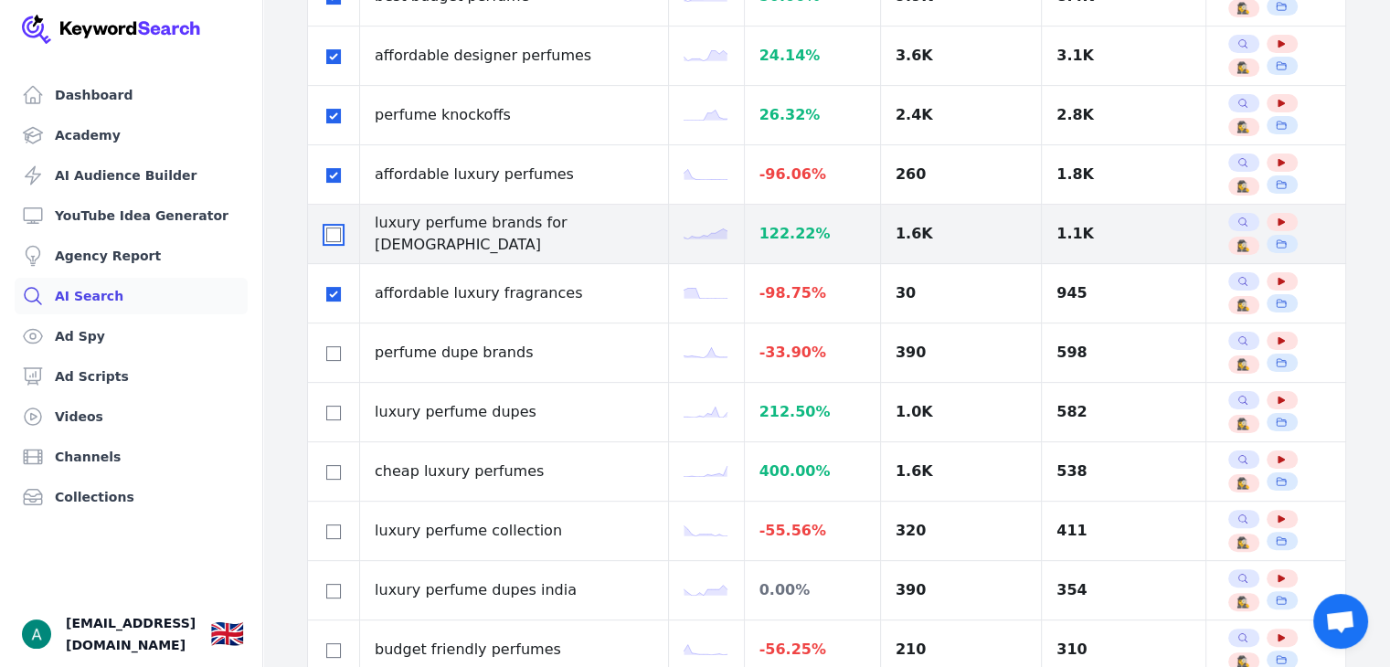
click at [335, 228] on input "checkbox" at bounding box center [333, 235] width 15 height 15
checkbox input "true"
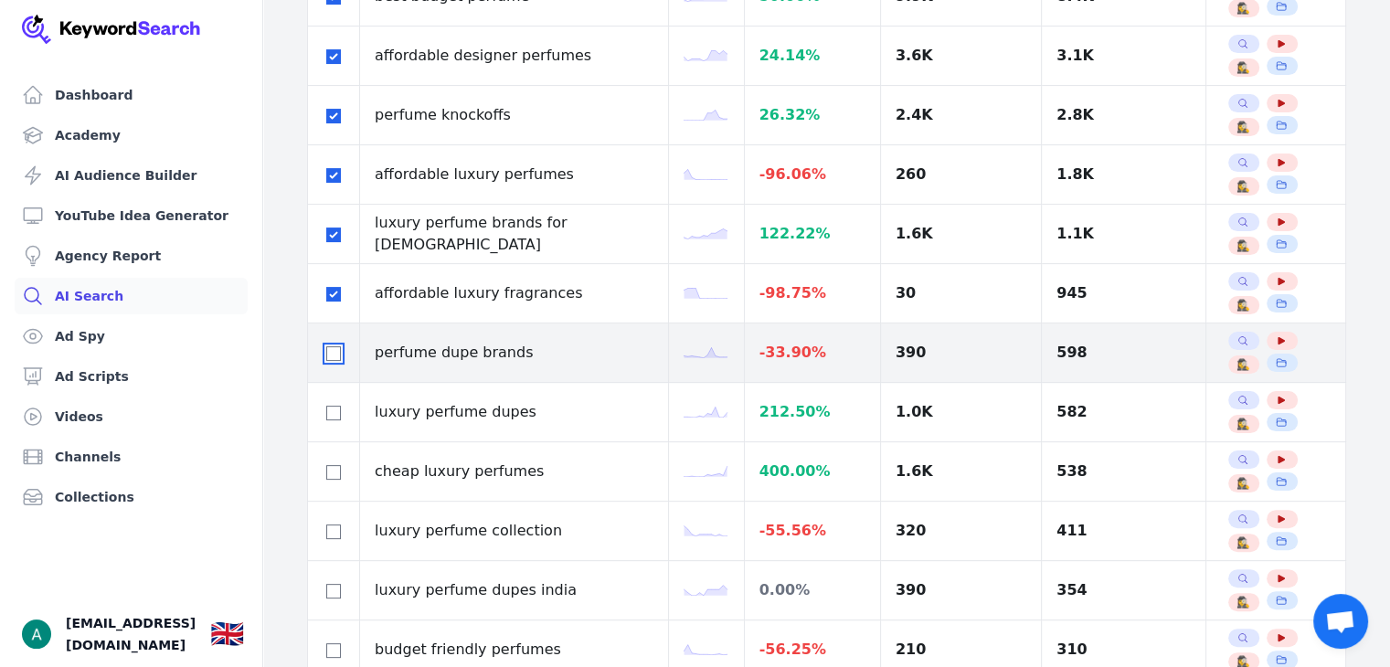
click at [333, 347] on input "checkbox" at bounding box center [333, 353] width 15 height 15
checkbox input "true"
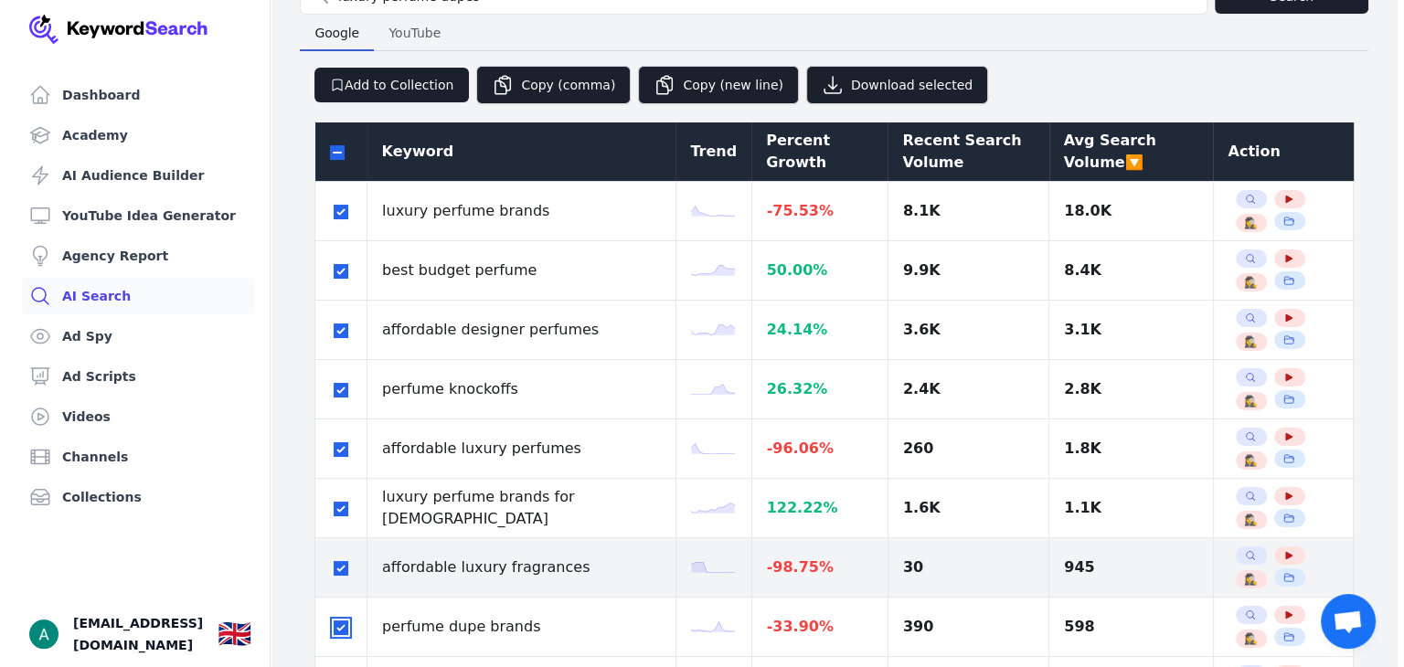
scroll to position [0, 0]
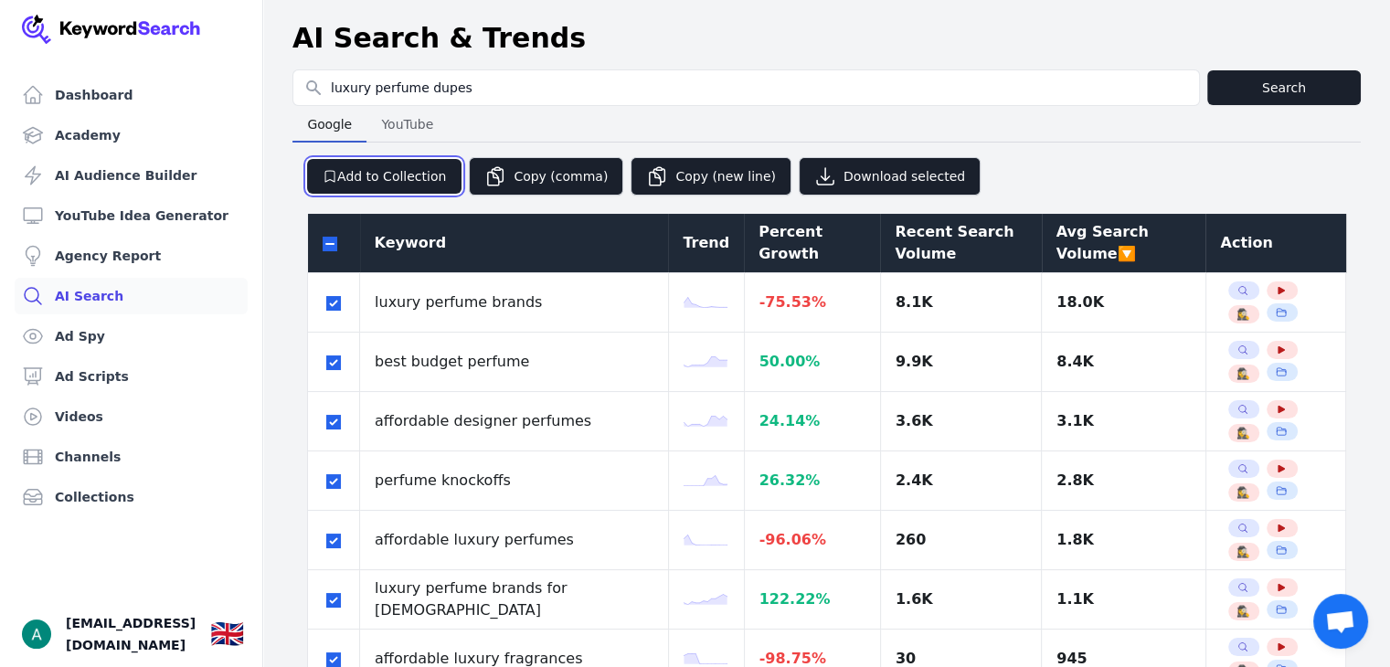
click at [342, 172] on button "Add to Collection" at bounding box center [384, 176] width 154 height 35
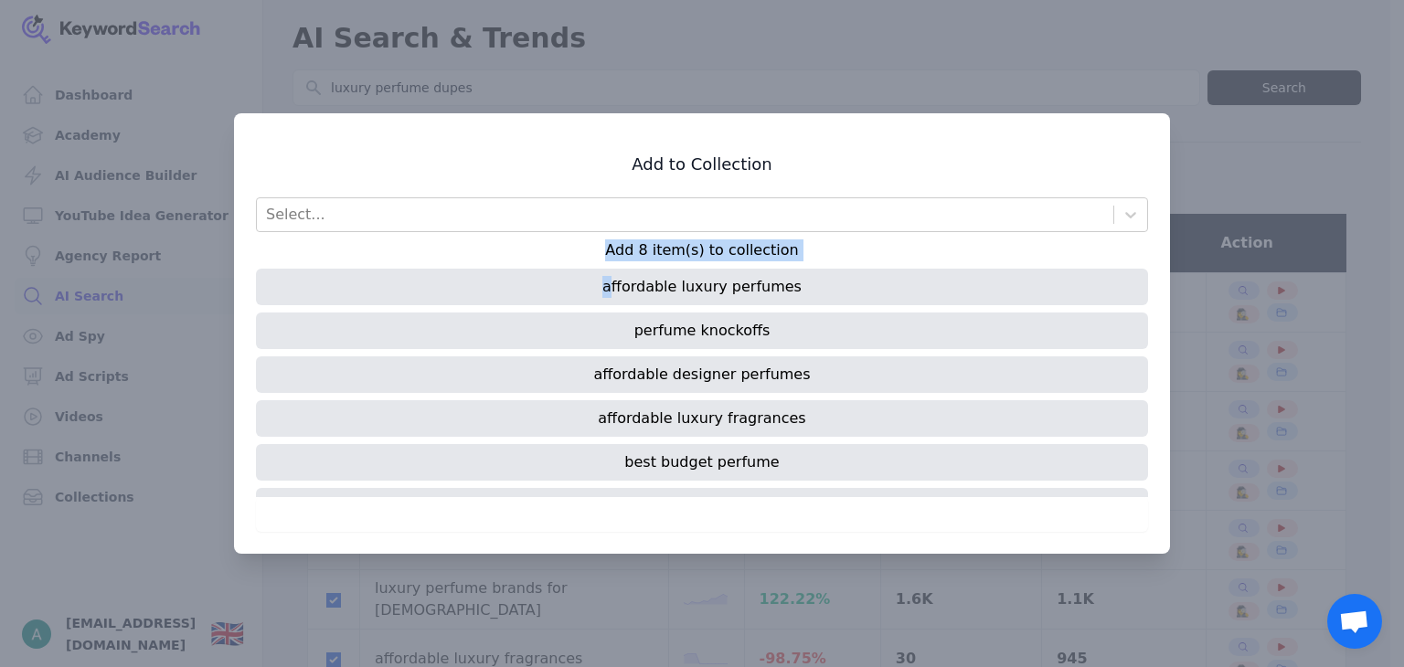
drag, startPoint x: 580, startPoint y: 259, endPoint x: 614, endPoint y: 279, distance: 40.1
click at [614, 279] on div "Select... Add 8 item(s) to collection affordable luxury perfumes perfume knocko…" at bounding box center [702, 364] width 892 height 335
click at [596, 285] on div "affordable luxury perfumes" at bounding box center [702, 287] width 892 height 37
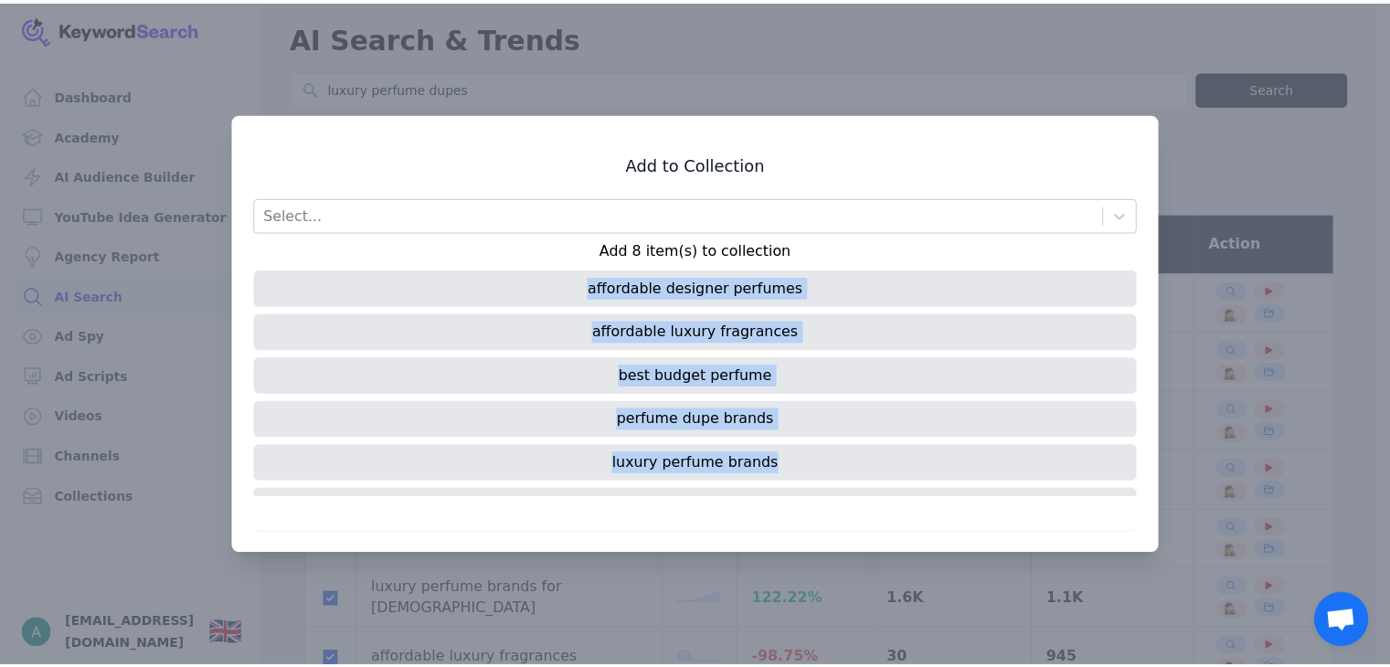
scroll to position [122, 0]
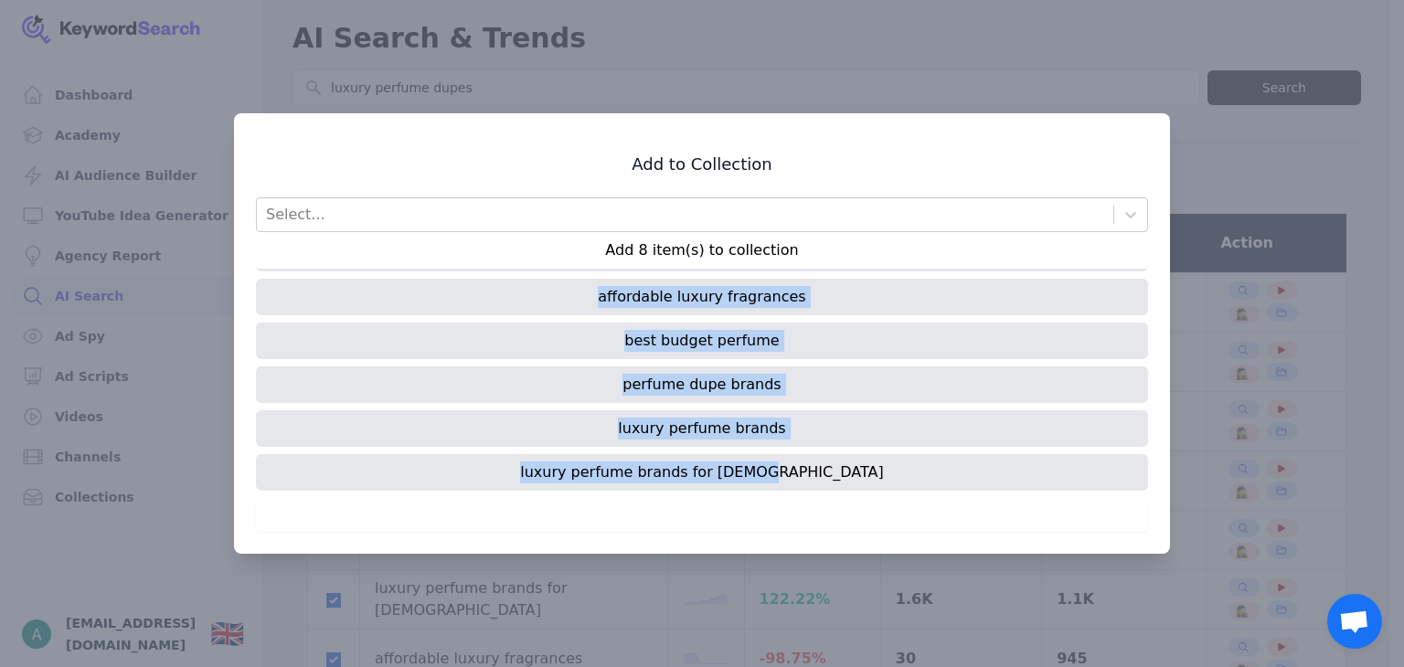
drag, startPoint x: 599, startPoint y: 286, endPoint x: 843, endPoint y: 479, distance: 311.1
click at [843, 479] on div "affordable luxury perfumes perfume knockoffs affordable designer perfumes affor…" at bounding box center [702, 383] width 892 height 229
click at [1164, 44] on div at bounding box center [702, 333] width 1404 height 667
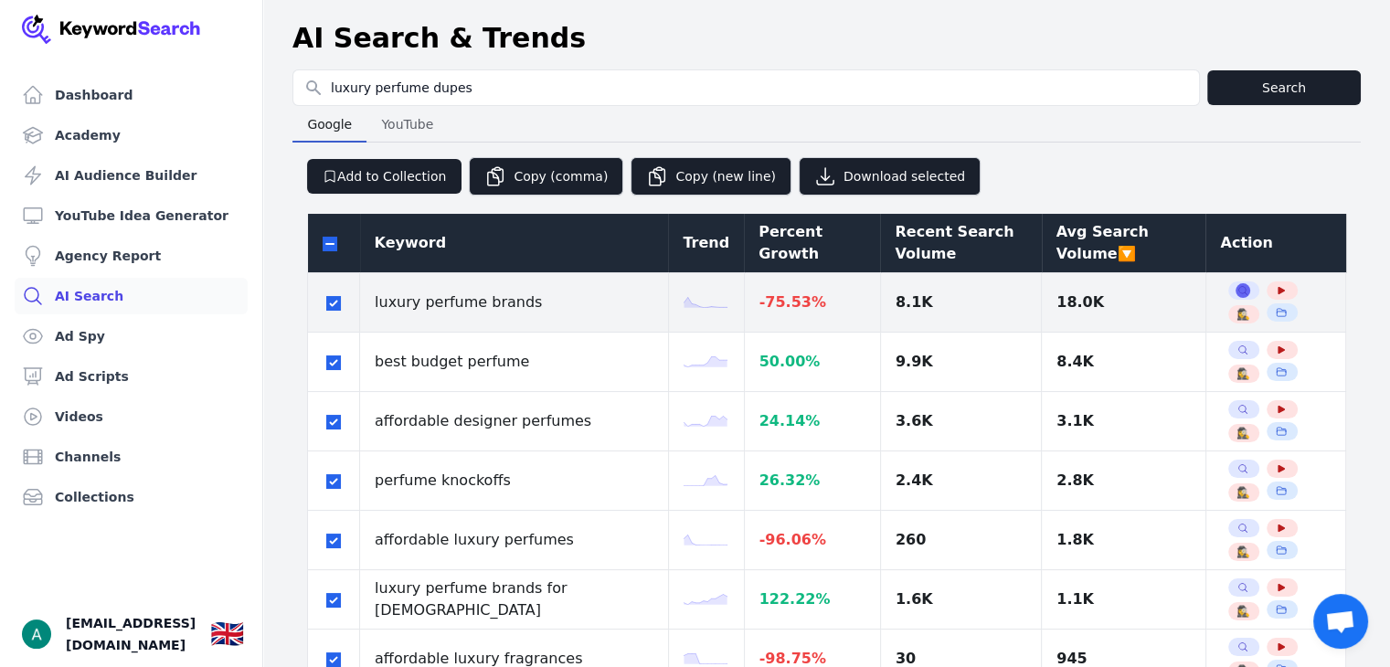
click at [1238, 288] on icon "button" at bounding box center [1243, 290] width 11 height 11
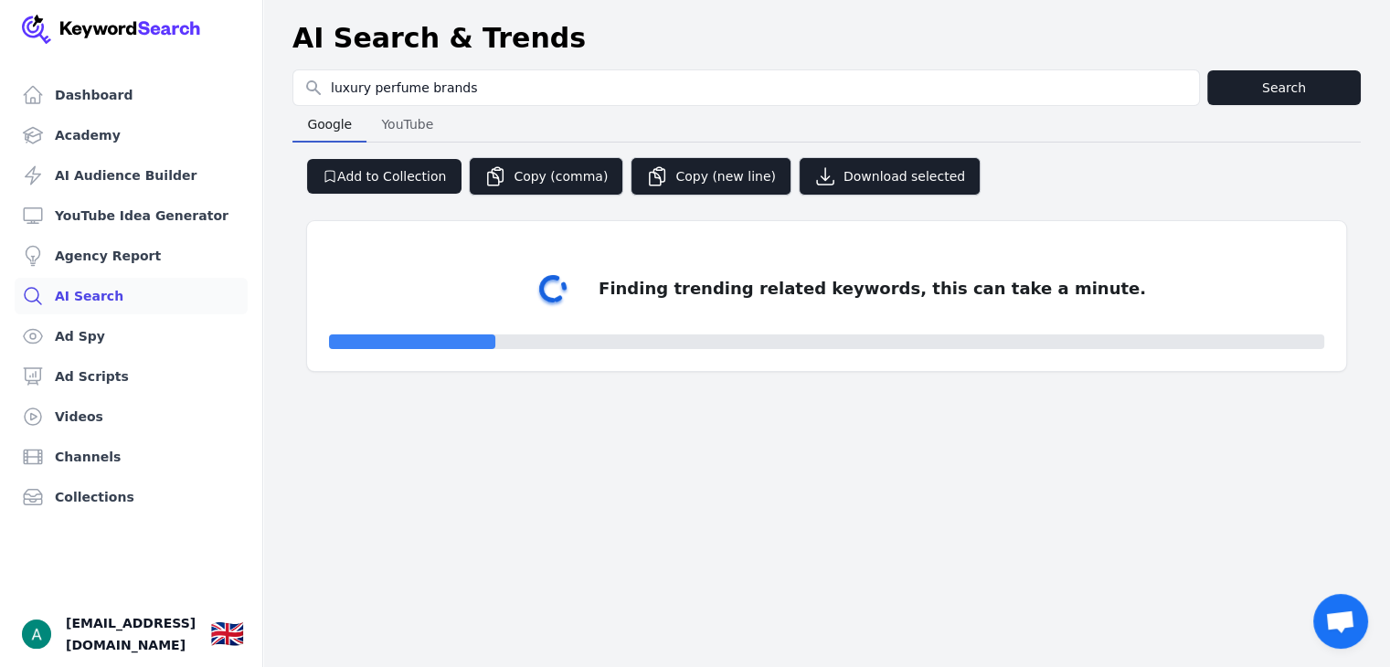
select select "50"
